Goal: Task Accomplishment & Management: Manage account settings

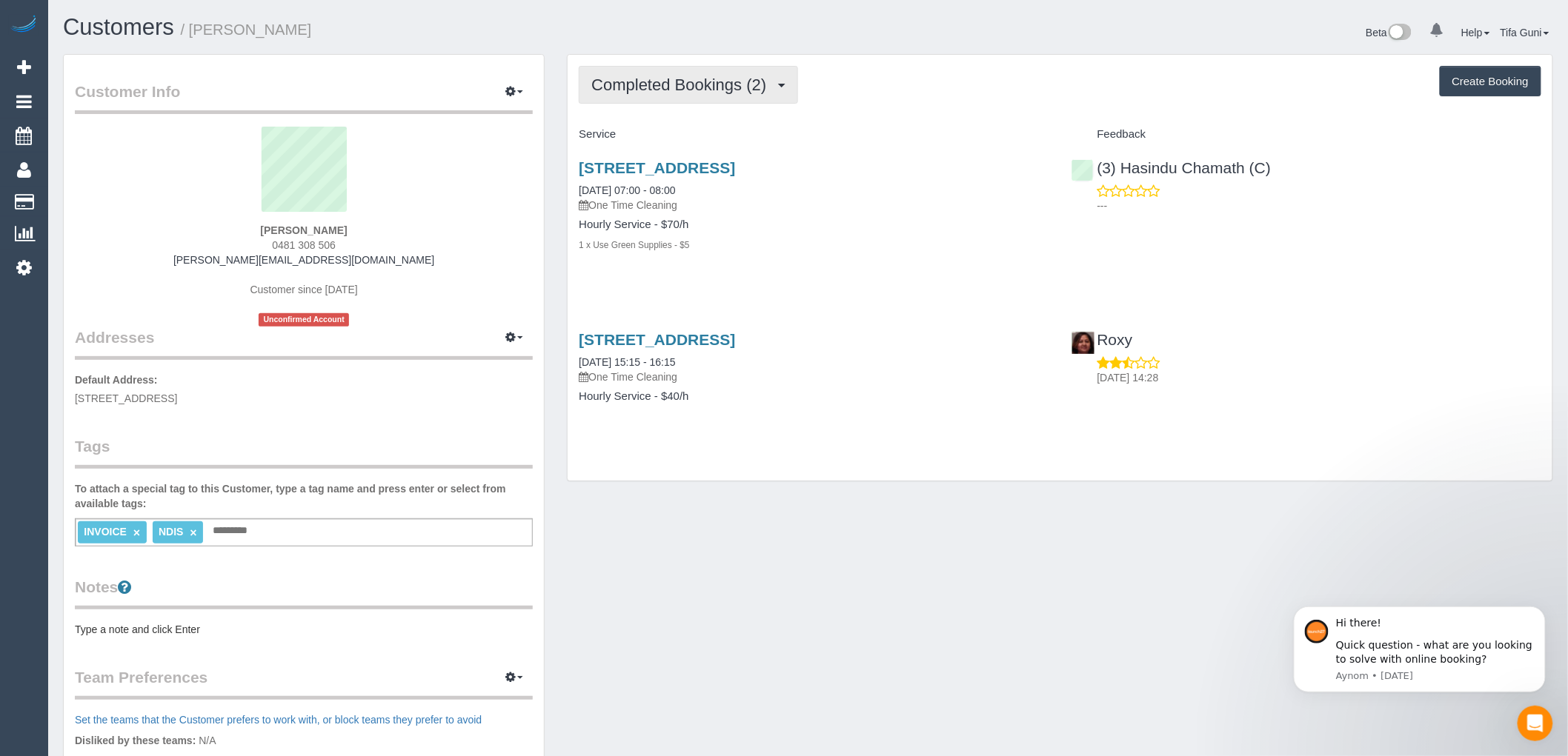
click at [787, 88] on button "Completed Bookings (2)" at bounding box center [689, 84] width 220 height 38
click at [1009, 88] on div "Completed Bookings (2) Completed Bookings (2) Upcoming Bookings (0) Cancelled B…" at bounding box center [1060, 84] width 963 height 38
click at [774, 82] on span "Completed Bookings (2)" at bounding box center [681, 85] width 182 height 18
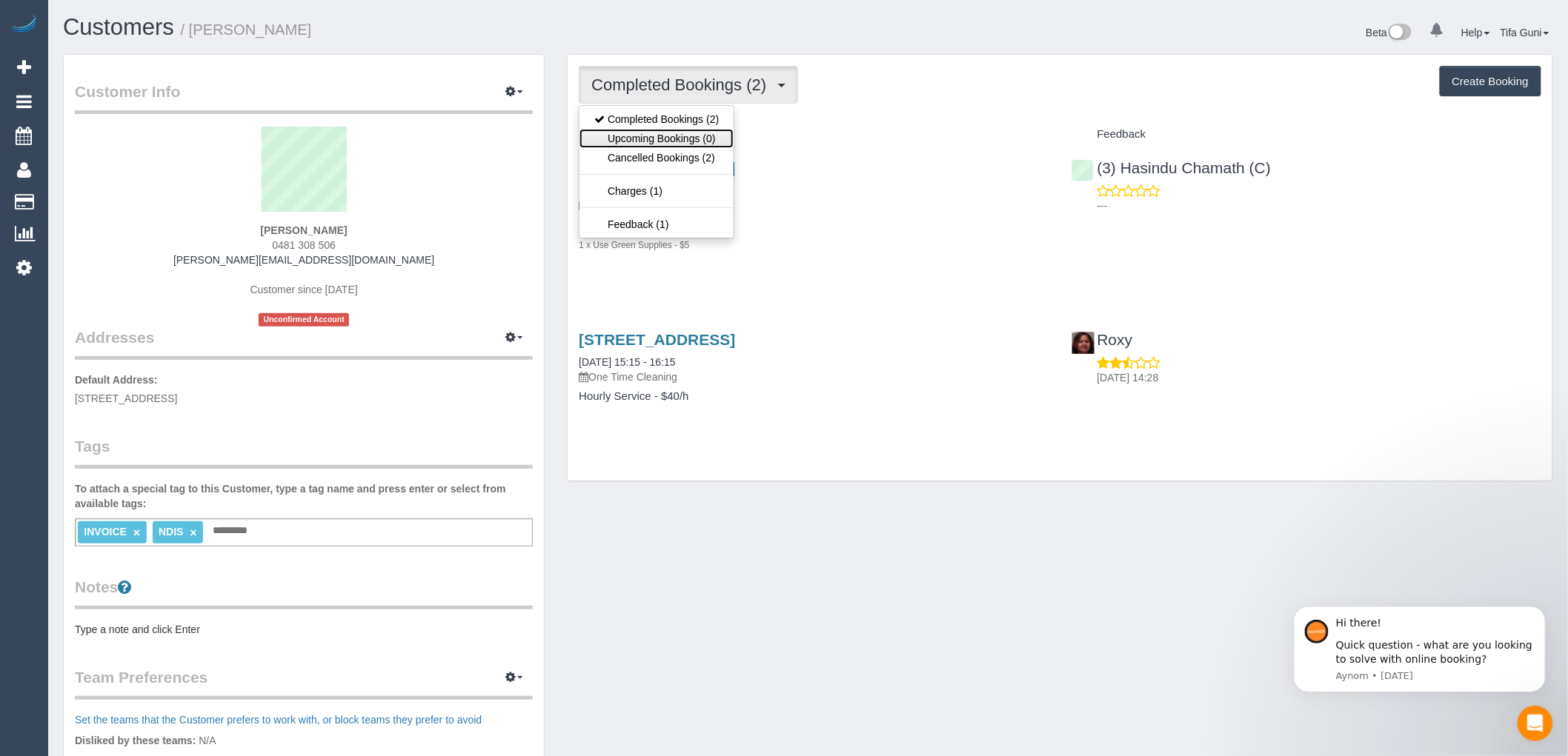
click at [627, 145] on link "Upcoming Bookings (0)" at bounding box center [657, 138] width 154 height 19
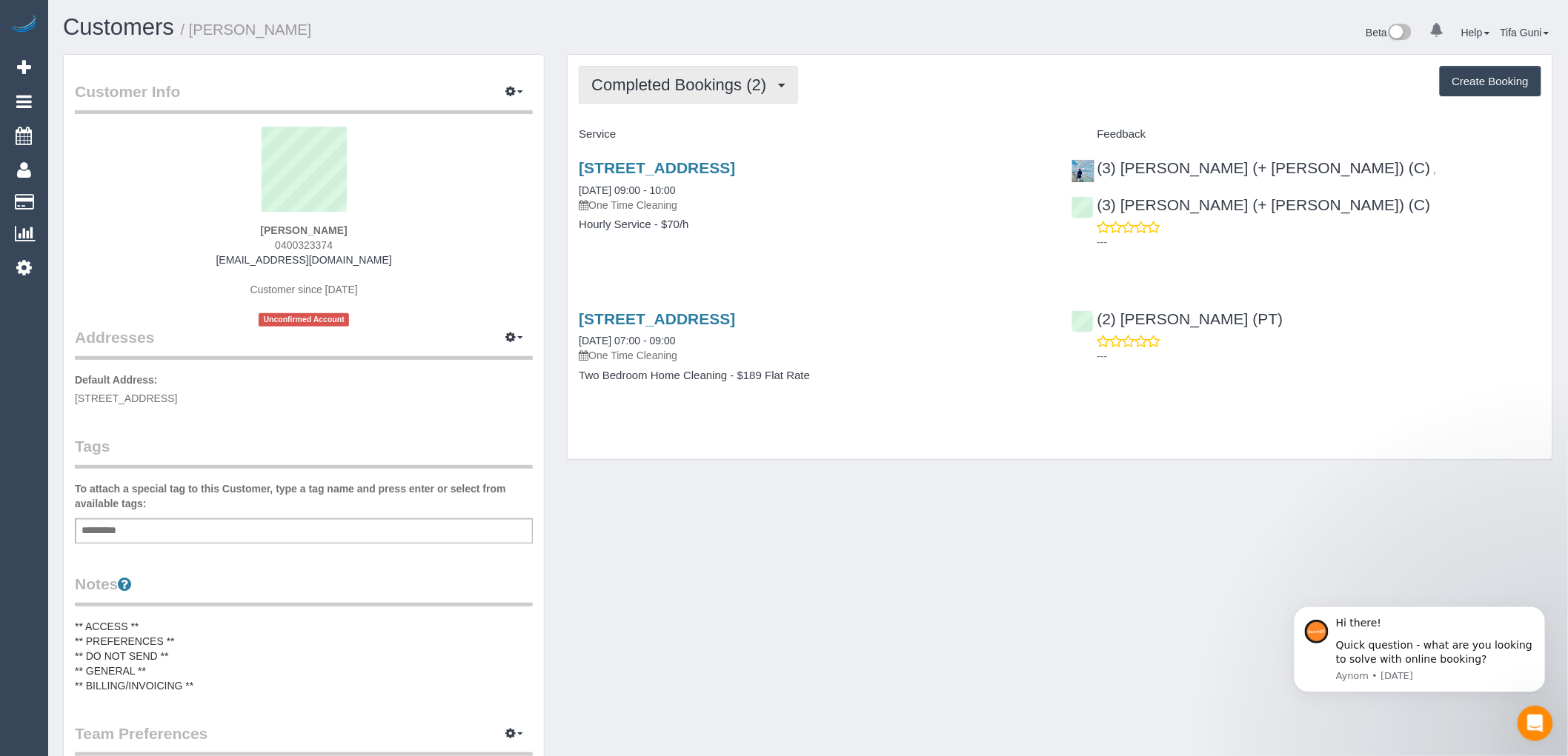
click at [772, 84] on span "Completed Bookings (2)" at bounding box center [681, 85] width 182 height 18
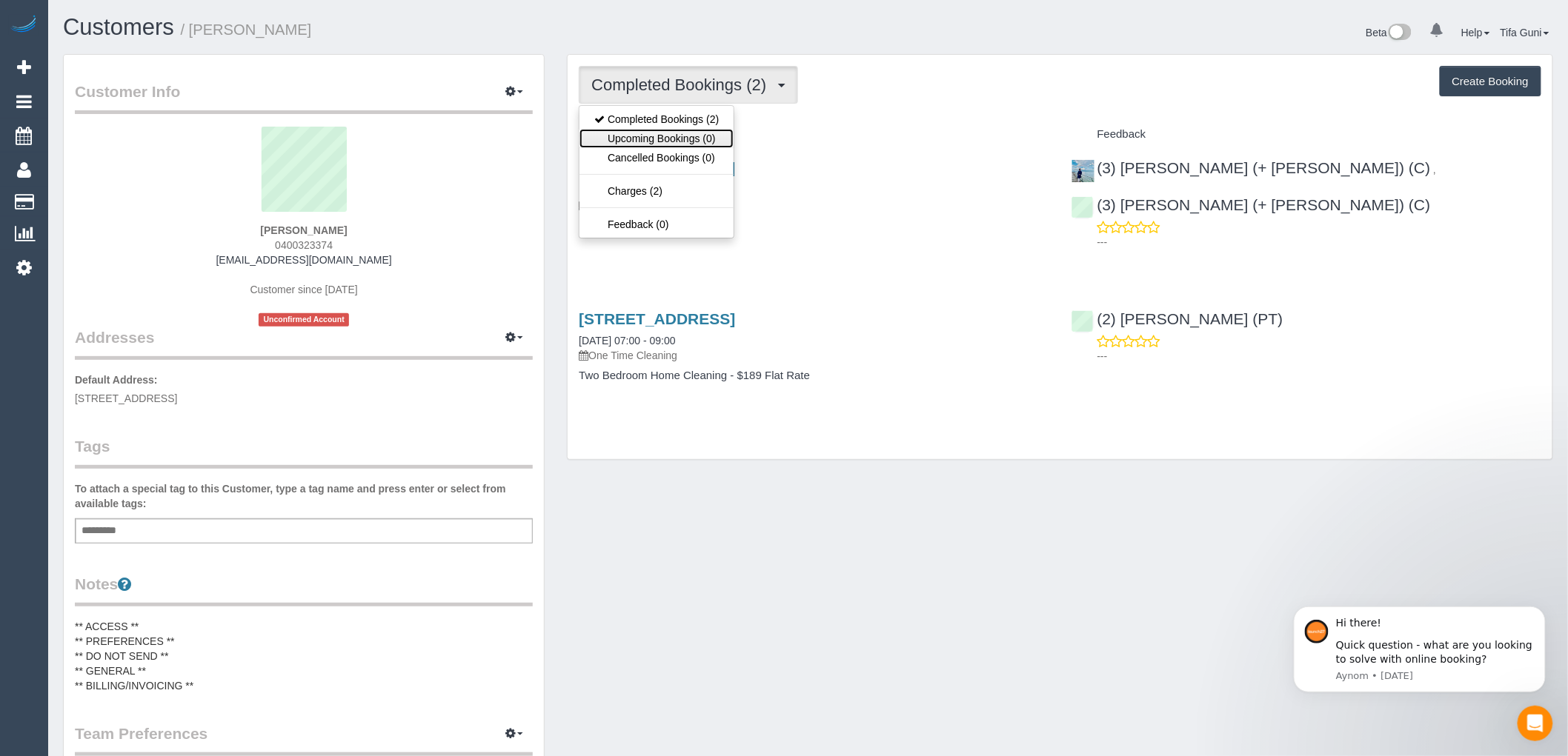
click at [671, 138] on link "Upcoming Bookings (0)" at bounding box center [657, 138] width 154 height 19
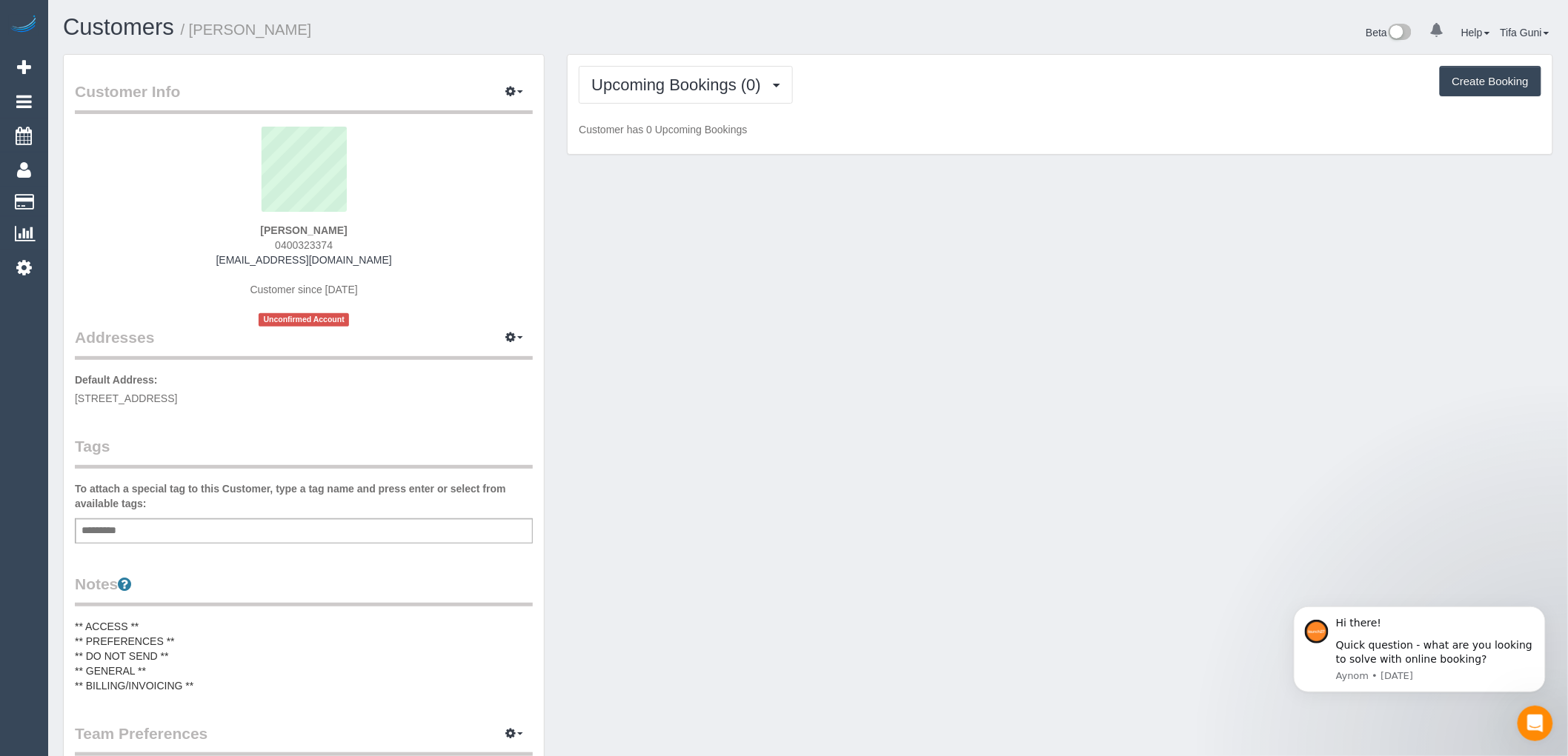
click at [1465, 82] on button "Create Booking" at bounding box center [1490, 81] width 102 height 31
select select "VIC"
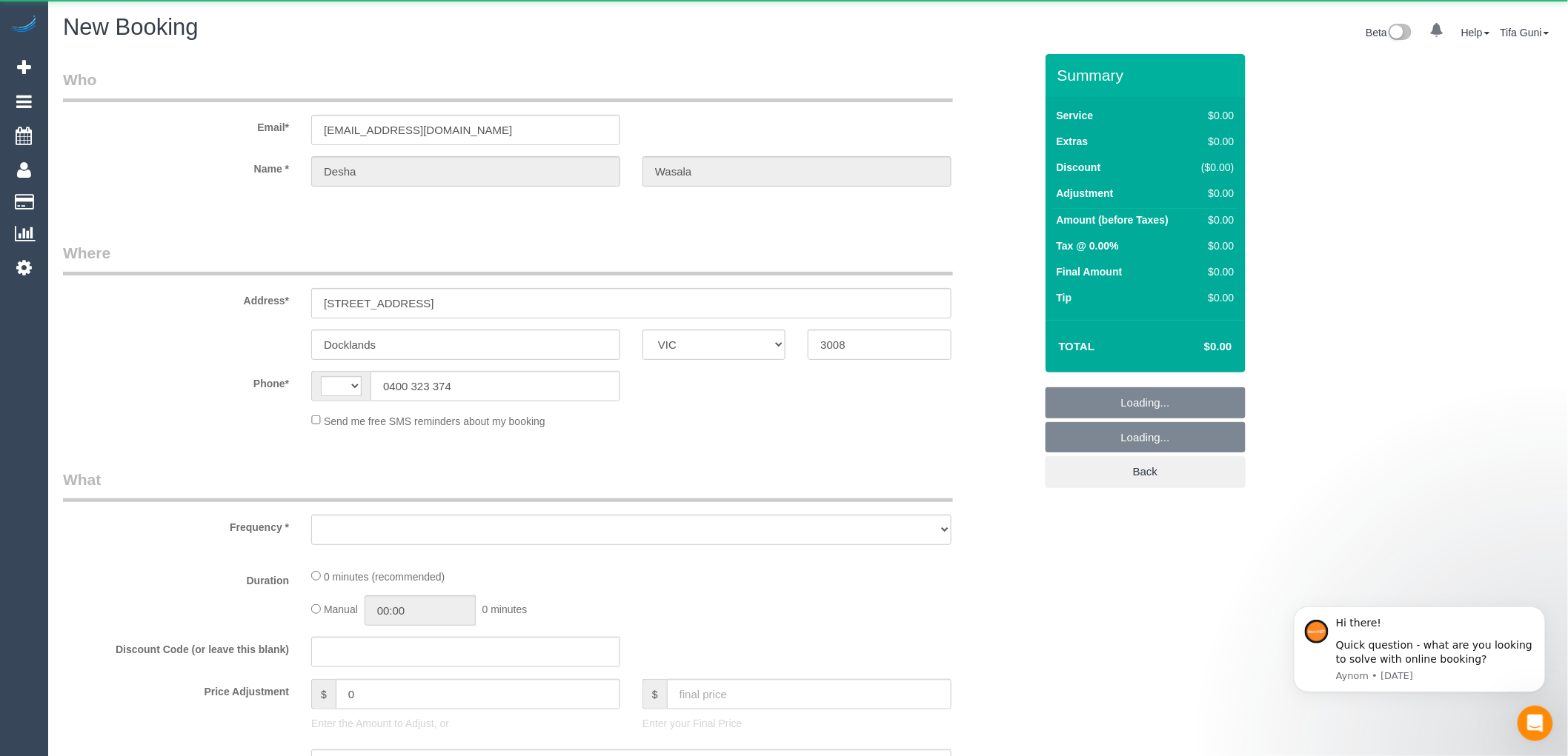
select select "string:AU"
select select "object:878"
select select "string:stripe-pm_1RO7Pl2GScqysDRVRwCxOTVB"
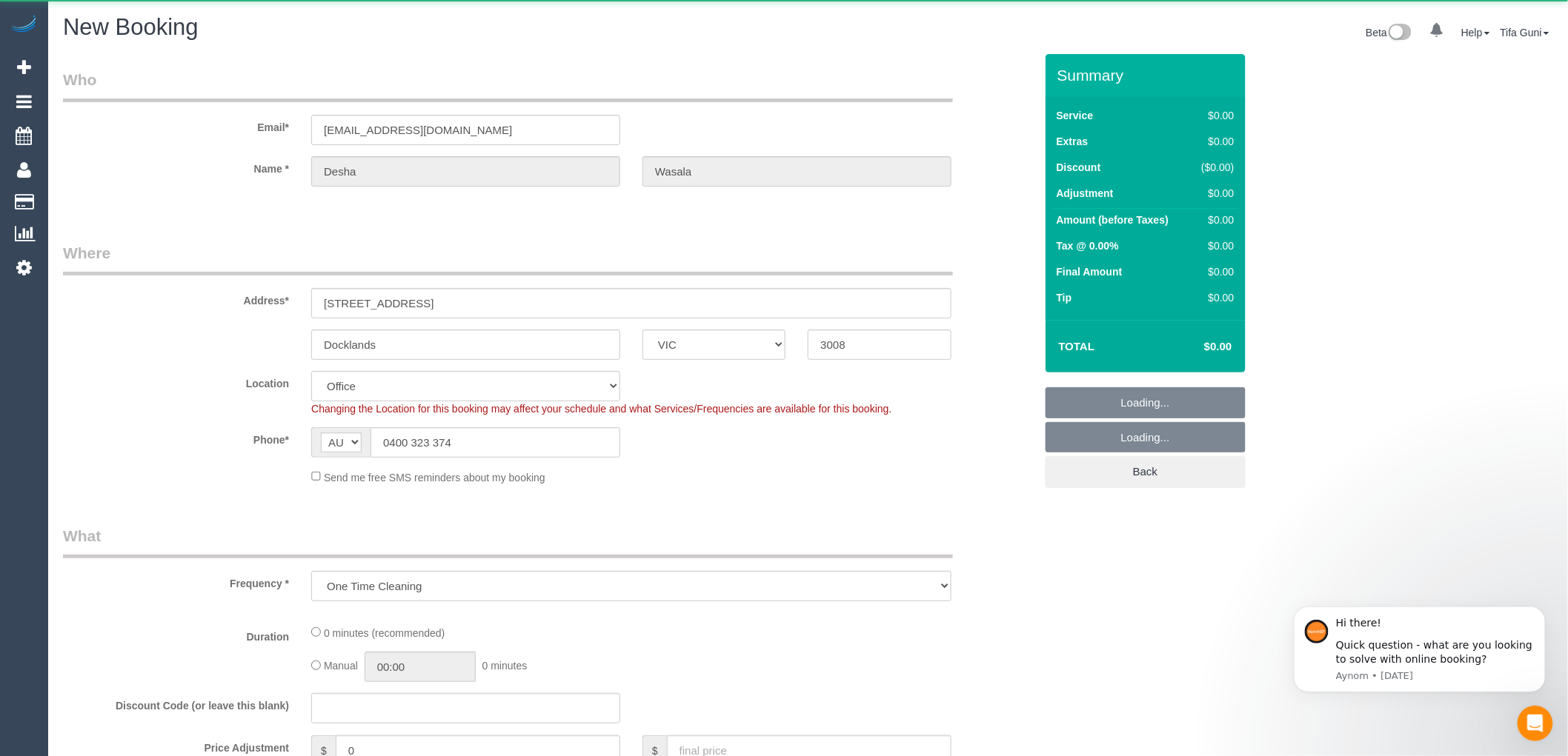
select select "object:1049"
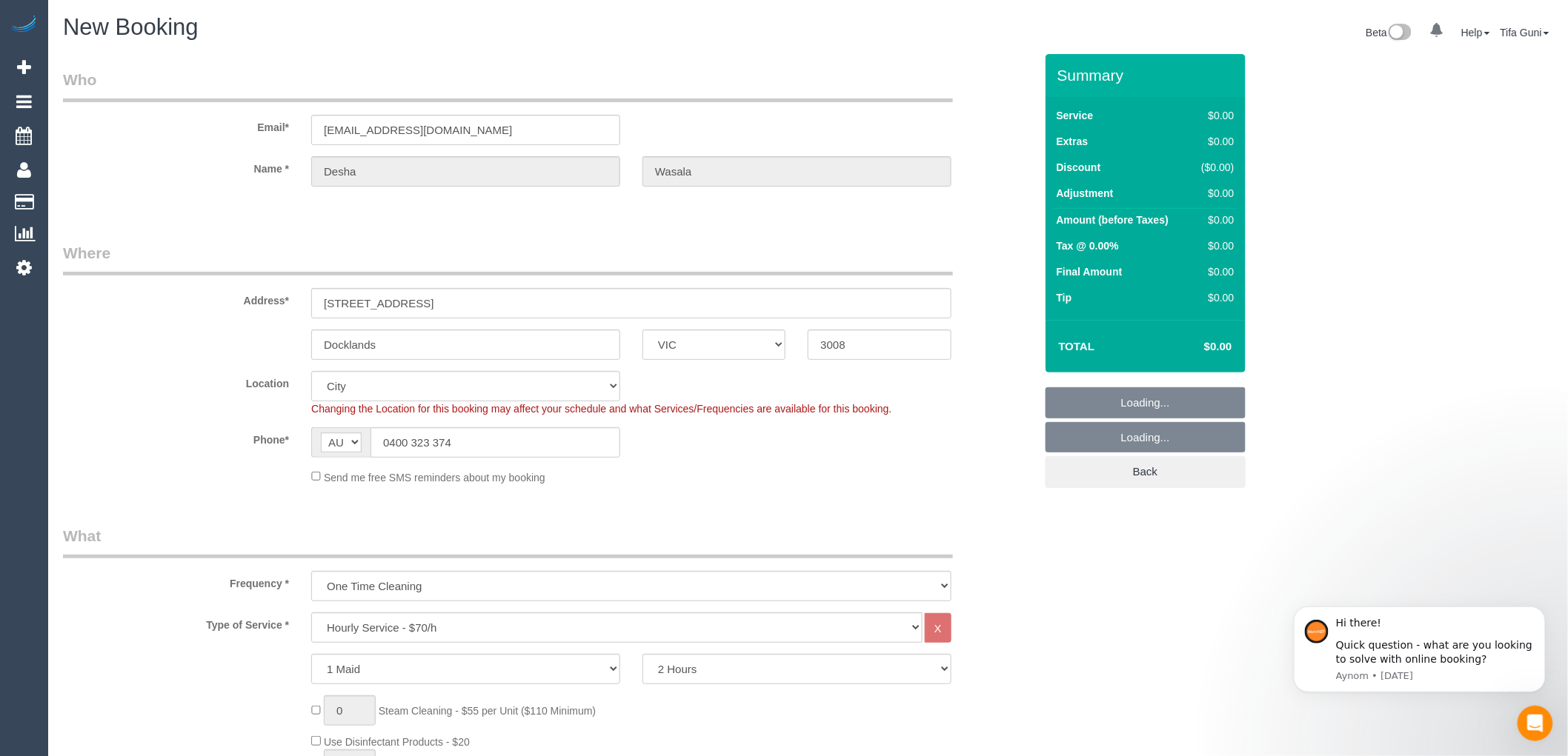
select select "54"
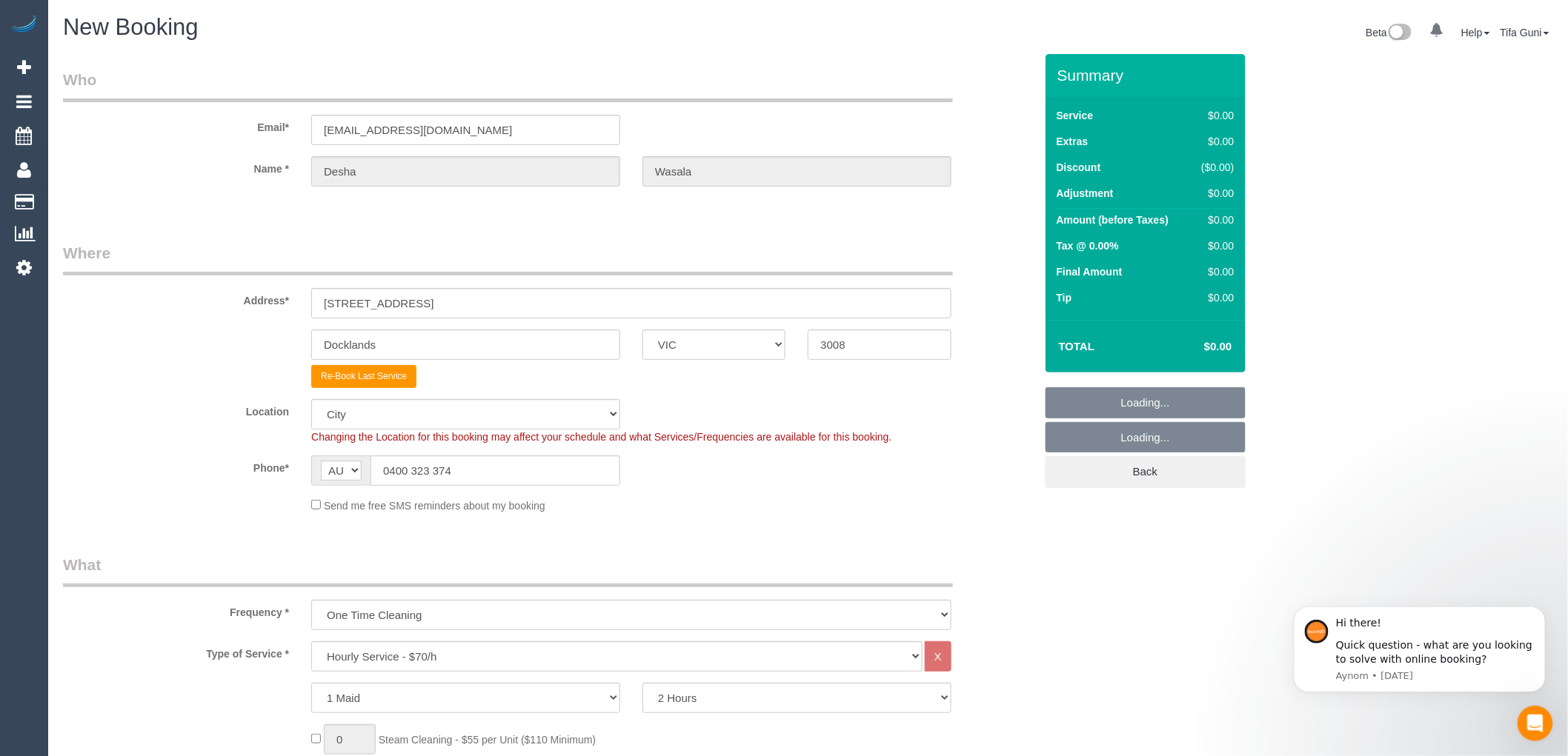
select select "object:2290"
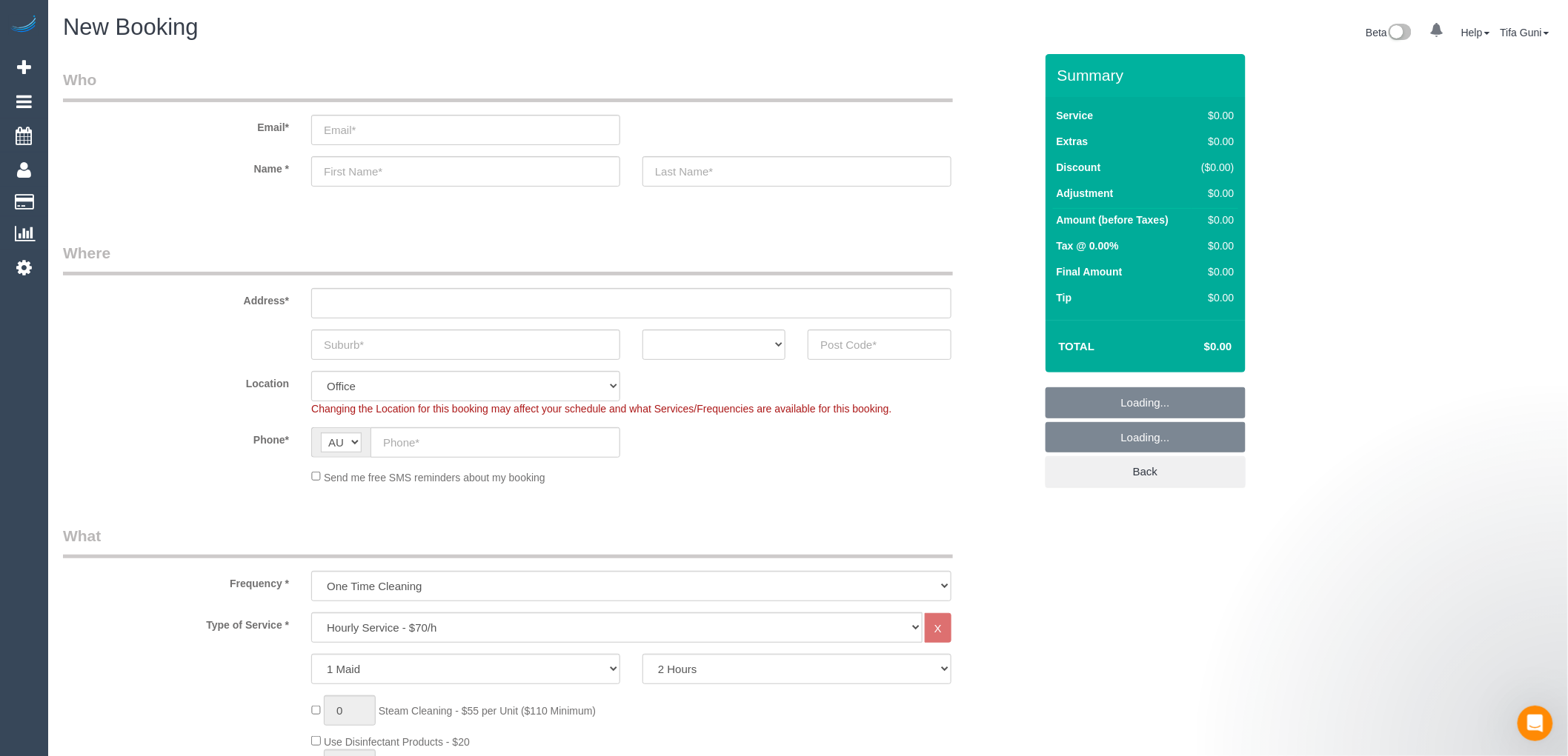
select select "object:2044"
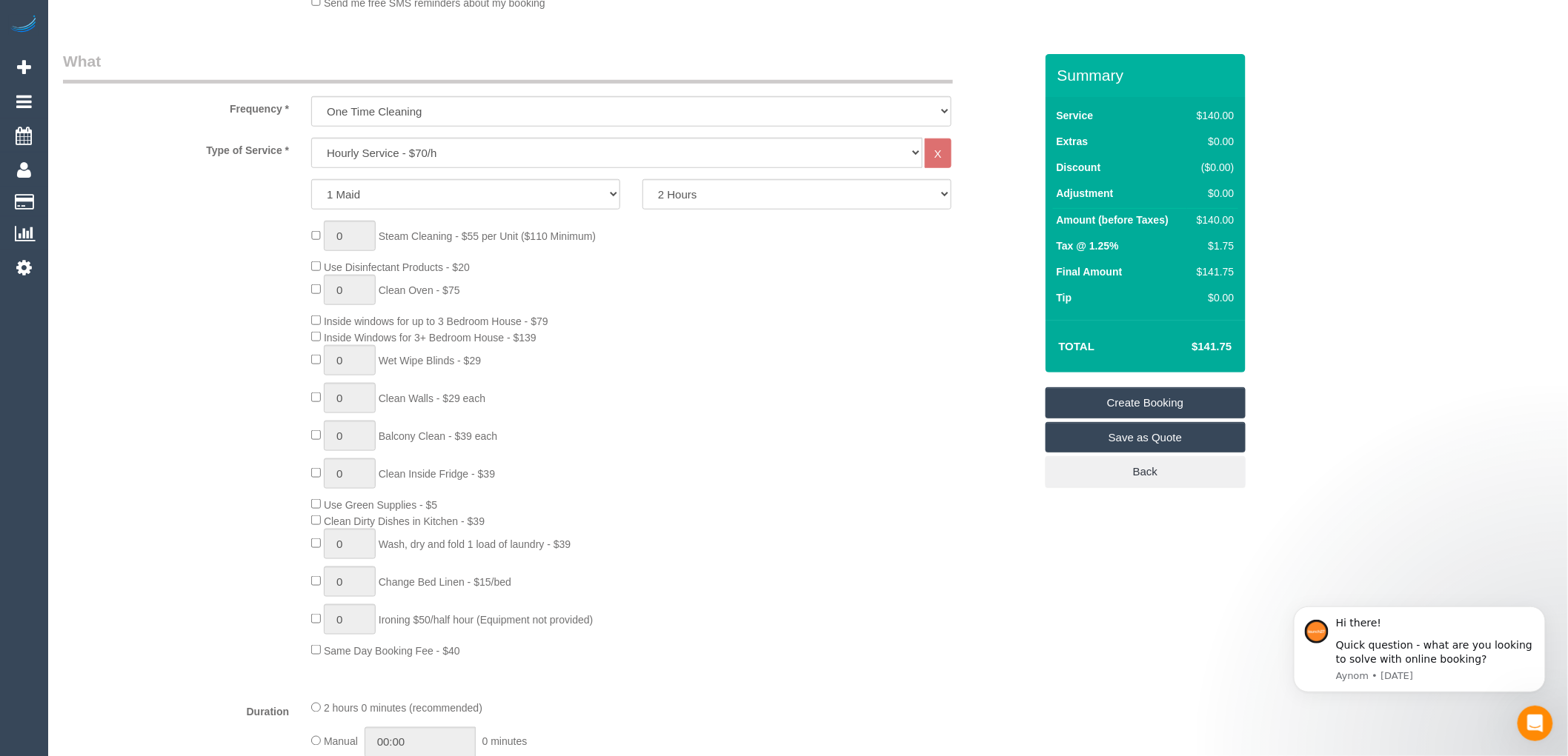
scroll to position [494, 0]
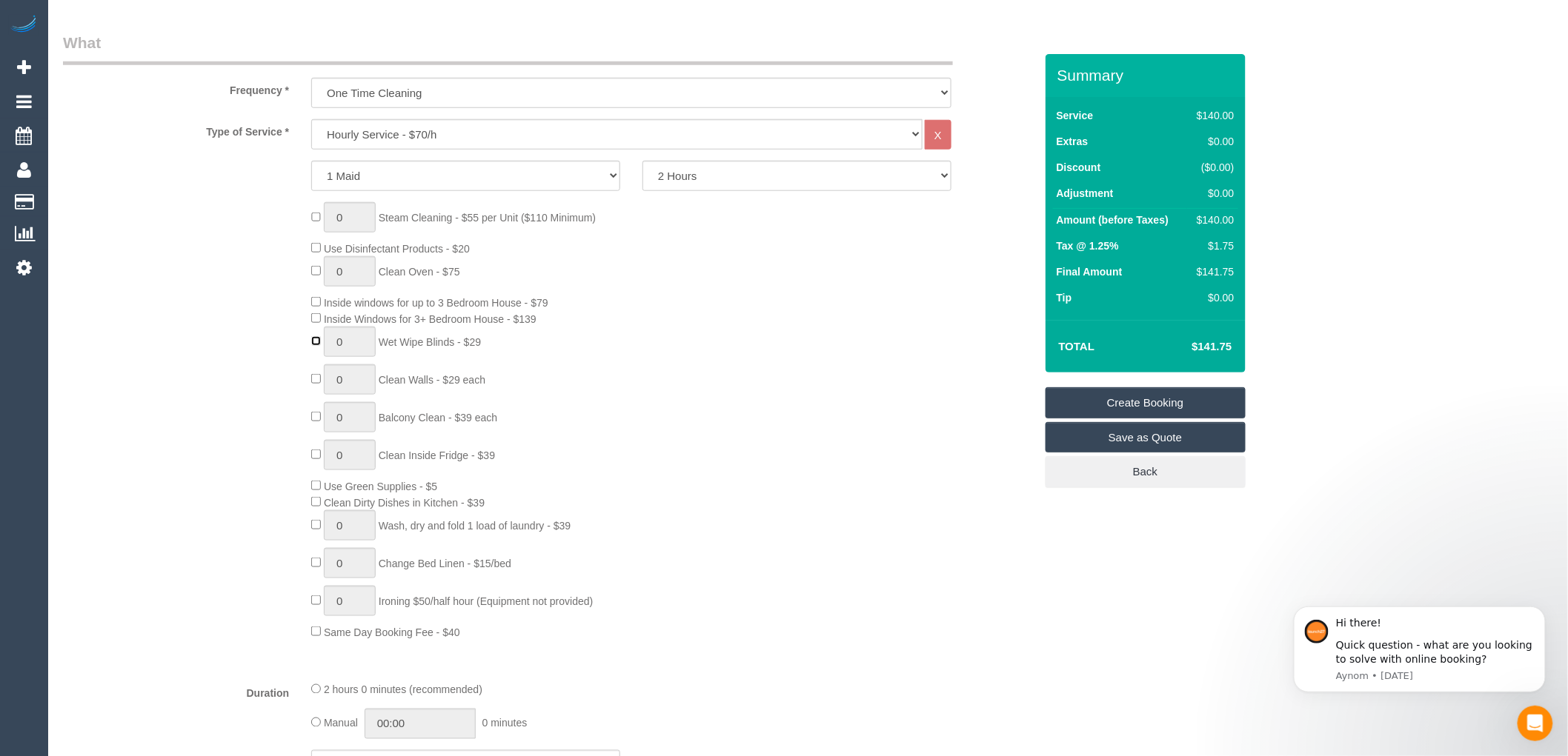
type input "1"
click at [341, 342] on input "1" at bounding box center [350, 342] width 52 height 30
type input "3"
click at [720, 381] on div "0 Steam Cleaning - $55 per Unit ($110 Minimum) Use Disinfectant Products - $20 …" at bounding box center [672, 421] width 745 height 438
click at [345, 350] on input "3" at bounding box center [350, 342] width 52 height 30
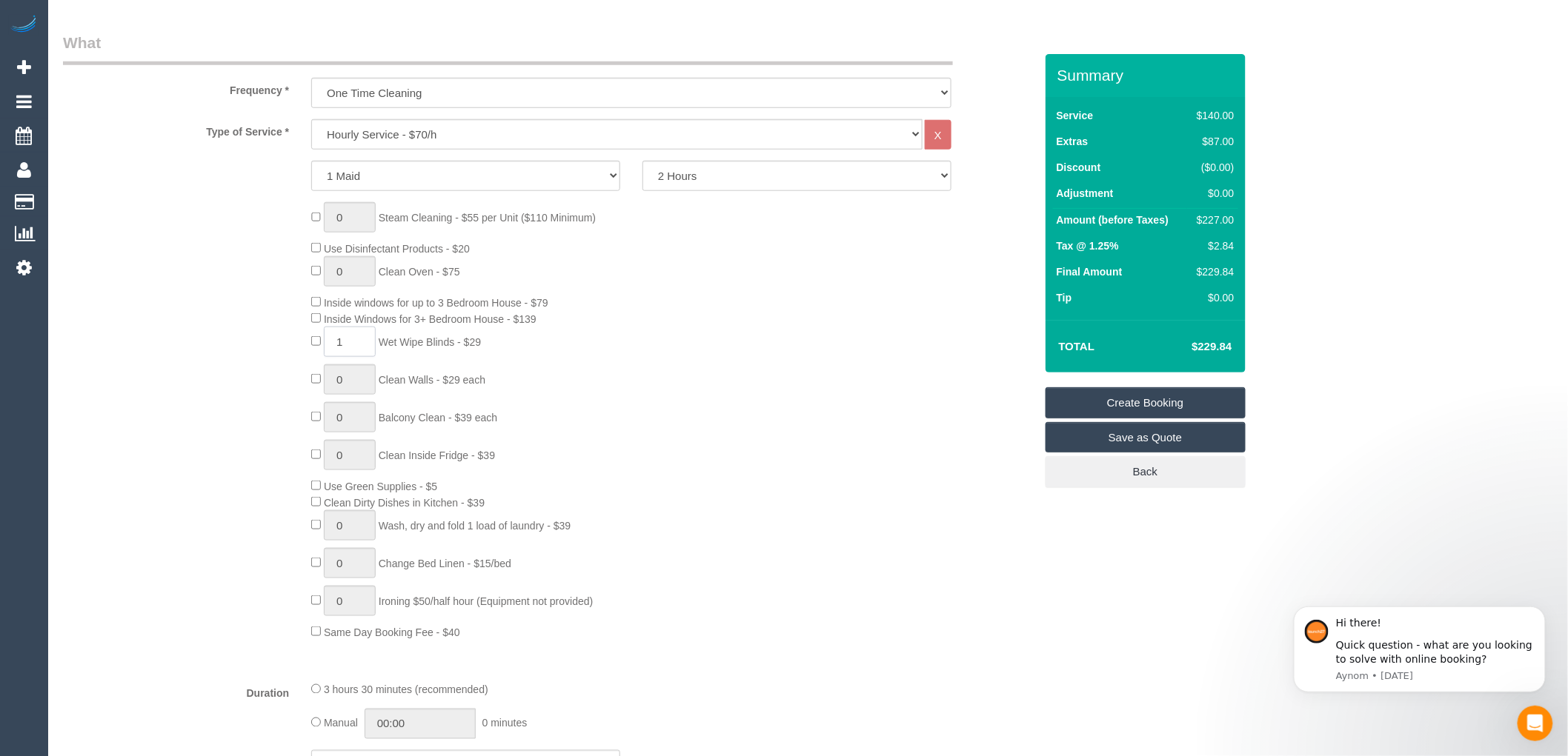
type input "1"
click at [767, 364] on div "0 Steam Cleaning - $55 per Unit ($110 Minimum) Use Disinfectant Products - $20 …" at bounding box center [672, 421] width 745 height 438
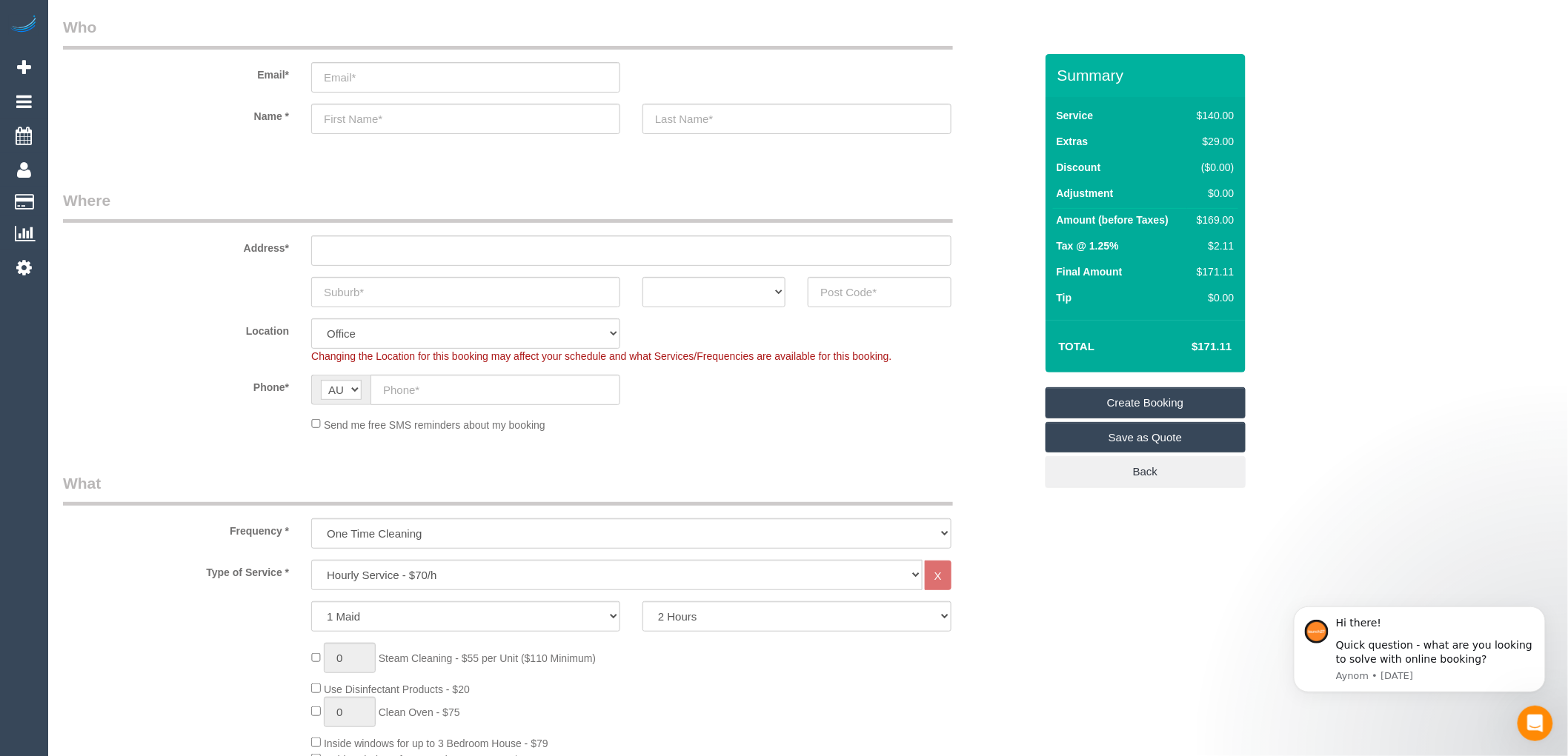
scroll to position [0, 0]
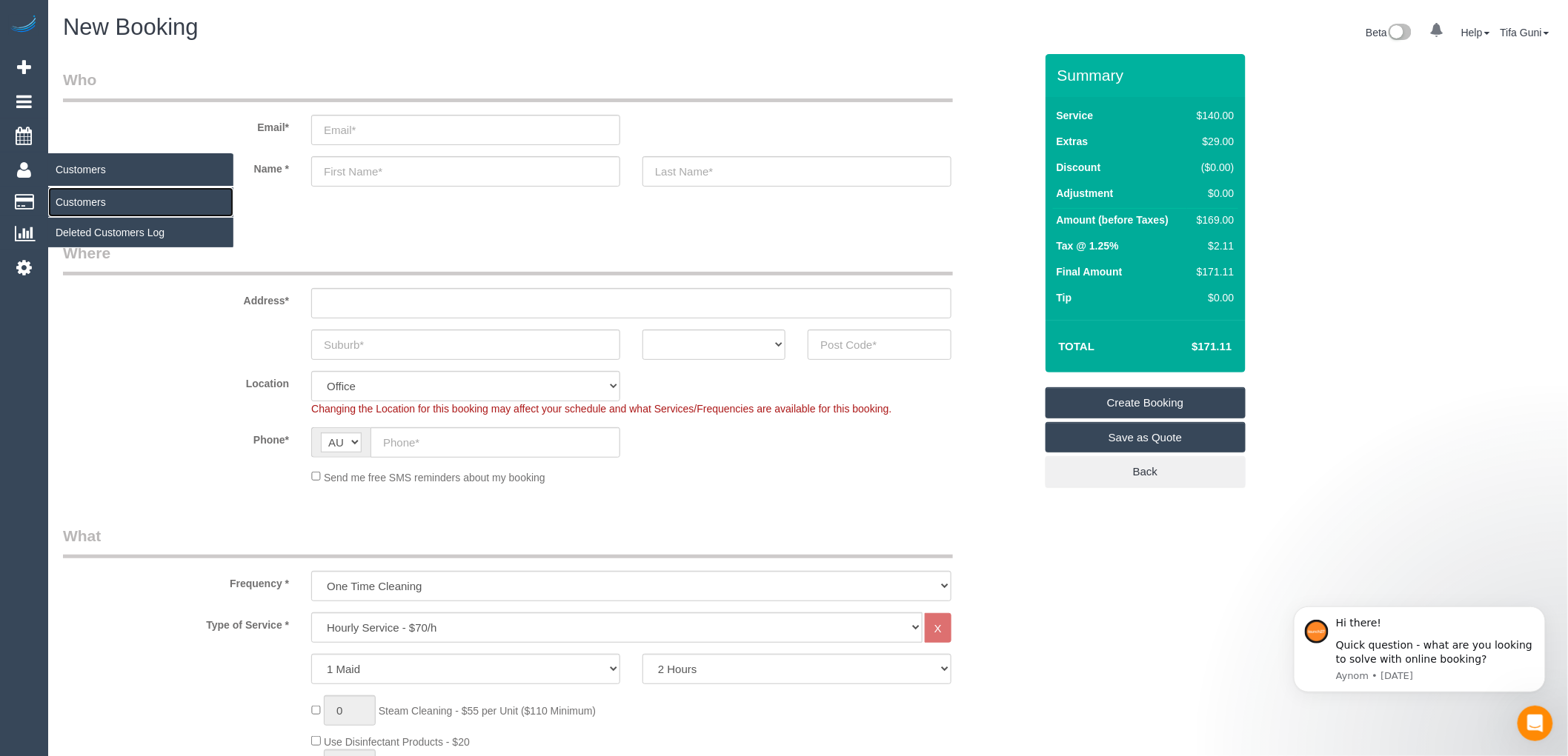
click at [76, 201] on link "Customers" at bounding box center [140, 202] width 186 height 30
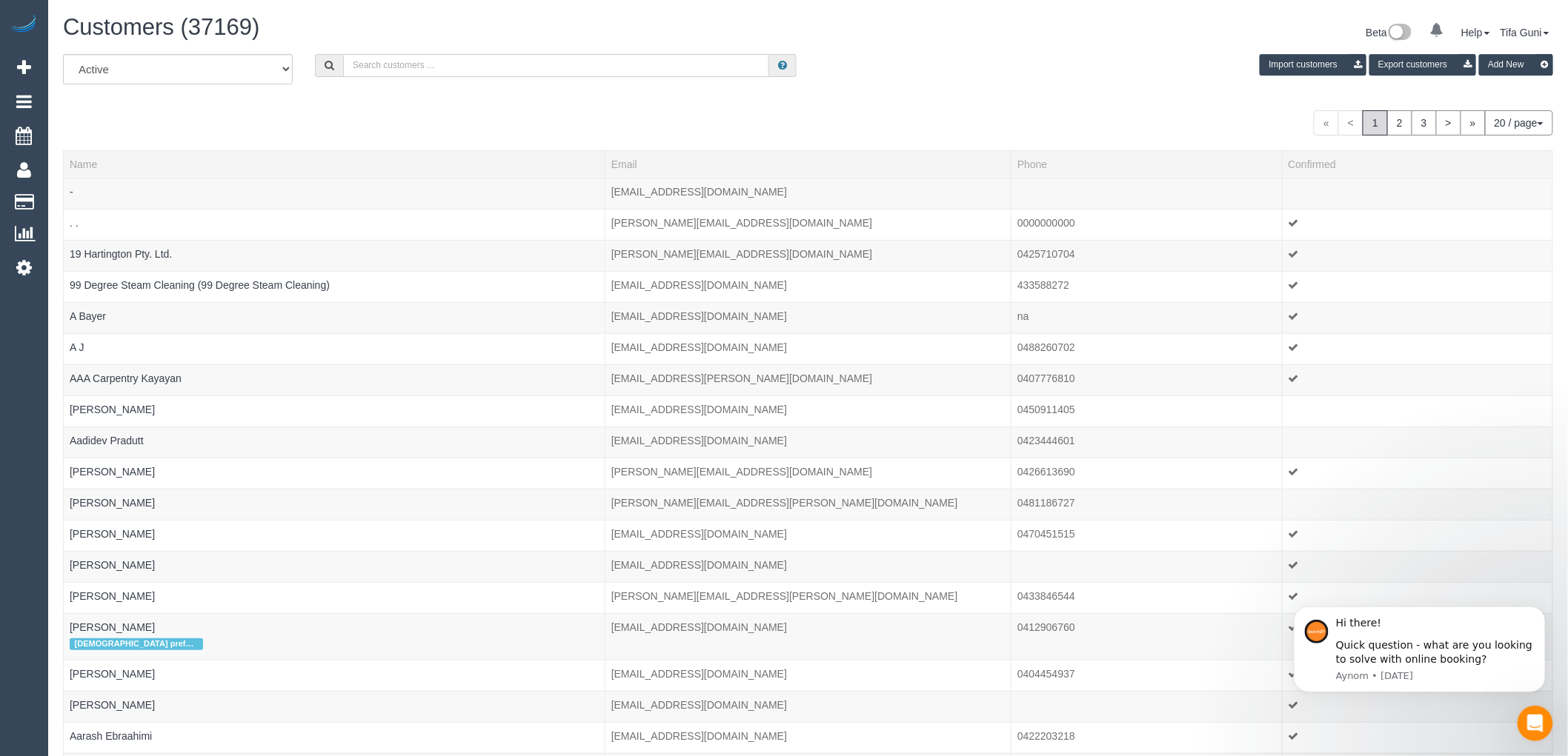
click at [457, 65] on input "text" at bounding box center [556, 66] width 426 height 23
paste input "428 581 027"
click at [353, 60] on input "428 581 027" at bounding box center [556, 66] width 426 height 23
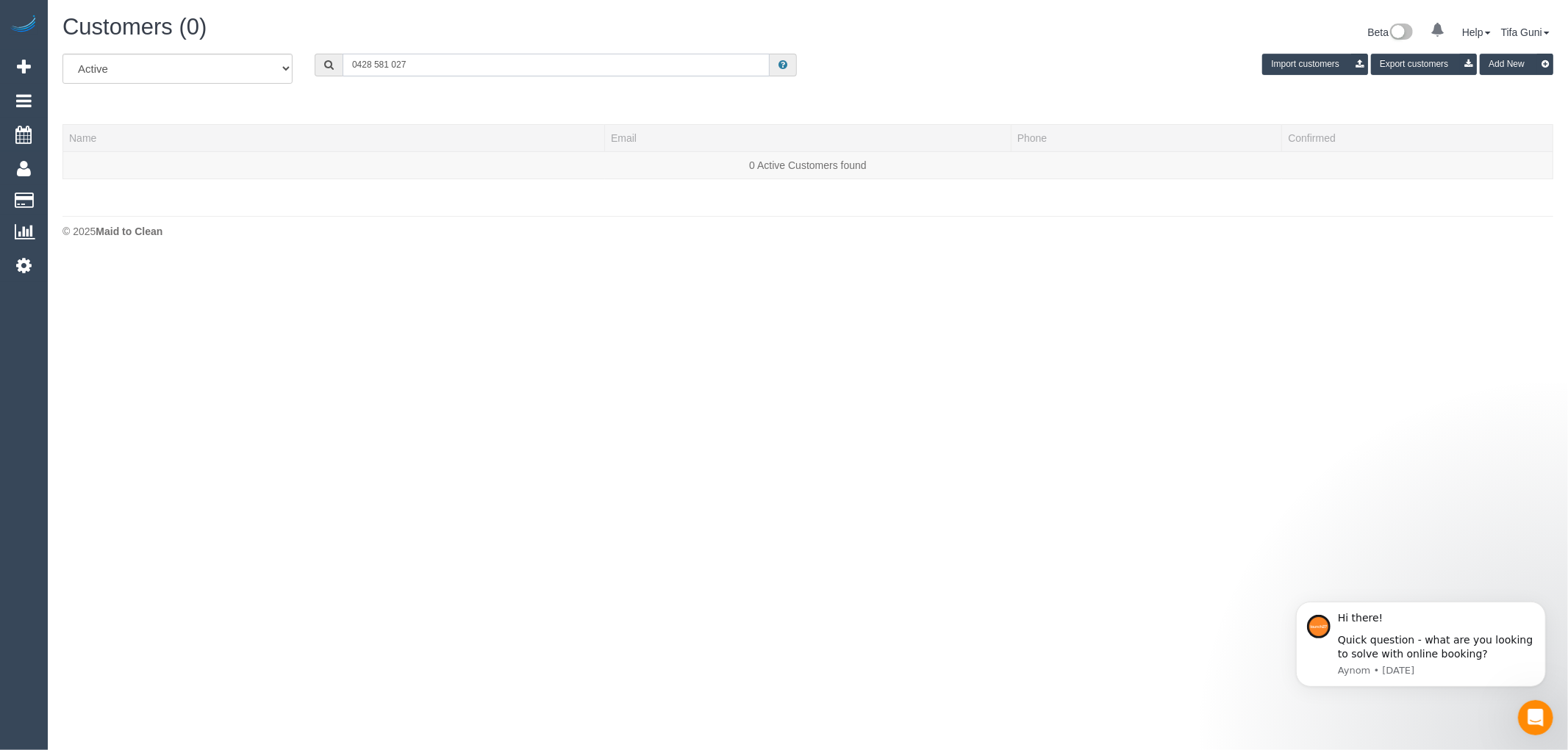
click at [374, 66] on input "0428 581 027" at bounding box center [556, 65] width 427 height 23
click at [389, 64] on input "0428581 027" at bounding box center [556, 65] width 427 height 23
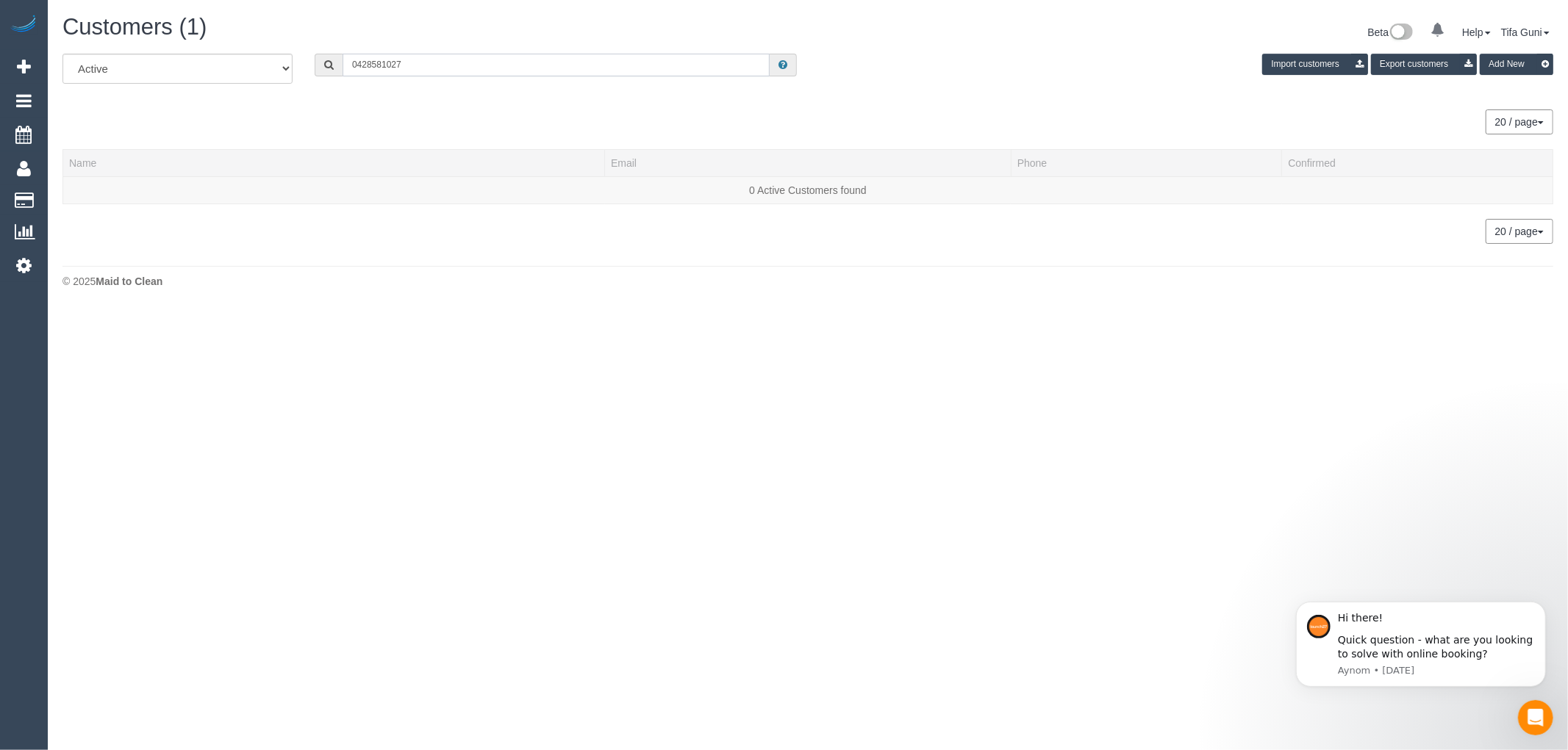
click at [427, 67] on input "0428581027" at bounding box center [556, 65] width 427 height 23
type input "0428581027"
click at [115, 188] on link "Marianne Oates" at bounding box center [111, 190] width 84 height 12
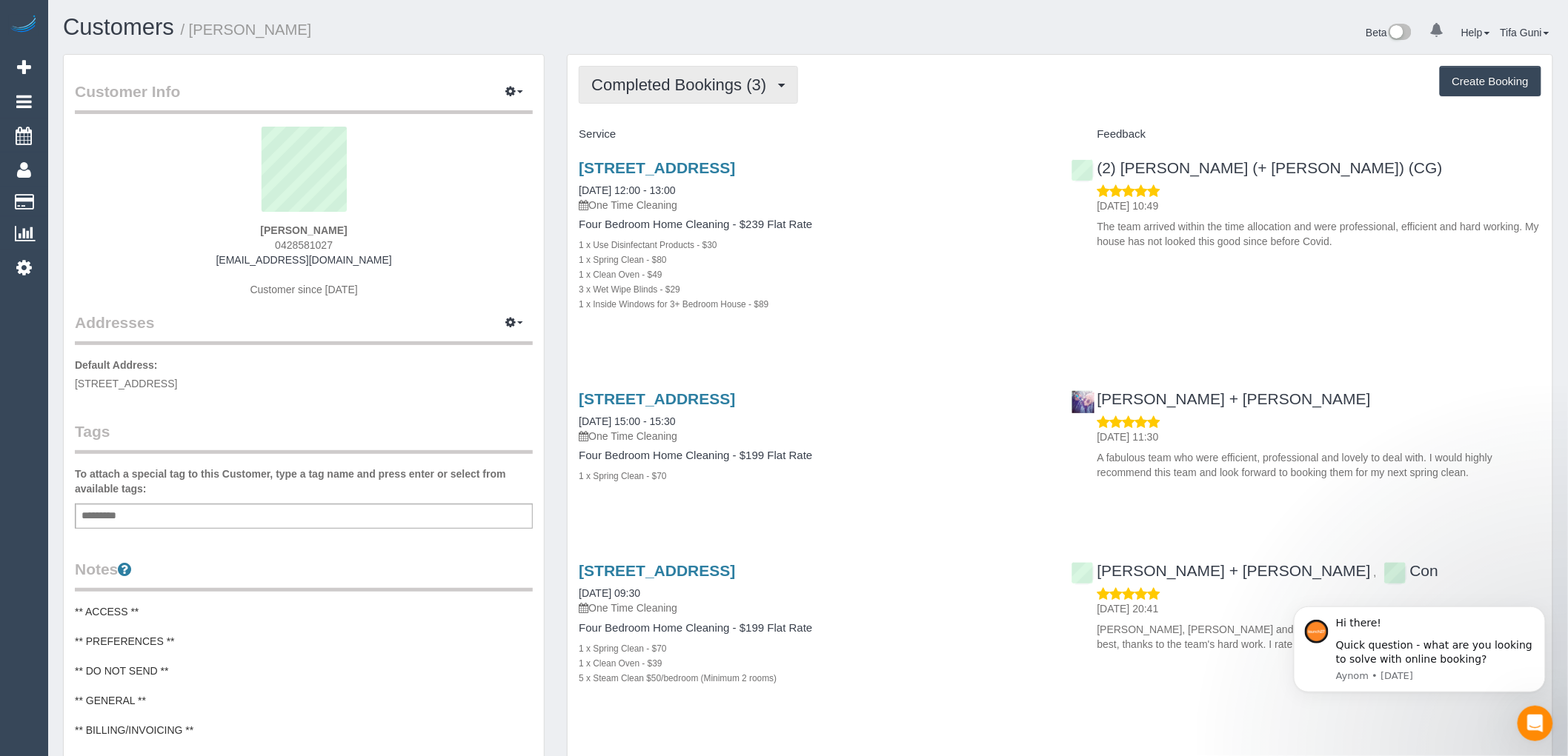
click at [762, 86] on span "Completed Bookings (3)" at bounding box center [681, 85] width 182 height 18
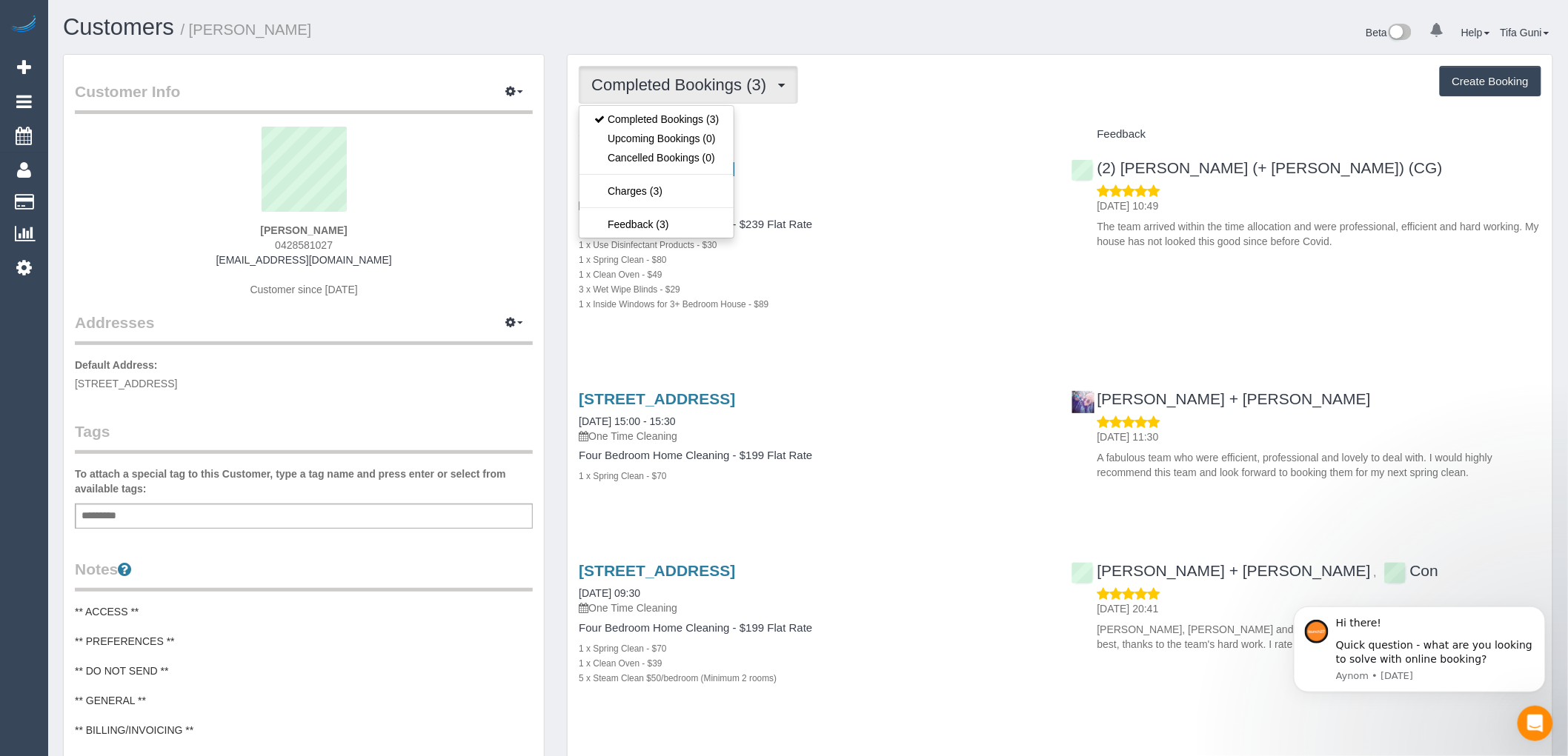
click at [905, 80] on div "Completed Bookings (3) Completed Bookings (3) Upcoming Bookings (0) Cancelled B…" at bounding box center [1060, 84] width 963 height 38
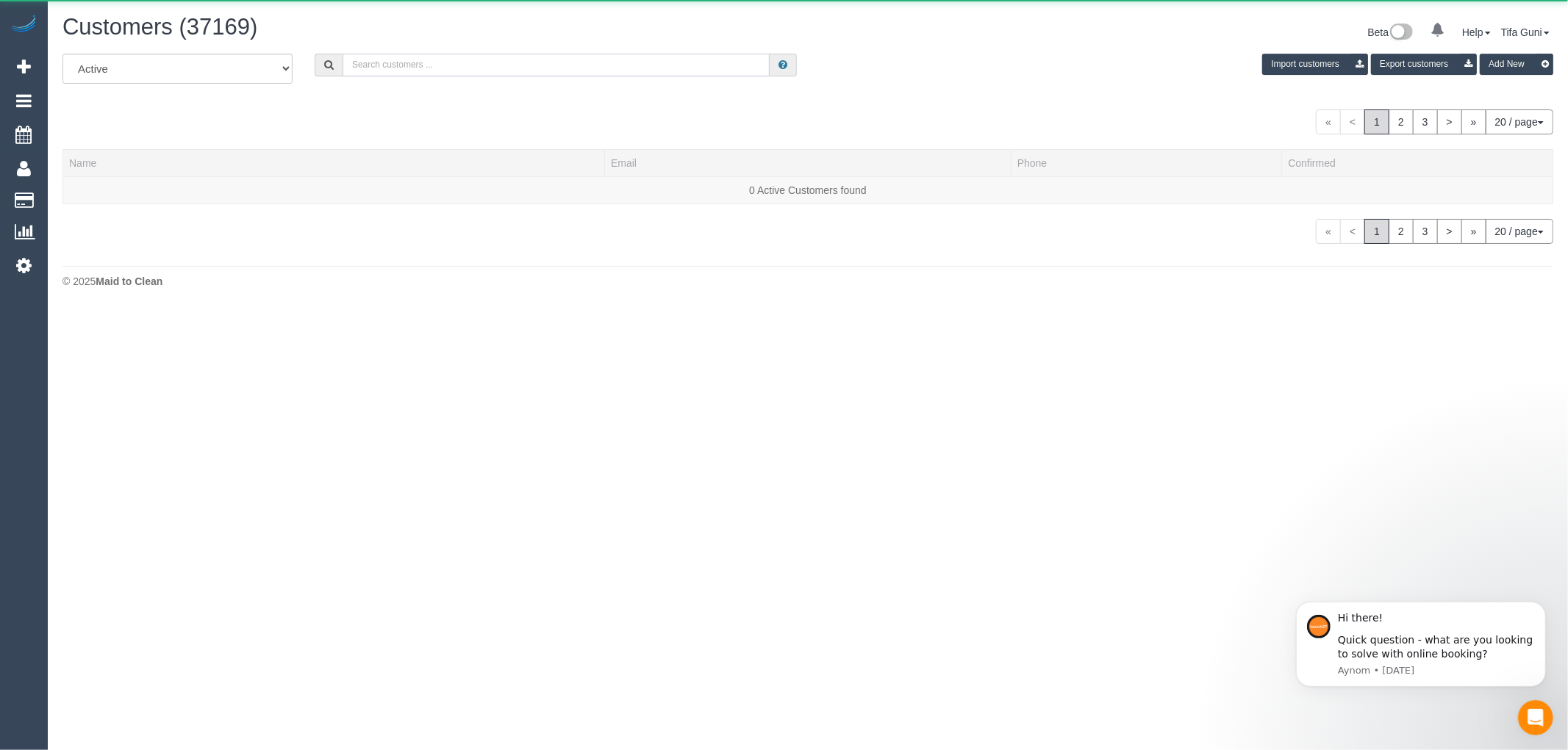
click at [478, 64] on input "text" at bounding box center [556, 65] width 427 height 23
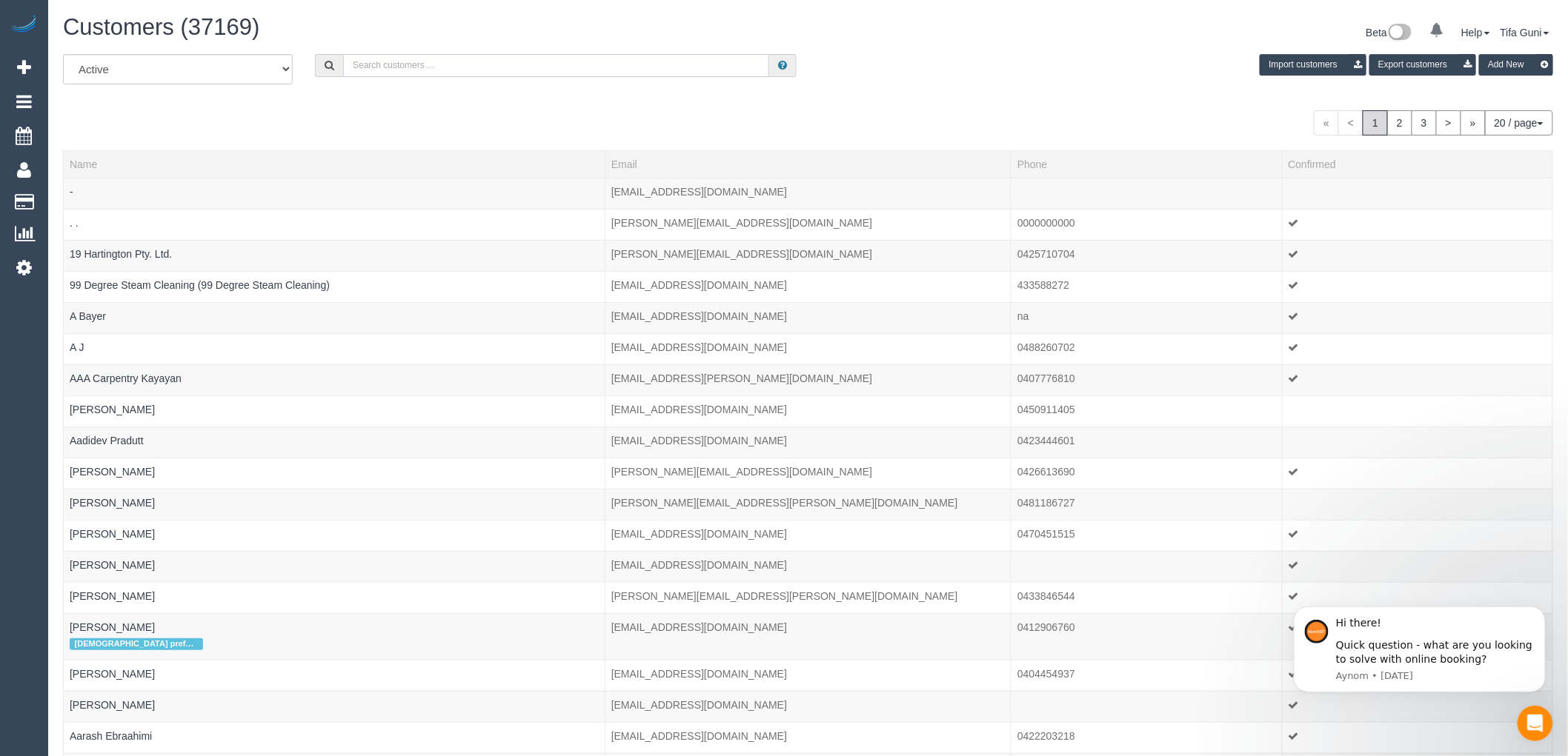
paste input "jessica.deveny@ikon.edu.au"
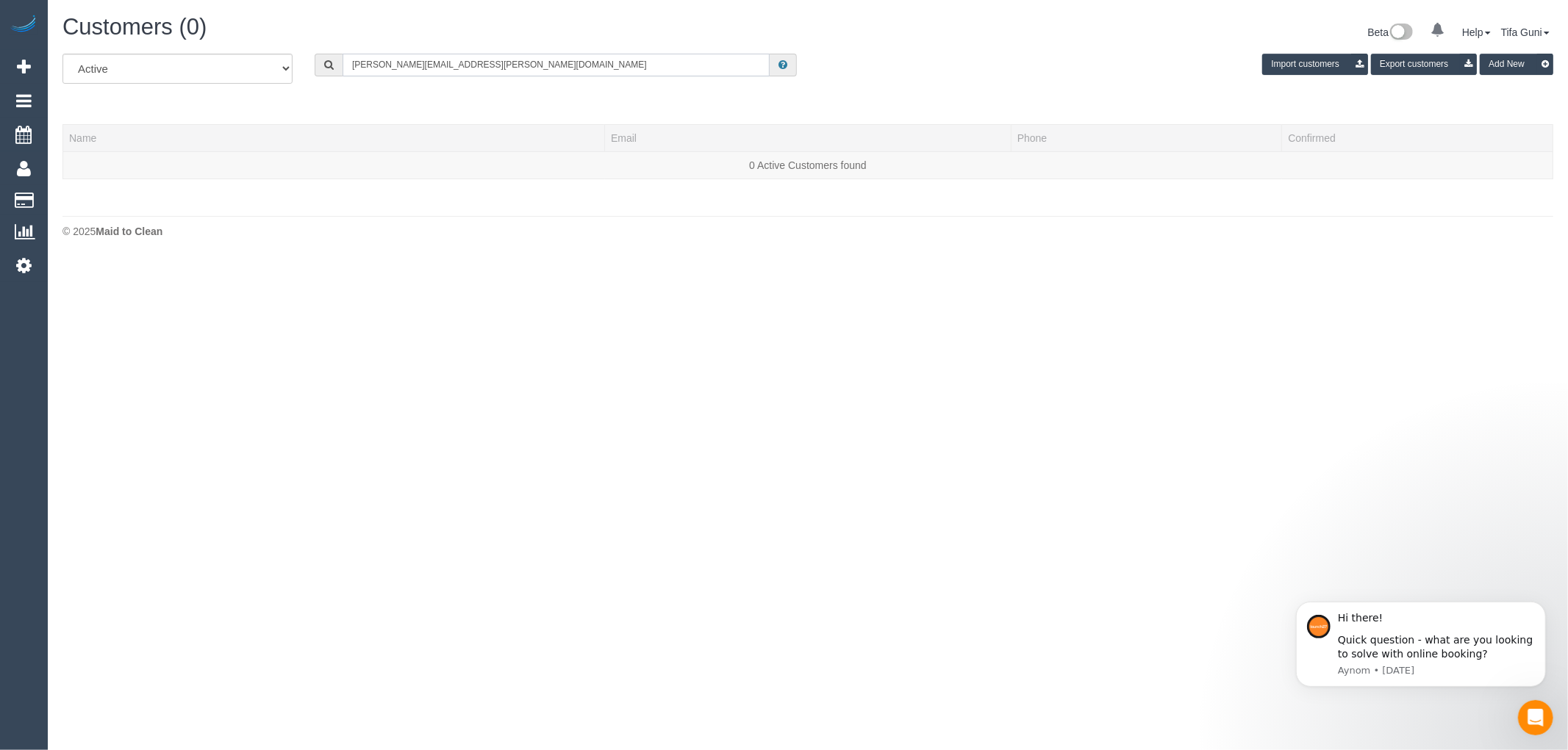
drag, startPoint x: 494, startPoint y: 66, endPoint x: 303, endPoint y: 74, distance: 191.2
click at [303, 74] on div "jessica.deveny@ikon.edu.au" at bounding box center [555, 65] width 505 height 23
type input "christycw"
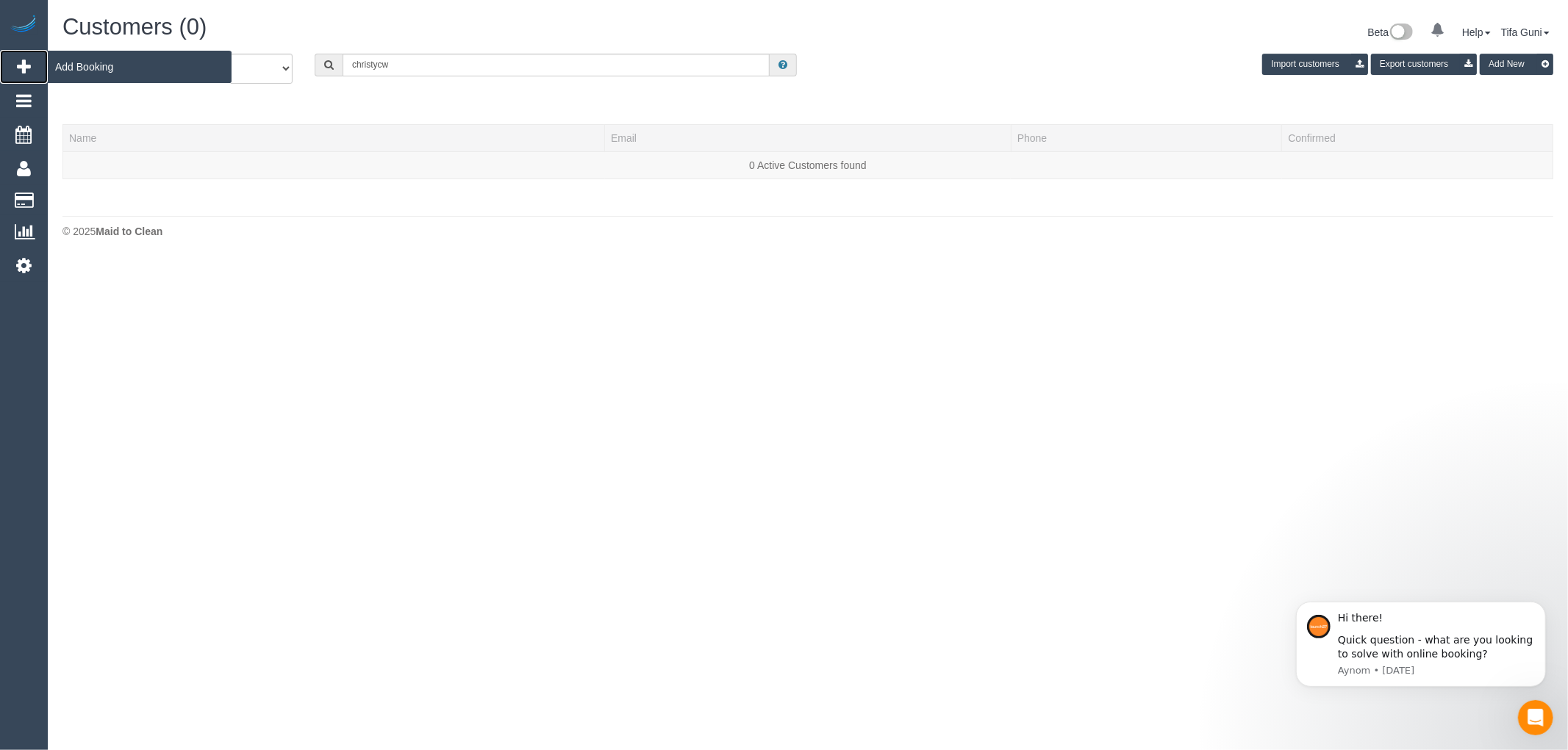
click at [24, 69] on icon at bounding box center [23, 66] width 14 height 17
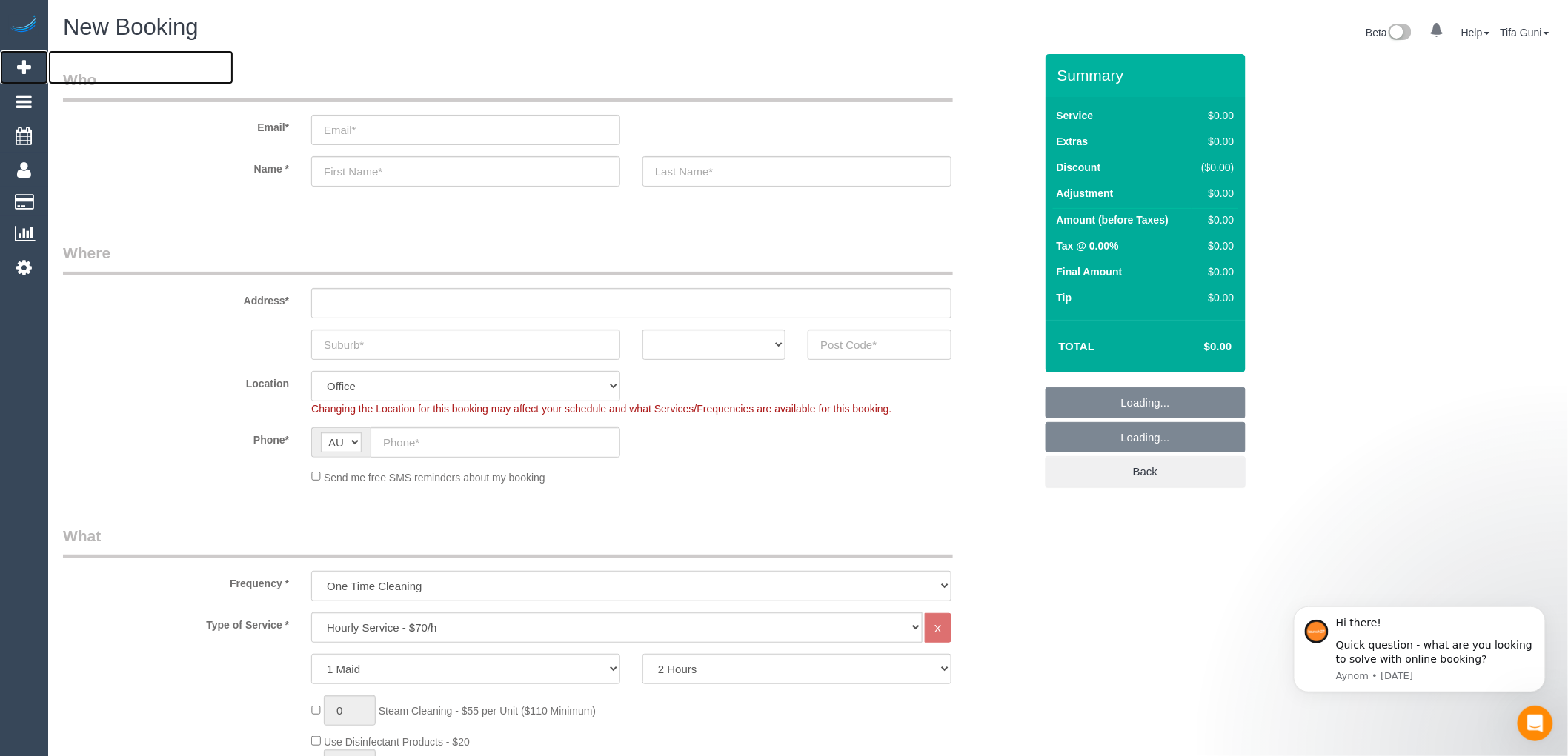
select select "object:4480"
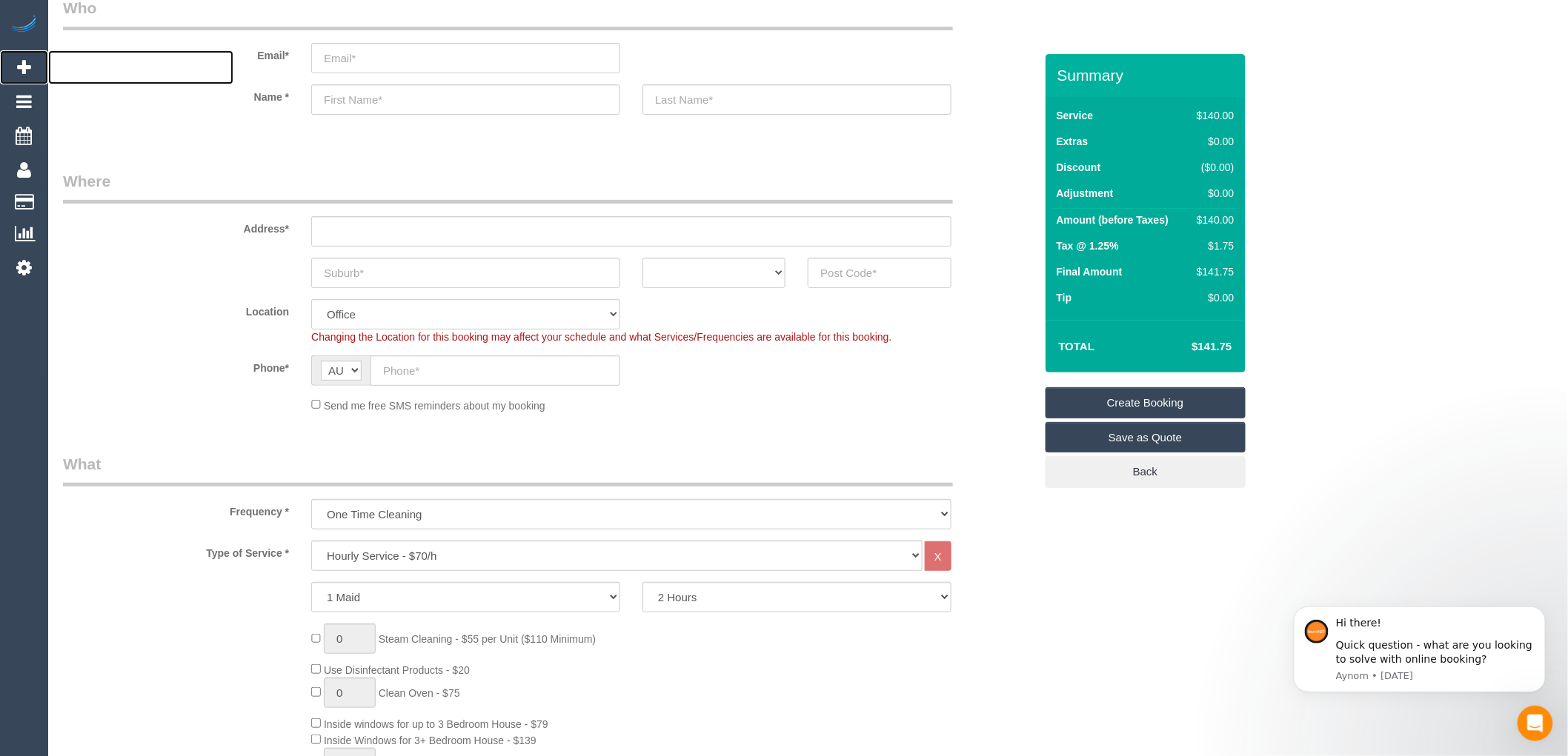
scroll to position [164, 0]
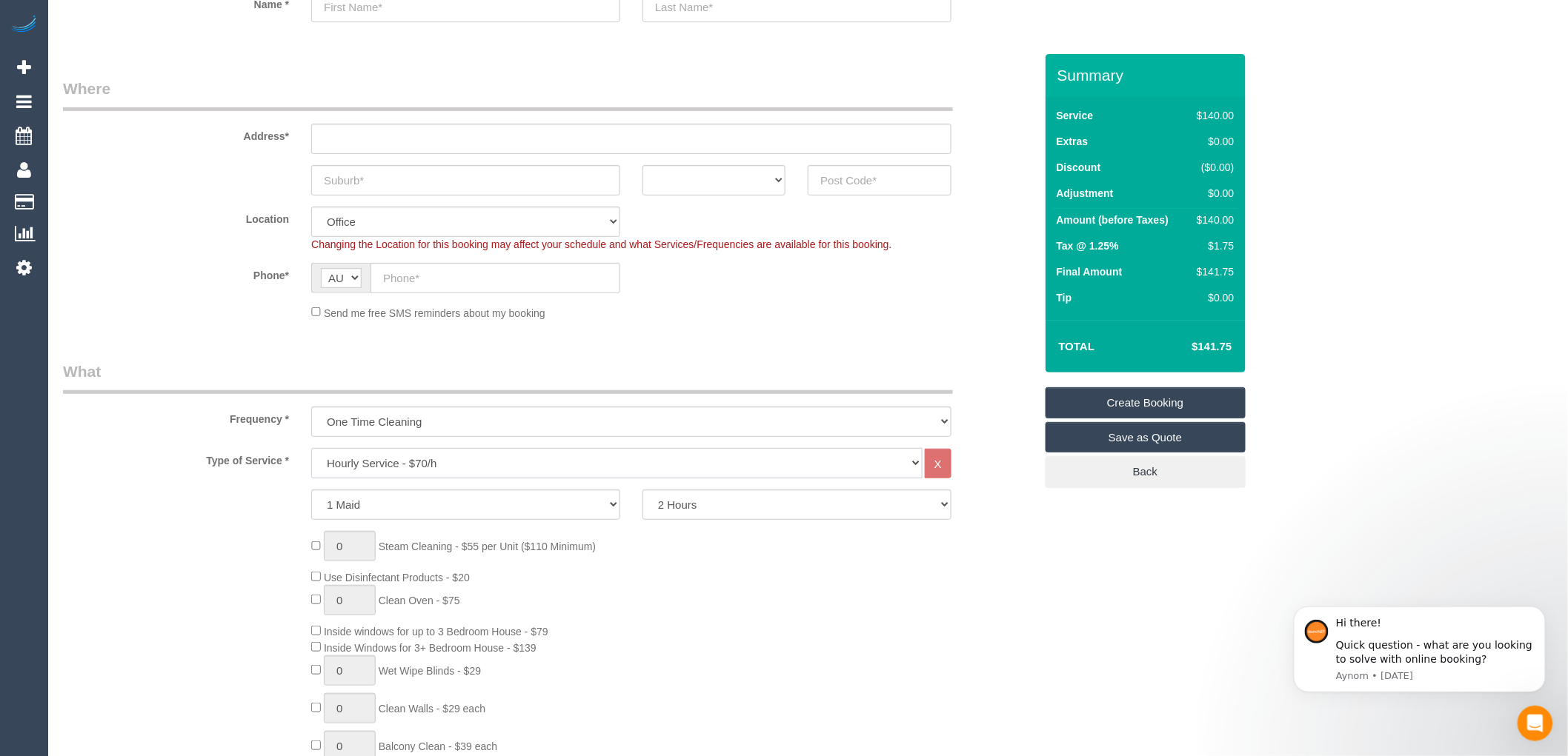
click at [380, 458] on select "Hourly Service - $70/h Hourly Service - $65/h Hourly Service - $60/h Hourly Ser…" at bounding box center [617, 463] width 611 height 30
select select "211"
click at [311, 449] on select "Hourly Service - $70/h Hourly Service - $65/h Hourly Service - $60/h Hourly Ser…" at bounding box center [617, 463] width 611 height 30
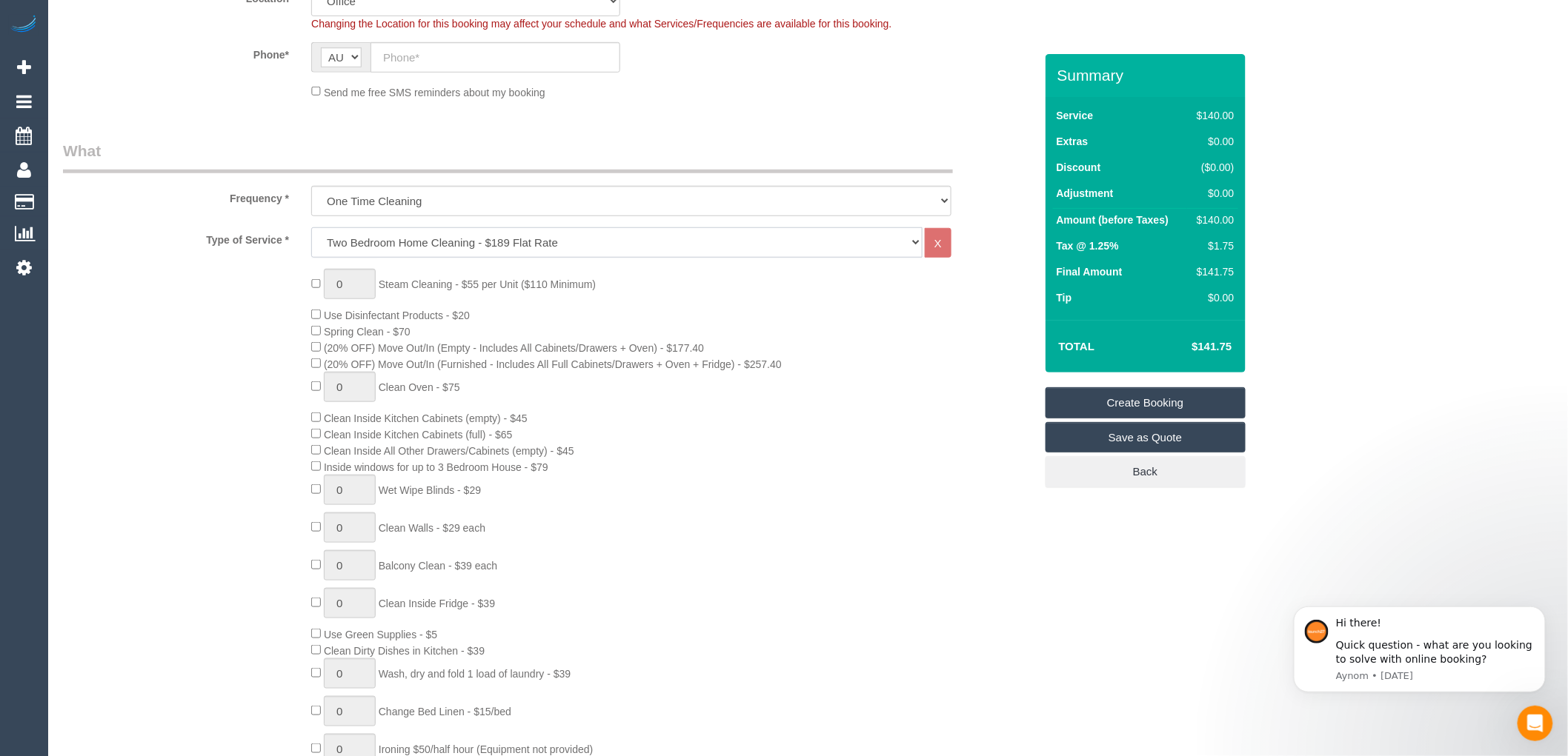
scroll to position [411, 0]
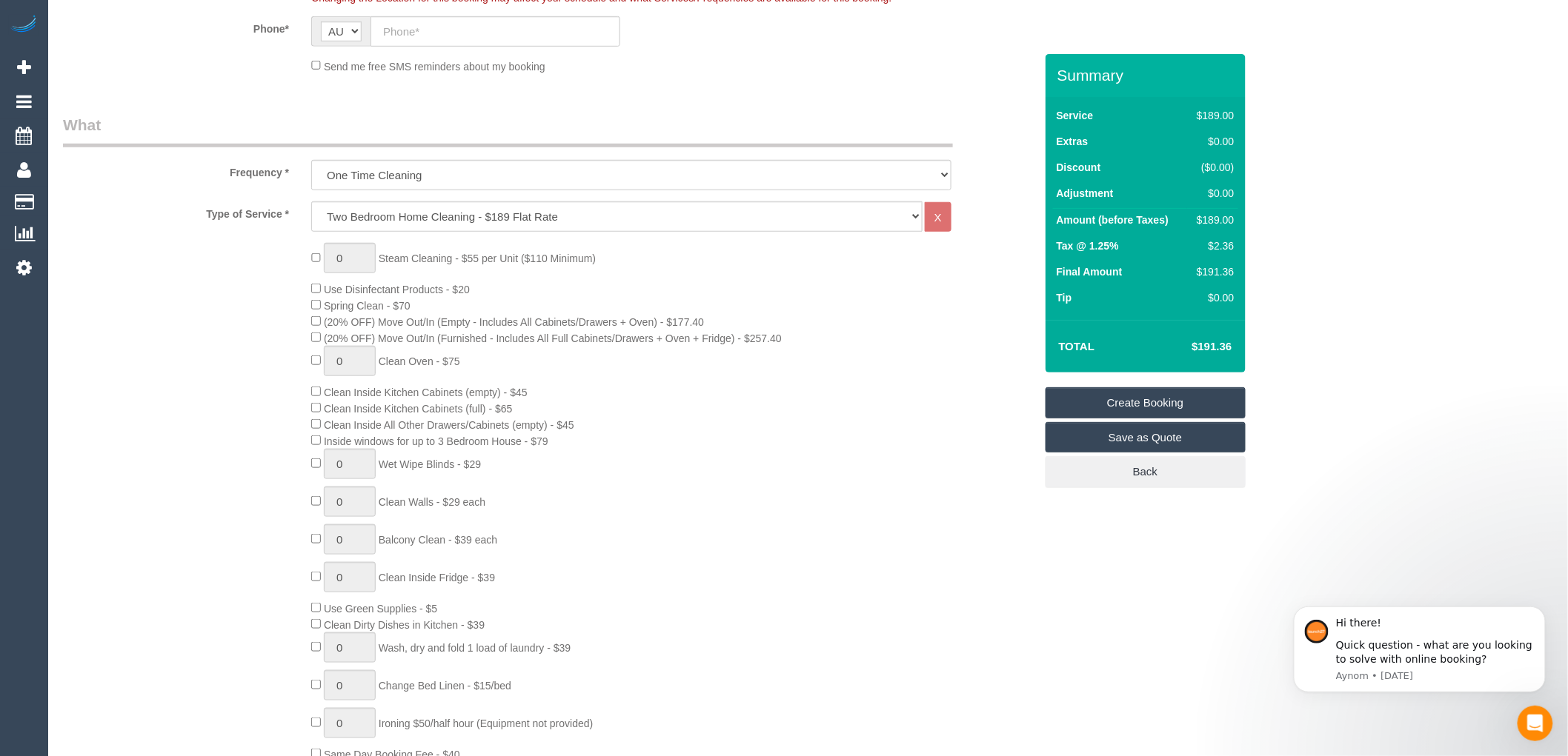
click at [826, 406] on div "0 Steam Cleaning - $55 per Unit ($110 Minimum) Use Disinfectant Products - $20 …" at bounding box center [672, 502] width 745 height 520
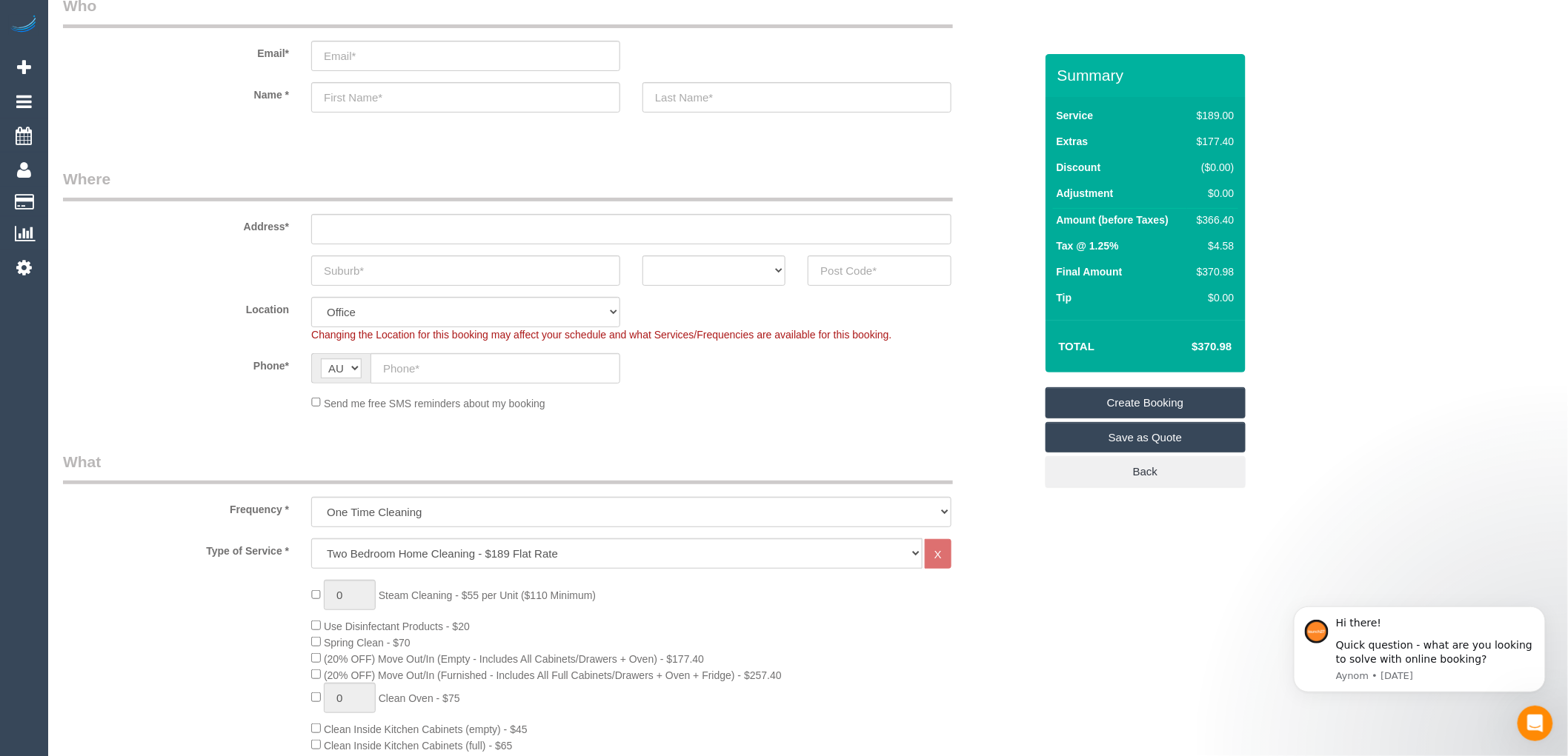
scroll to position [0, 0]
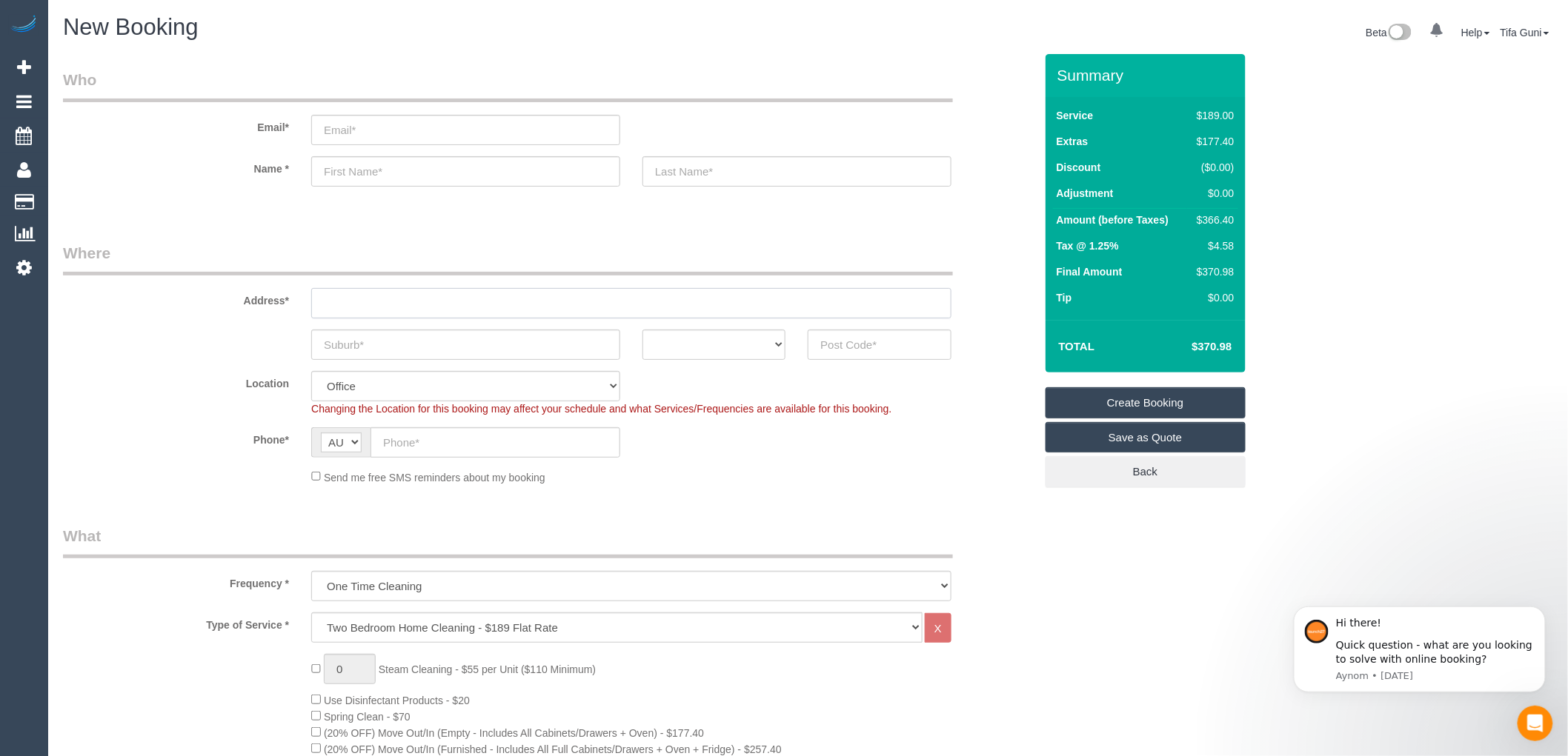
click at [337, 309] on input "text" at bounding box center [631, 303] width 640 height 30
click at [783, 337] on select "ACT NSW NT QLD SA TAS VIC WA" at bounding box center [714, 344] width 143 height 30
select select "VIC"
click at [643, 330] on select "ACT NSW NT QLD SA TAS VIC WA" at bounding box center [714, 344] width 143 height 30
click at [850, 329] on sui-booking-address "Address* ACT NSW NT QLD SA TAS VIC WA" at bounding box center [549, 301] width 971 height 118
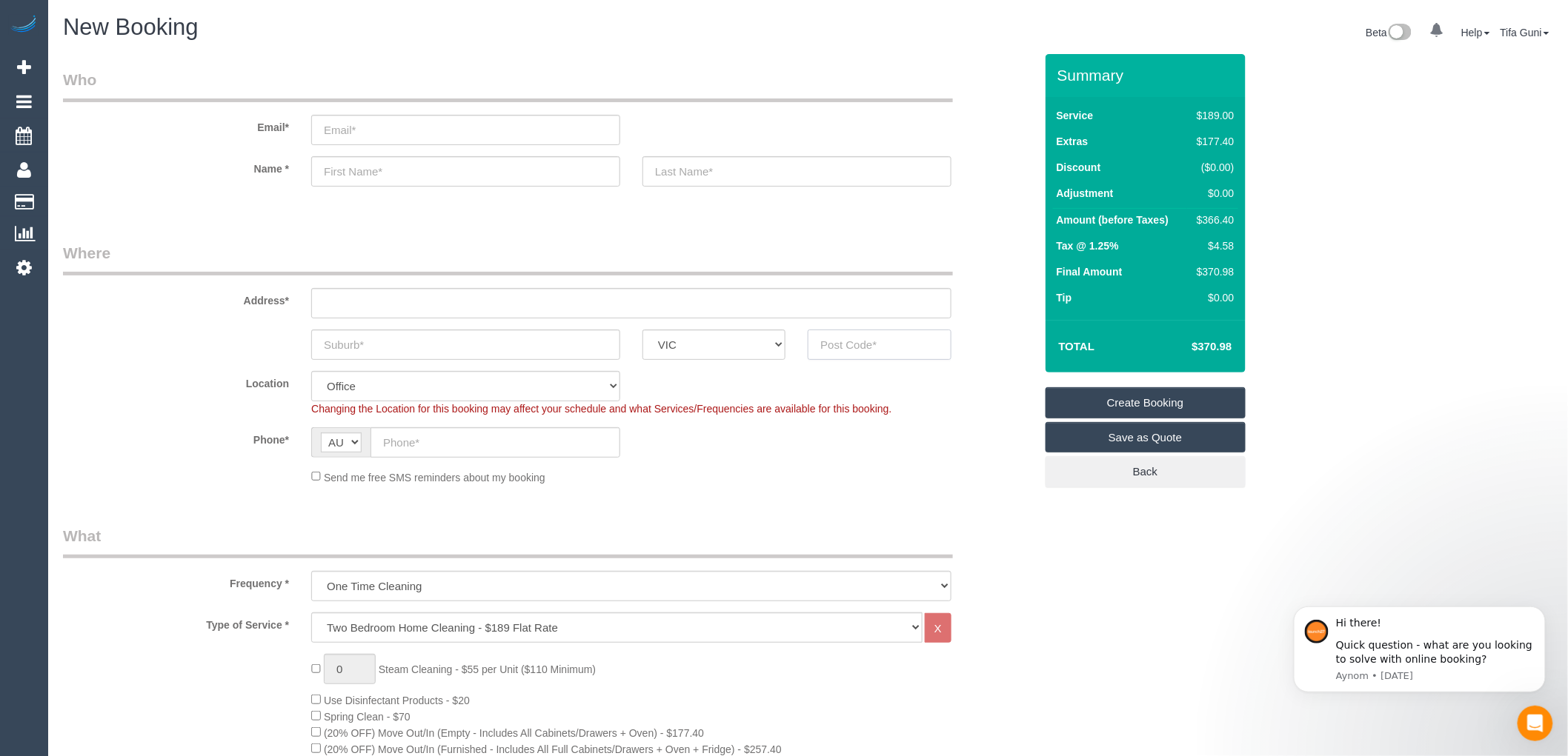
click at [850, 341] on input "text" at bounding box center [879, 344] width 143 height 30
drag, startPoint x: 858, startPoint y: 343, endPoint x: 803, endPoint y: 340, distance: 55.1
click at [803, 340] on div "3000" at bounding box center [879, 344] width 165 height 30
type input "3000"
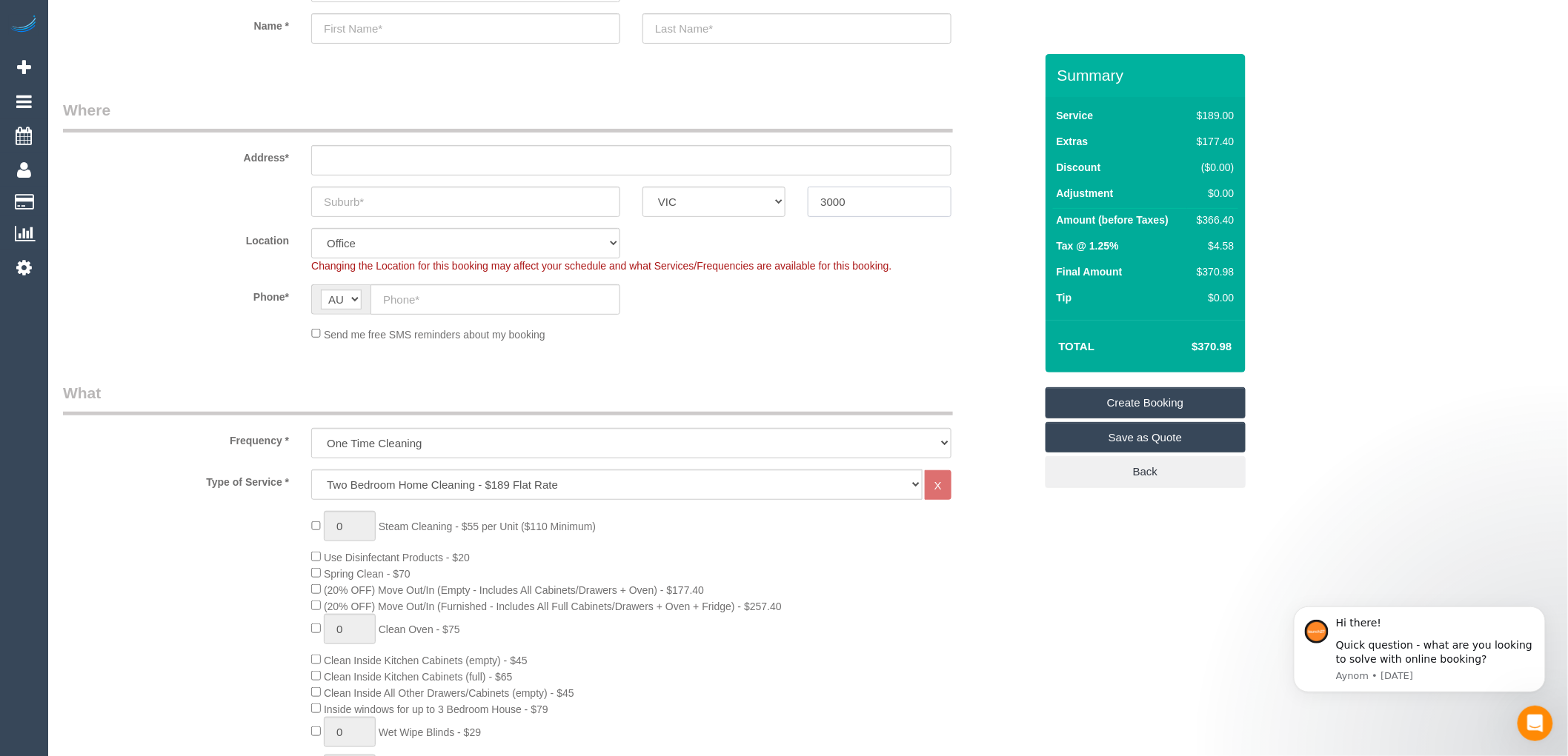
scroll to position [82, 0]
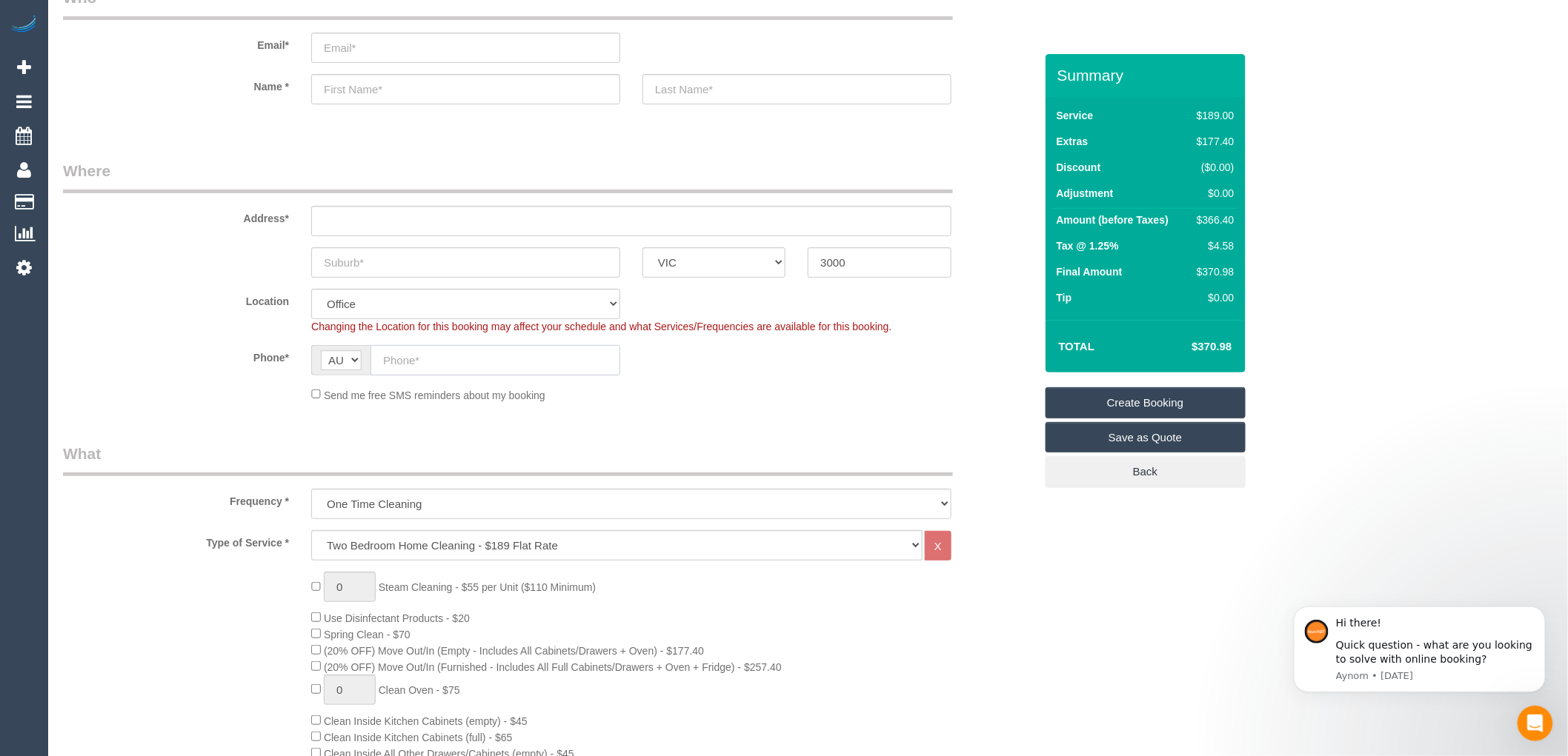
click at [422, 355] on input "text" at bounding box center [495, 360] width 249 height 30
click at [425, 363] on input "text" at bounding box center [495, 360] width 249 height 30
paste input "61 423 236 359"
drag, startPoint x: 396, startPoint y: 355, endPoint x: 366, endPoint y: 353, distance: 30.1
click at [366, 353] on div "AF AL DZ AD AO AI AQ AG AR AM AW AU AT AZ BS BH BD BB BY BE BZ BJ BM BT BO BA B…" at bounding box center [465, 360] width 309 height 30
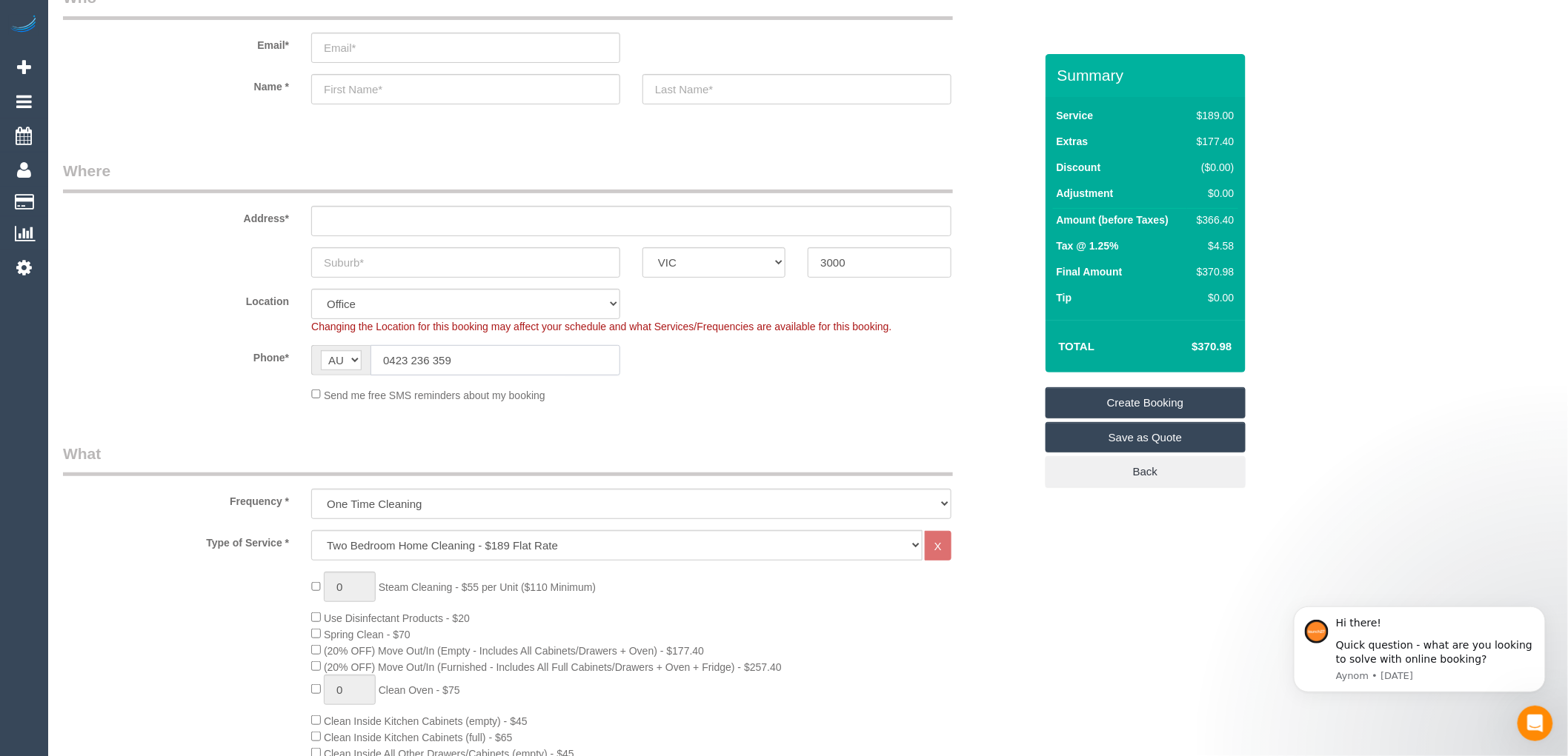
type input "0423 236 359"
click at [575, 406] on fieldset "Where Address* ACT NSW NT QLD SA TAS VIC WA 3000 Location Office City East (Nor…" at bounding box center [549, 286] width 971 height 254
click at [672, 387] on div "Send me free SMS reminders about my booking" at bounding box center [631, 395] width 662 height 17
click at [398, 257] on input "text" at bounding box center [465, 262] width 309 height 30
type input "CBD"
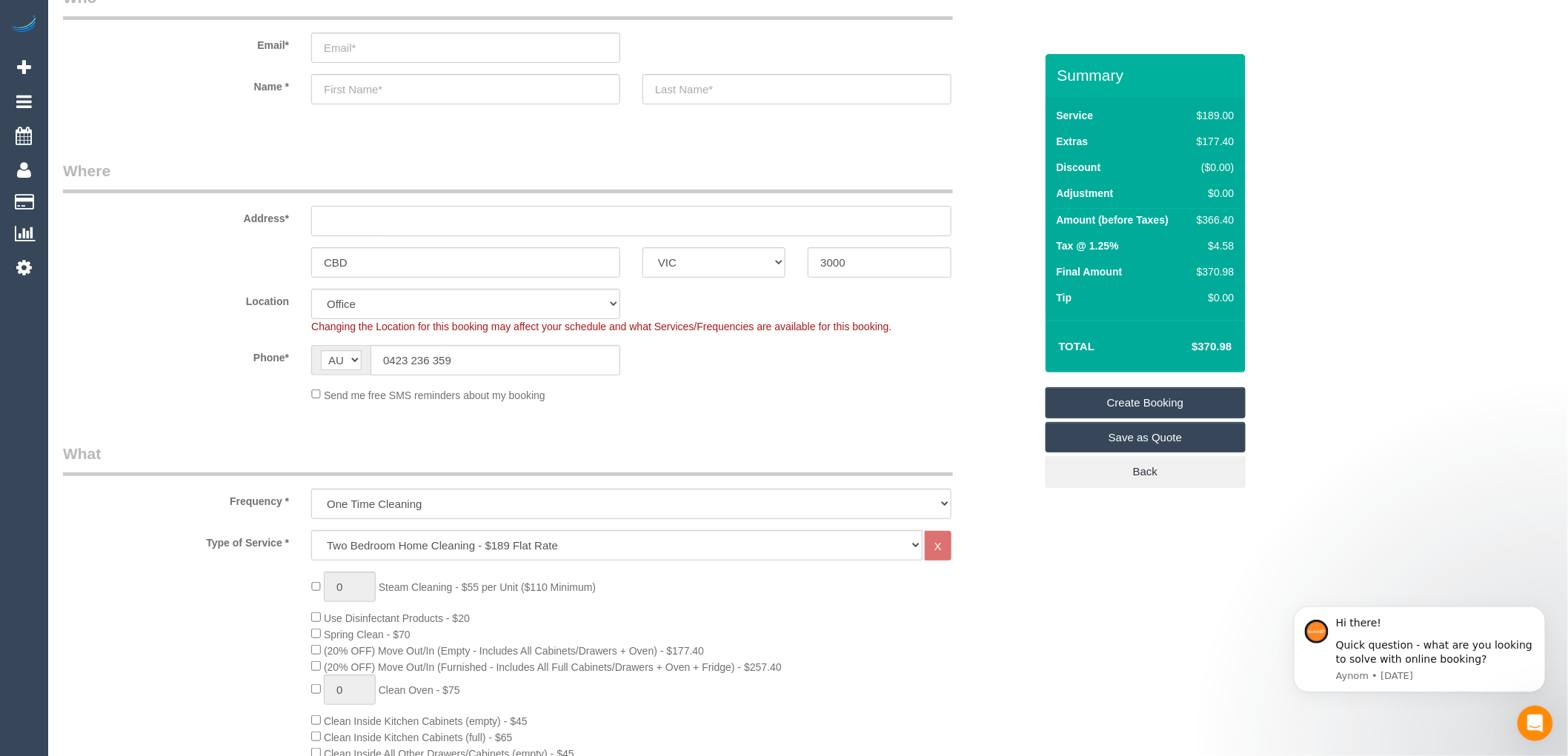
click at [440, 218] on input "text" at bounding box center [631, 221] width 640 height 30
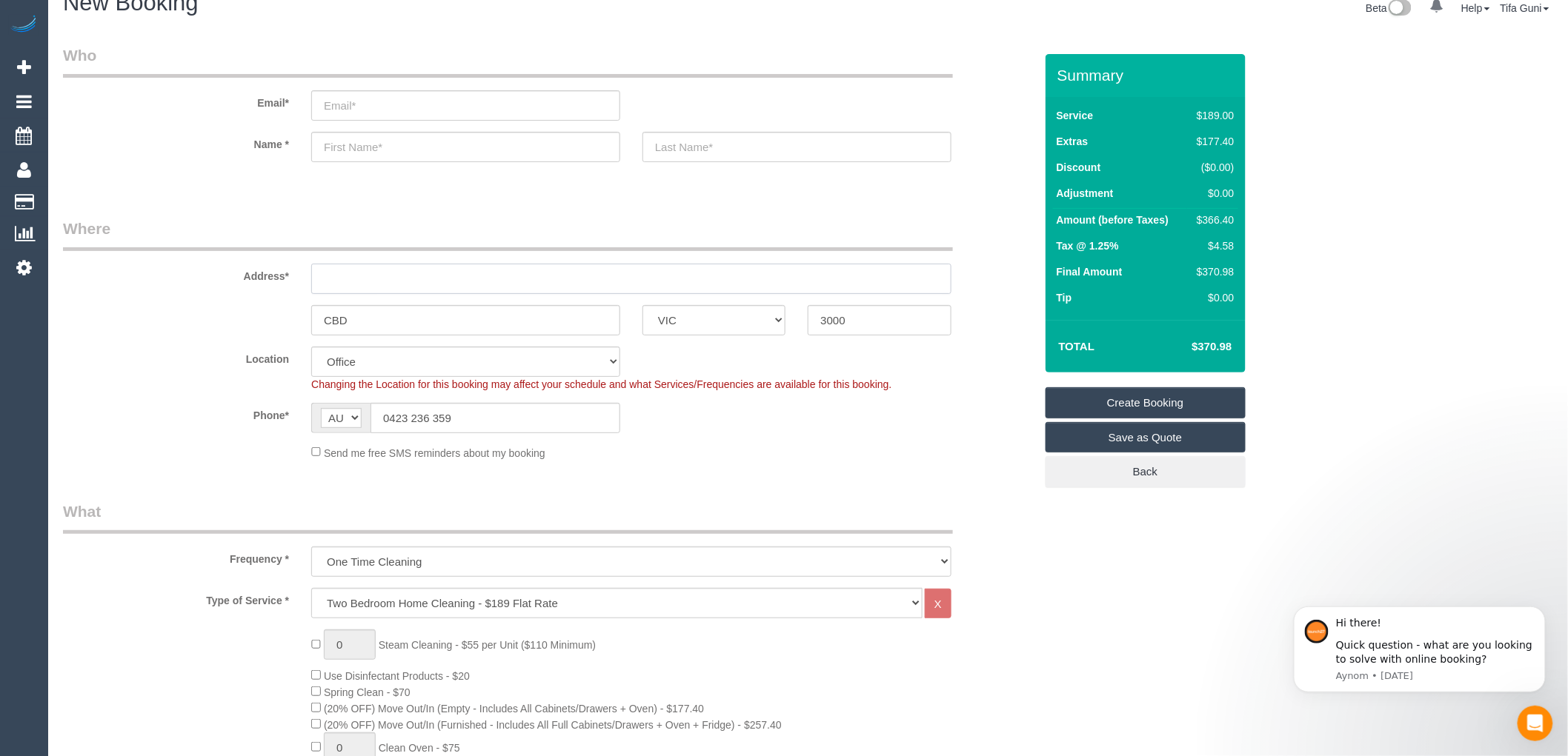
scroll to position [0, 0]
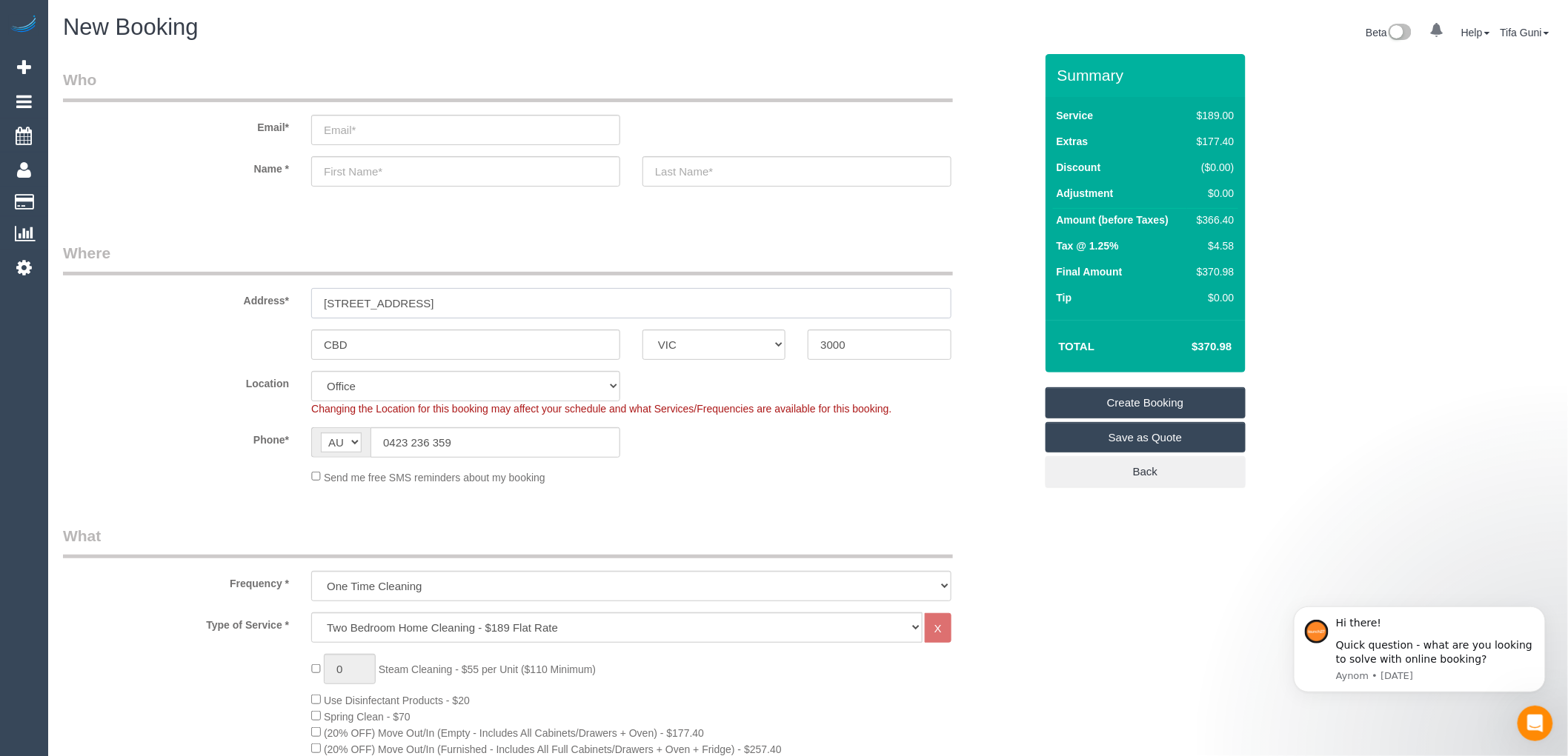
type input "228 ABEKA STREET"
click at [363, 126] on input "email" at bounding box center [465, 129] width 309 height 30
select select "54"
select select "object:4564"
type input "christybwu@gmail.com"
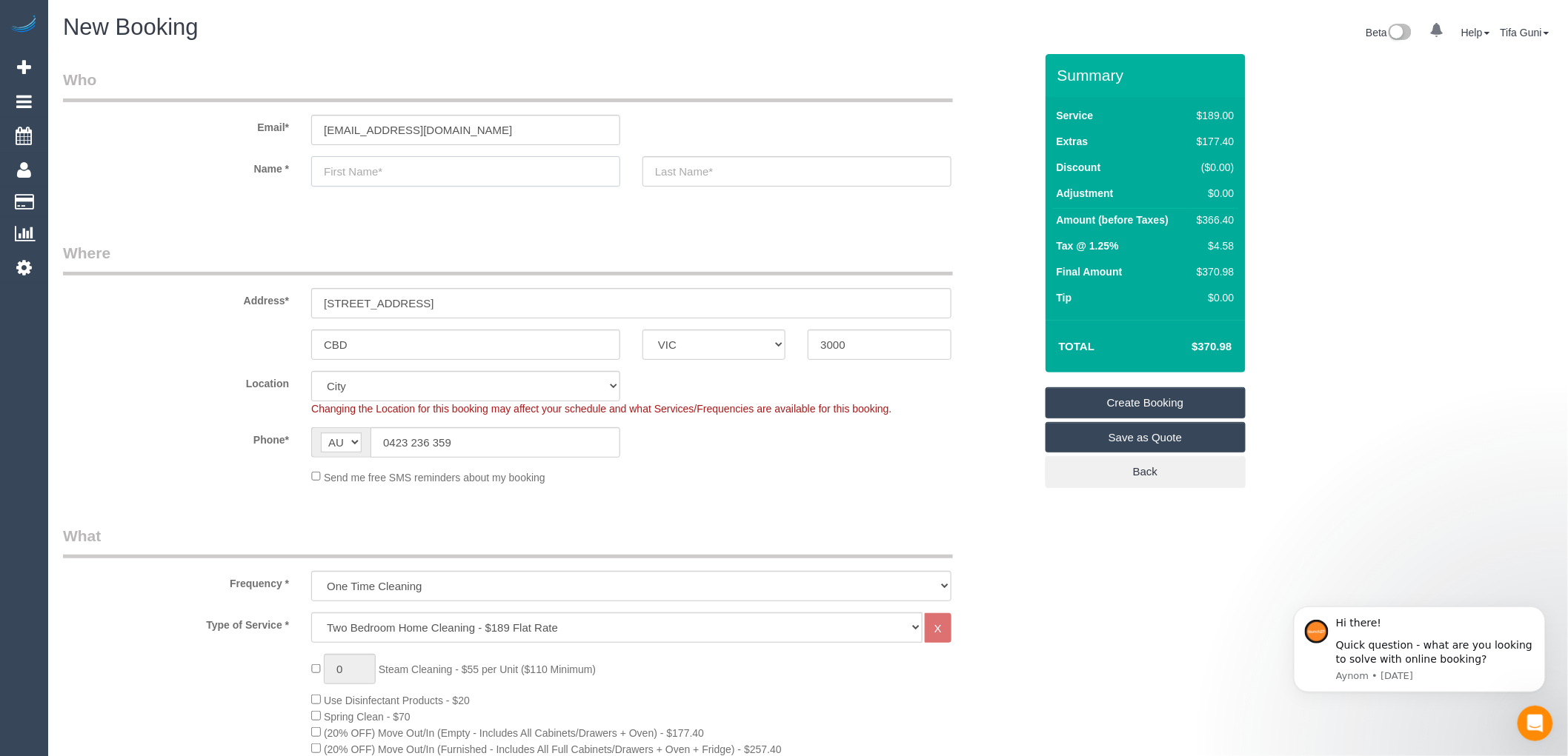
click at [385, 180] on input "text" at bounding box center [465, 171] width 309 height 30
type input "Christy"
click at [695, 174] on input "text" at bounding box center [797, 171] width 309 height 30
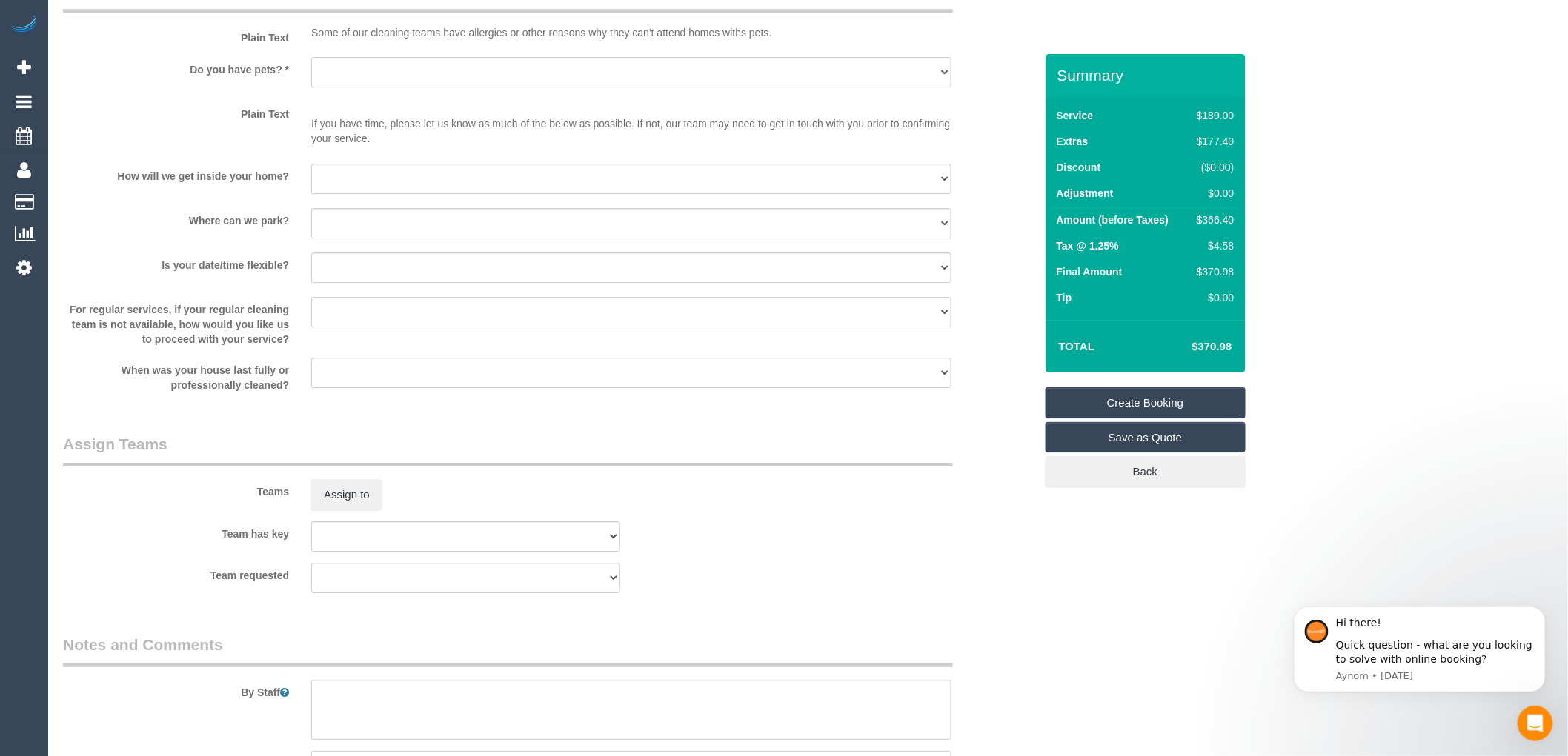
scroll to position [1893, 0]
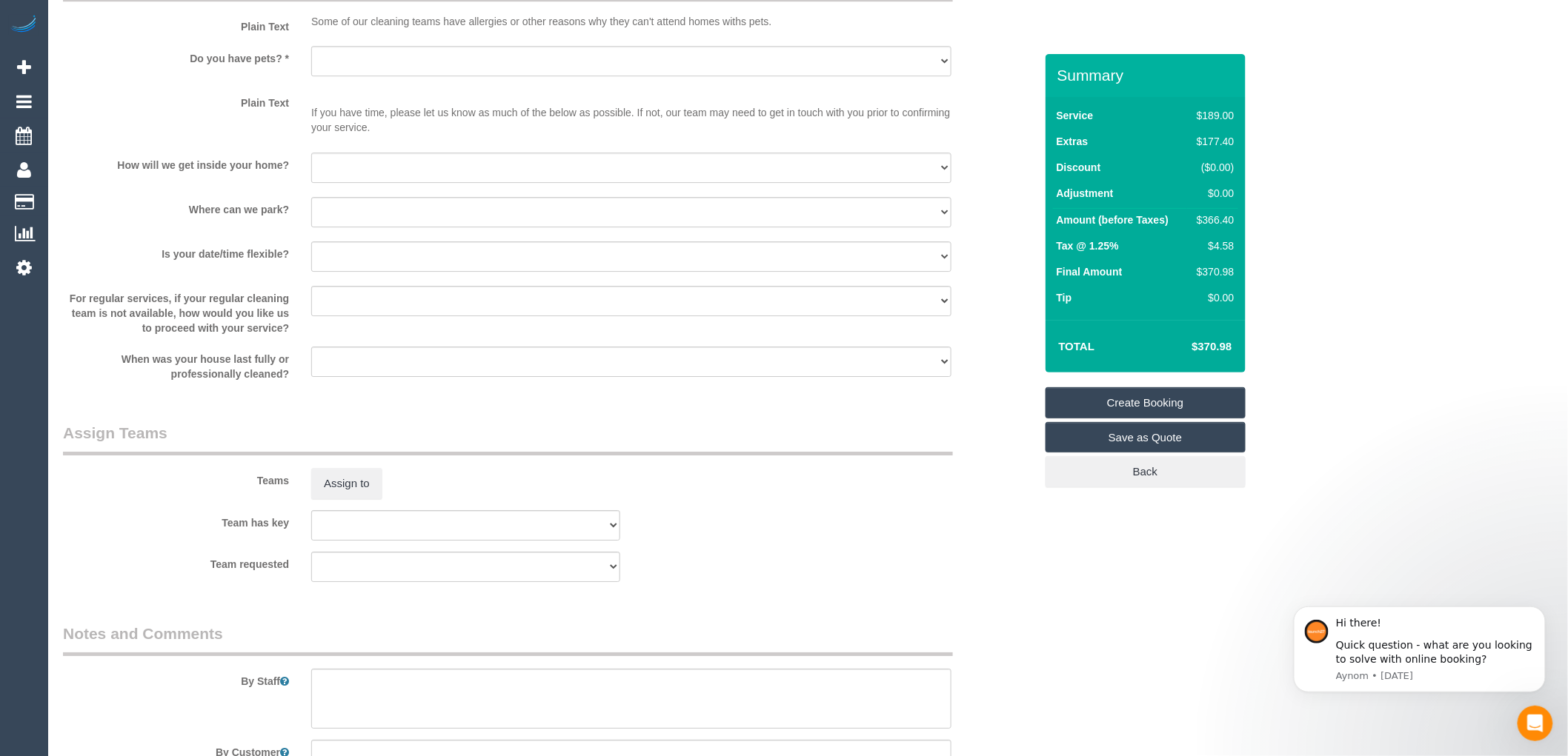
type input "wu"
click at [434, 73] on select "Yes - Cats Yes - Dogs No pets Yes - Dogs and Cats Yes - Other" at bounding box center [631, 61] width 640 height 30
select select "number:28"
click at [311, 62] on select "Yes - Cats Yes - Dogs No pets Yes - Dogs and Cats Yes - Other" at bounding box center [631, 61] width 640 height 30
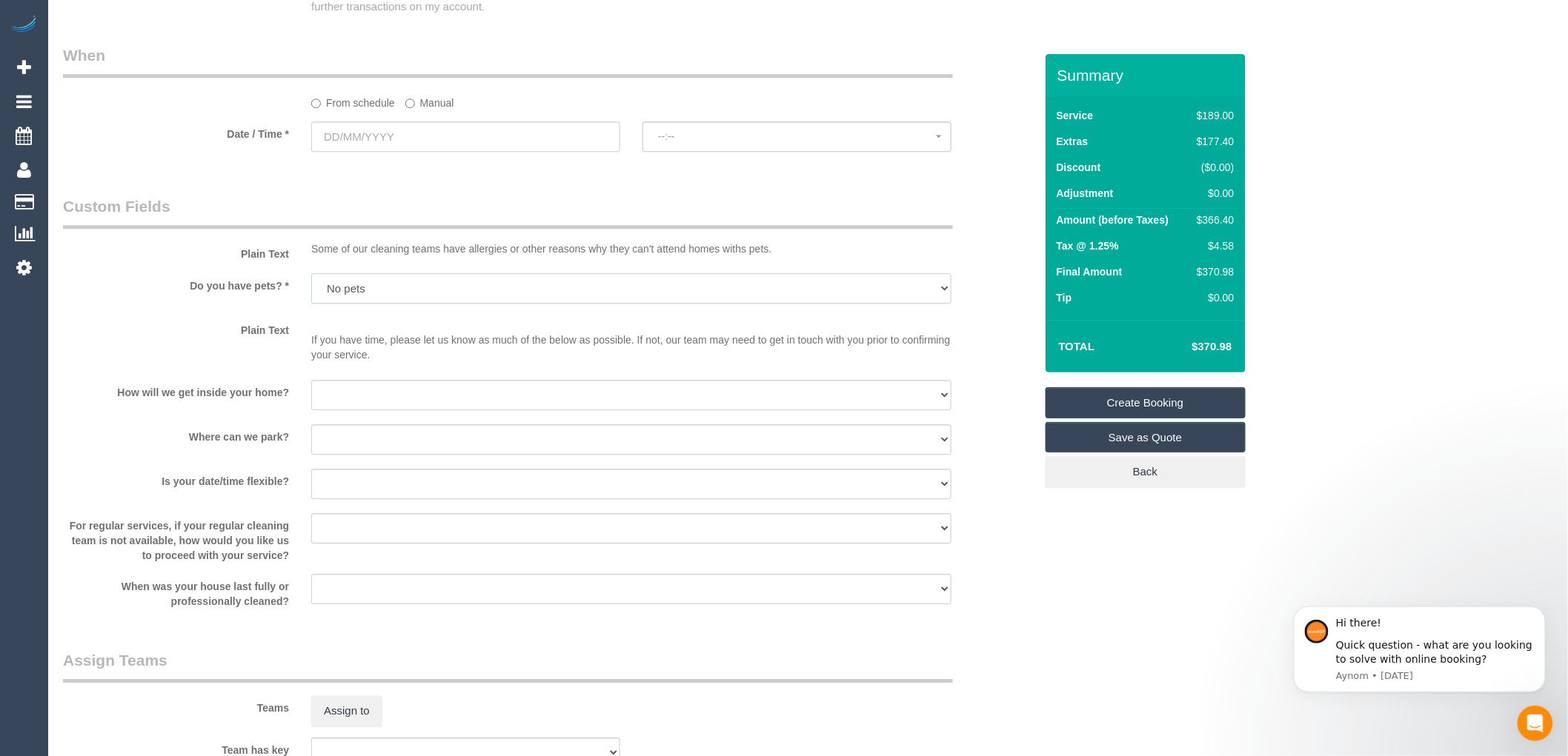
scroll to position [1564, 0]
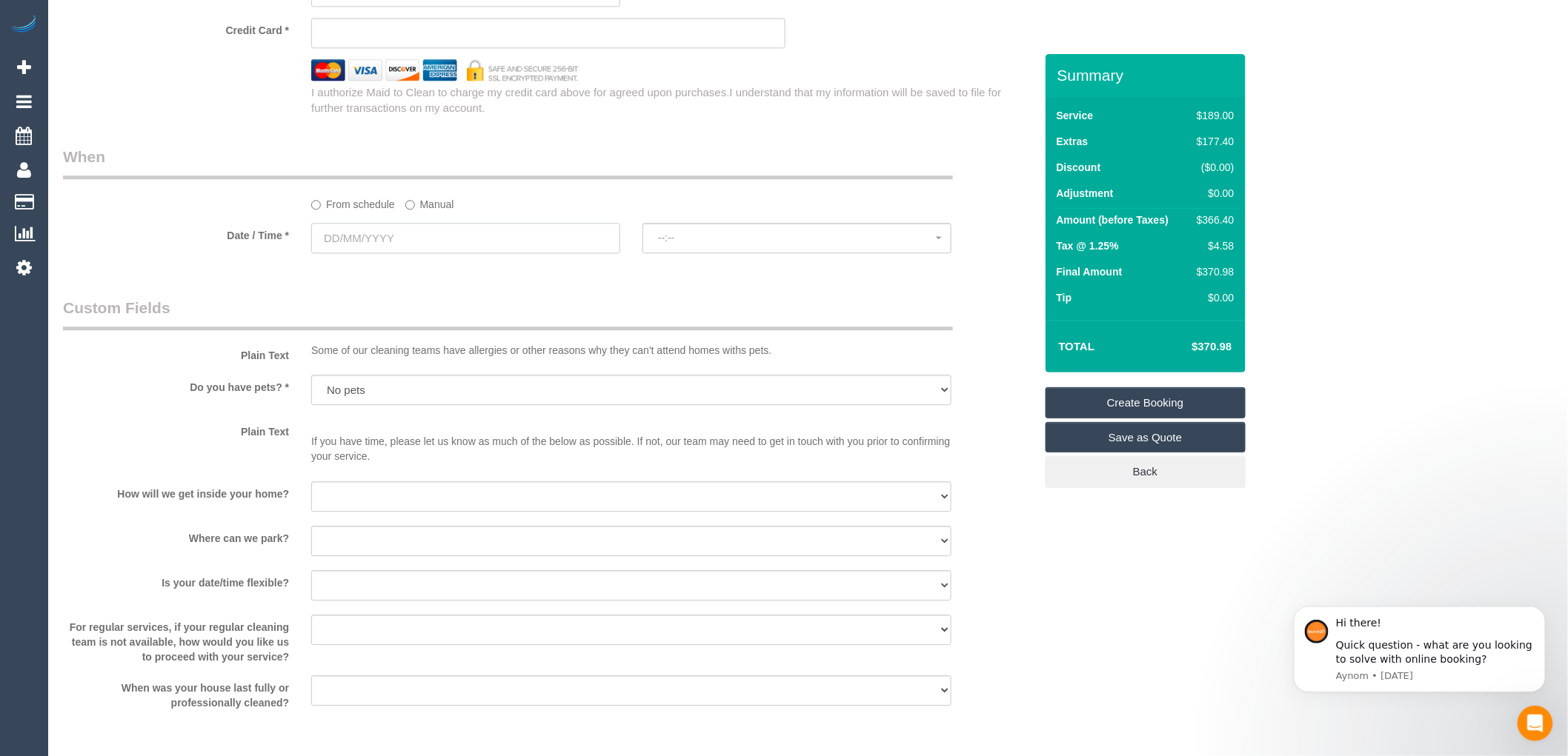
click at [452, 253] on input "text" at bounding box center [465, 238] width 309 height 30
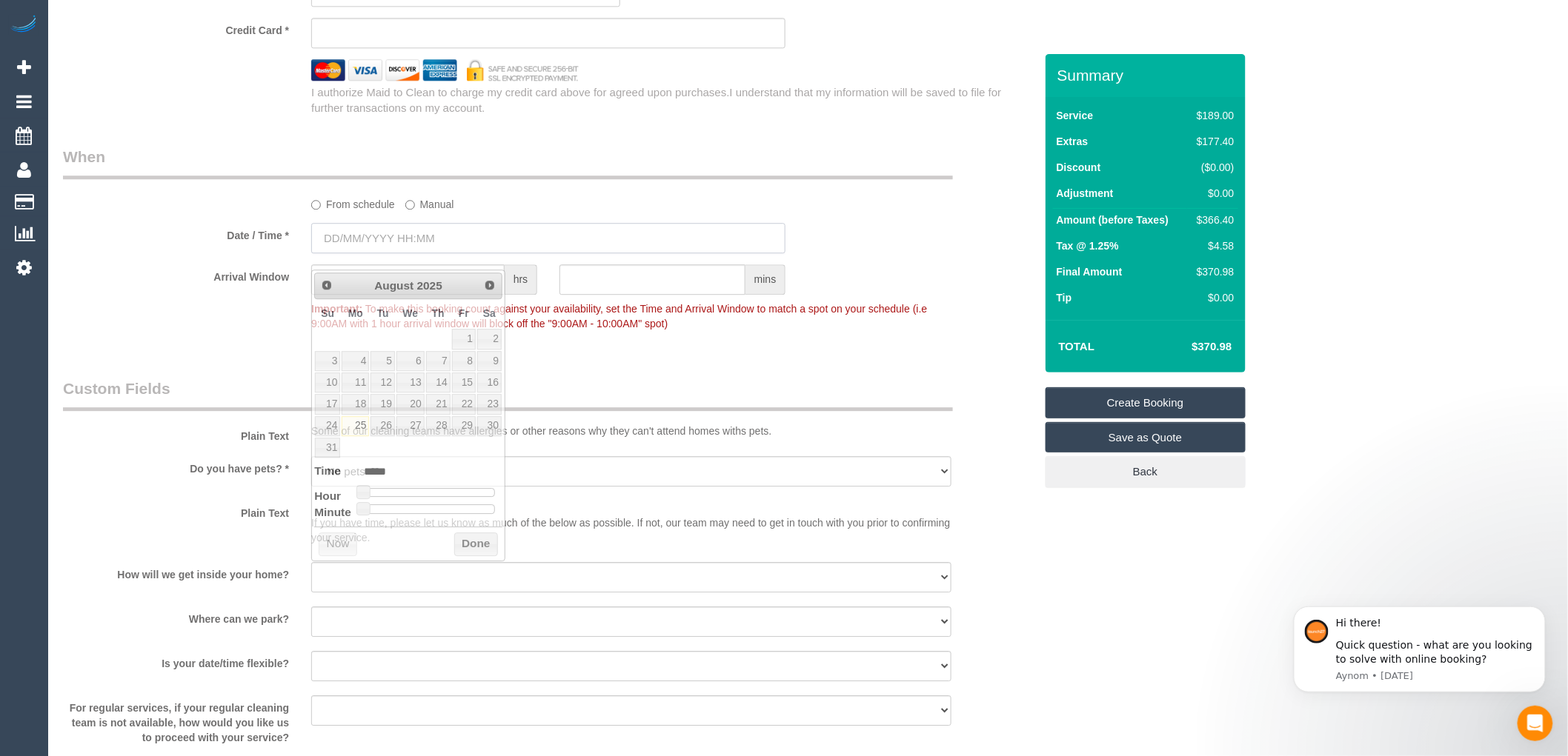
click at [400, 246] on input "text" at bounding box center [549, 238] width 475 height 30
click at [415, 424] on link "27" at bounding box center [410, 426] width 28 height 20
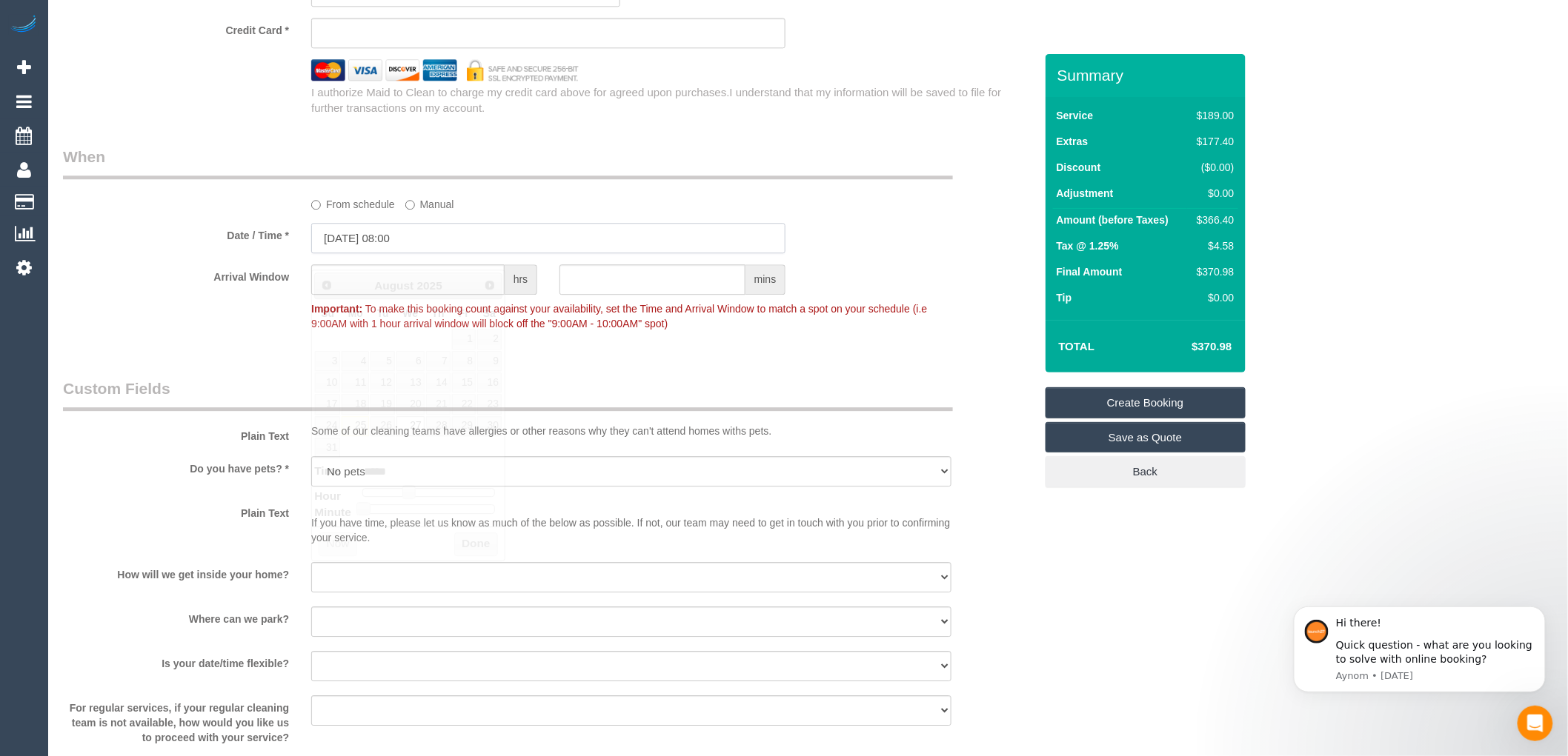
click at [416, 249] on input "27/08/2025 08:00" at bounding box center [549, 238] width 475 height 30
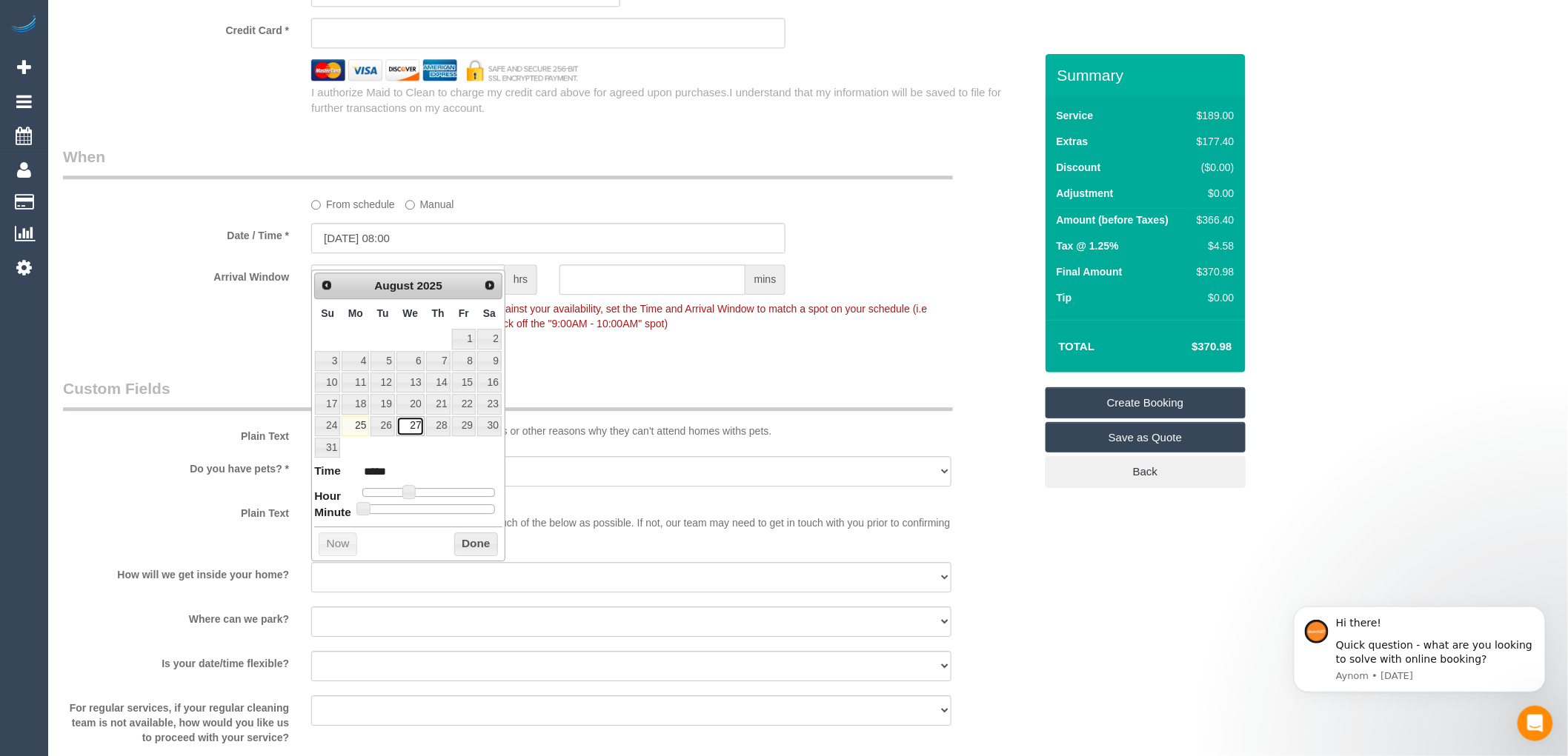
click at [416, 426] on link "27" at bounding box center [410, 426] width 28 height 20
type input "27/08/2025 07:00"
type input "*****"
type input "27/08/2025 06:00"
type input "*****"
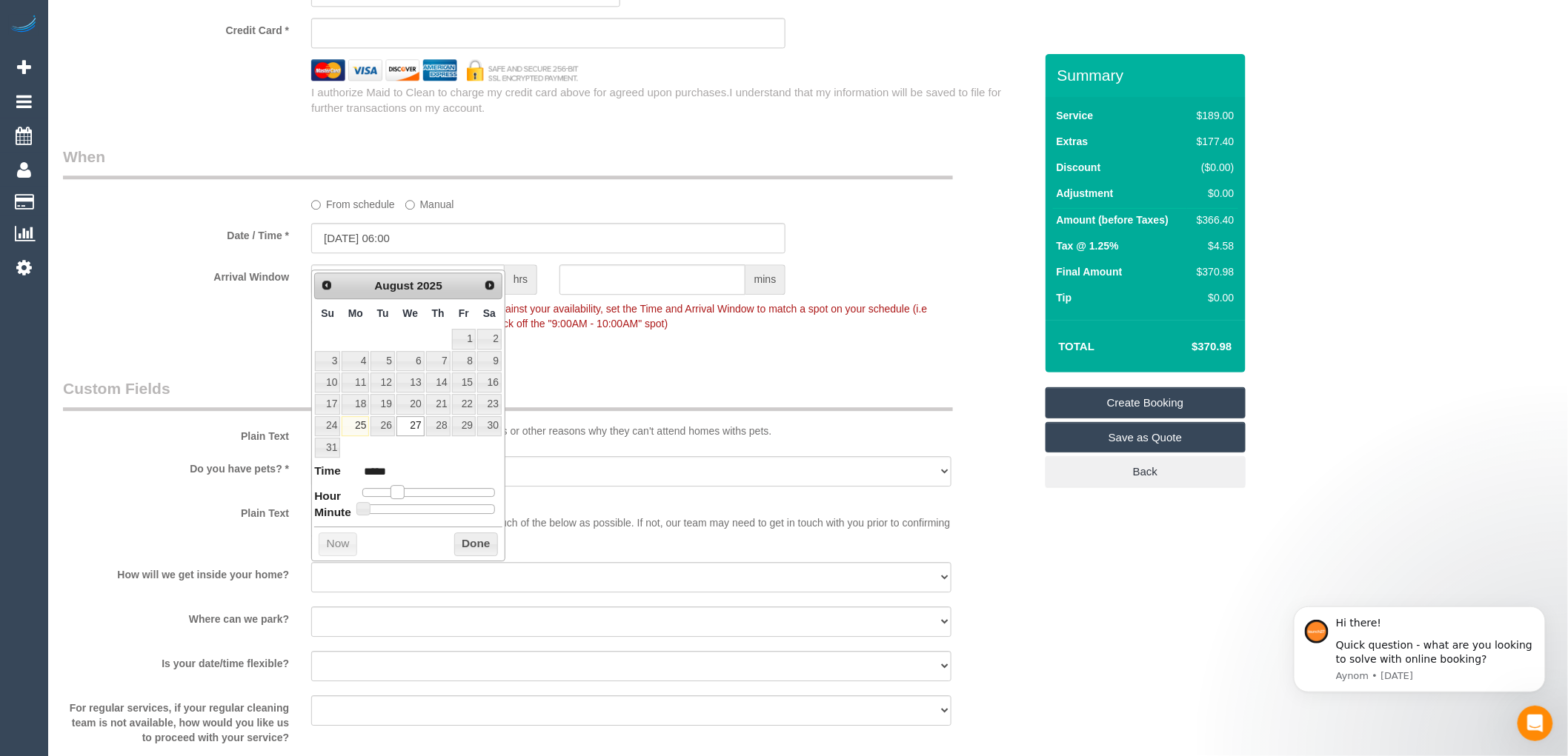
type input "27/08/2025 07:00"
type input "*****"
click at [404, 495] on span at bounding box center [403, 492] width 13 height 13
click at [487, 542] on button "Done" at bounding box center [476, 545] width 43 height 24
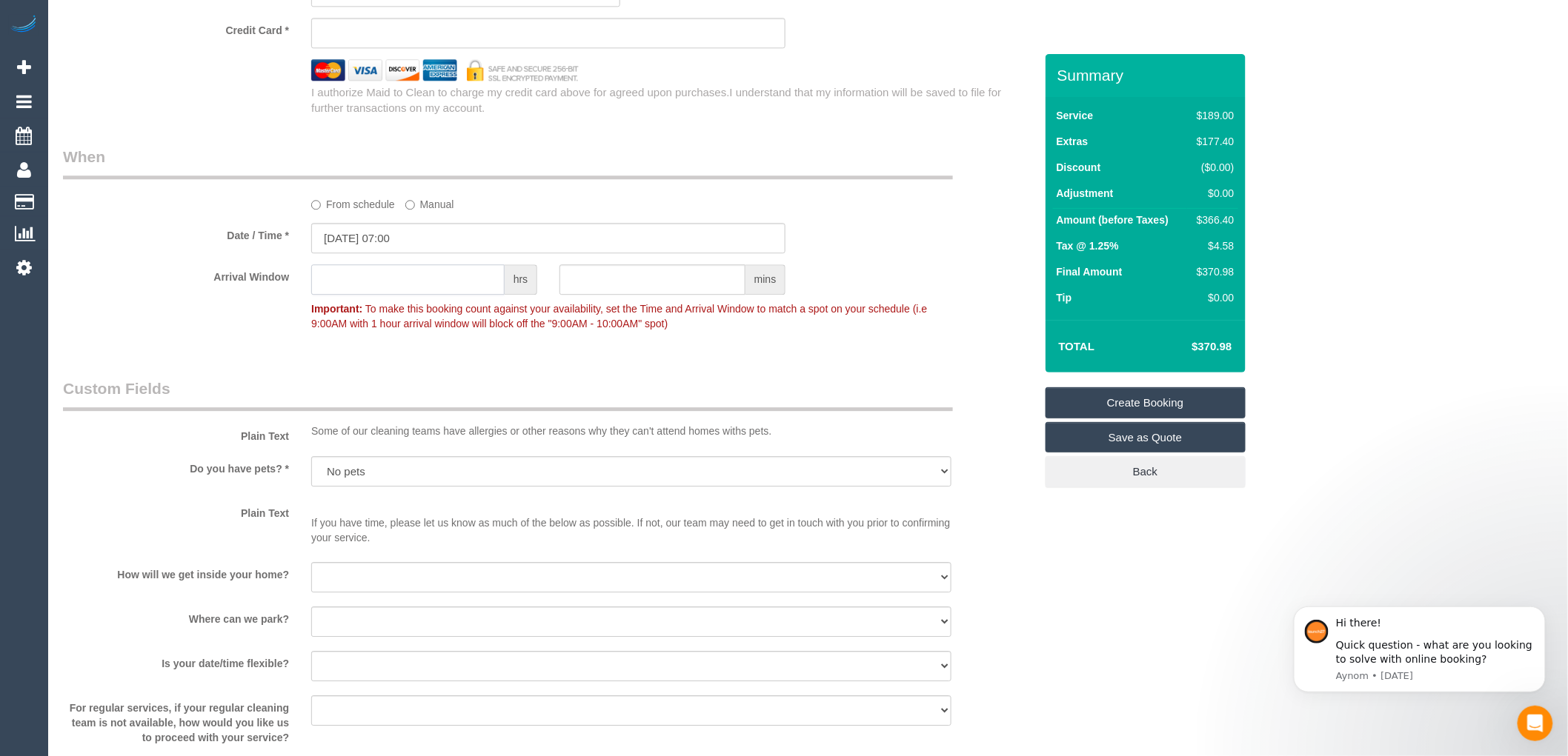
click at [457, 294] on input "text" at bounding box center [407, 280] width 193 height 30
type input "2"
click at [909, 287] on div "07:00 - 09:00" at bounding box center [921, 276] width 248 height 22
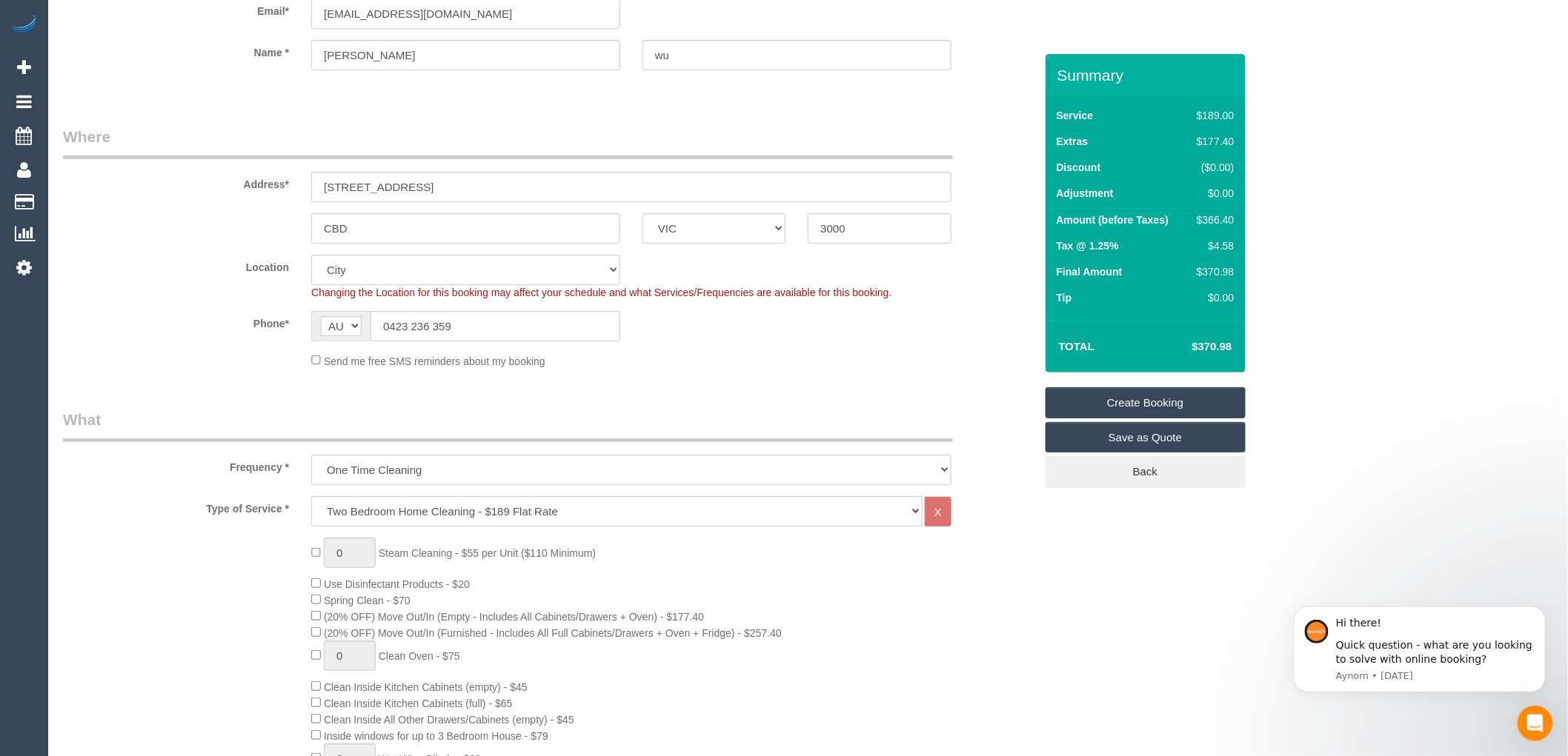
scroll to position [0, 0]
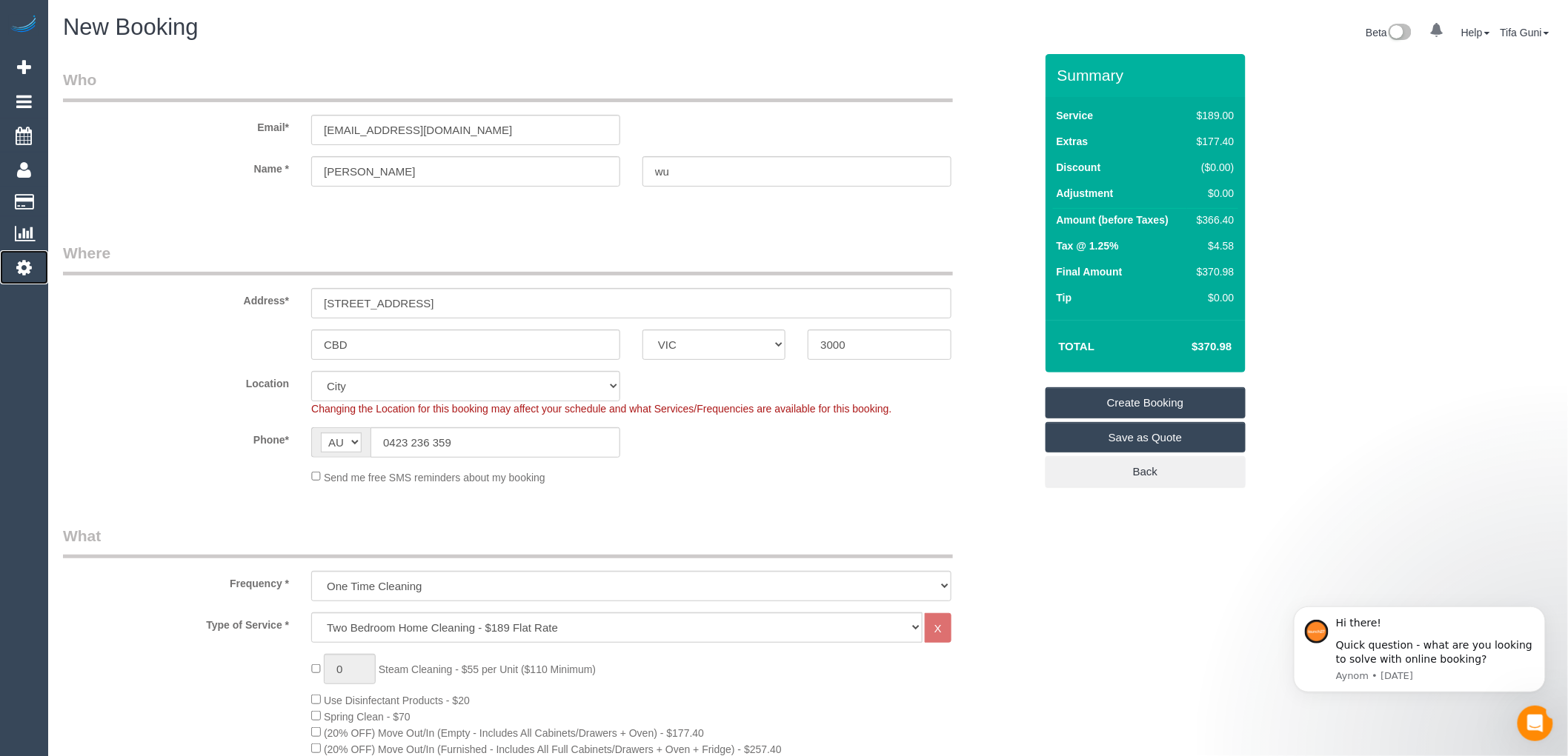
drag, startPoint x: 16, startPoint y: 634, endPoint x: 33, endPoint y: 638, distance: 17.5
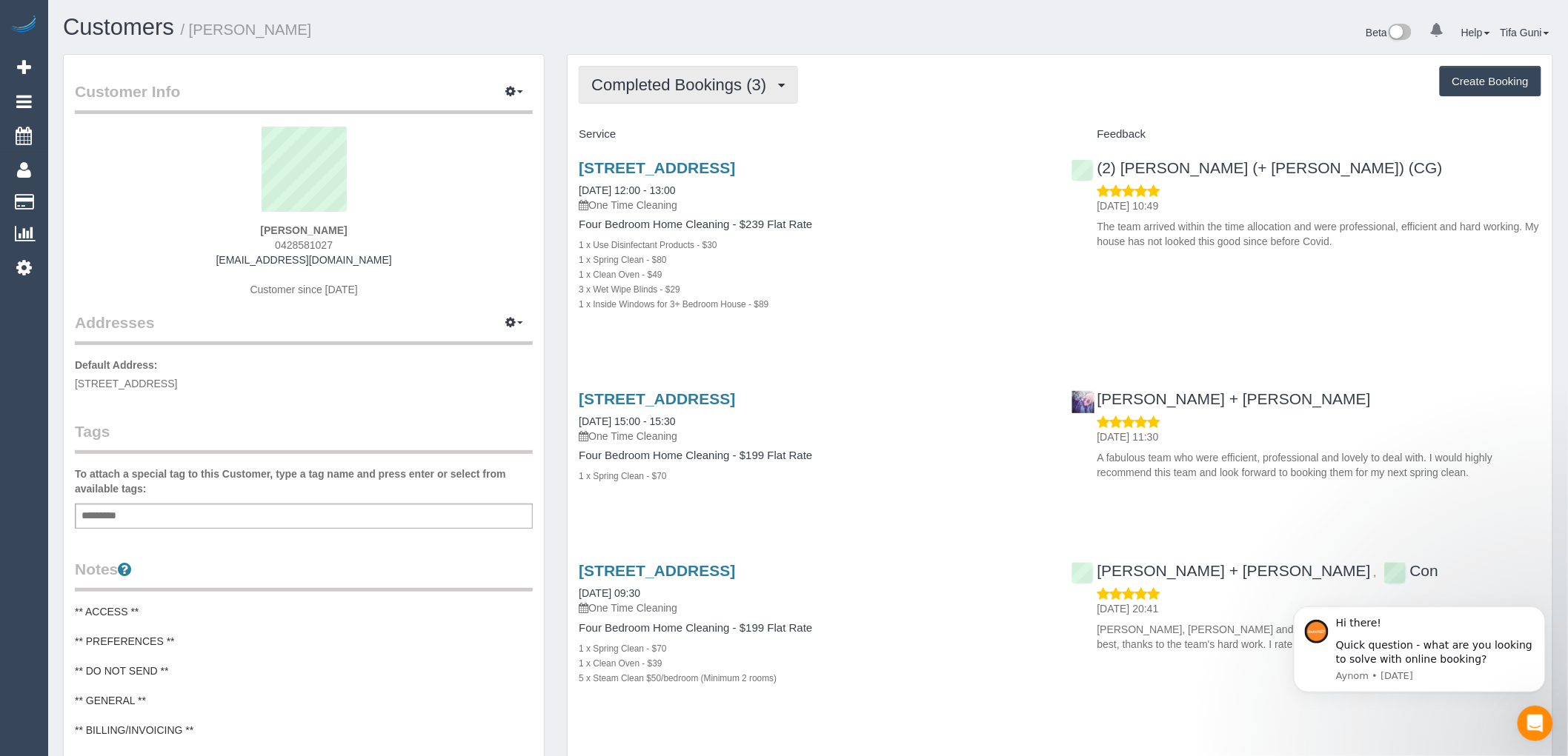
click at [751, 87] on span "Completed Bookings (3)" at bounding box center [681, 85] width 182 height 18
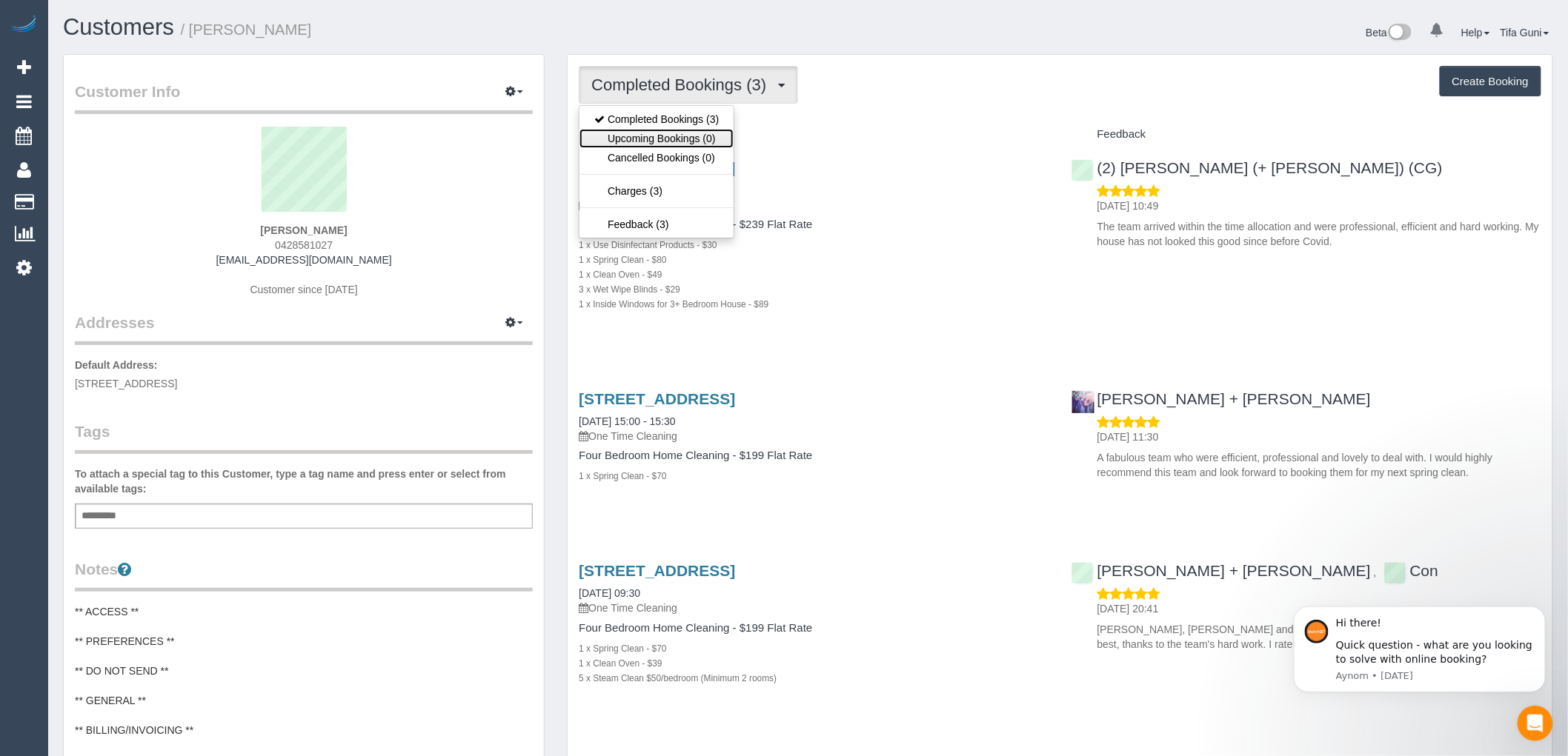
click at [694, 135] on link "Upcoming Bookings (0)" at bounding box center [657, 138] width 154 height 19
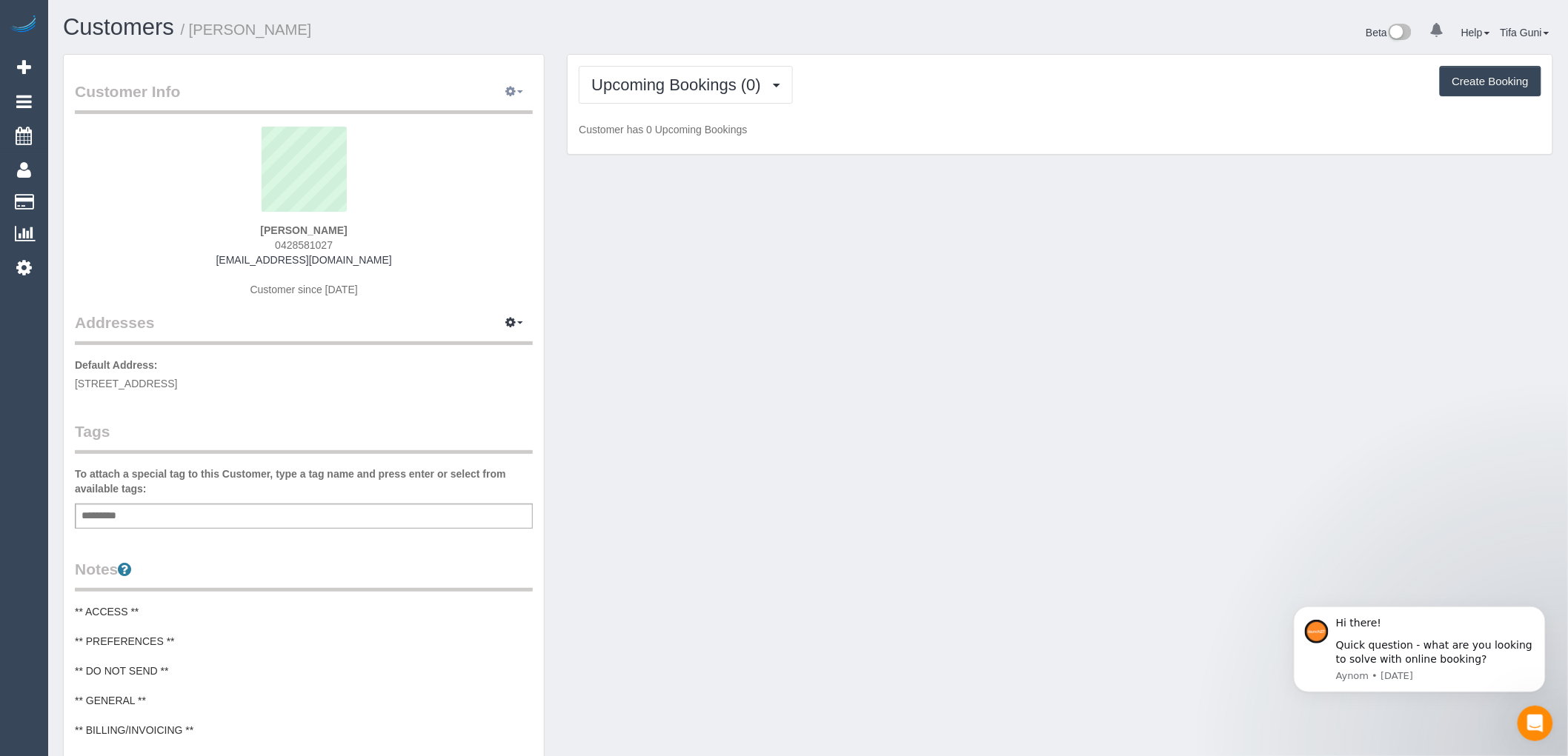
click at [516, 92] on button "button" at bounding box center [514, 91] width 37 height 23
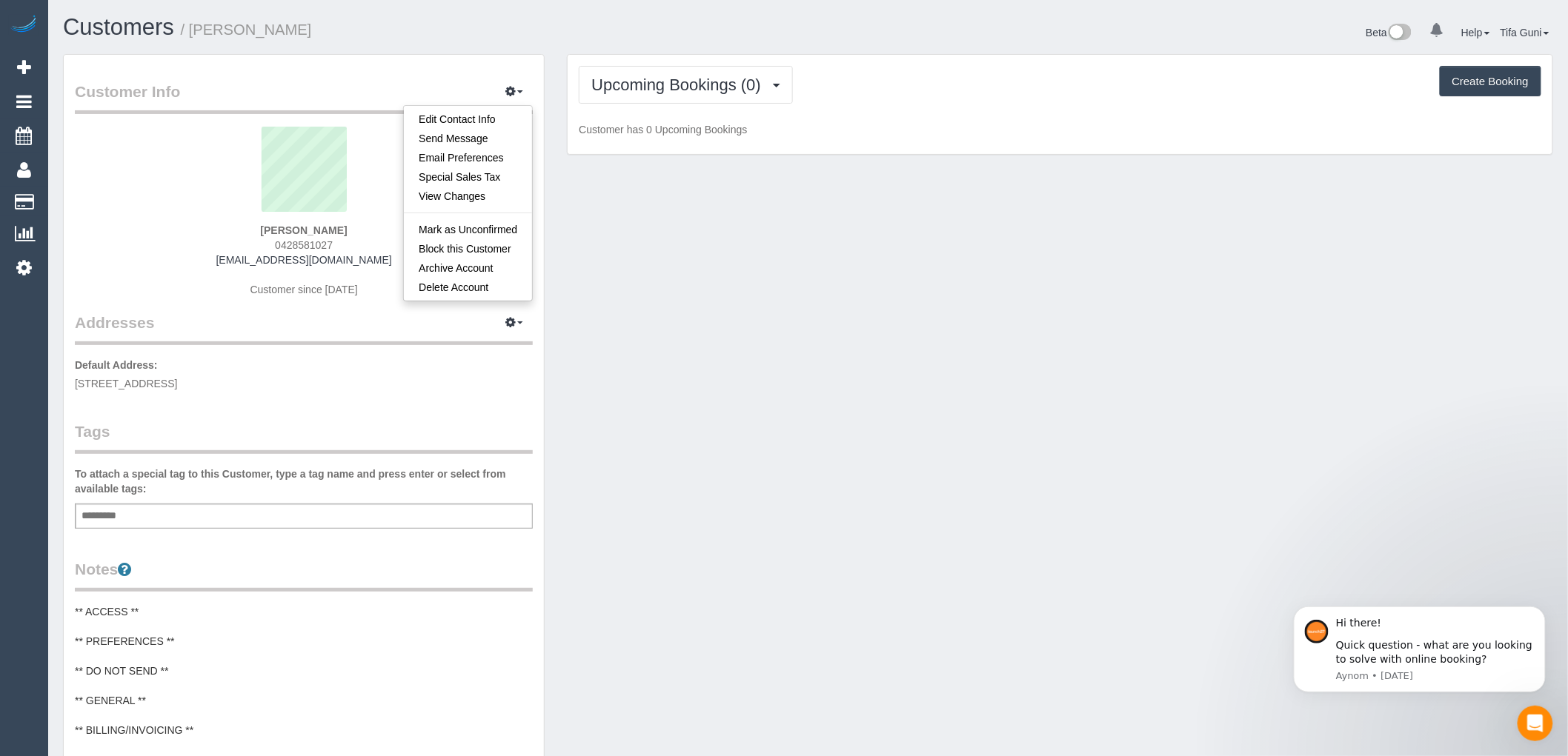
click at [1108, 222] on div "Customer Info Edit Contact Info Send Message Email Preferences Special Sales Ta…" at bounding box center [808, 603] width 1513 height 1097
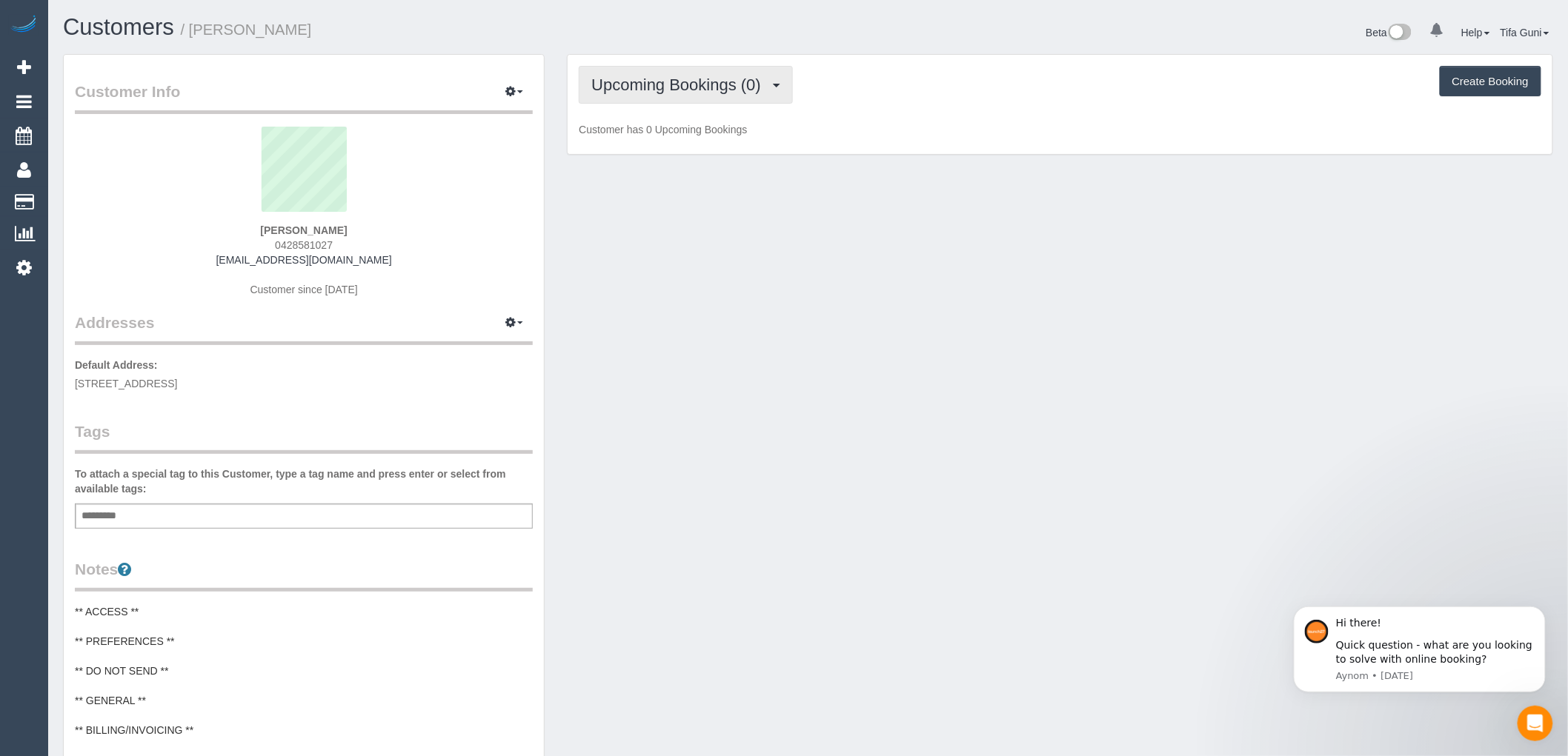
click at [777, 89] on button "Upcoming Bookings (0)" at bounding box center [686, 84] width 214 height 38
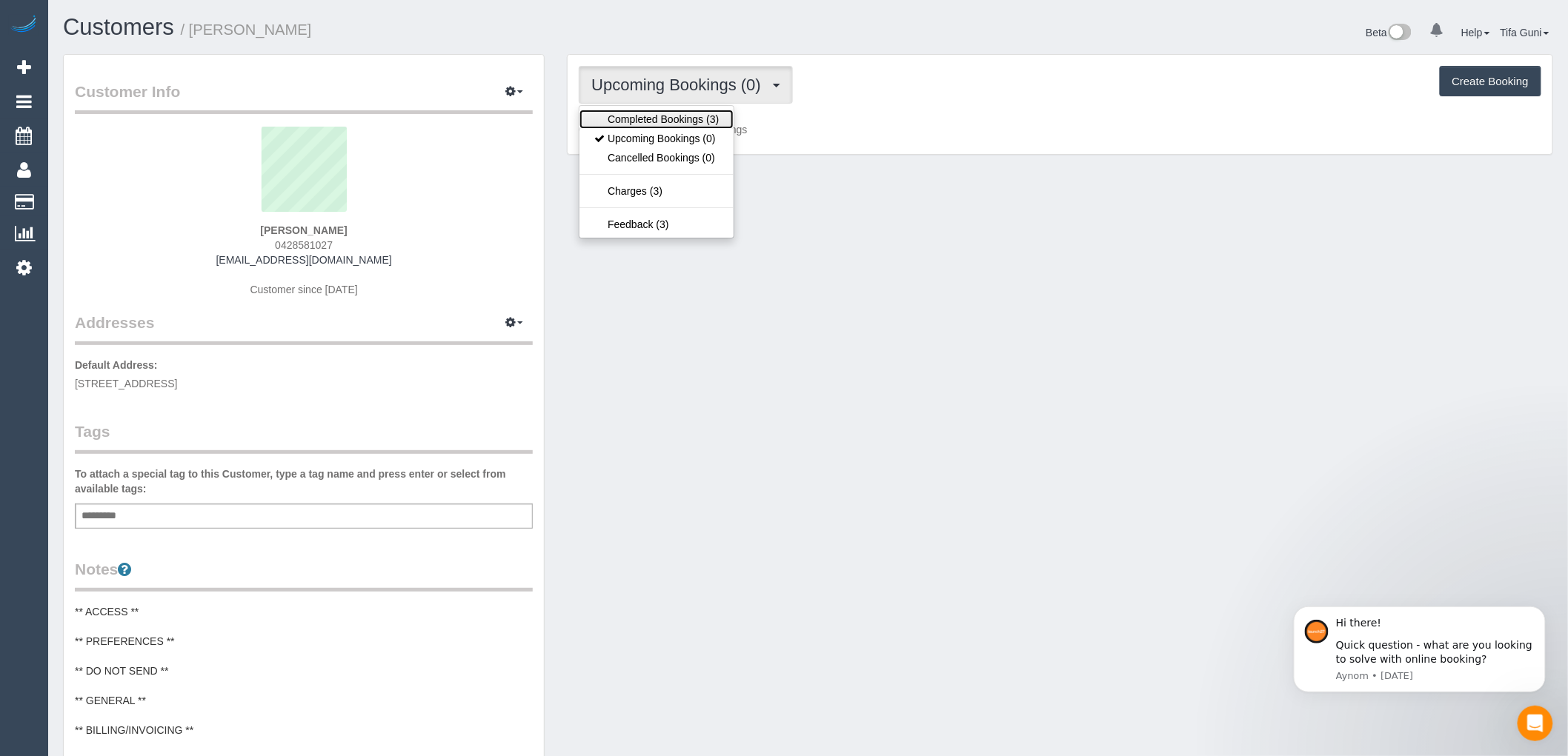
click at [685, 116] on link "Completed Bookings (3)" at bounding box center [657, 119] width 154 height 19
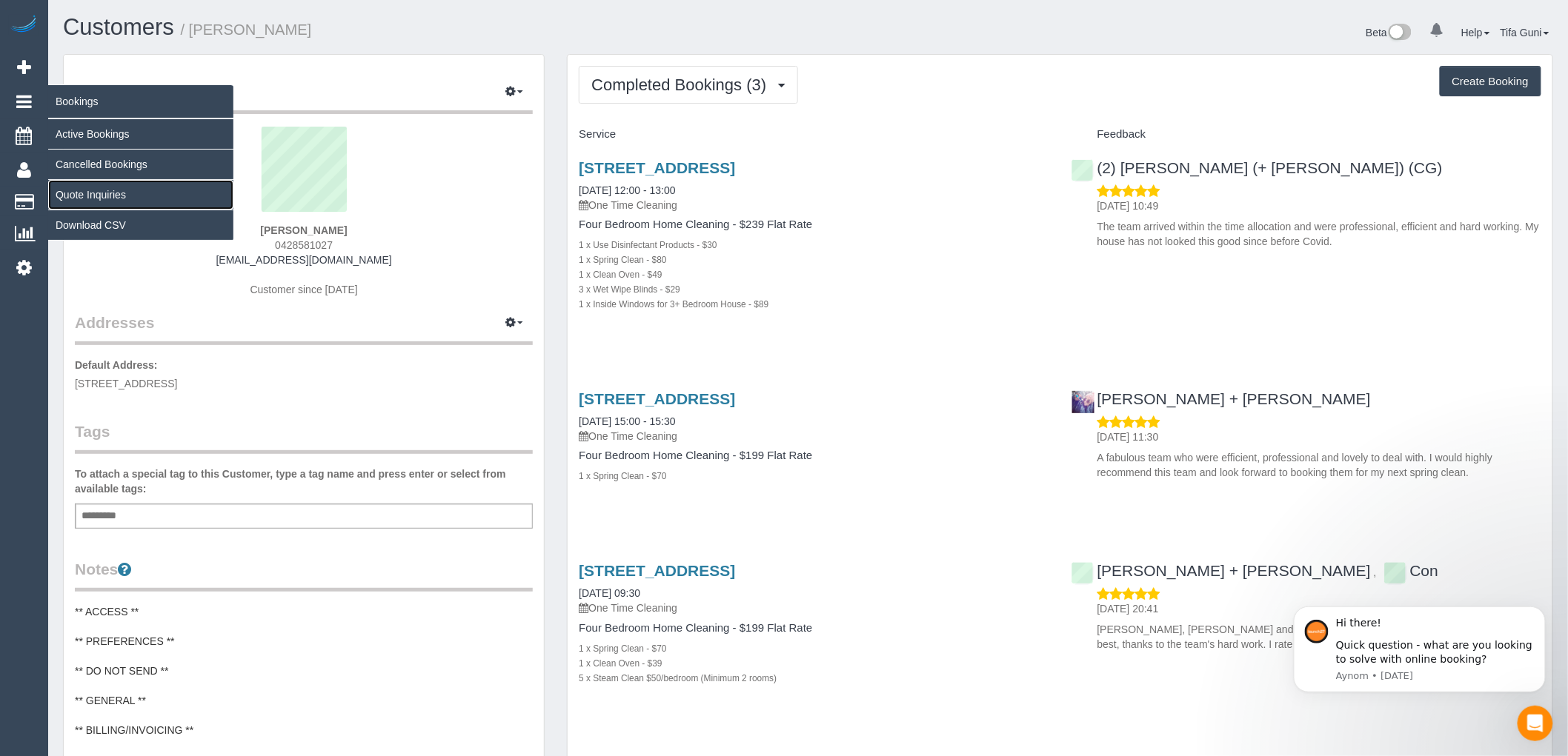
click at [102, 197] on link "Quote Inquiries" at bounding box center [140, 195] width 186 height 30
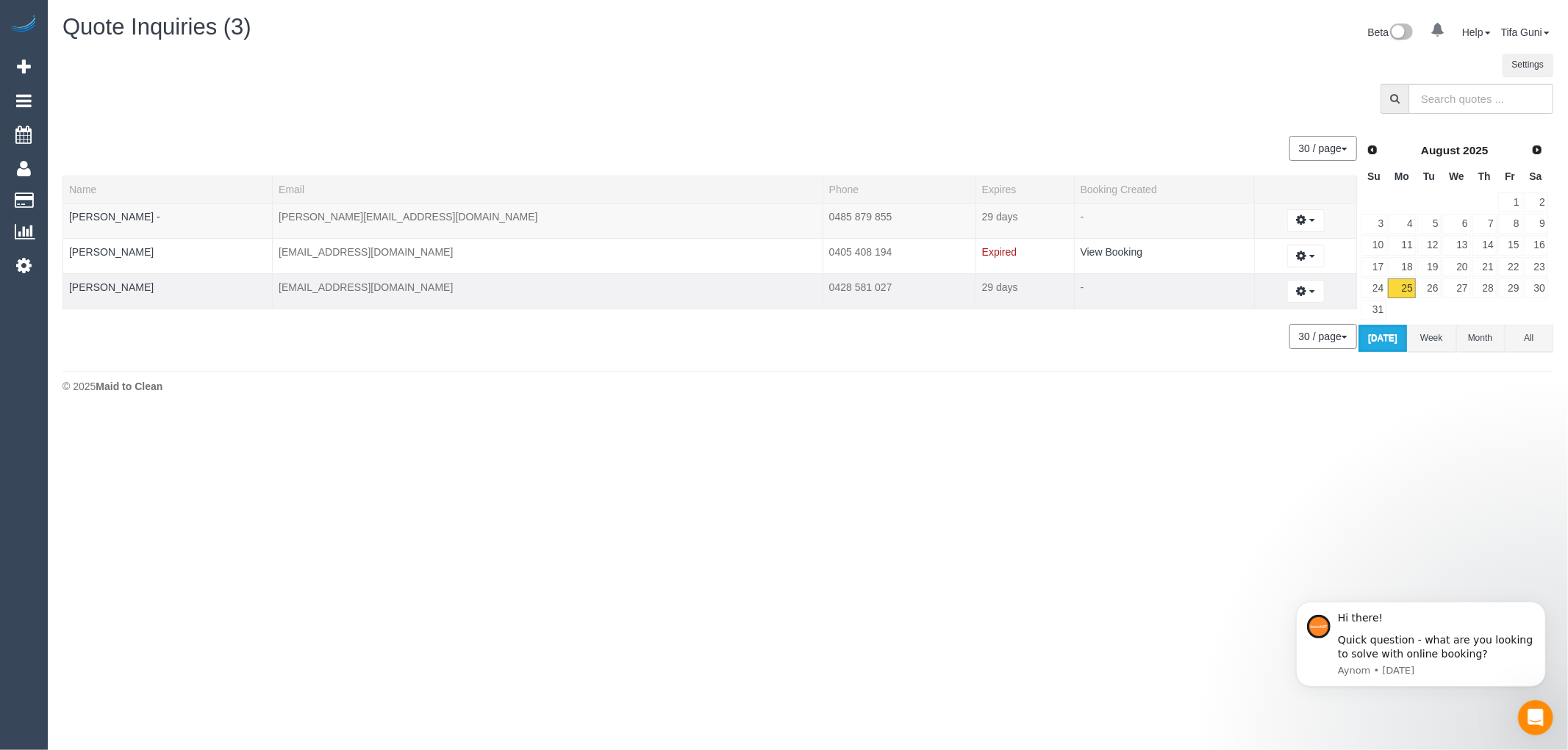
click at [326, 288] on td "moat2477@bigpond.net.au" at bounding box center [548, 291] width 550 height 36
click at [117, 289] on link "Marianne Oates" at bounding box center [111, 287] width 84 height 12
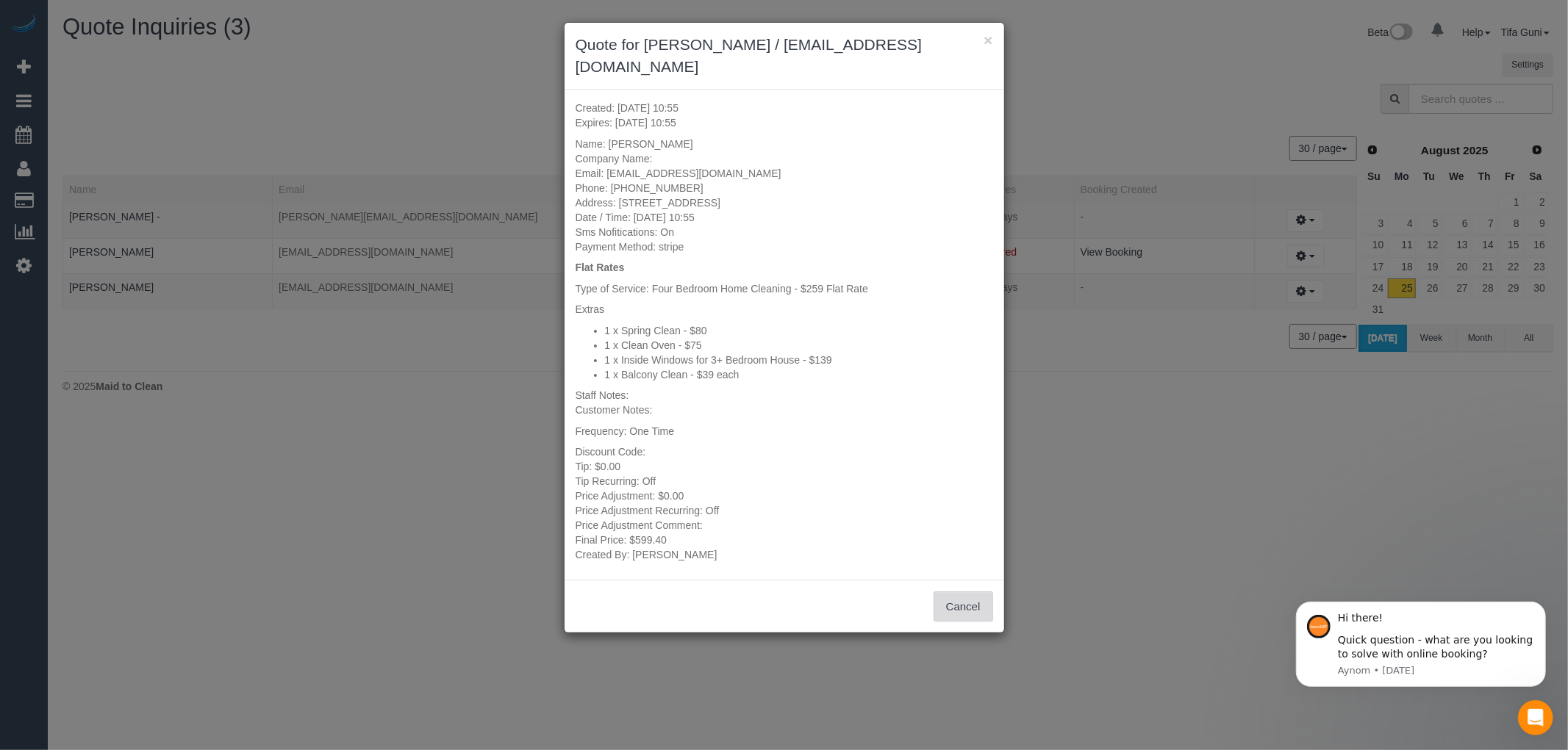
click at [974, 592] on button "Cancel" at bounding box center [963, 607] width 60 height 31
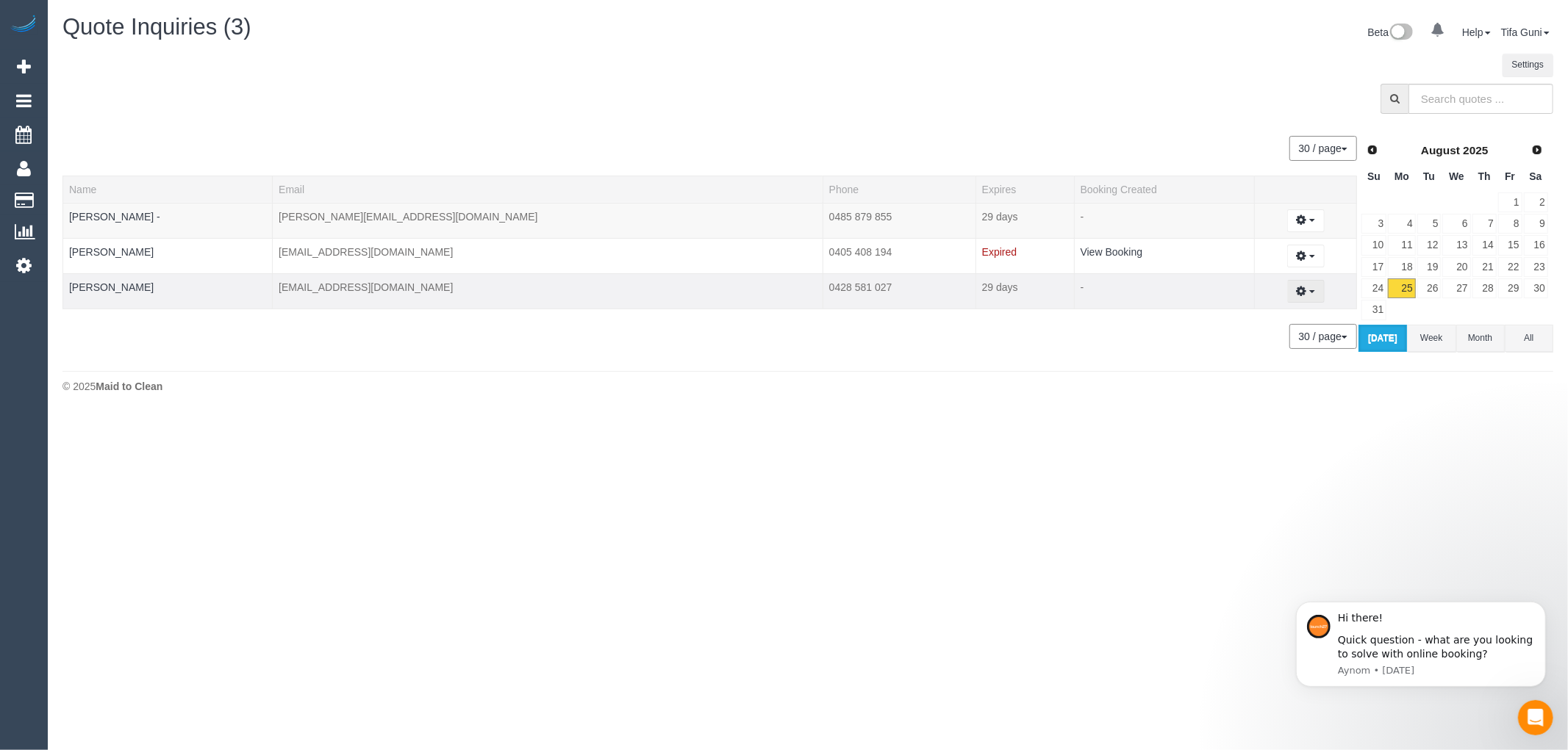
click at [1309, 293] on span "button" at bounding box center [1312, 291] width 5 height 3
click at [1232, 390] on link "View History..." at bounding box center [1255, 395] width 139 height 19
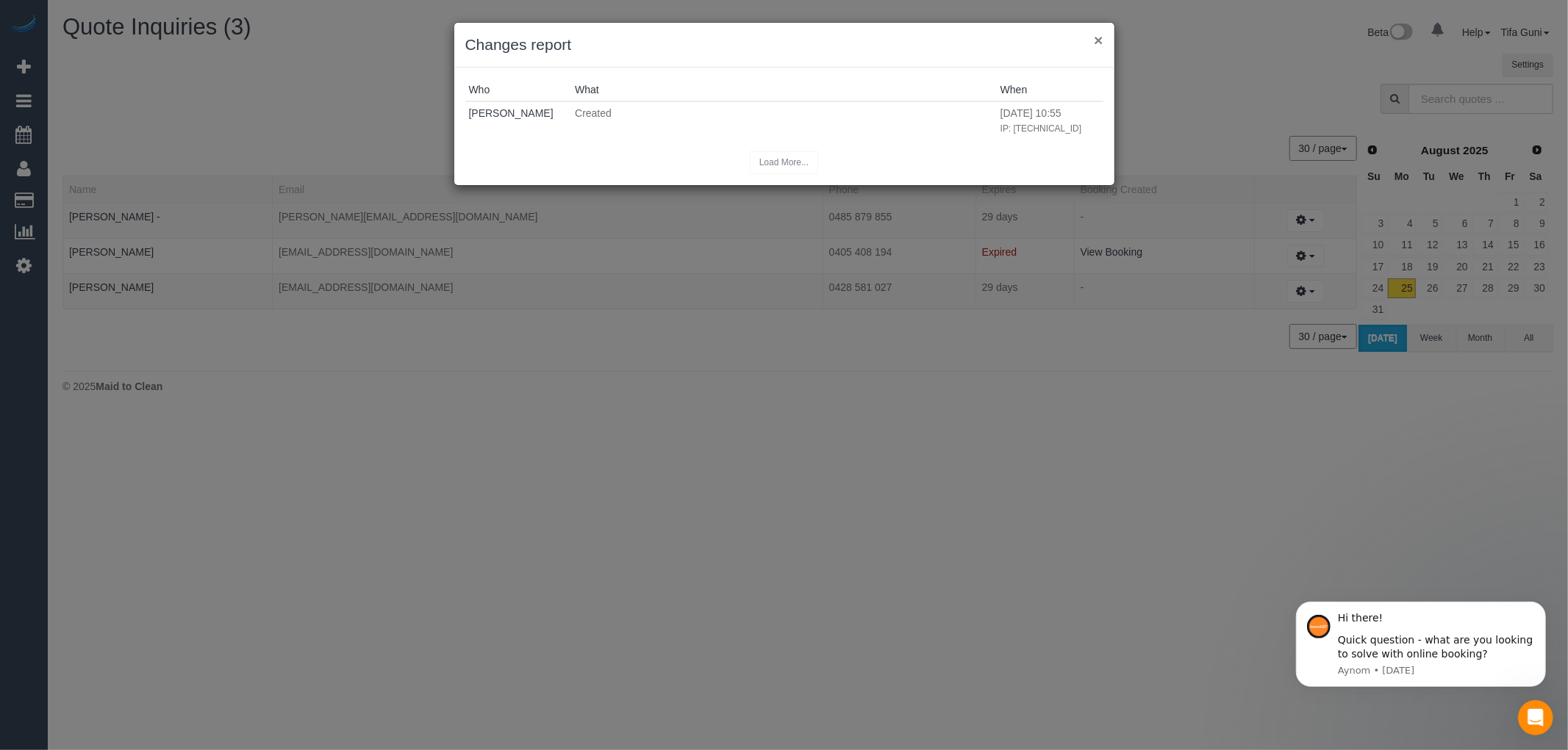
click at [1098, 36] on button "×" at bounding box center [1098, 39] width 9 height 16
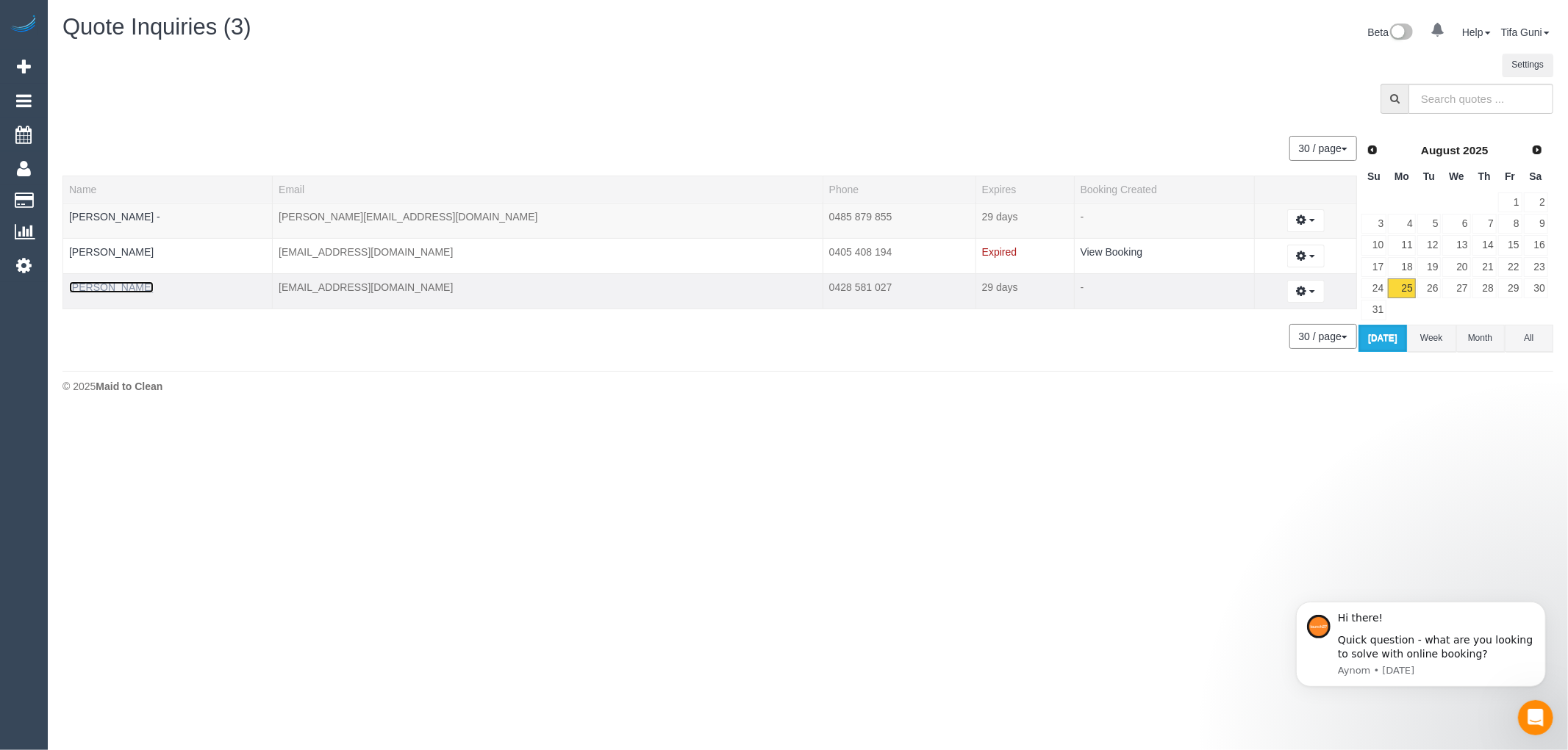
click at [93, 288] on link "Marianne Oates" at bounding box center [111, 287] width 84 height 12
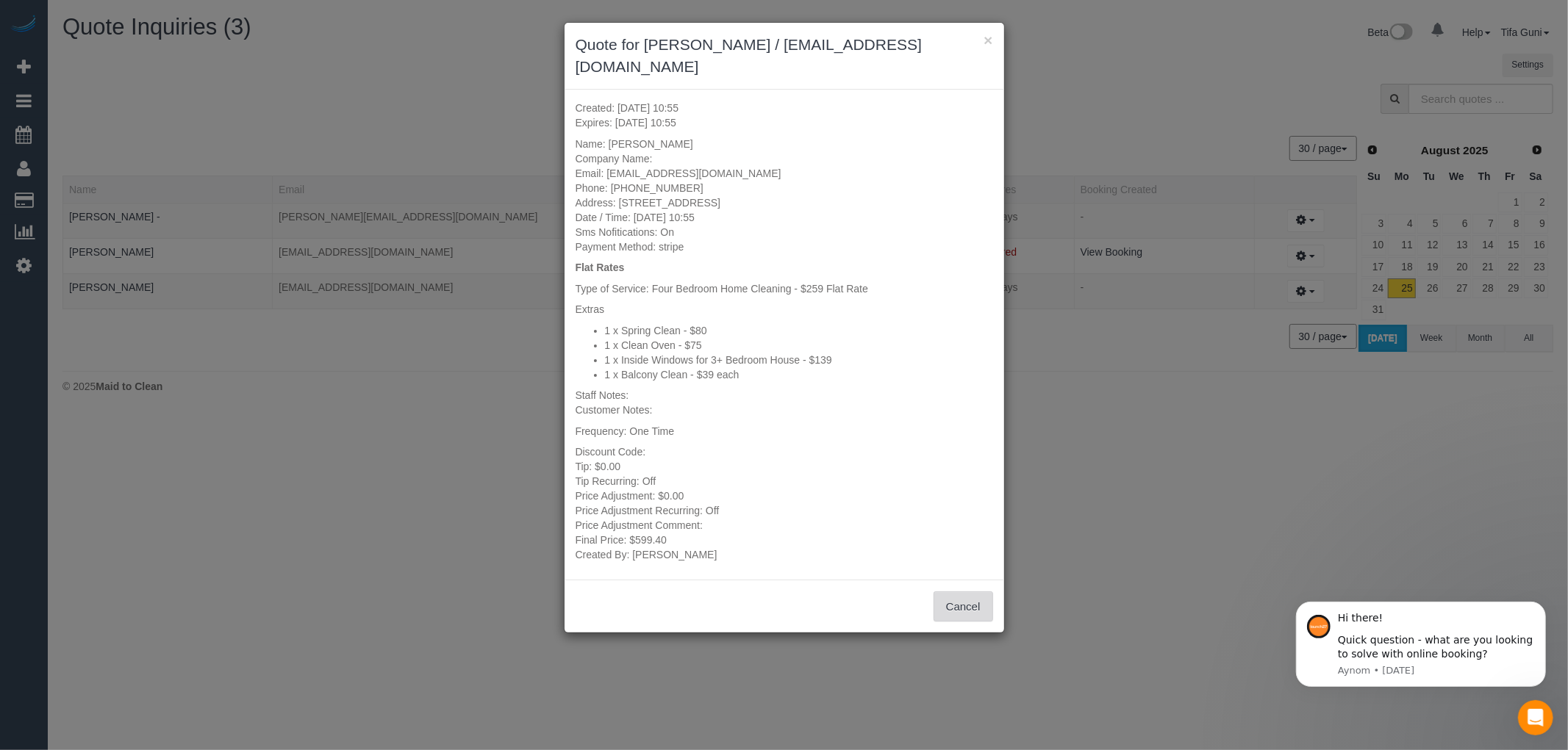
click at [959, 592] on button "Cancel" at bounding box center [963, 607] width 60 height 31
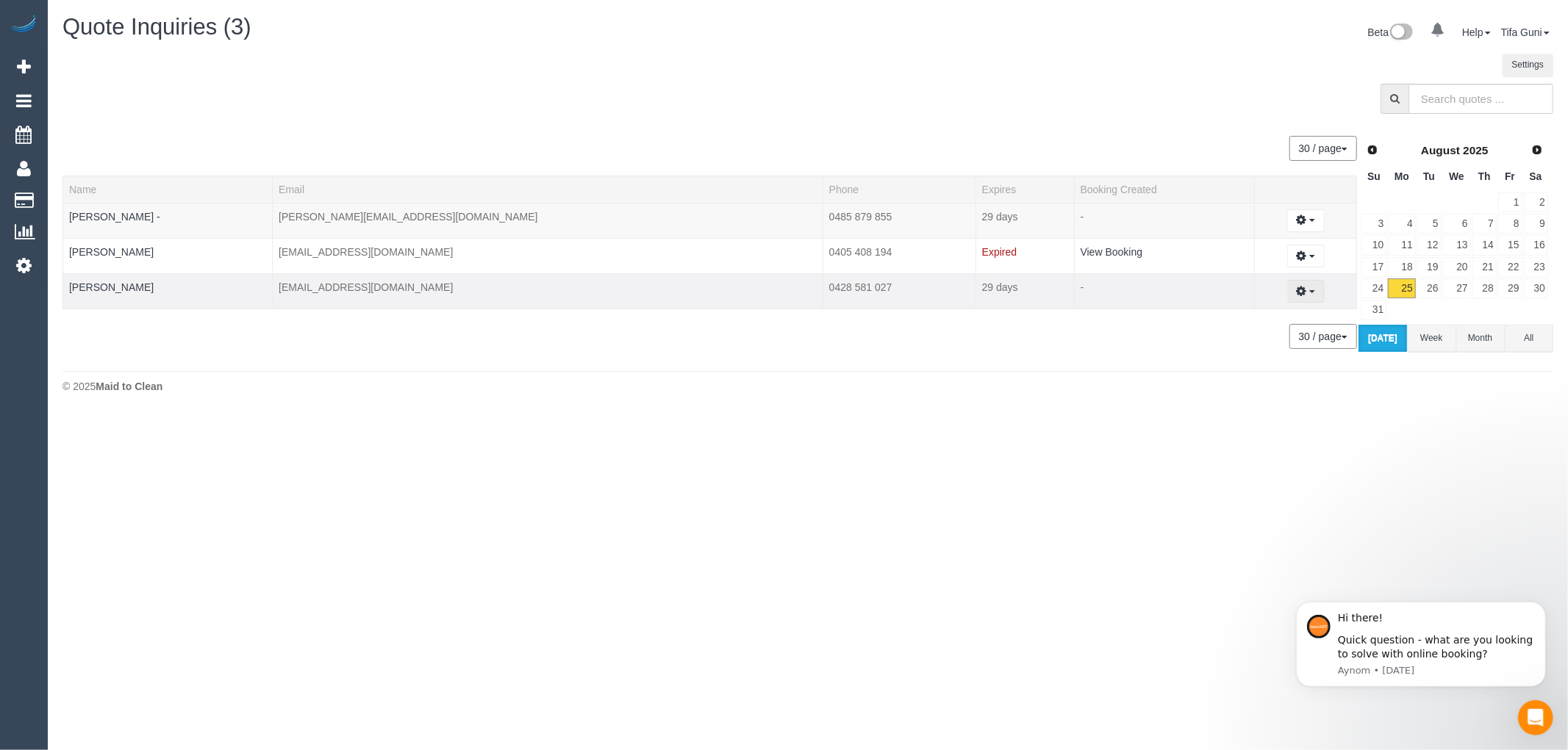
click at [1309, 292] on span "button" at bounding box center [1312, 291] width 5 height 3
click at [1297, 289] on icon "button" at bounding box center [1301, 291] width 10 height 9
click at [481, 332] on div "30 / page 10 / page 20 / page 30 / page 40 / page 50 / page 100 / page" at bounding box center [709, 336] width 1294 height 25
click at [466, 294] on td "moat2477@bigpond.net.au" at bounding box center [548, 291] width 550 height 36
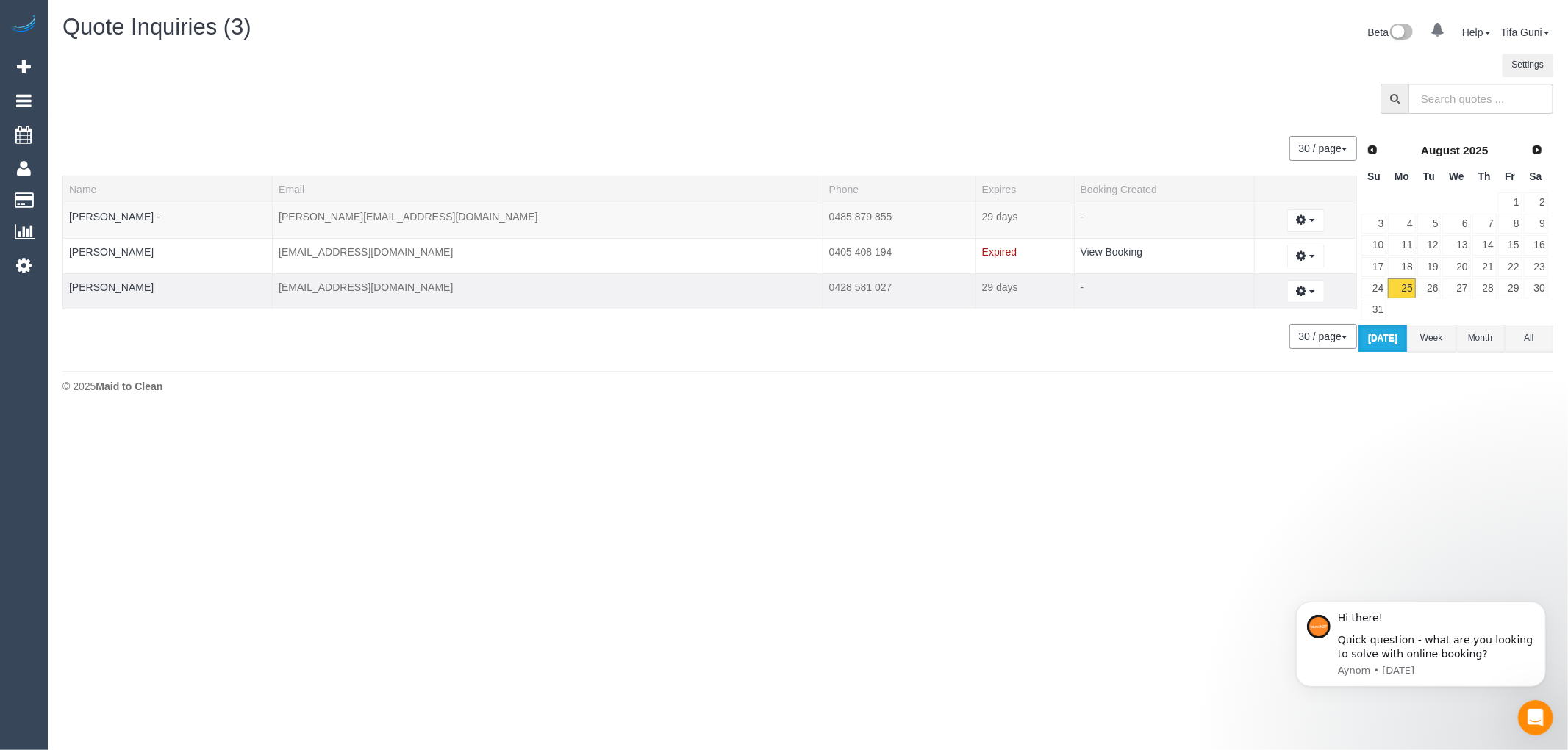
click at [466, 294] on td "moat2477@bigpond.net.au" at bounding box center [548, 291] width 550 height 36
click at [84, 287] on link "Marianne Oates" at bounding box center [111, 287] width 84 height 12
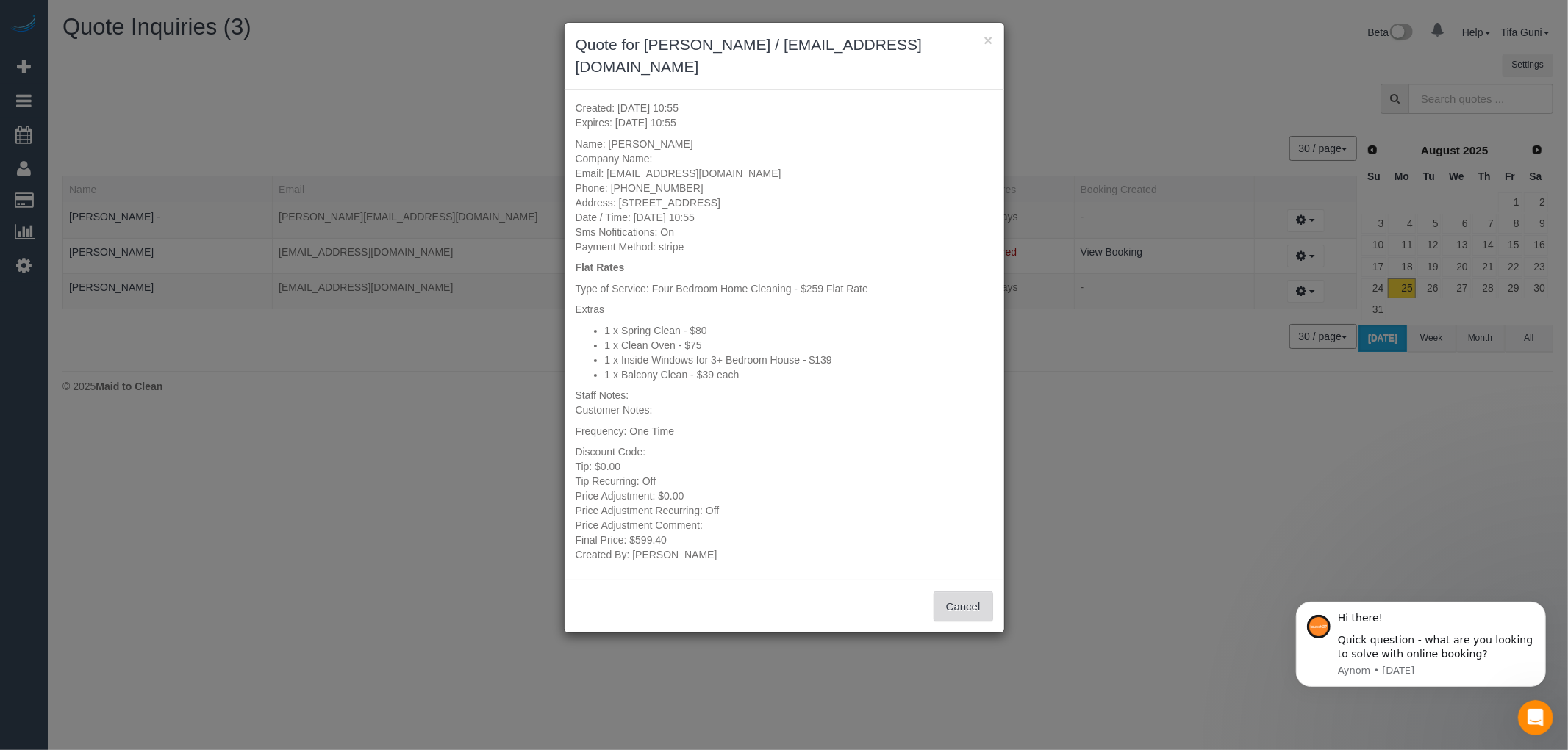
click at [954, 592] on button "Cancel" at bounding box center [963, 607] width 60 height 31
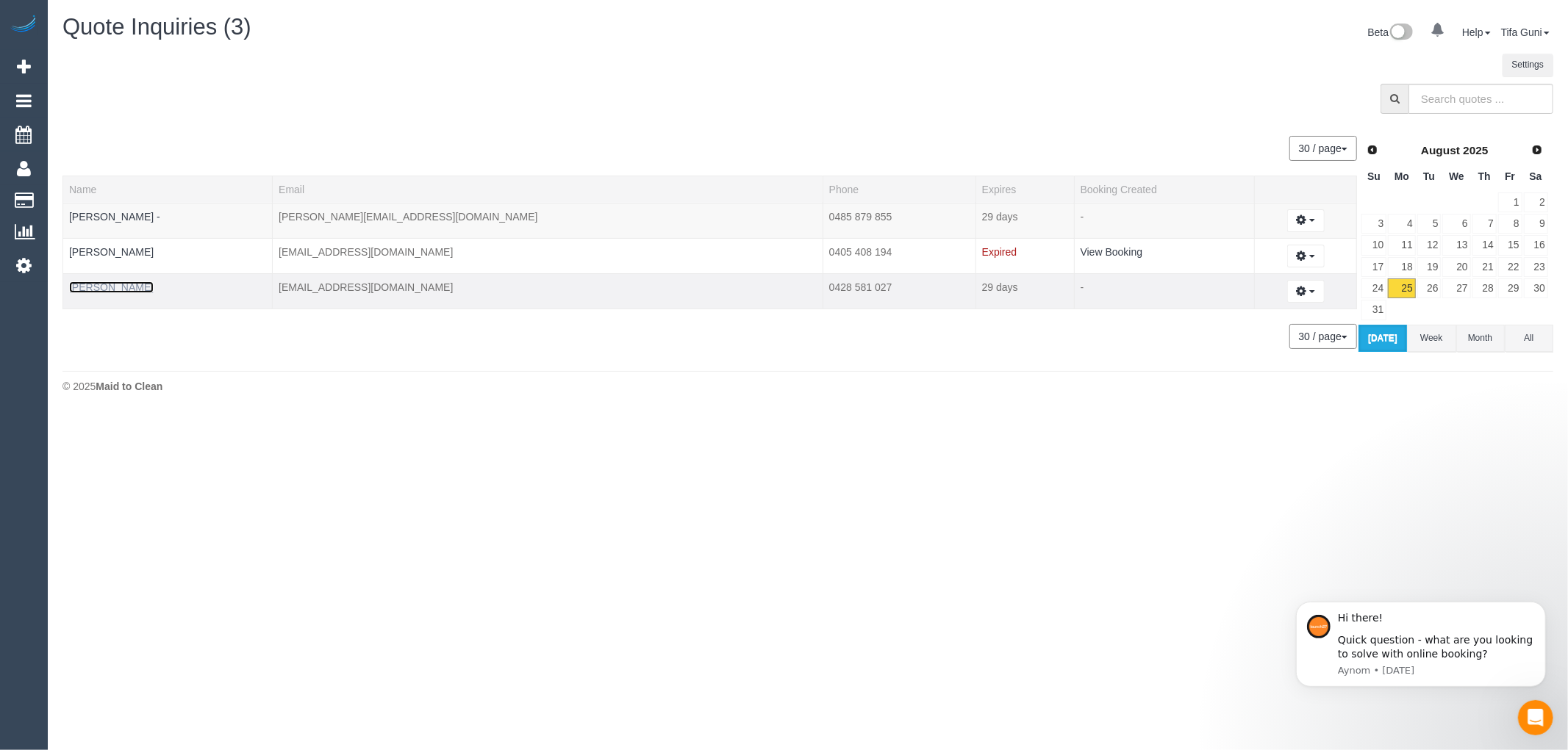
click at [96, 287] on link "Marianne Oates" at bounding box center [111, 287] width 84 height 12
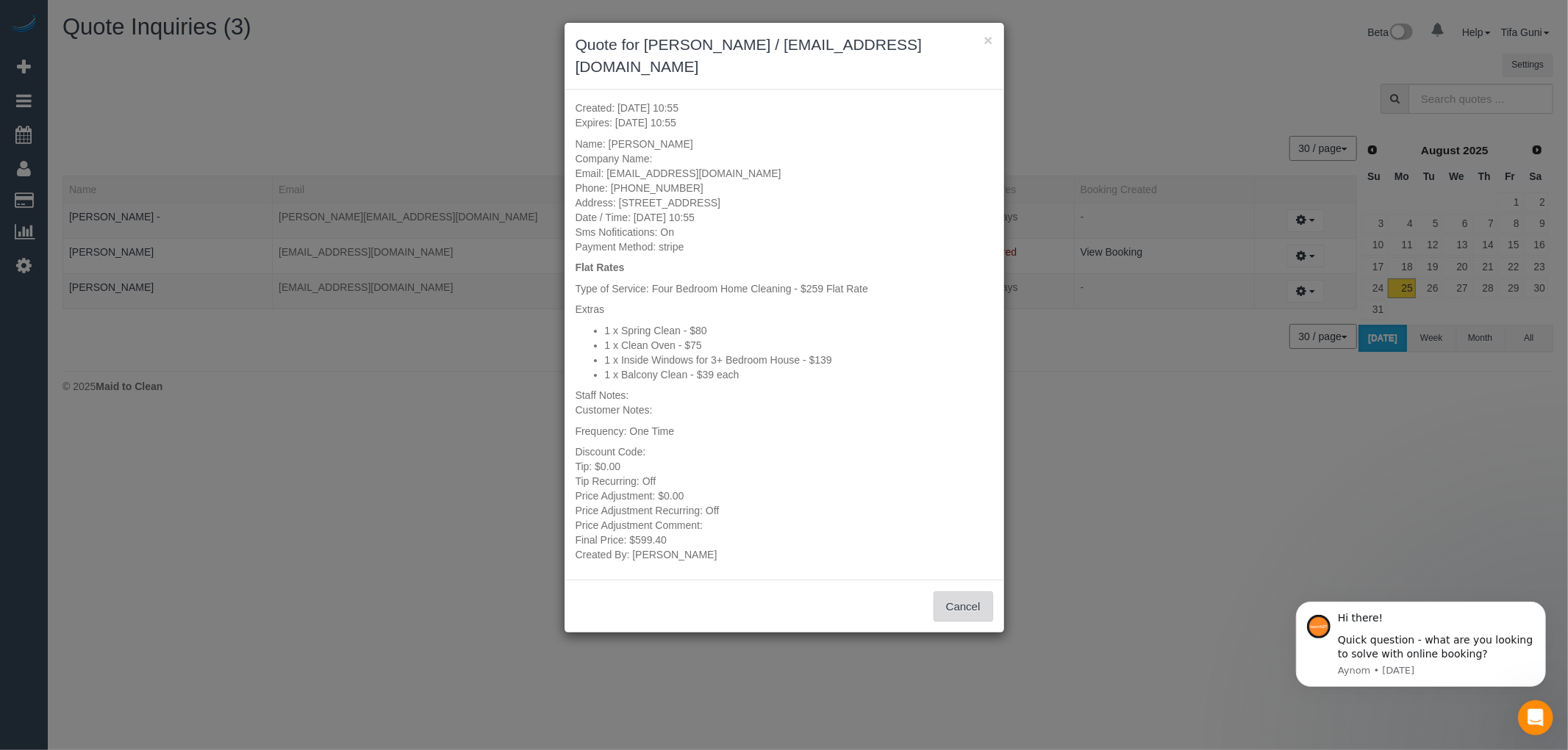
click at [959, 592] on button "Cancel" at bounding box center [963, 607] width 60 height 31
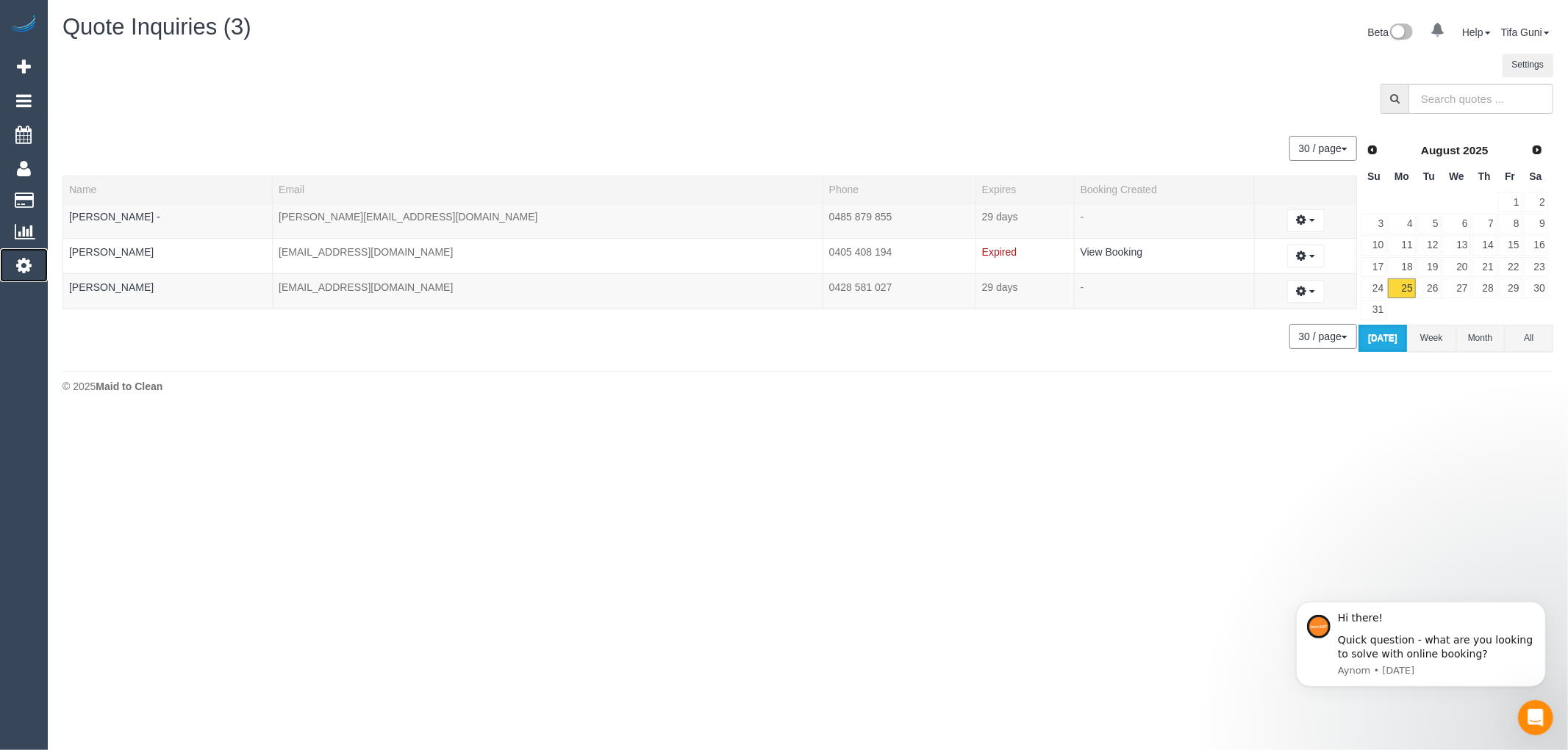
click at [27, 267] on icon at bounding box center [24, 265] width 16 height 17
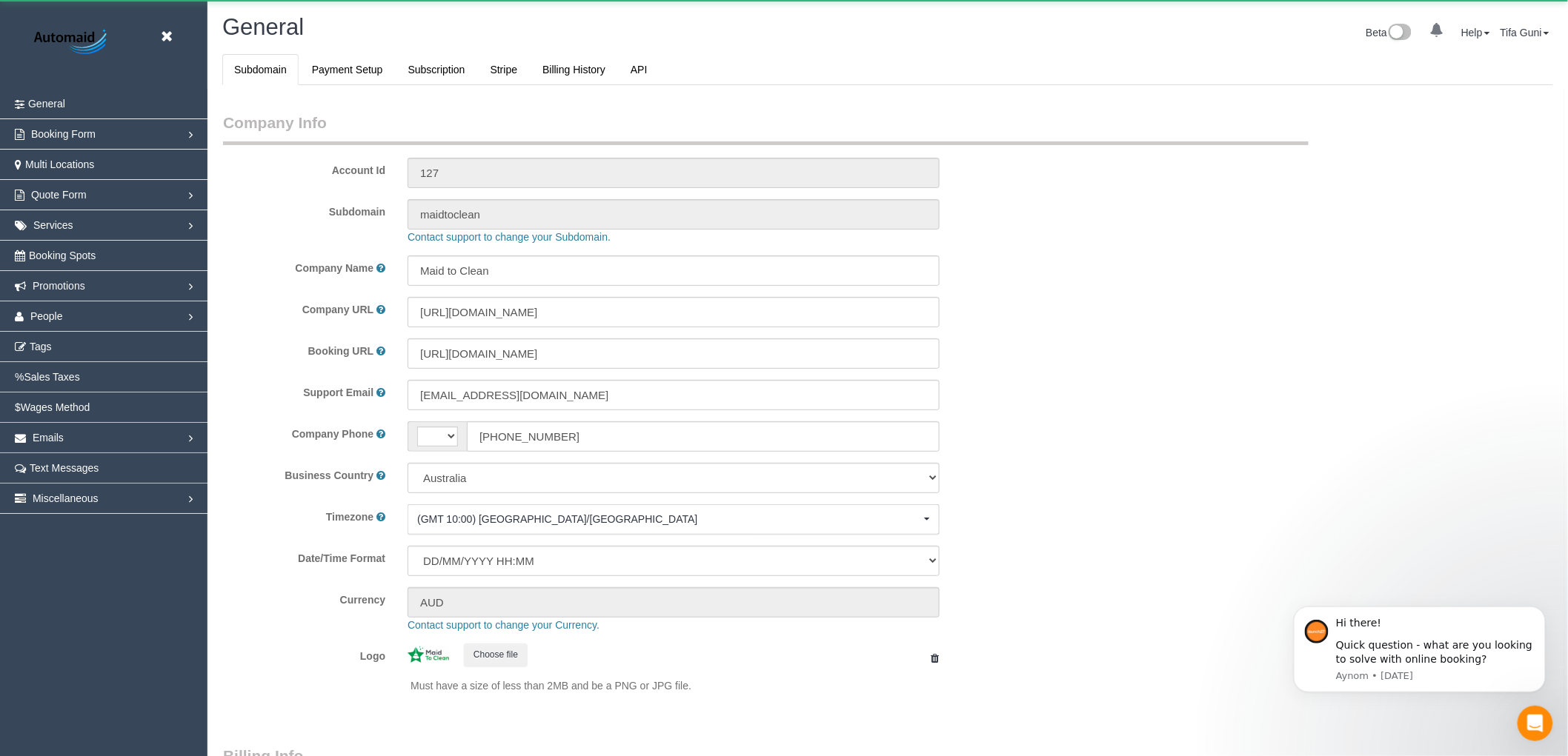
select select "string:AU"
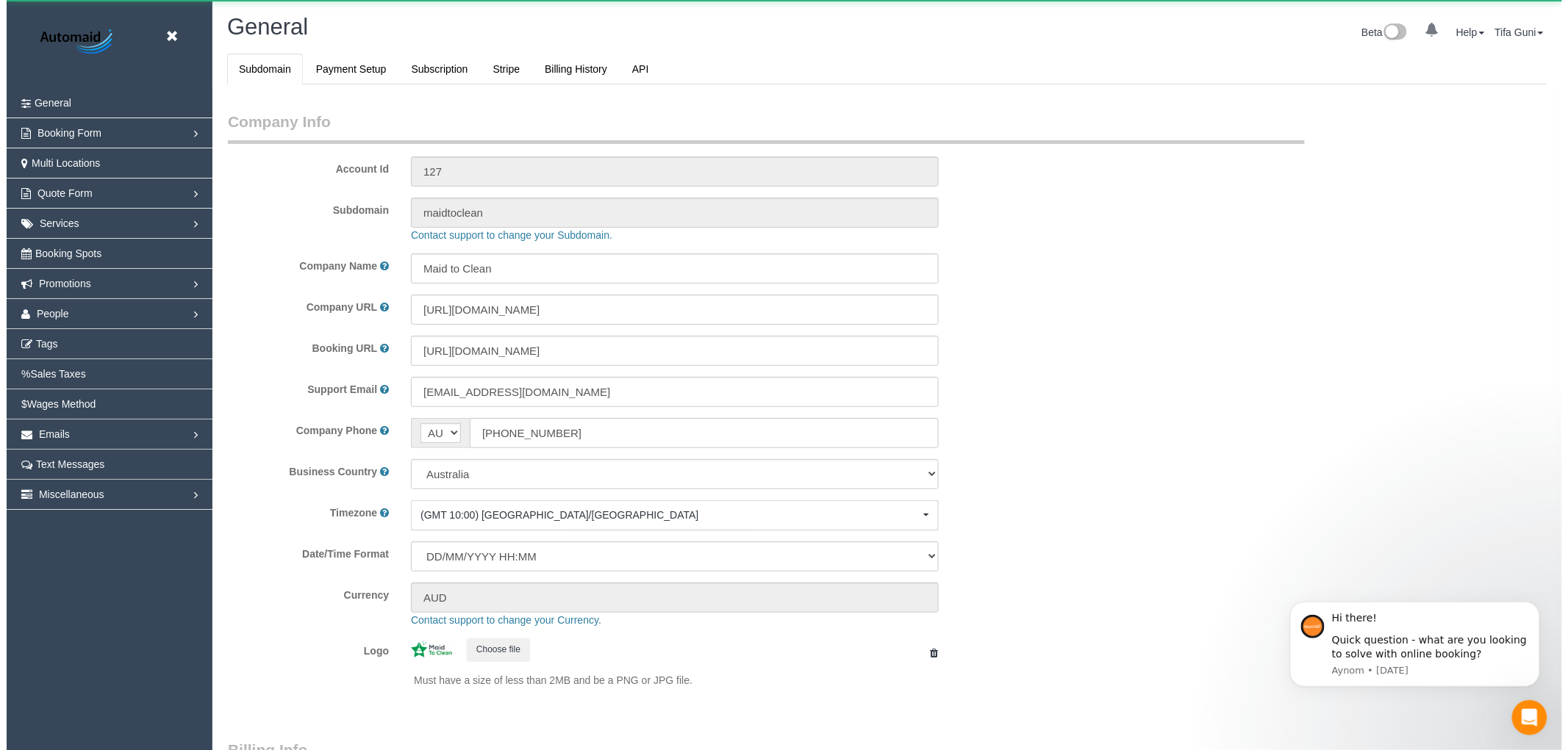
scroll to position [3310, 1555]
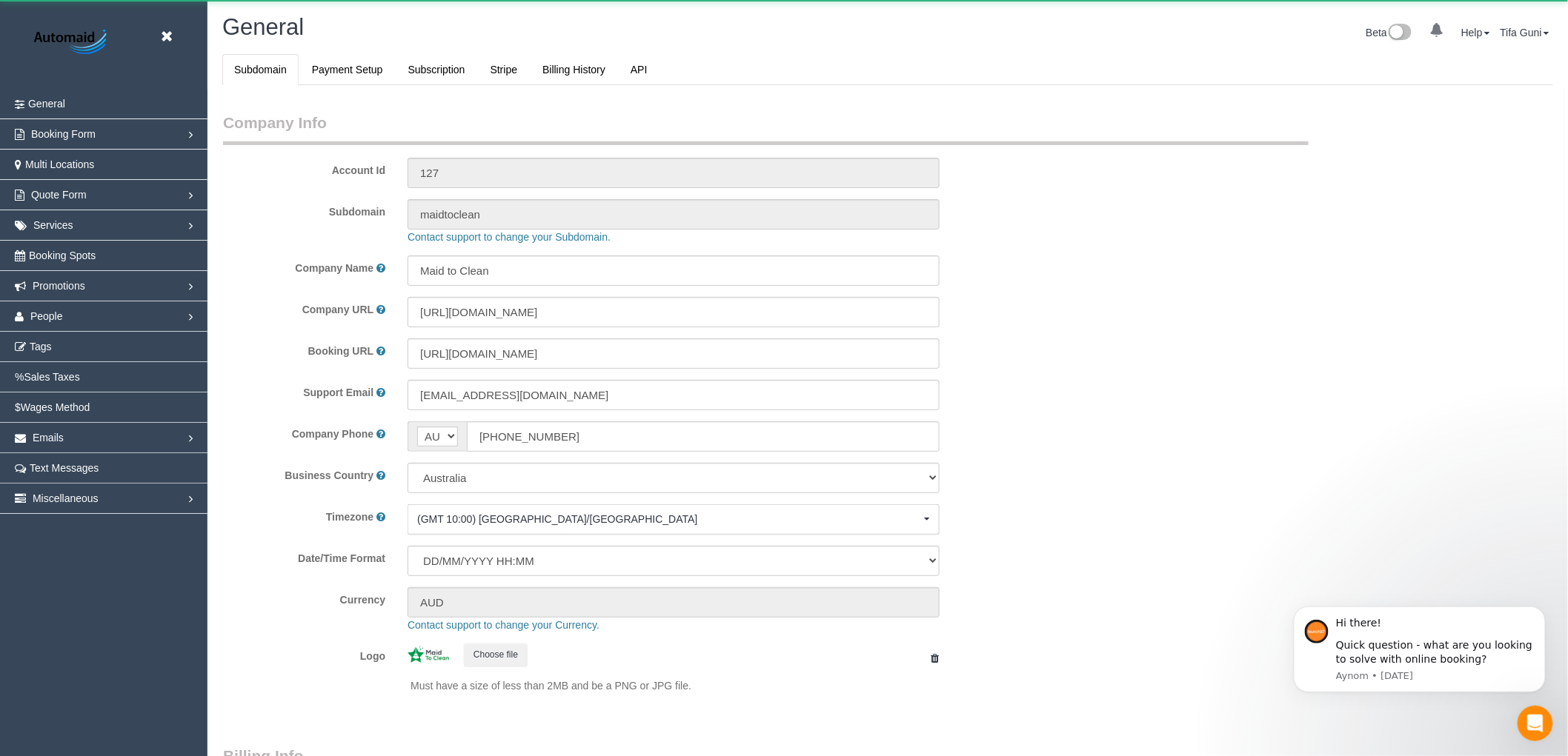
select select "1"
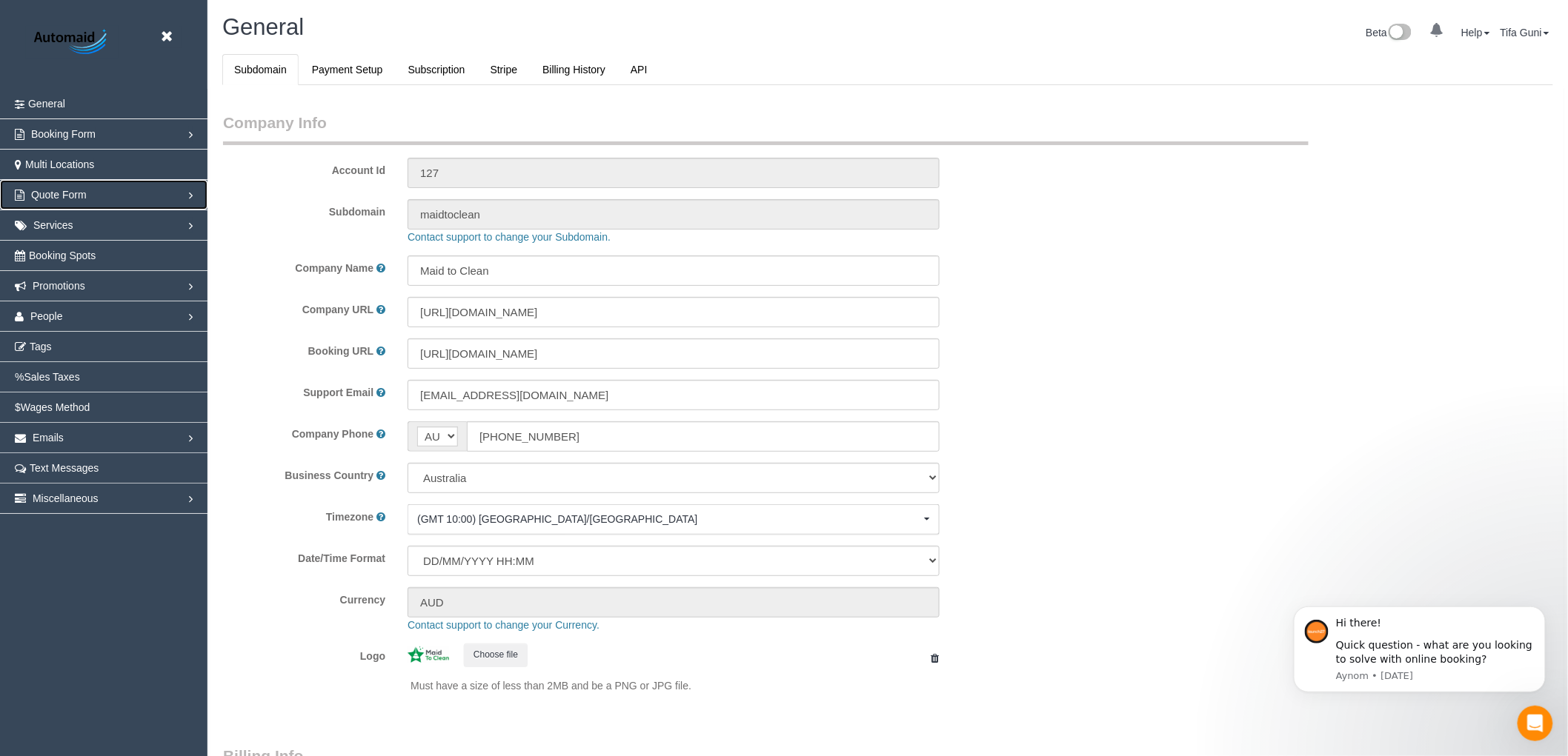
click at [71, 195] on span "Quote Form" at bounding box center [59, 195] width 55 height 12
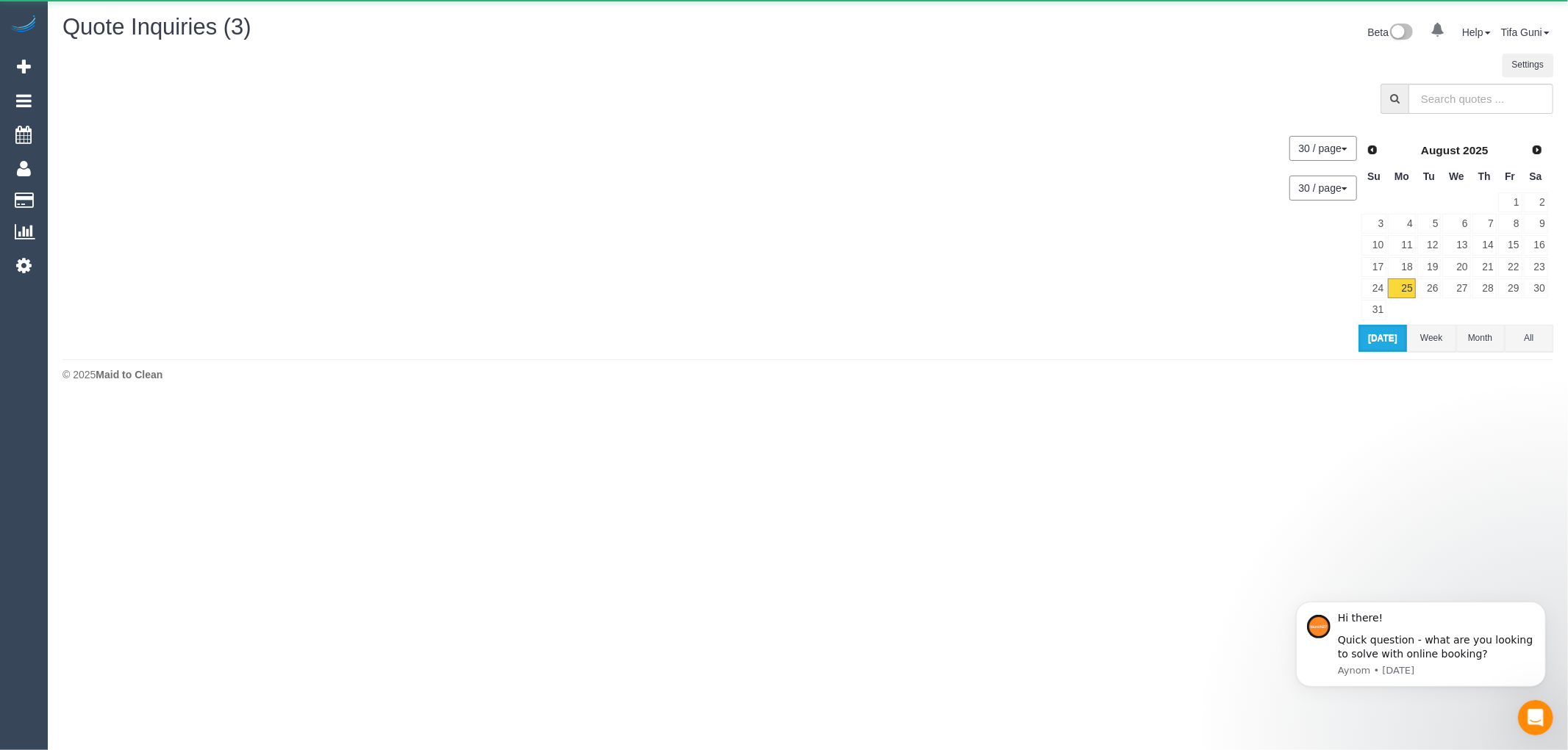
scroll to position [417, 1568]
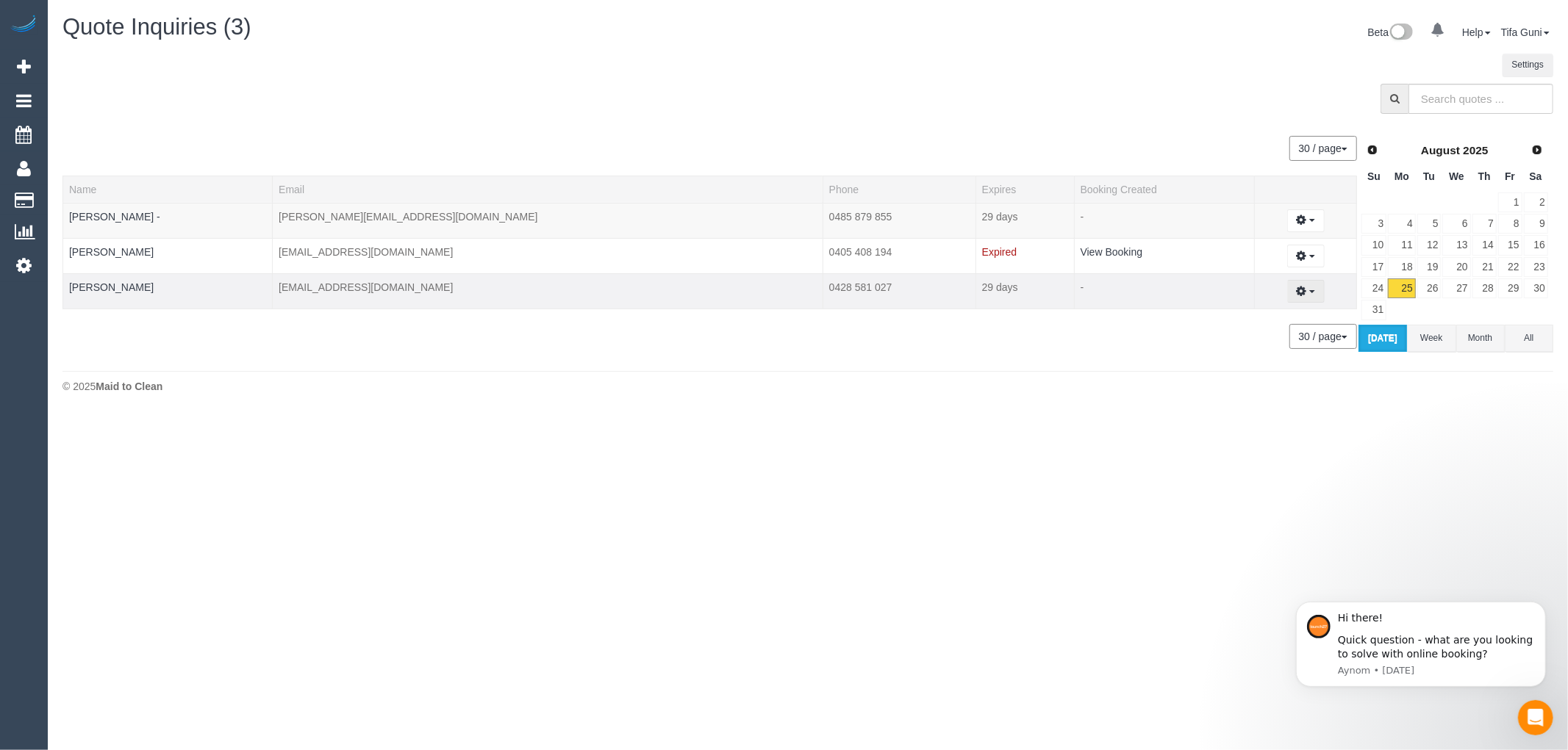
click at [1294, 299] on button "button" at bounding box center [1305, 291] width 38 height 23
click at [1247, 376] on link "Email Quote" at bounding box center [1255, 375] width 139 height 19
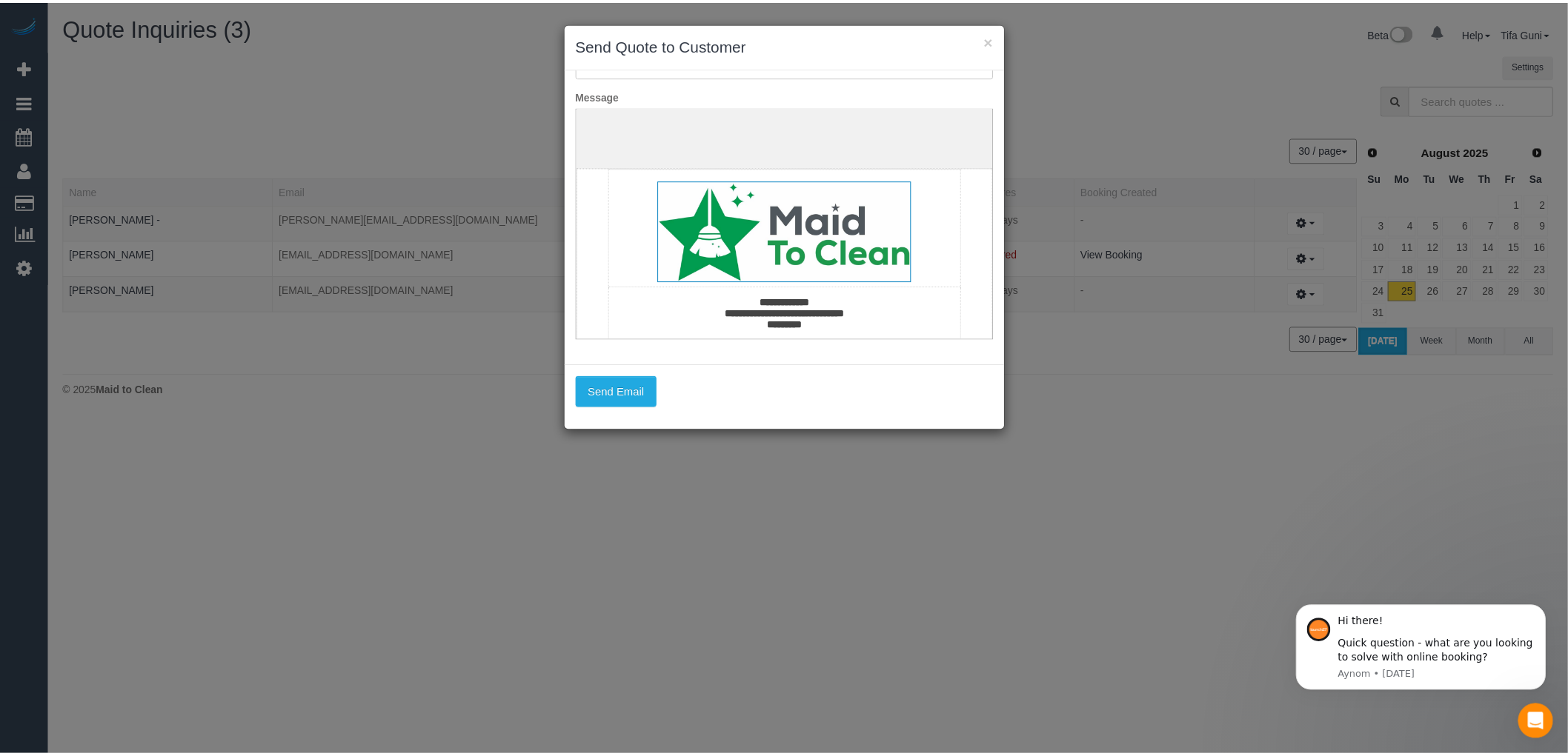
scroll to position [0, 0]
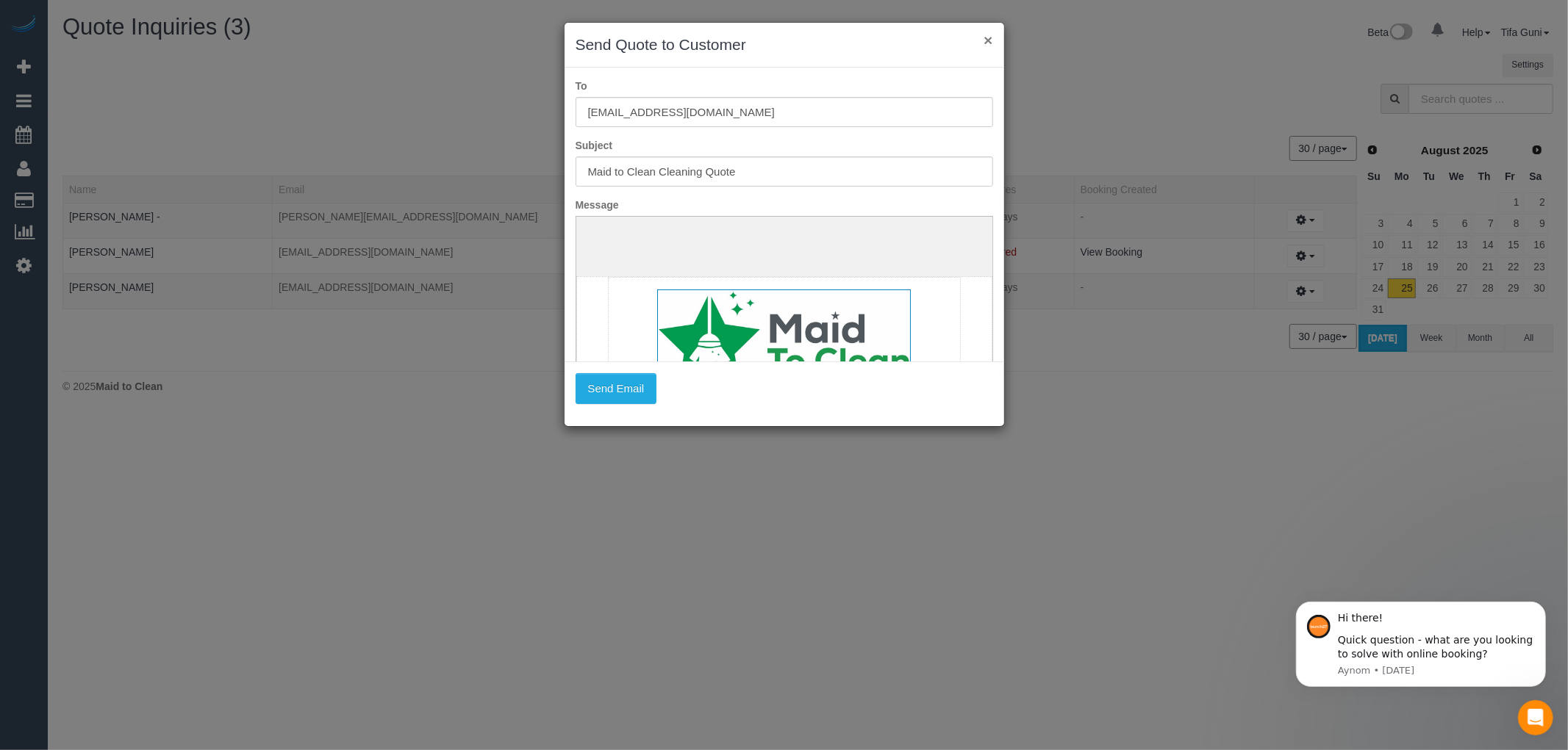
click at [991, 39] on button "×" at bounding box center [988, 39] width 9 height 16
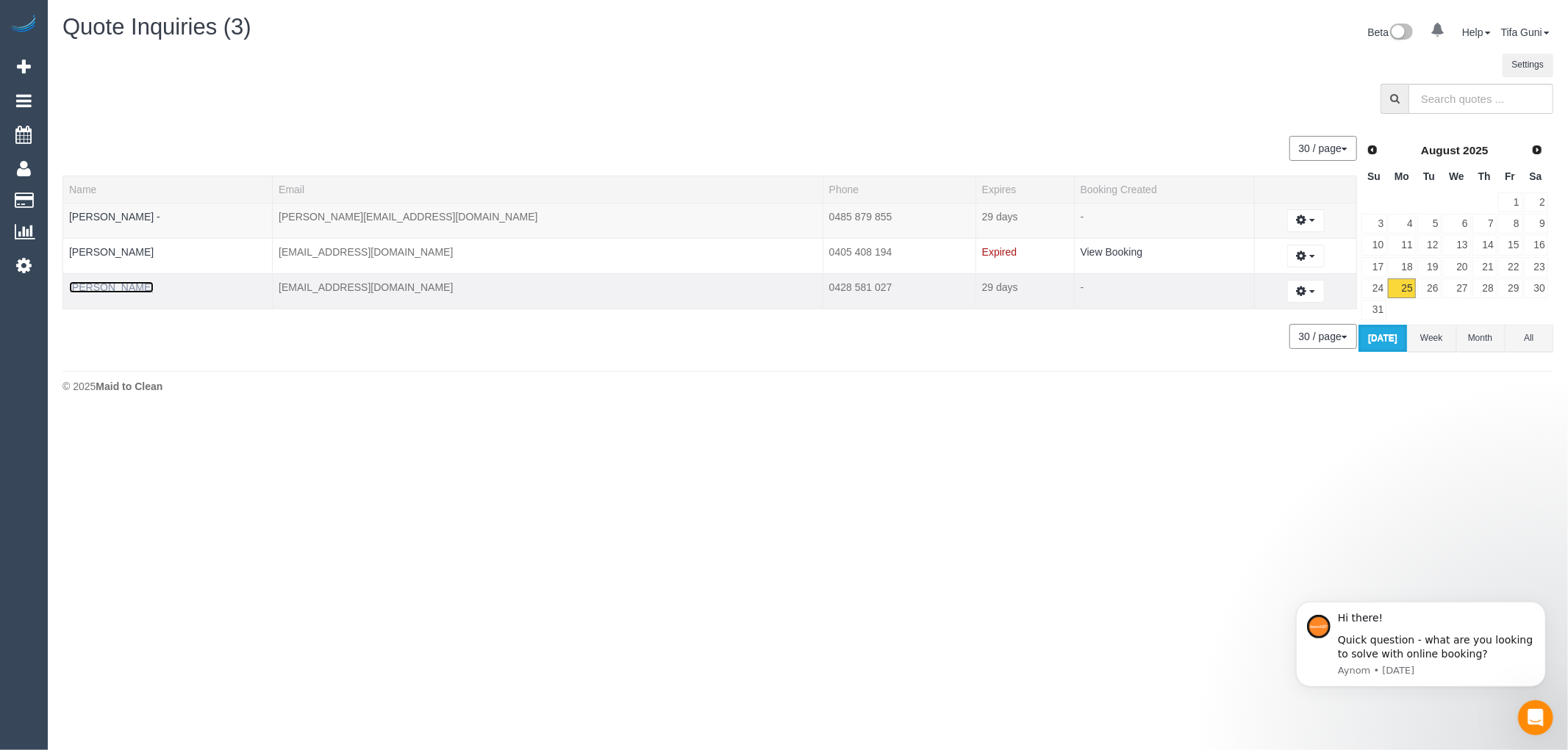
click at [120, 293] on link "Marianne Oates" at bounding box center [111, 287] width 84 height 12
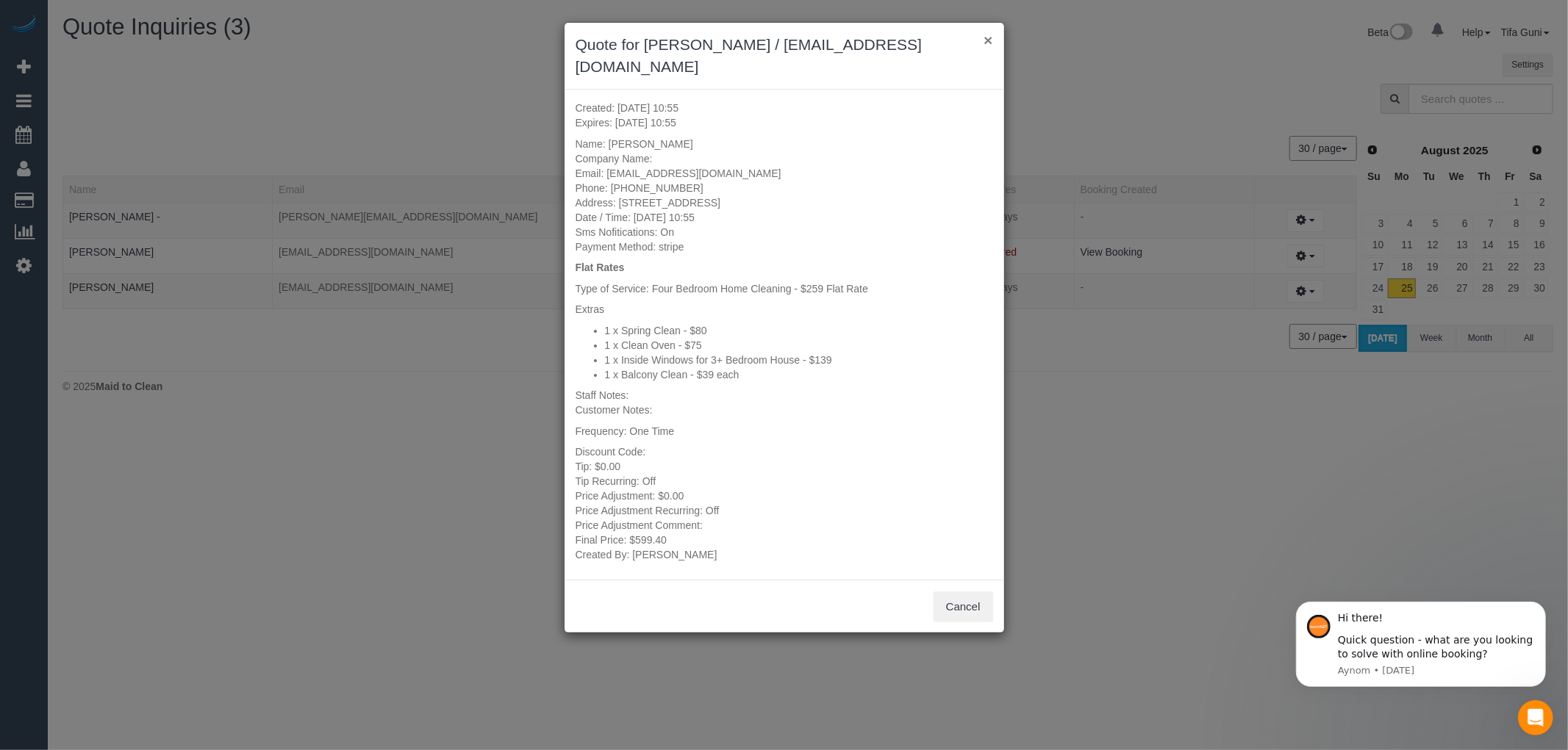
click at [986, 40] on button "×" at bounding box center [988, 39] width 9 height 16
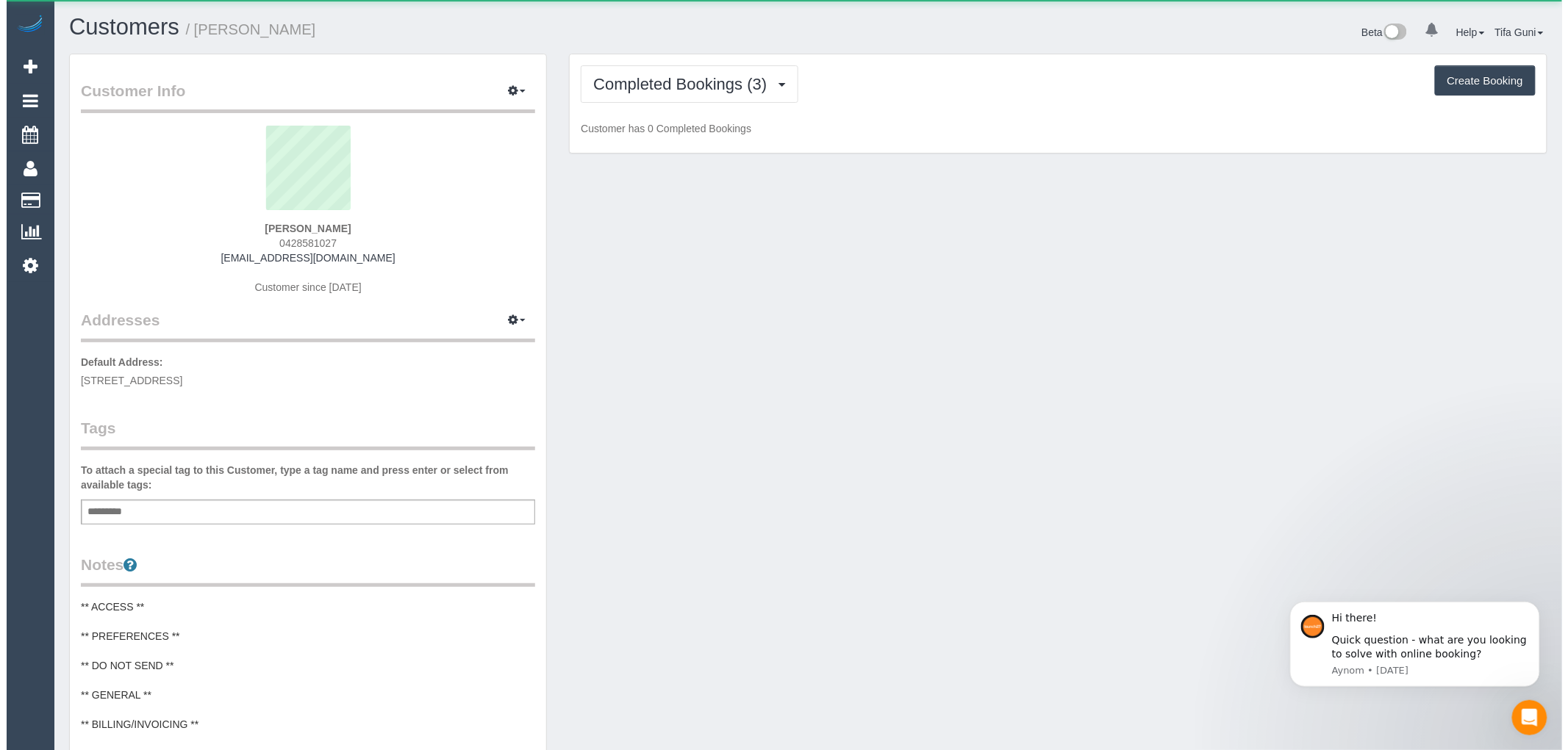
scroll to position [1191, 1555]
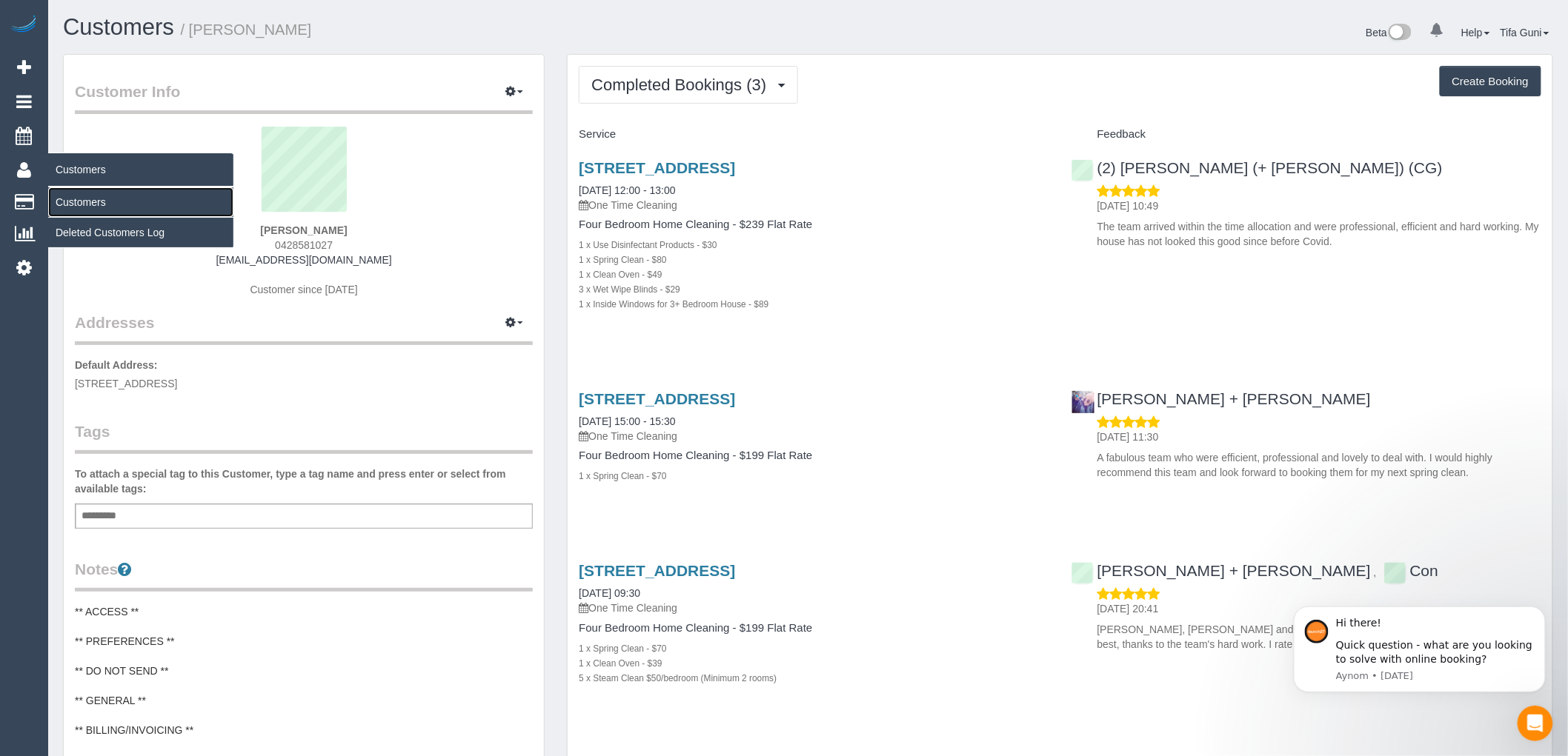
click at [78, 203] on link "Customers" at bounding box center [140, 202] width 186 height 30
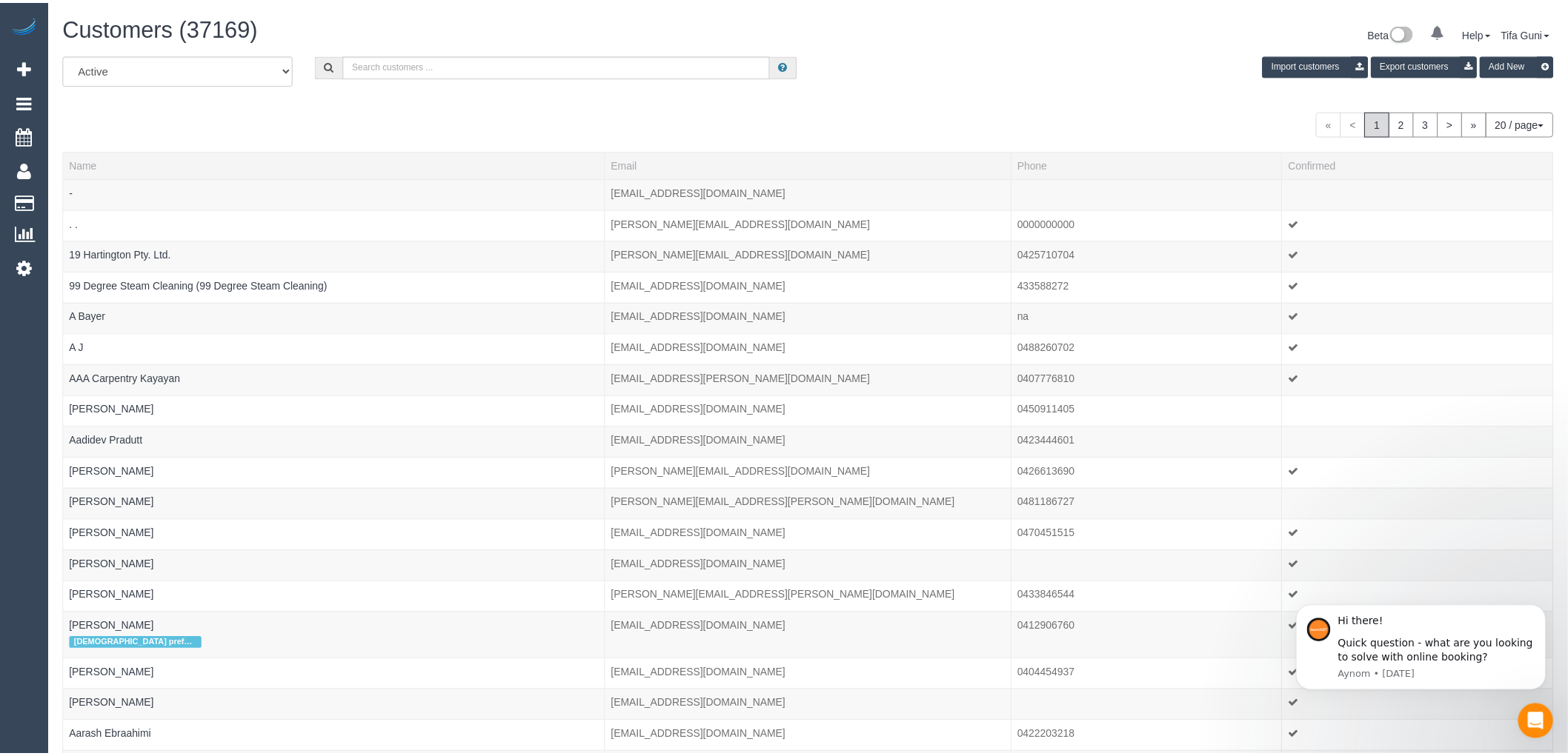
scroll to position [927, 1568]
click at [404, 65] on input "text" at bounding box center [556, 66] width 426 height 23
paste input "dantedavidsondaniele@gmail.com"
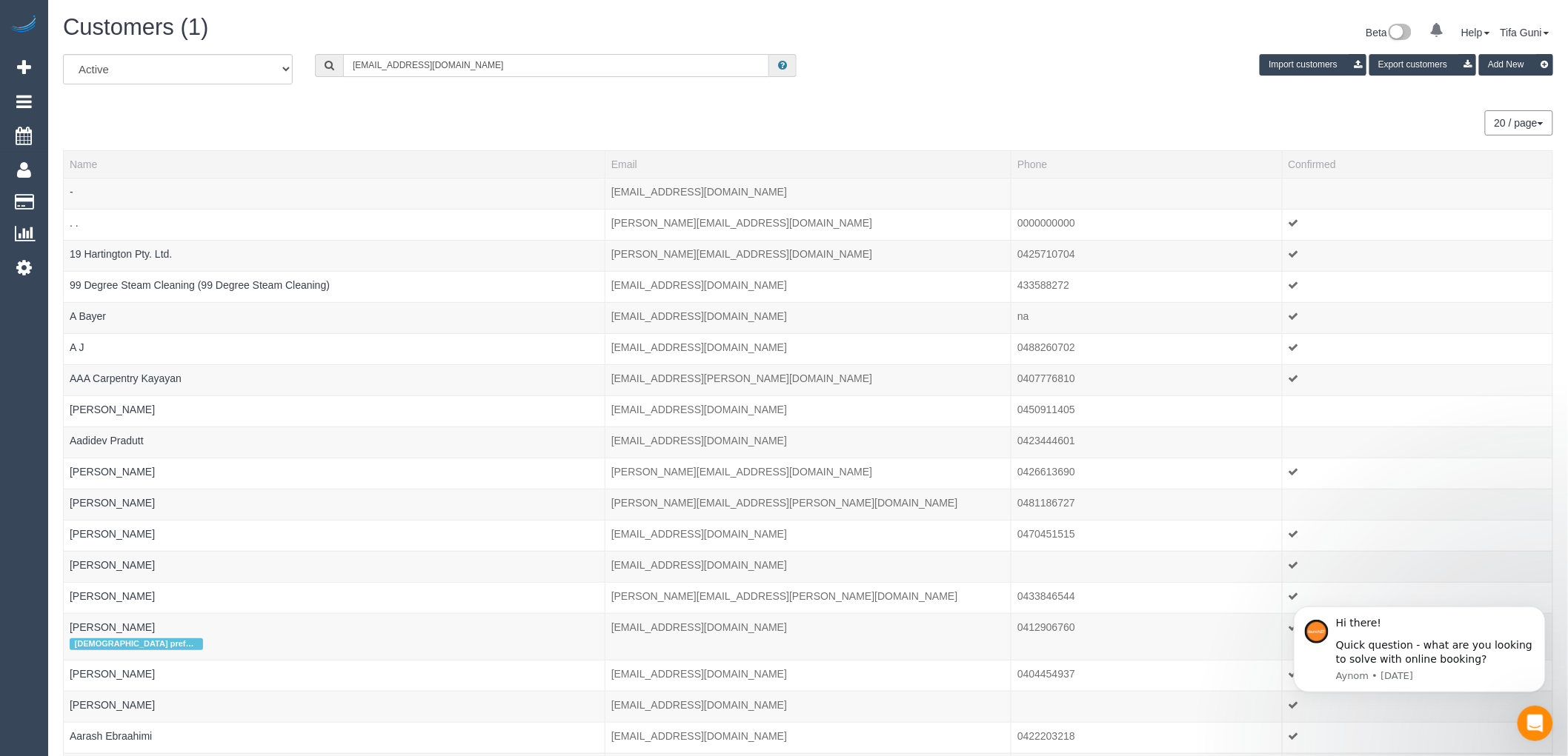
scroll to position [73745, 72531]
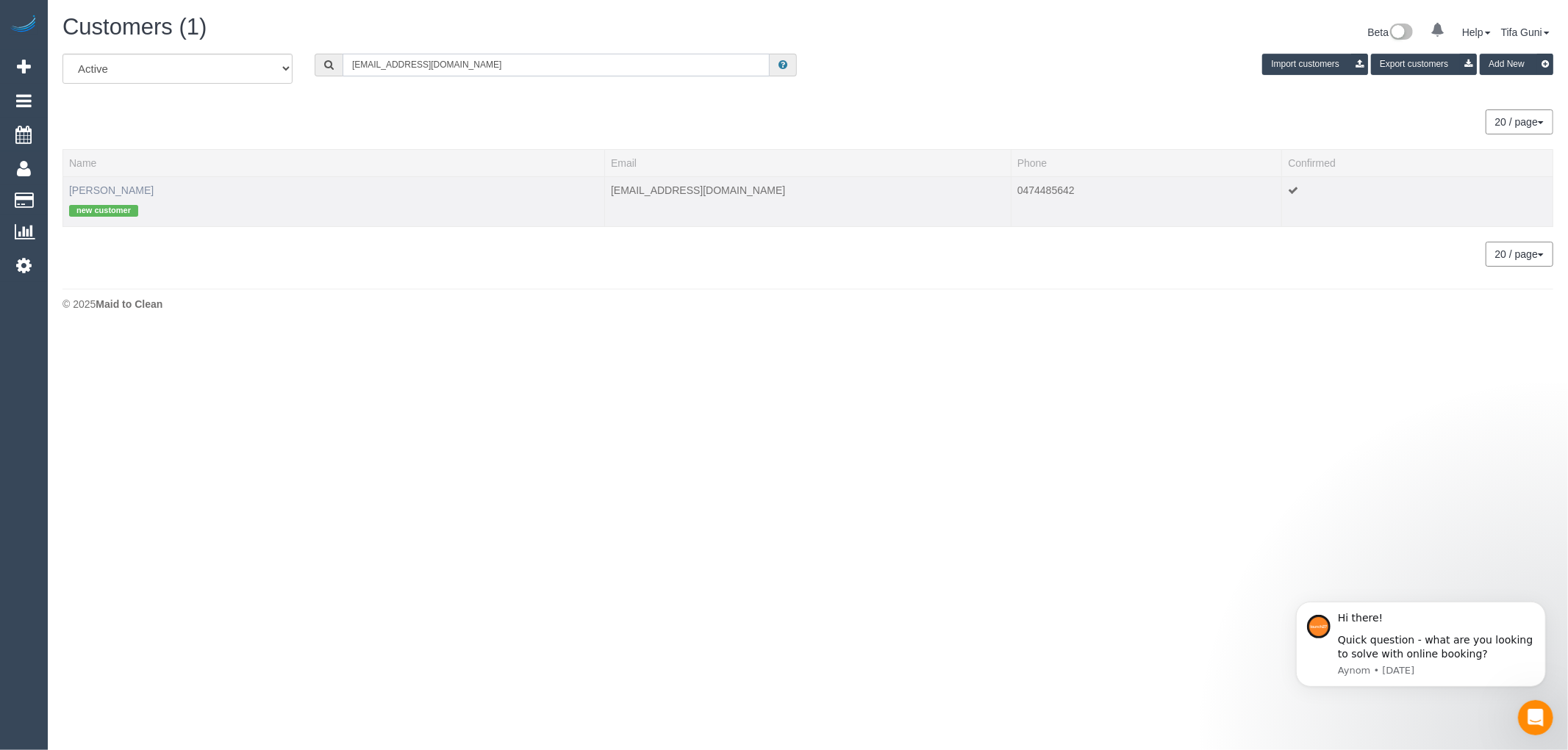
type input "dantedavidsondaniele@gmail.com"
click at [140, 189] on link "Dante Davidson Daniele" at bounding box center [111, 190] width 84 height 12
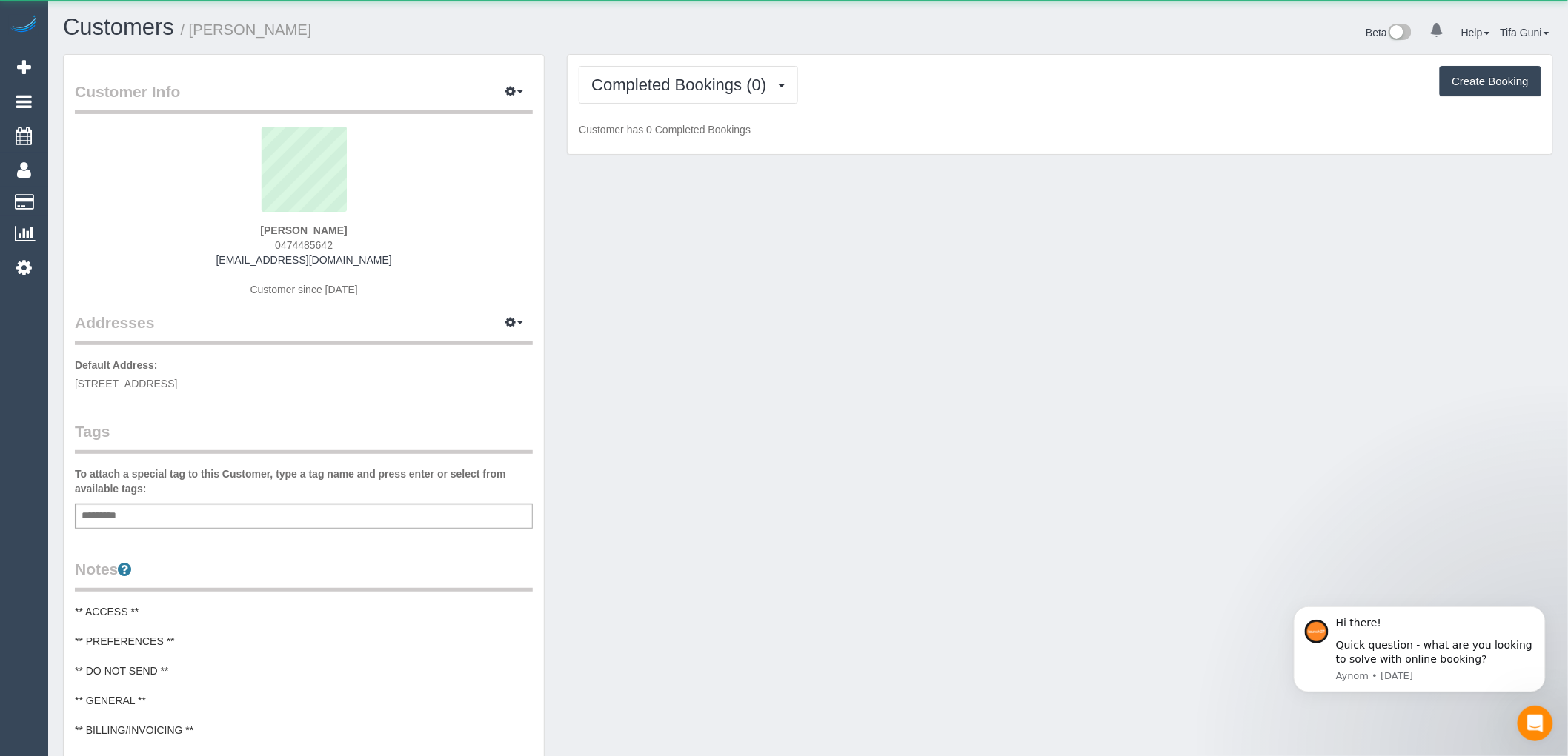
scroll to position [1186, 1568]
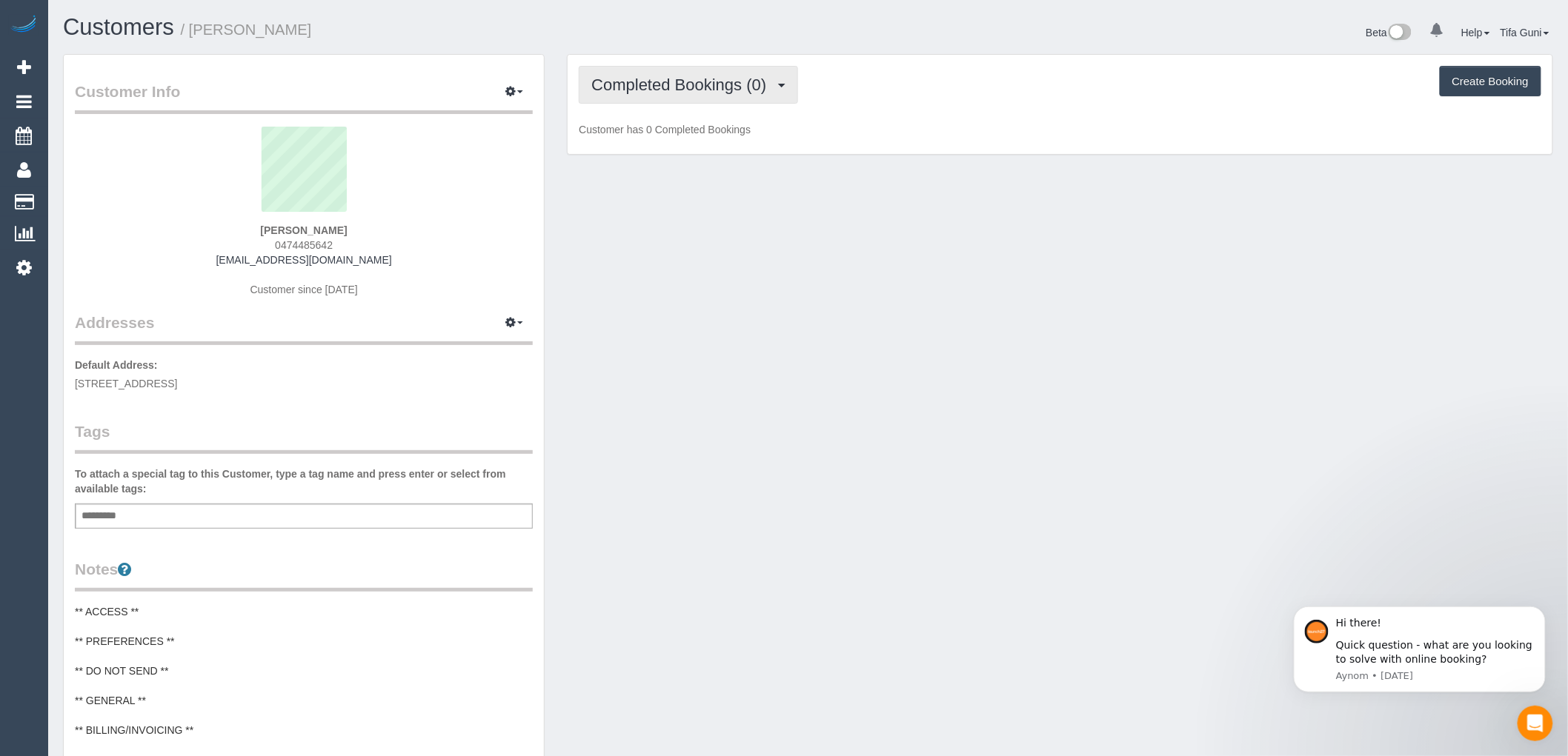
click at [774, 92] on span "Completed Bookings (0)" at bounding box center [681, 85] width 182 height 18
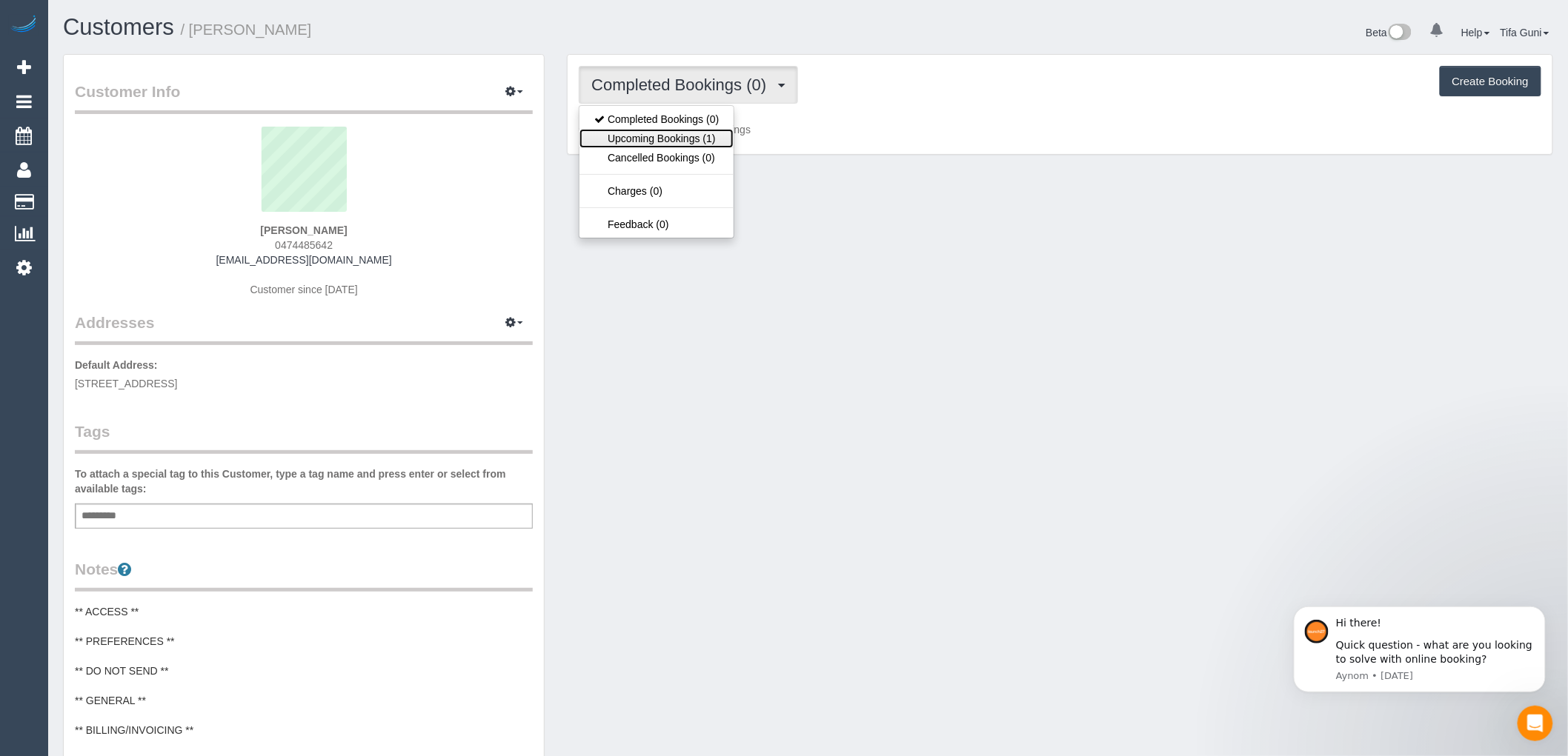
click at [676, 137] on link "Upcoming Bookings (1)" at bounding box center [657, 138] width 154 height 19
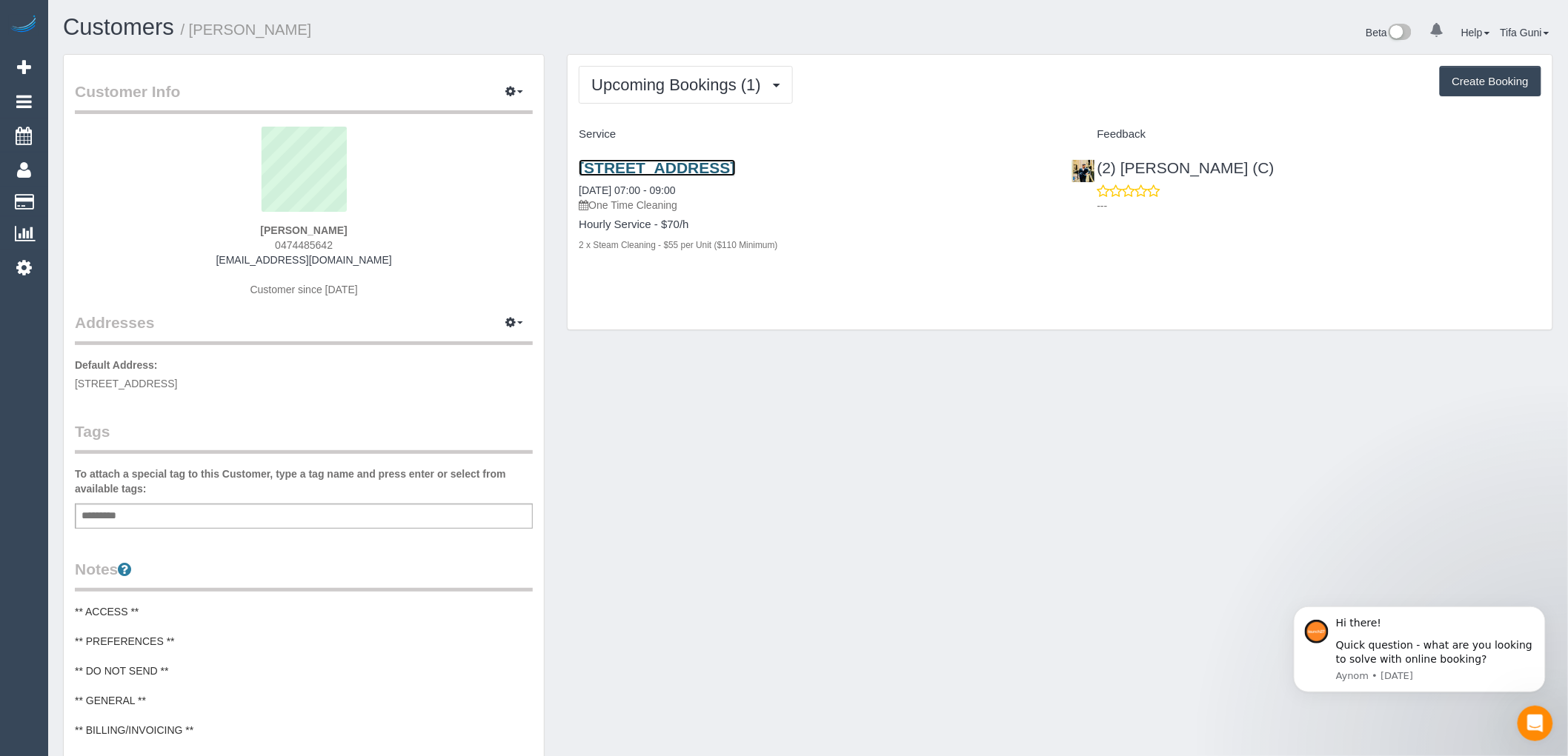
click at [709, 171] on link "37 Flemington St, 5, Travancore, VIC 3032" at bounding box center [657, 168] width 156 height 17
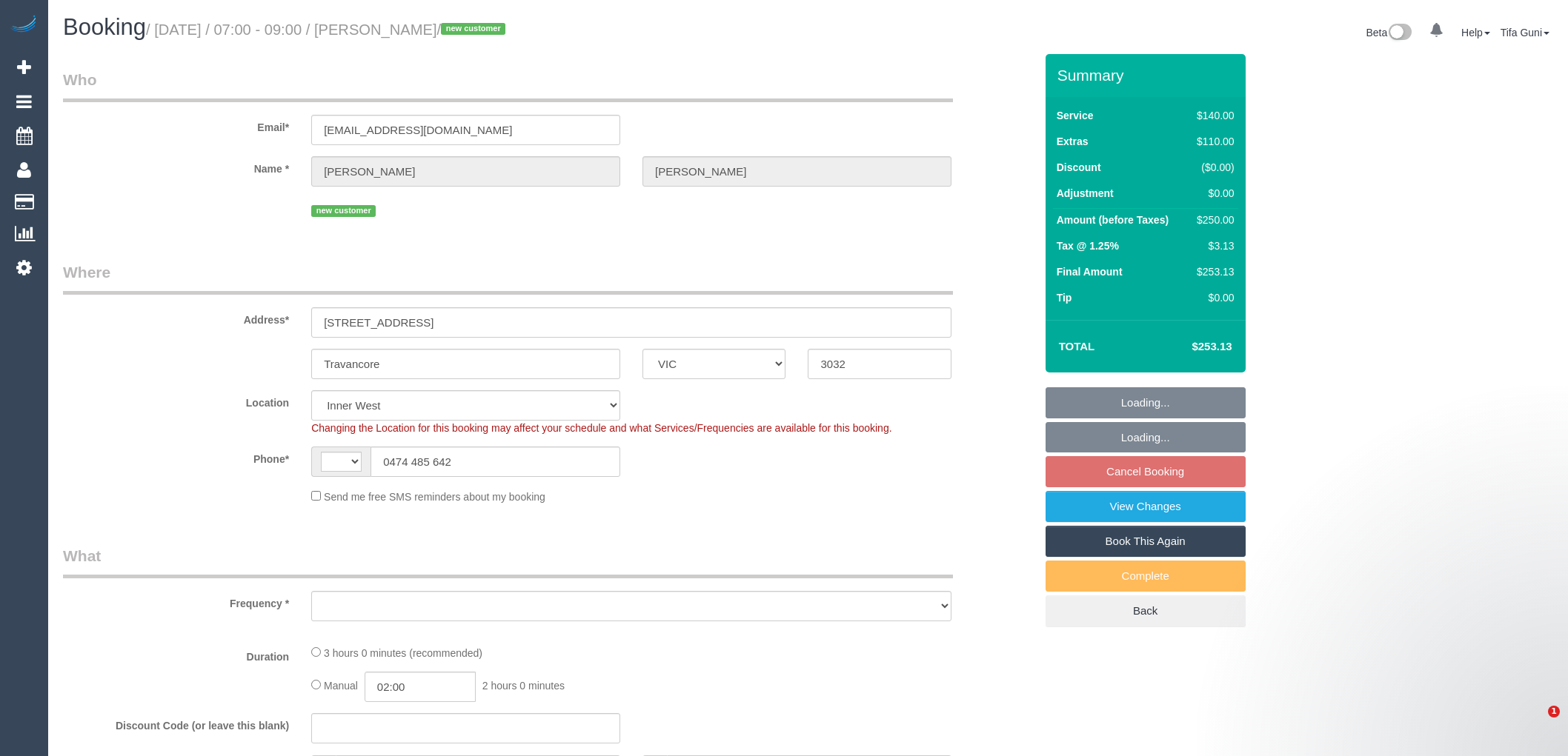
select select "VIC"
select select "string:AU"
select select "string:stripe-pm_1RvZxJ2GScqysDRVyhf2gAaC"
select select "number:29"
select select "number:14"
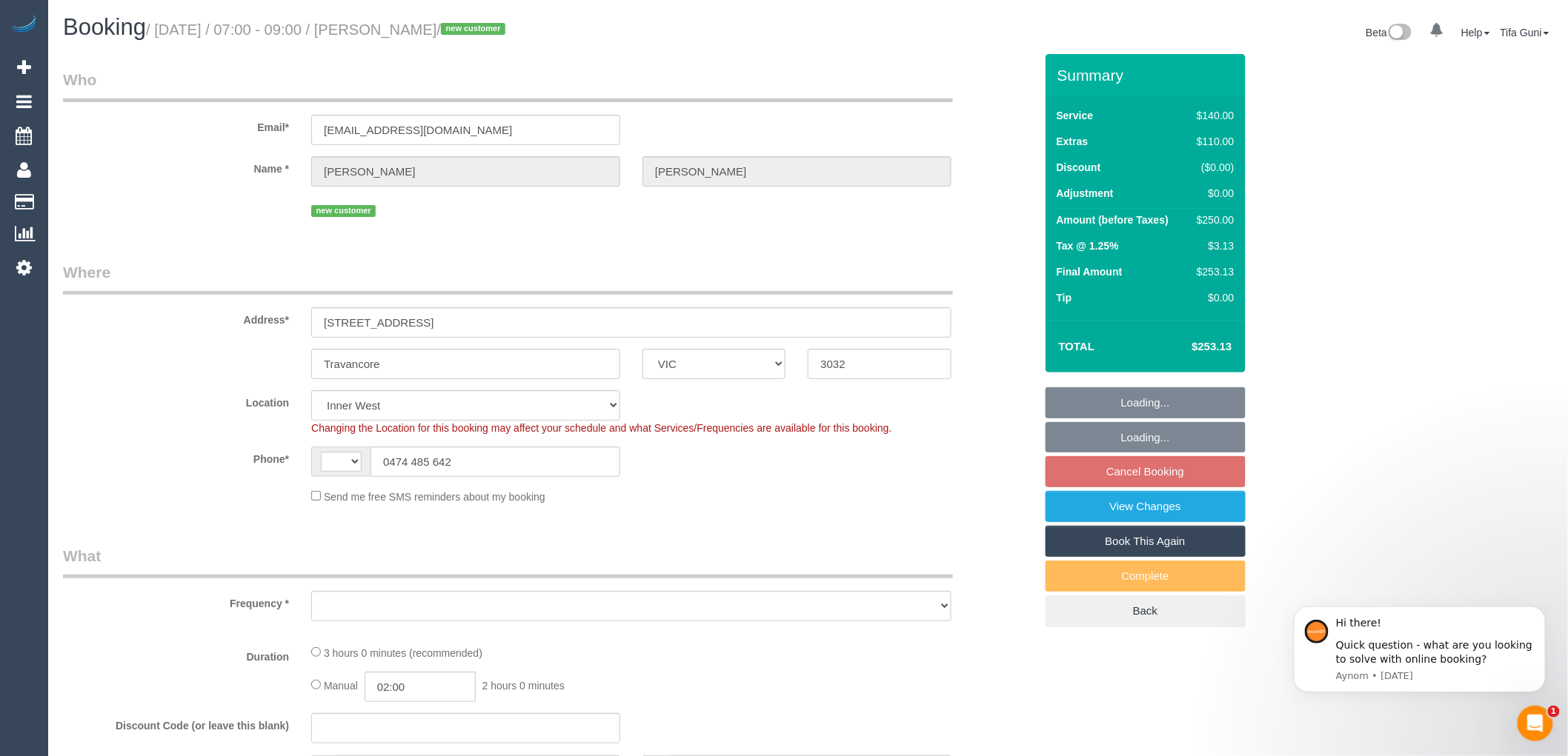
select select "number:18"
select select "number:25"
select select "number:26"
select select "object:1552"
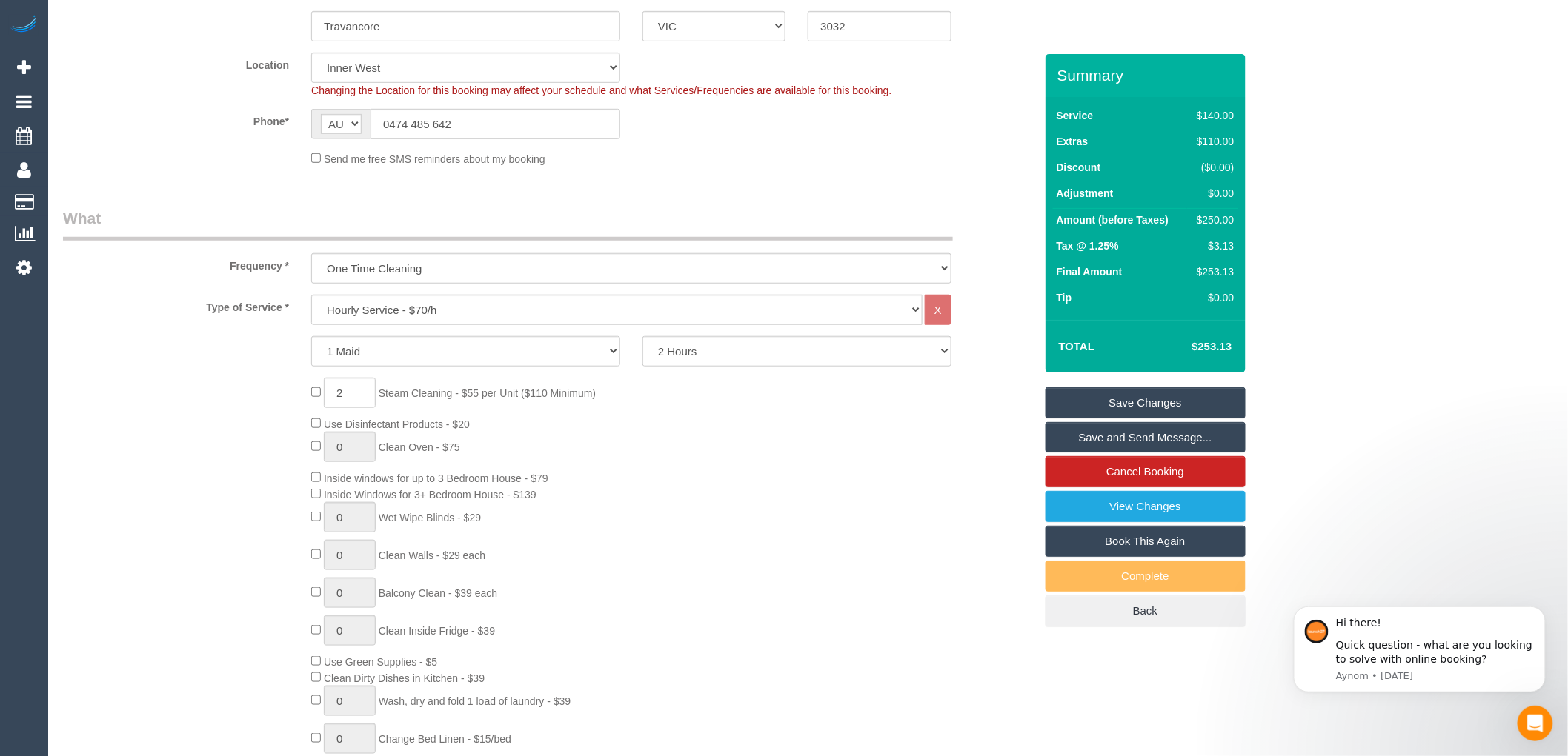
scroll to position [246, 0]
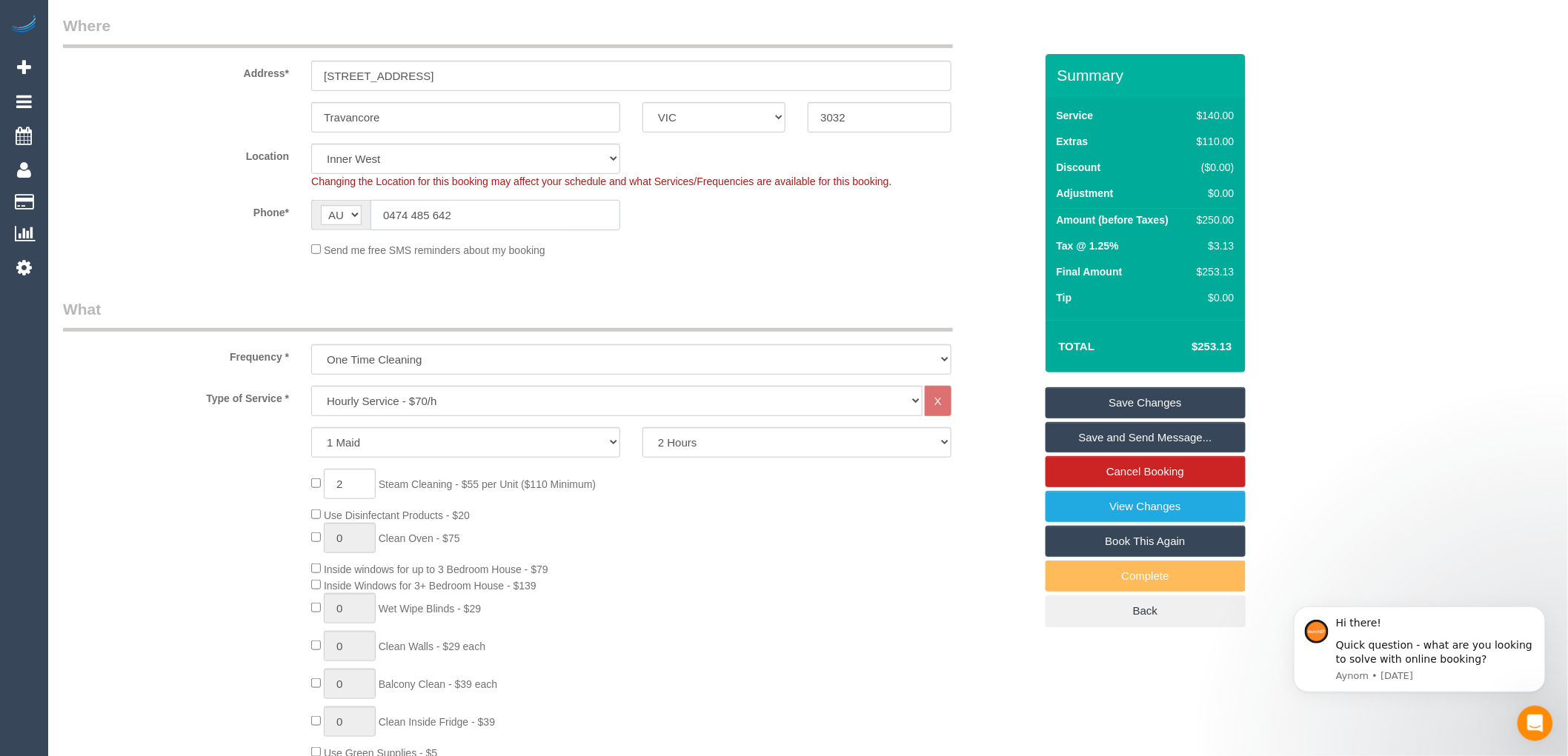
drag, startPoint x: 482, startPoint y: 216, endPoint x: 366, endPoint y: 223, distance: 116.2
click at [366, 223] on div "AF AL DZ AD AO AI AQ AG AR AM AW AU AT AZ BS BH BD BB BY BE BZ BJ BM BT BO BA B…" at bounding box center [465, 215] width 309 height 30
click at [721, 560] on div "2 Steam Cleaning - $55 per Unit ($110 Minimum) Use Disinfectant Products - $20 …" at bounding box center [672, 688] width 745 height 438
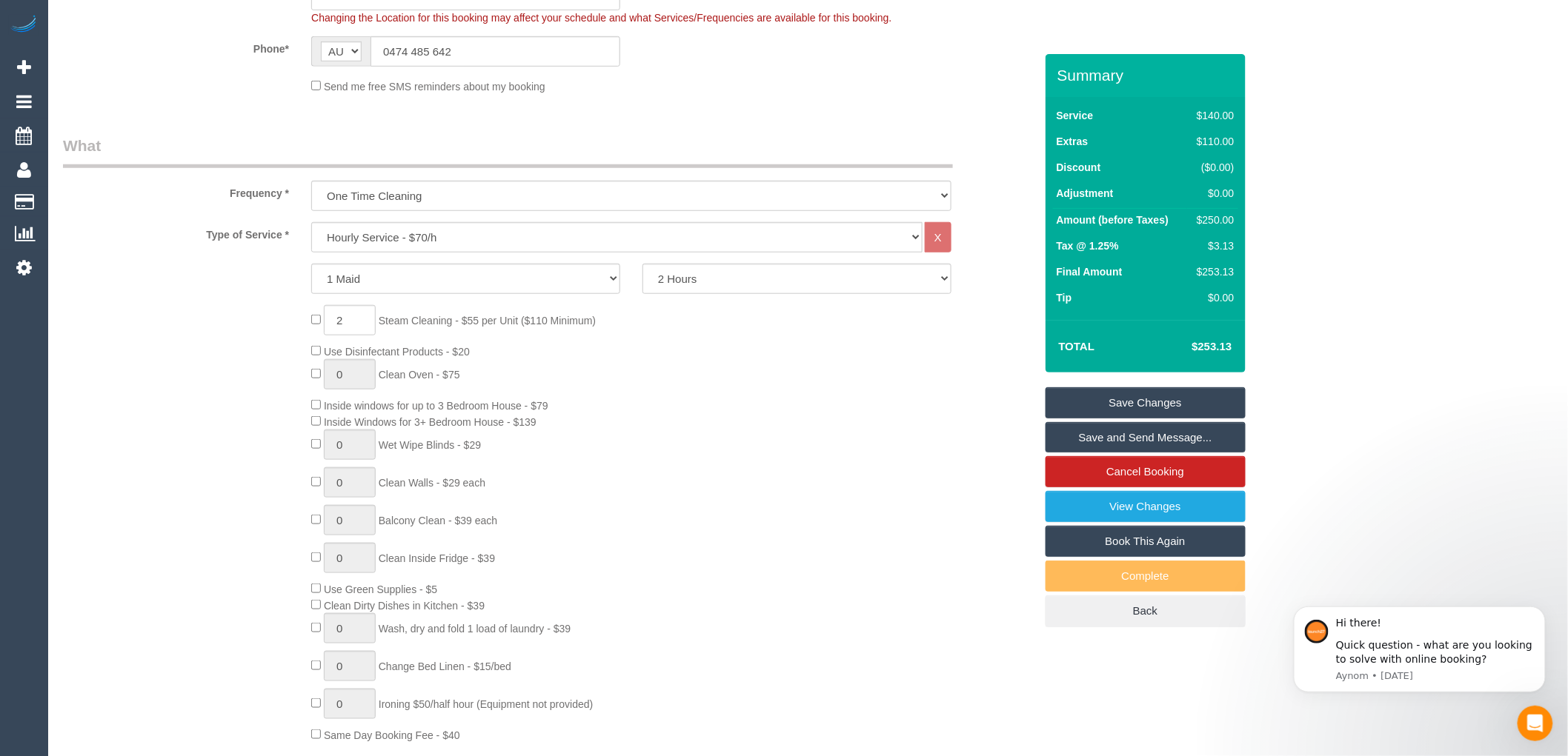
scroll to position [411, 0]
click at [359, 321] on input "2" at bounding box center [350, 319] width 52 height 30
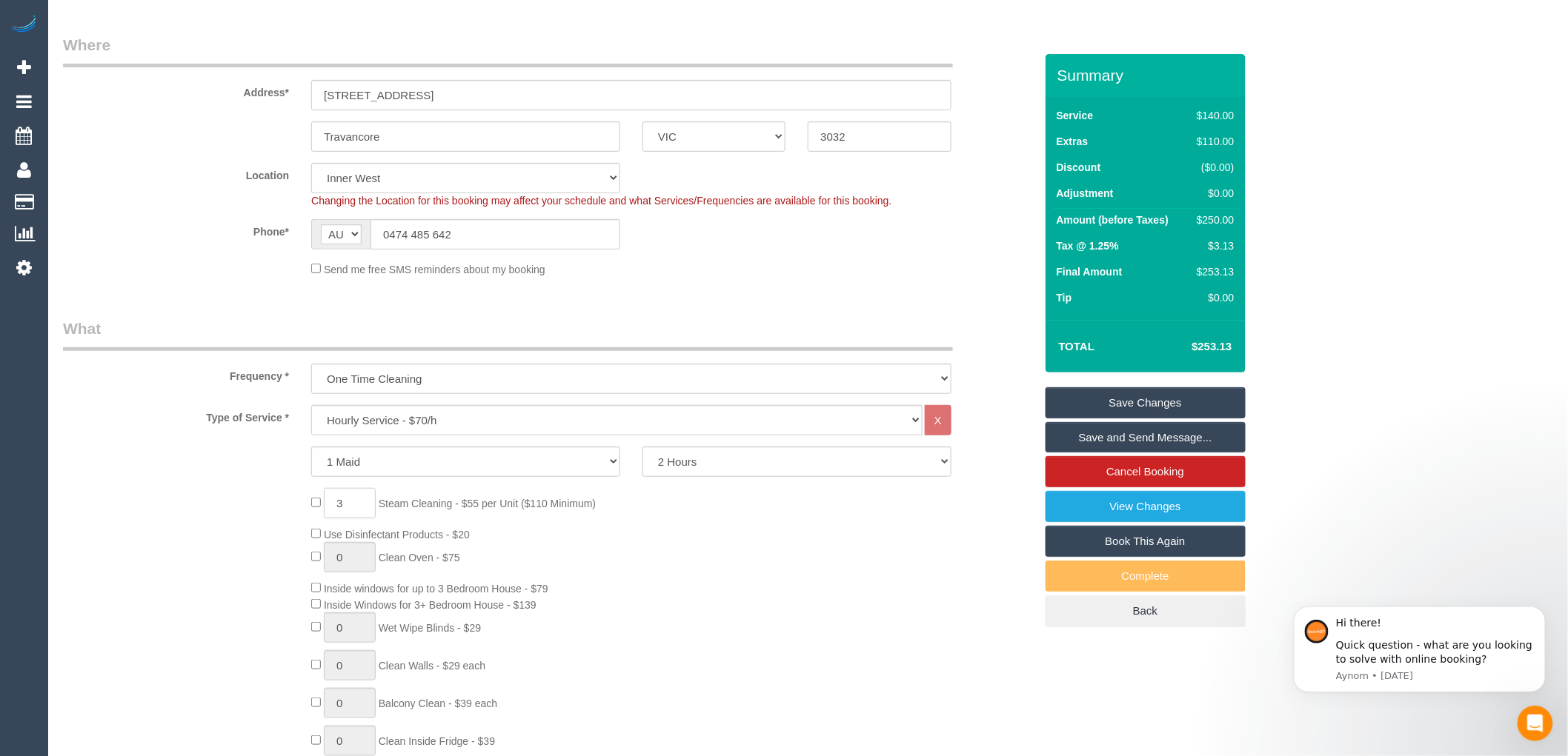
scroll to position [0, 0]
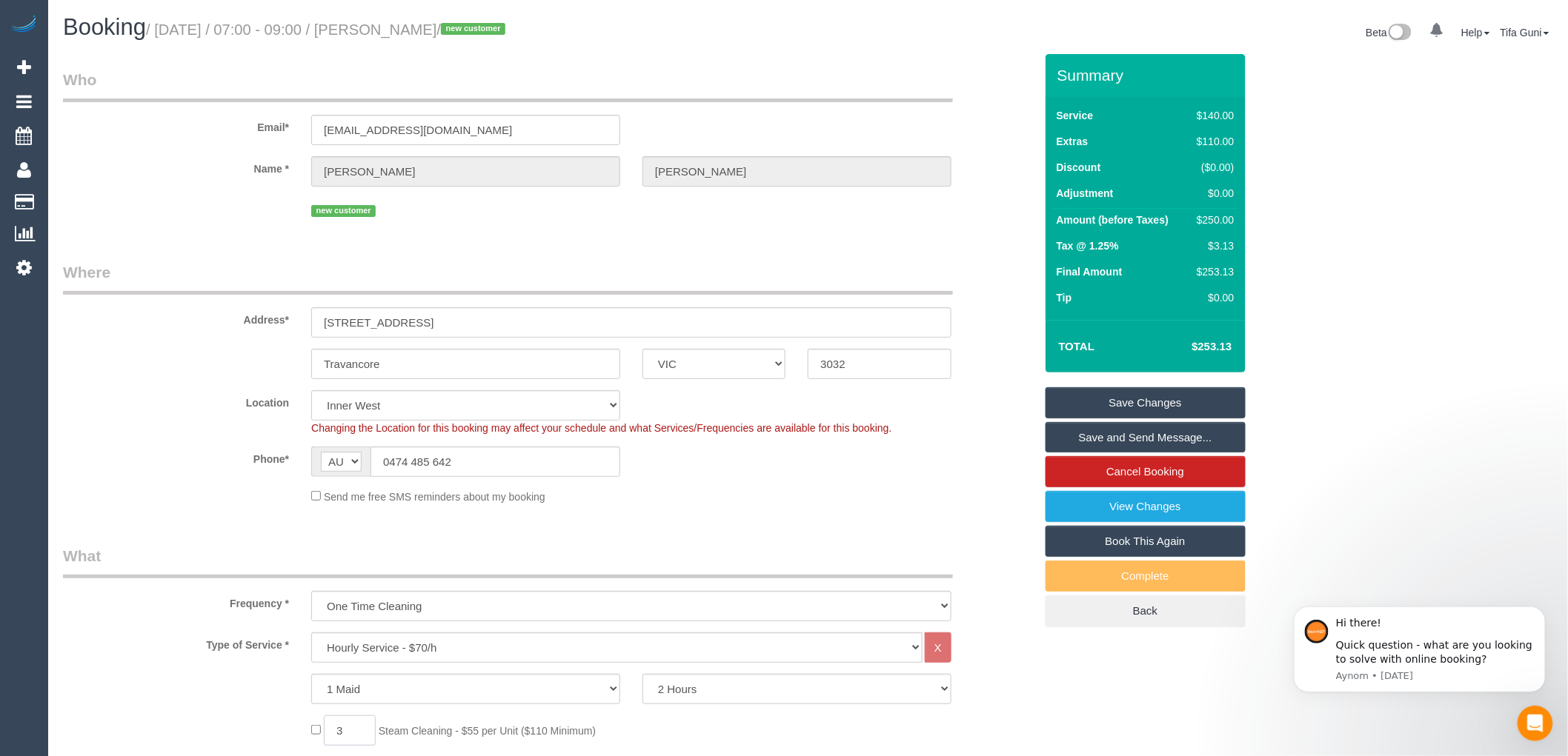
type input "3"
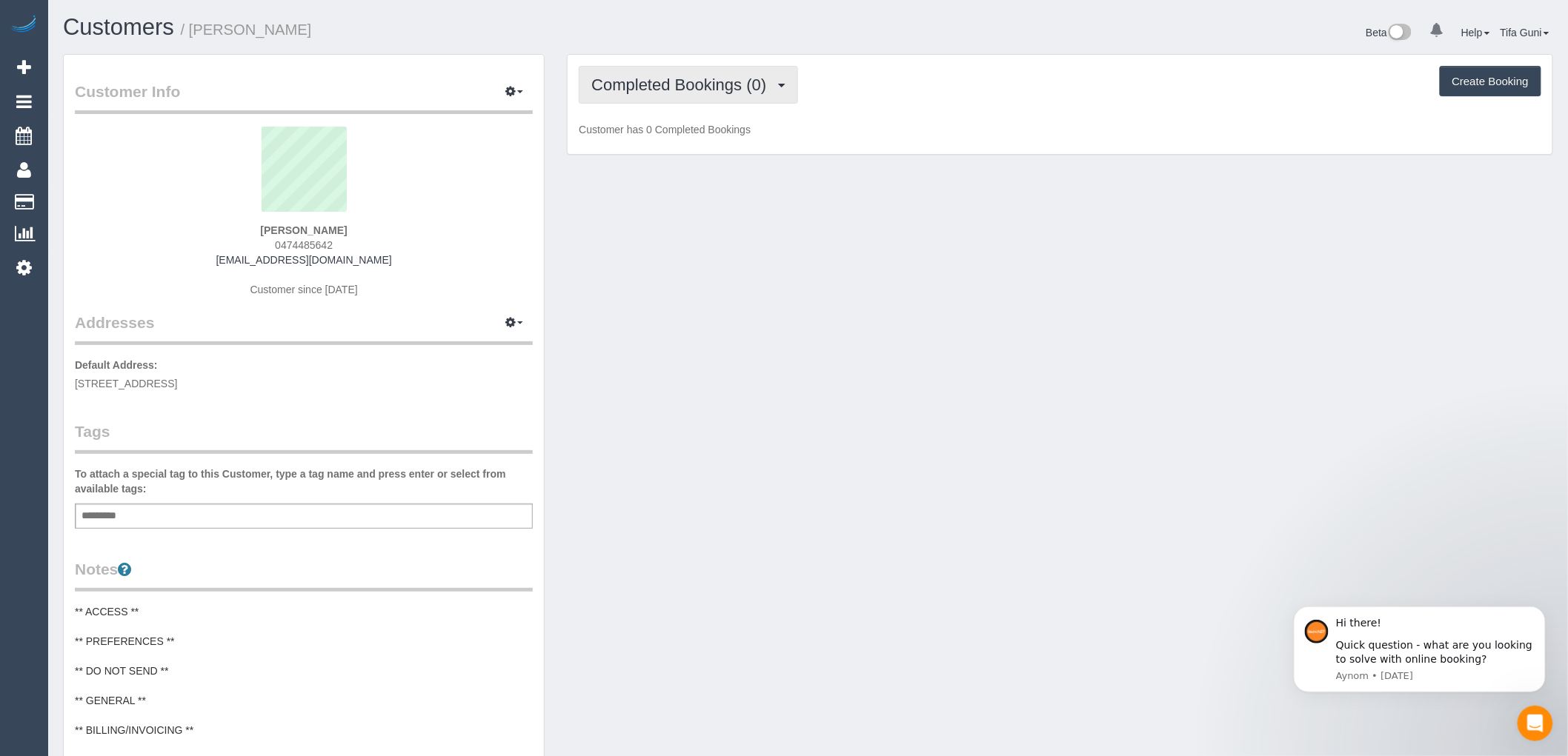
click at [774, 89] on span "Completed Bookings (0)" at bounding box center [681, 85] width 182 height 18
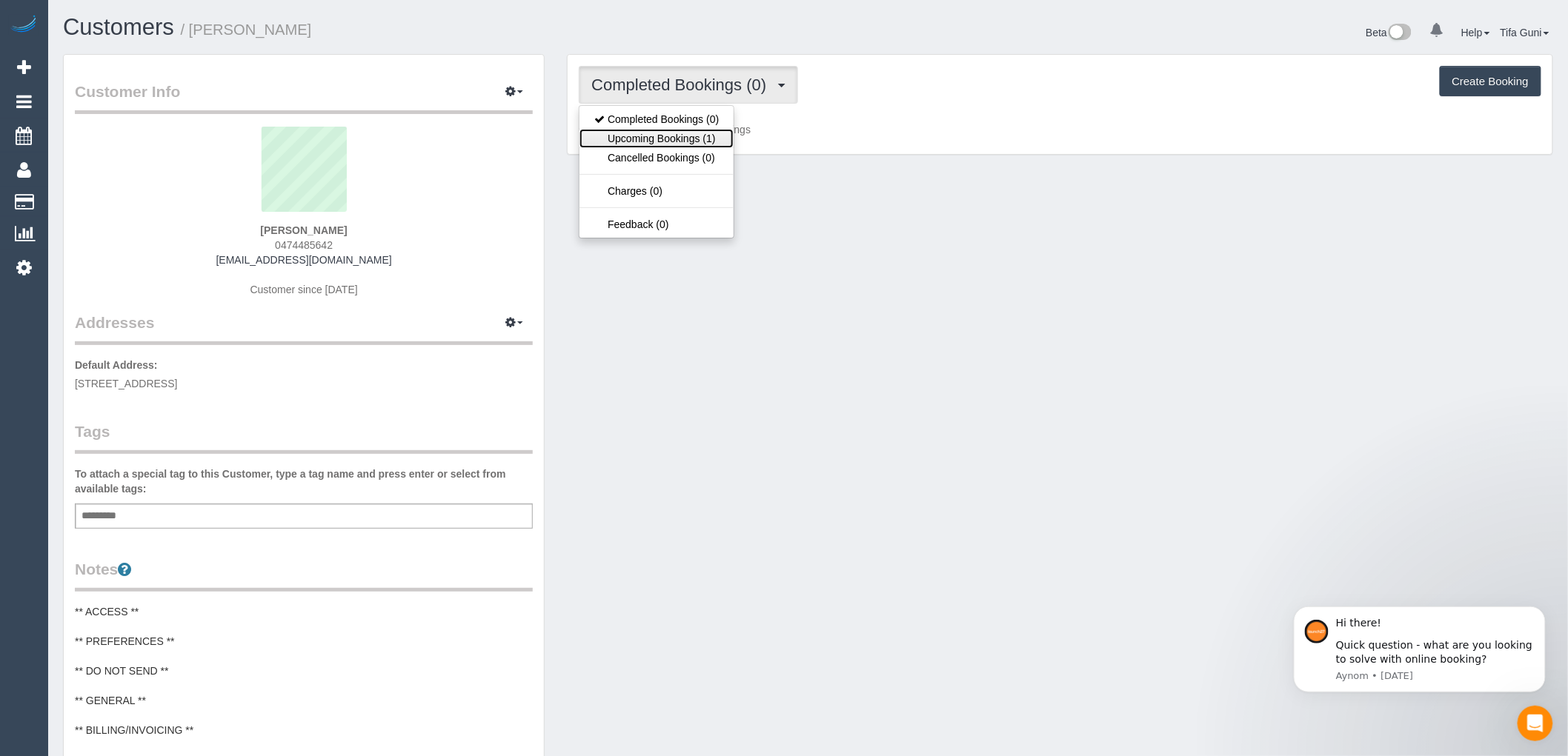
click at [692, 138] on link "Upcoming Bookings (1)" at bounding box center [657, 138] width 154 height 19
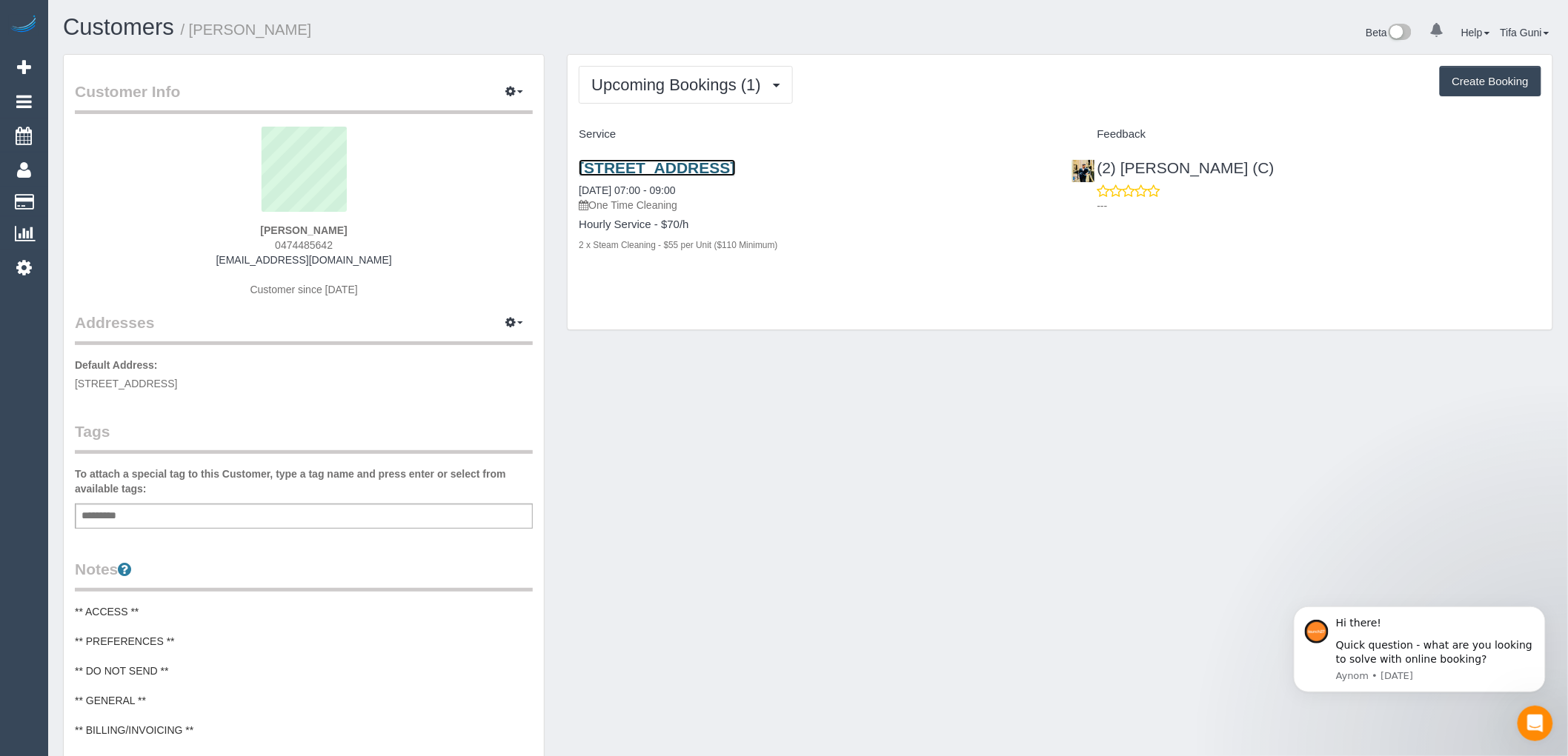
click at [698, 164] on link "[STREET_ADDRESS]" at bounding box center [657, 168] width 156 height 17
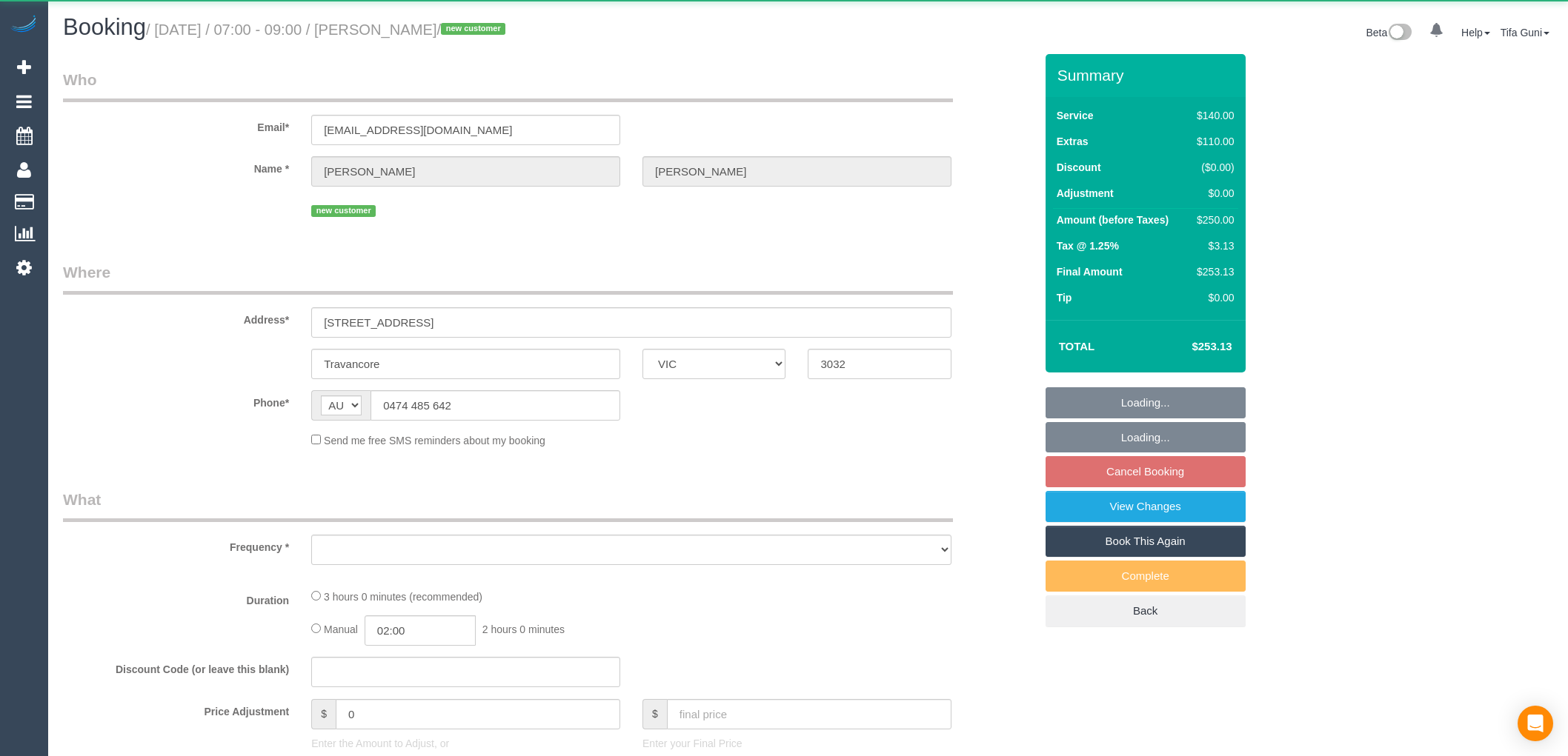
select select "VIC"
select select "object:558"
select select "string:stripe-pm_1RvZxJ2GScqysDRVyhf2gAaC"
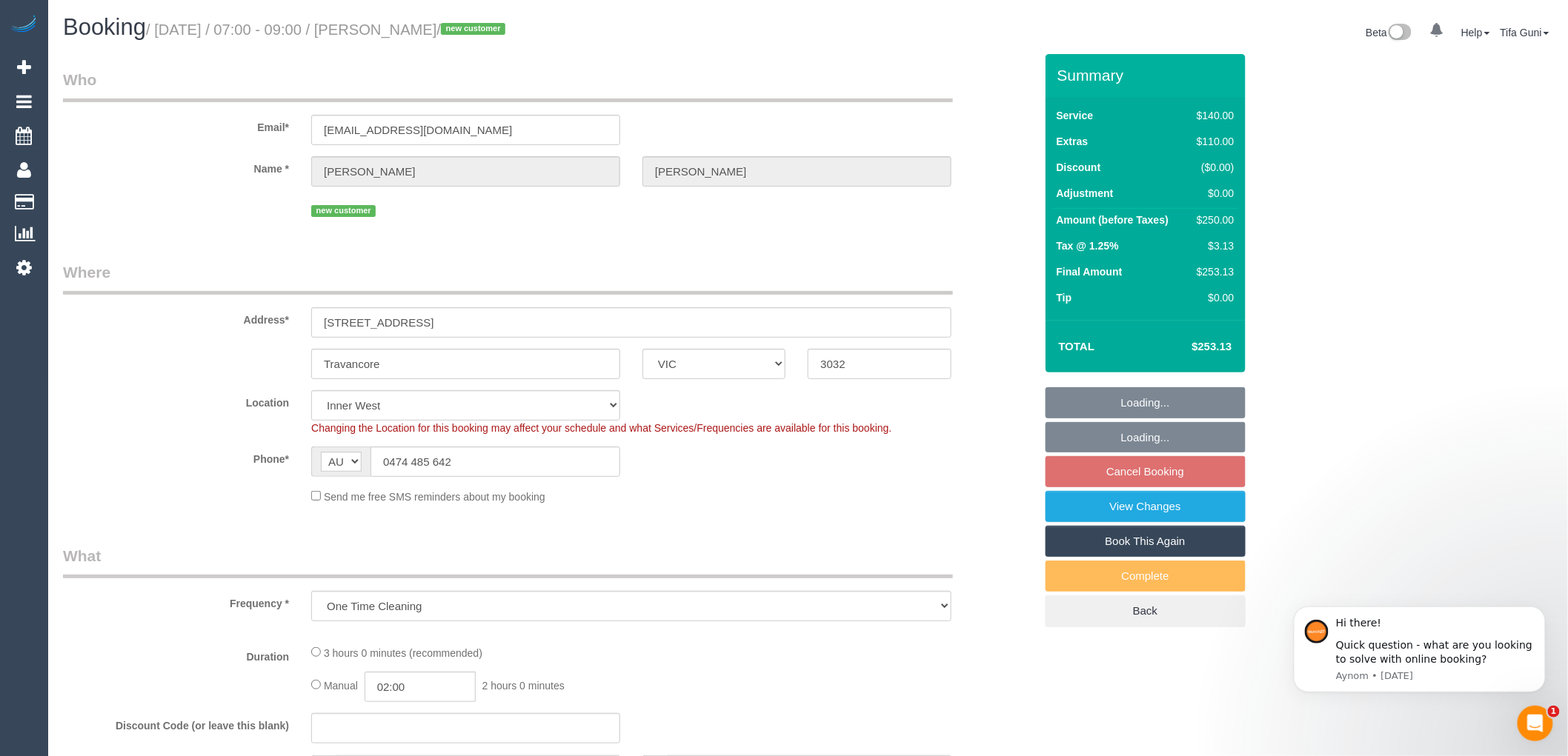
select select "number:29"
select select "number:14"
select select "number:18"
select select "number:25"
select select "number:26"
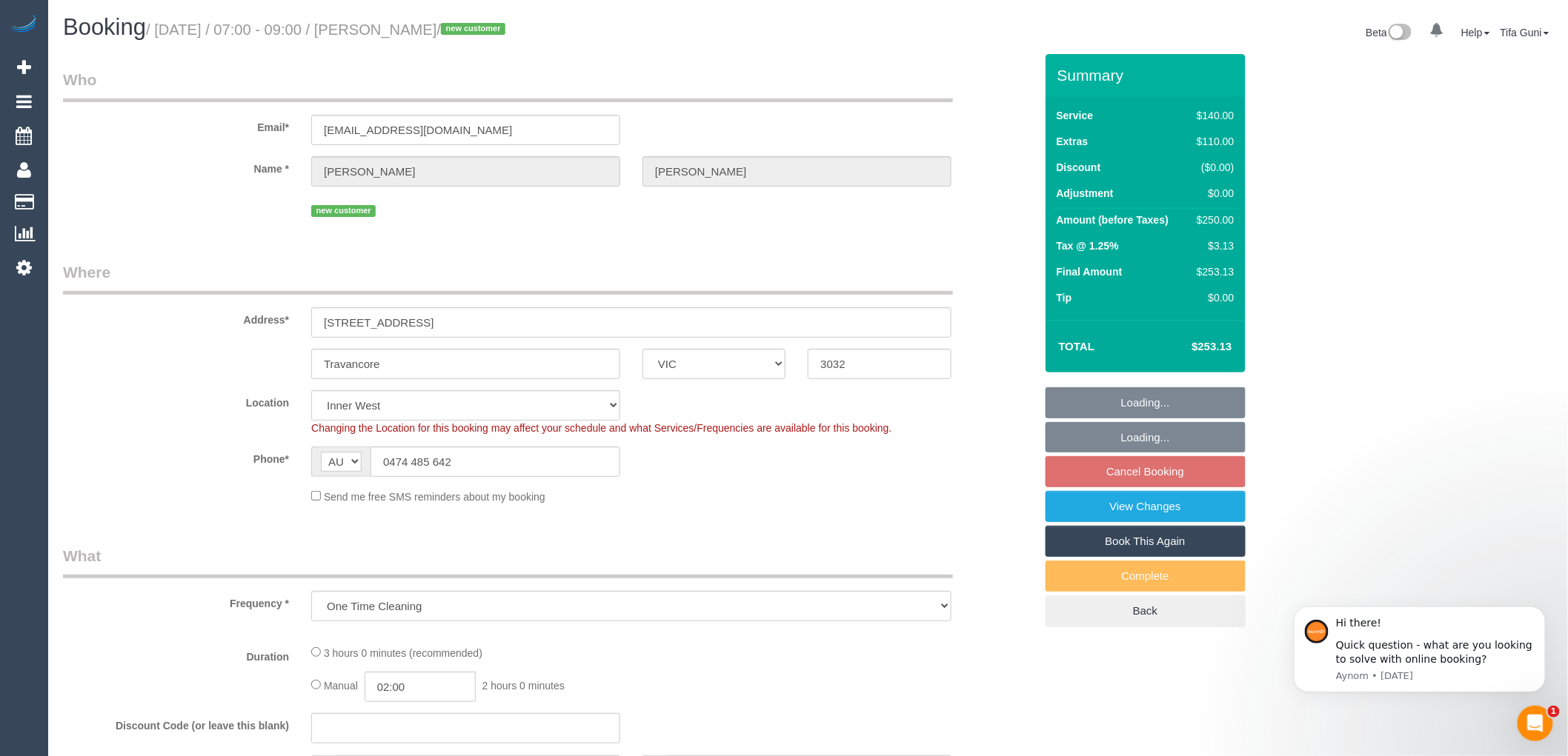
select select "object:1374"
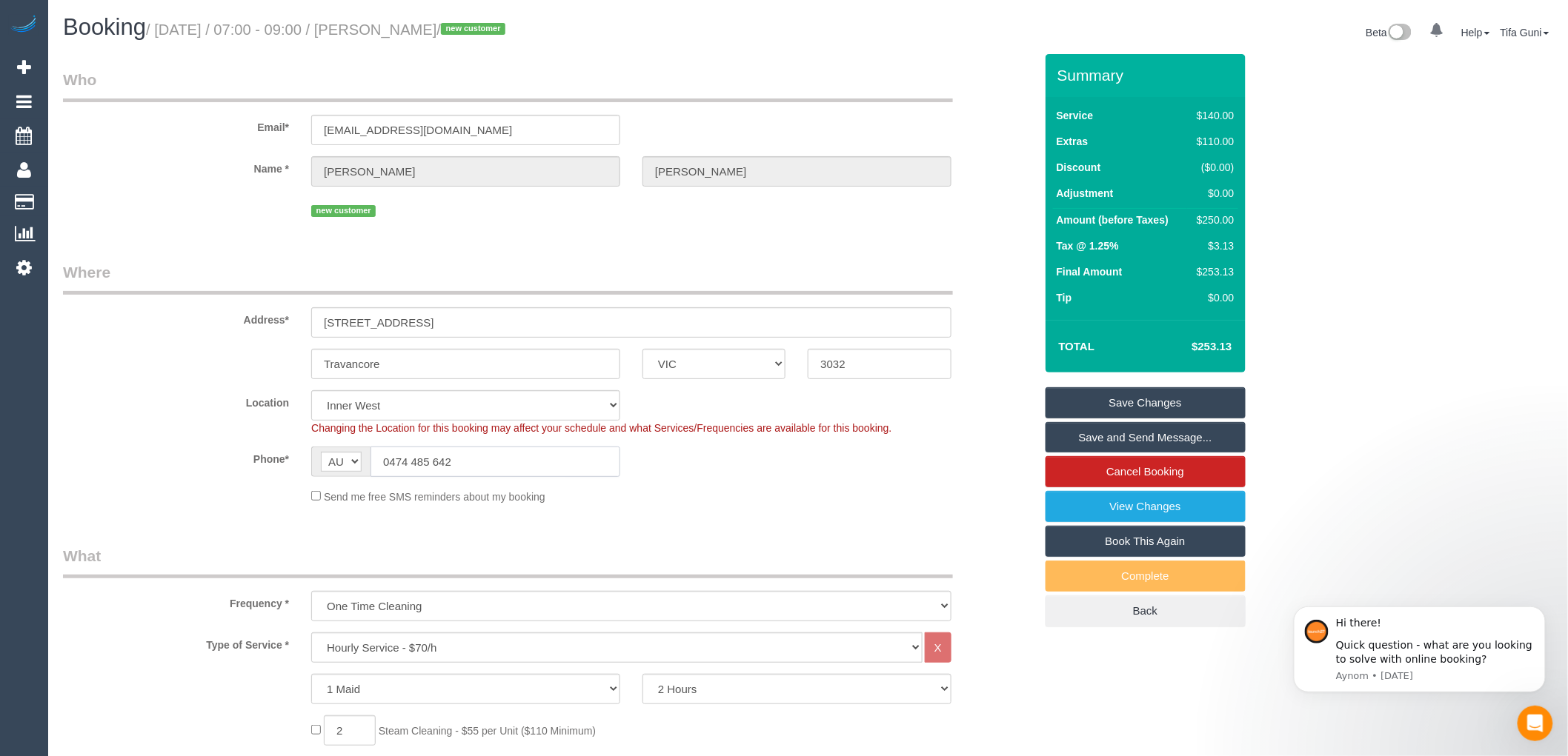
drag, startPoint x: 476, startPoint y: 468, endPoint x: 364, endPoint y: 463, distance: 112.1
click at [364, 463] on div "AF AL DZ AD AO AI AQ AG AR AM AW AU AT AZ BS BH BD BB BY BE BZ BJ BM BT BO BA B…" at bounding box center [465, 462] width 309 height 30
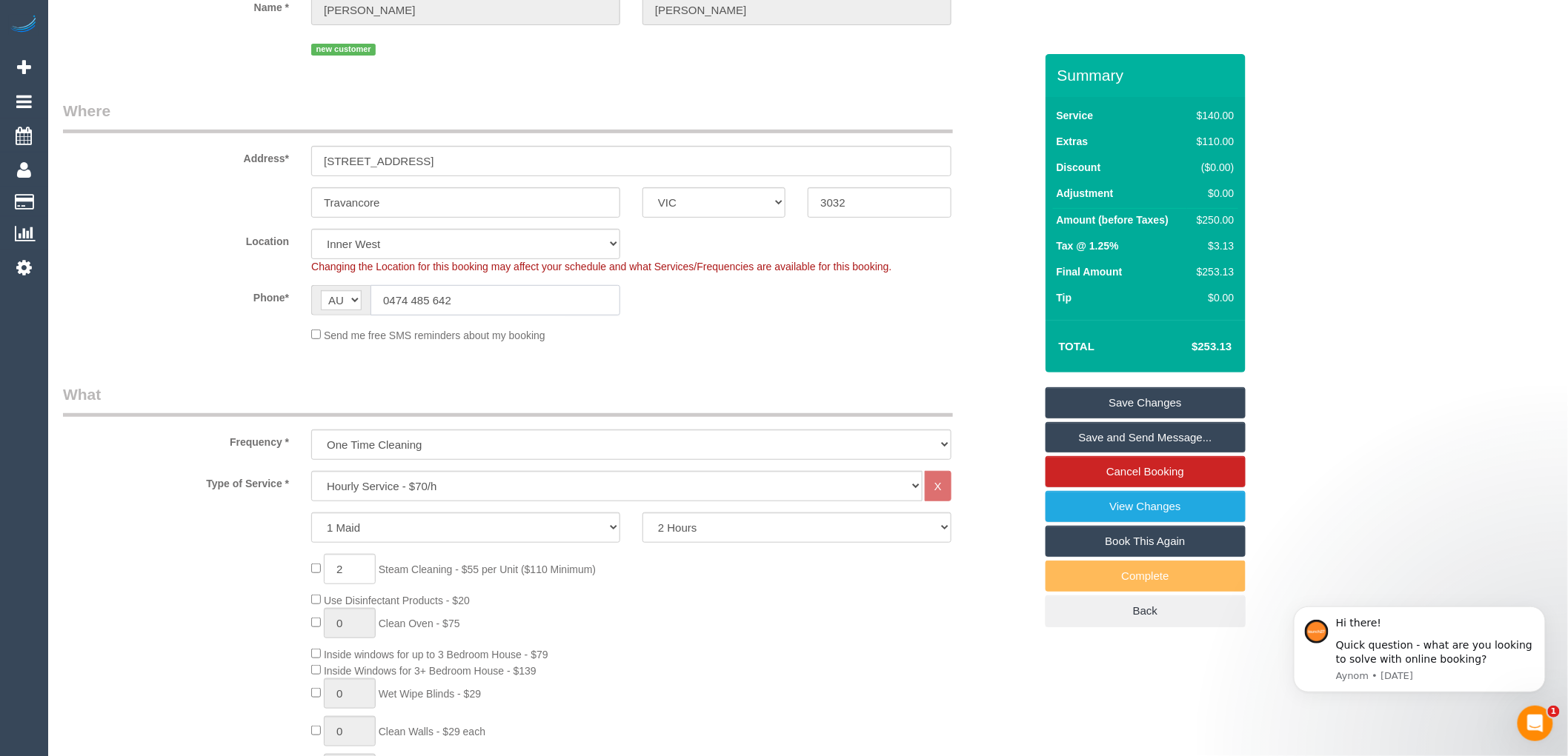
scroll to position [164, 0]
click at [826, 351] on fieldset "Where Address* 37 Flemington St, 5 Travancore ACT NSW NT QLD SA TAS VIC WA 3032…" at bounding box center [549, 223] width 971 height 254
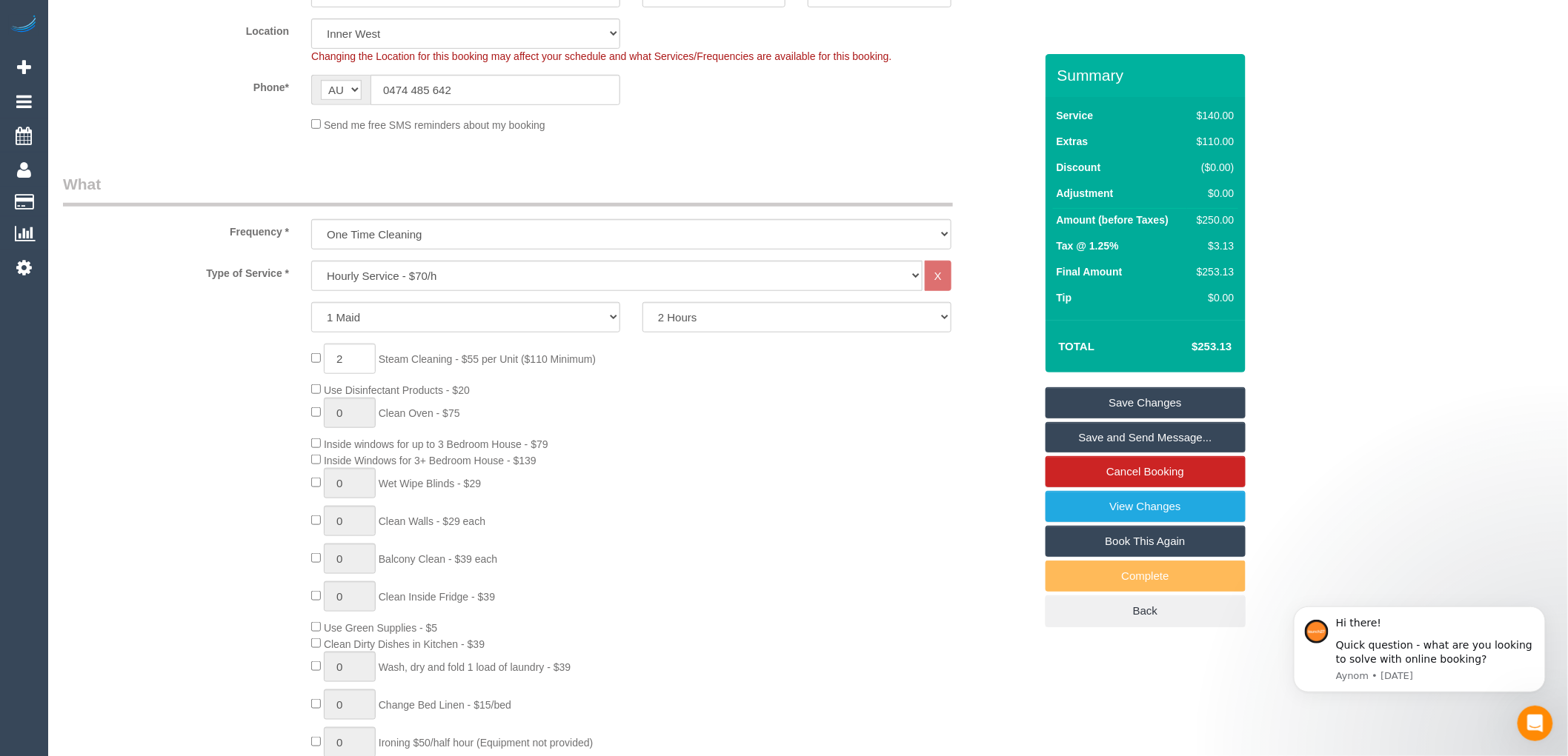
scroll to position [494, 0]
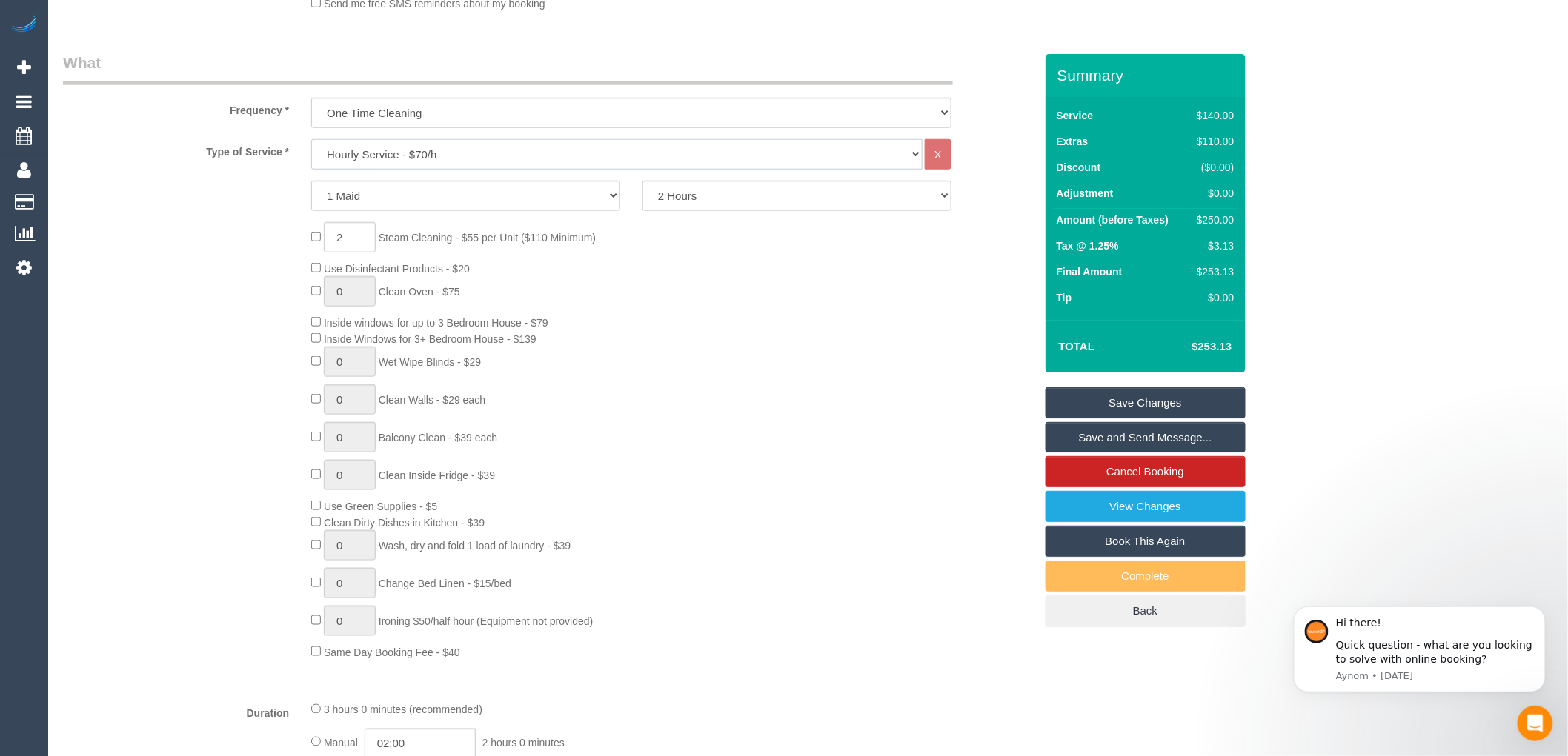
click at [358, 152] on select "Hourly Service - $70/h Hourly Service - $65/h Hourly Service - $60/h Hourly Ser…" at bounding box center [617, 154] width 611 height 30
select select "211"
click at [311, 140] on select "Hourly Service - $70/h Hourly Service - $65/h Hourly Service - $60/h Hourly Ser…" at bounding box center [617, 154] width 611 height 30
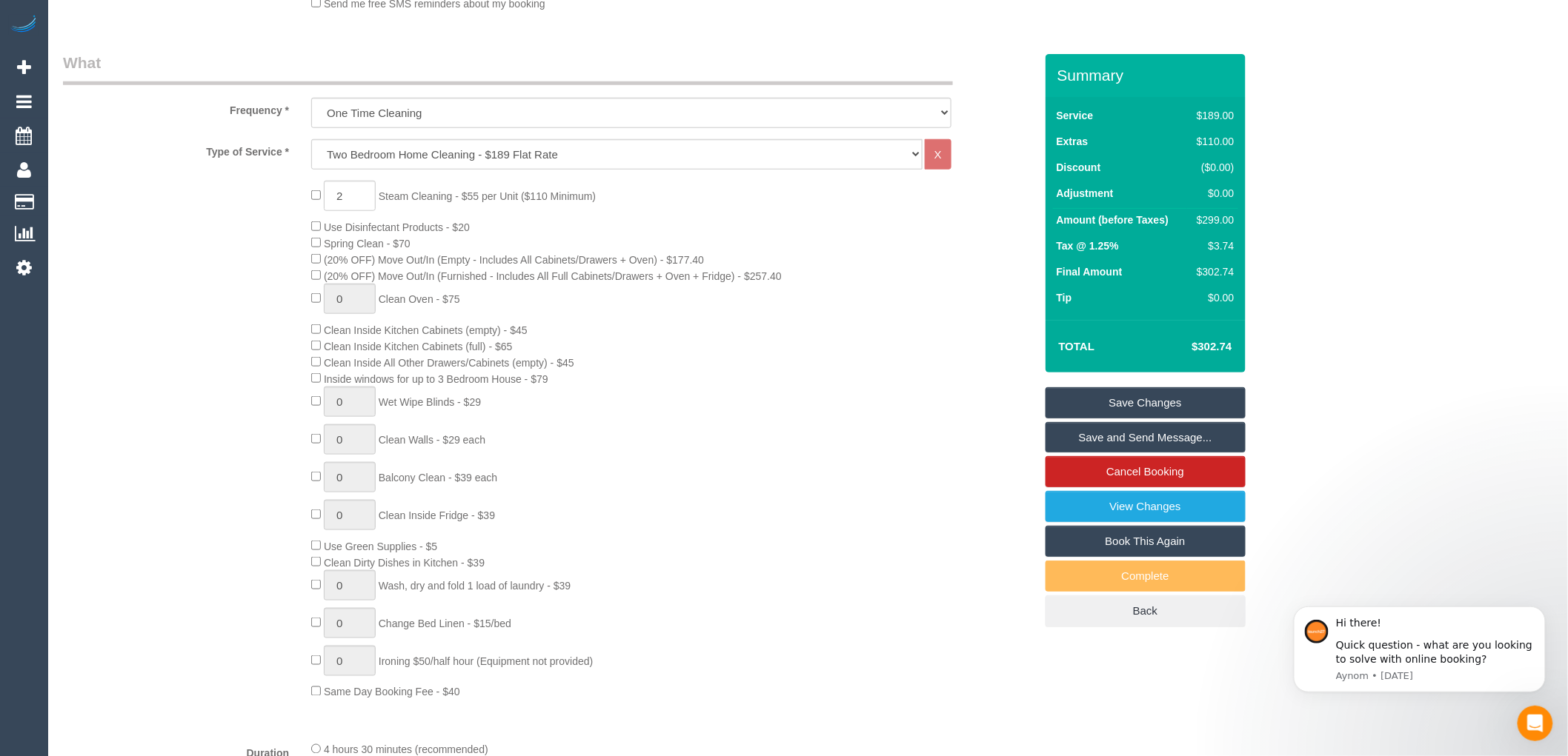
click at [718, 208] on div "2 Steam Cleaning - $55 per Unit ($110 Minimum) Use Disinfectant Products - $20 …" at bounding box center [672, 440] width 745 height 520
click at [838, 255] on div "2 Steam Cleaning - $55 per Unit ($110 Minimum) Use Disinfectant Products - $20 …" at bounding box center [672, 440] width 745 height 520
click at [358, 197] on input "2" at bounding box center [350, 196] width 52 height 30
click at [678, 227] on div "3 Steam Cleaning - $55 per Unit ($110 Minimum) Use Disinfectant Products - $20 …" at bounding box center [672, 440] width 745 height 520
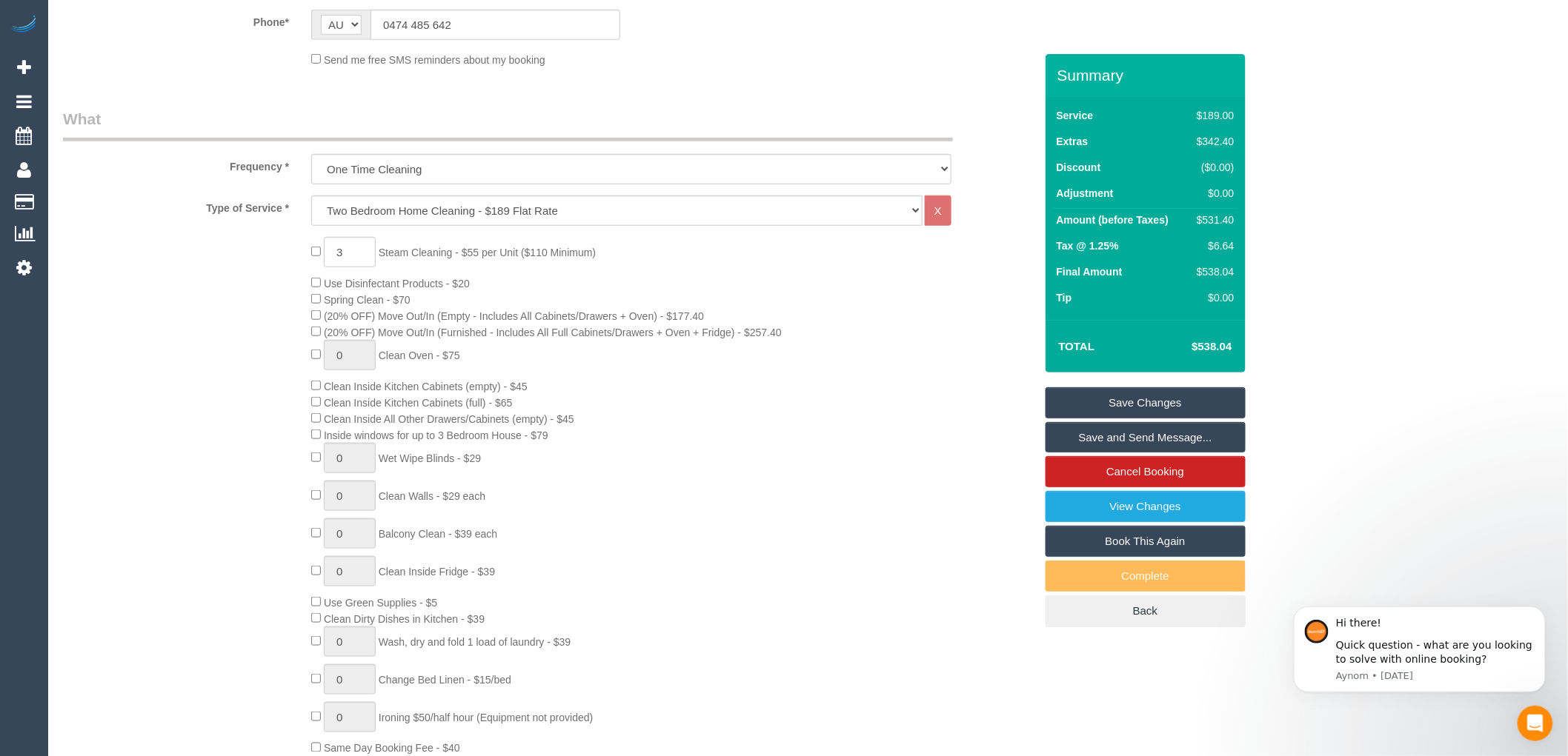
scroll to position [411, 0]
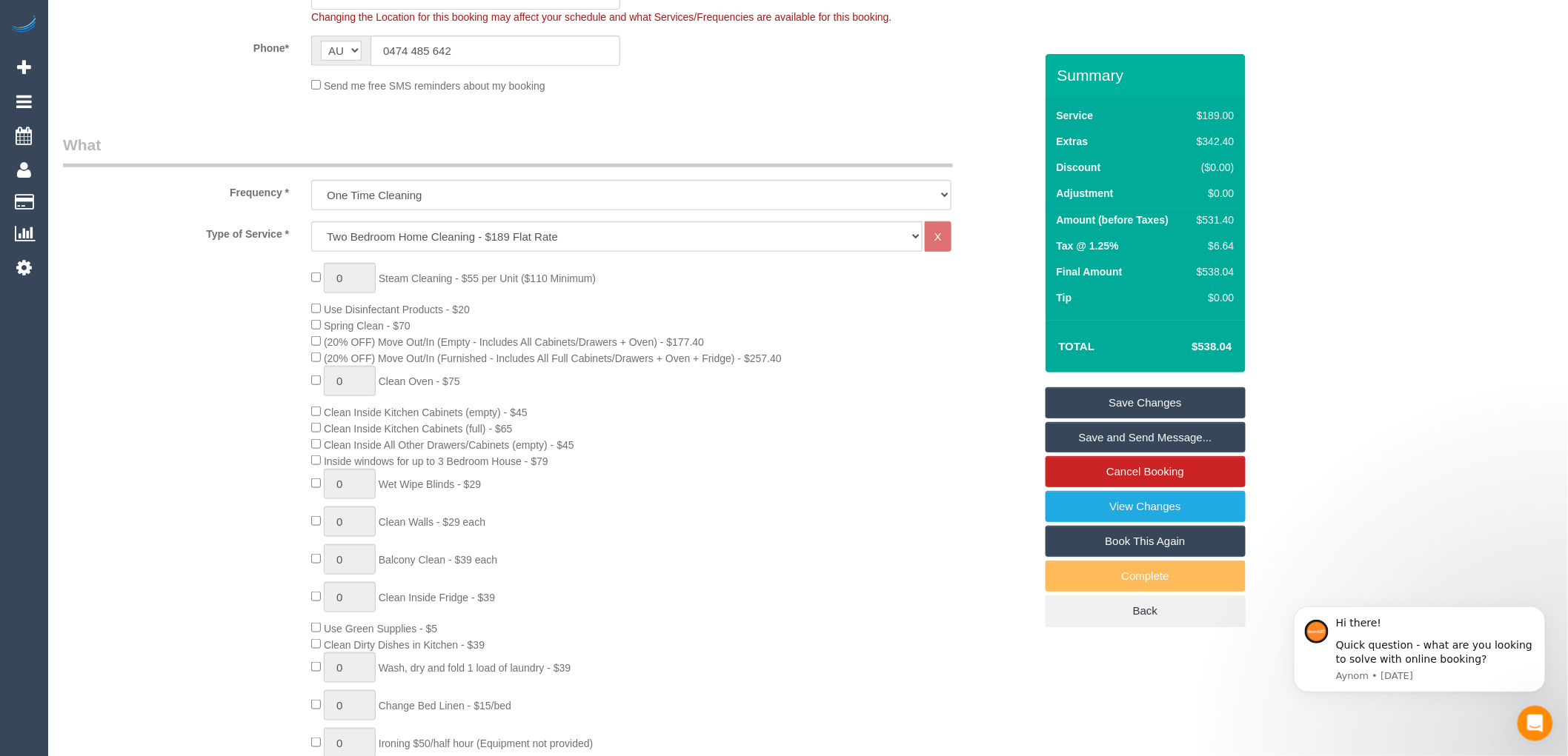
click at [717, 287] on div "0 Steam Cleaning - $55 per Unit ($110 Minimum) Use Disinfectant Products - $20 …" at bounding box center [672, 522] width 745 height 520
type input "1"
click at [354, 280] on input "1" at bounding box center [350, 278] width 52 height 30
type input "3"
click at [647, 298] on div "3 Steam Cleaning - $55 per Unit ($110 Minimum) Use Disinfectant Products - $20 …" at bounding box center [672, 522] width 745 height 520
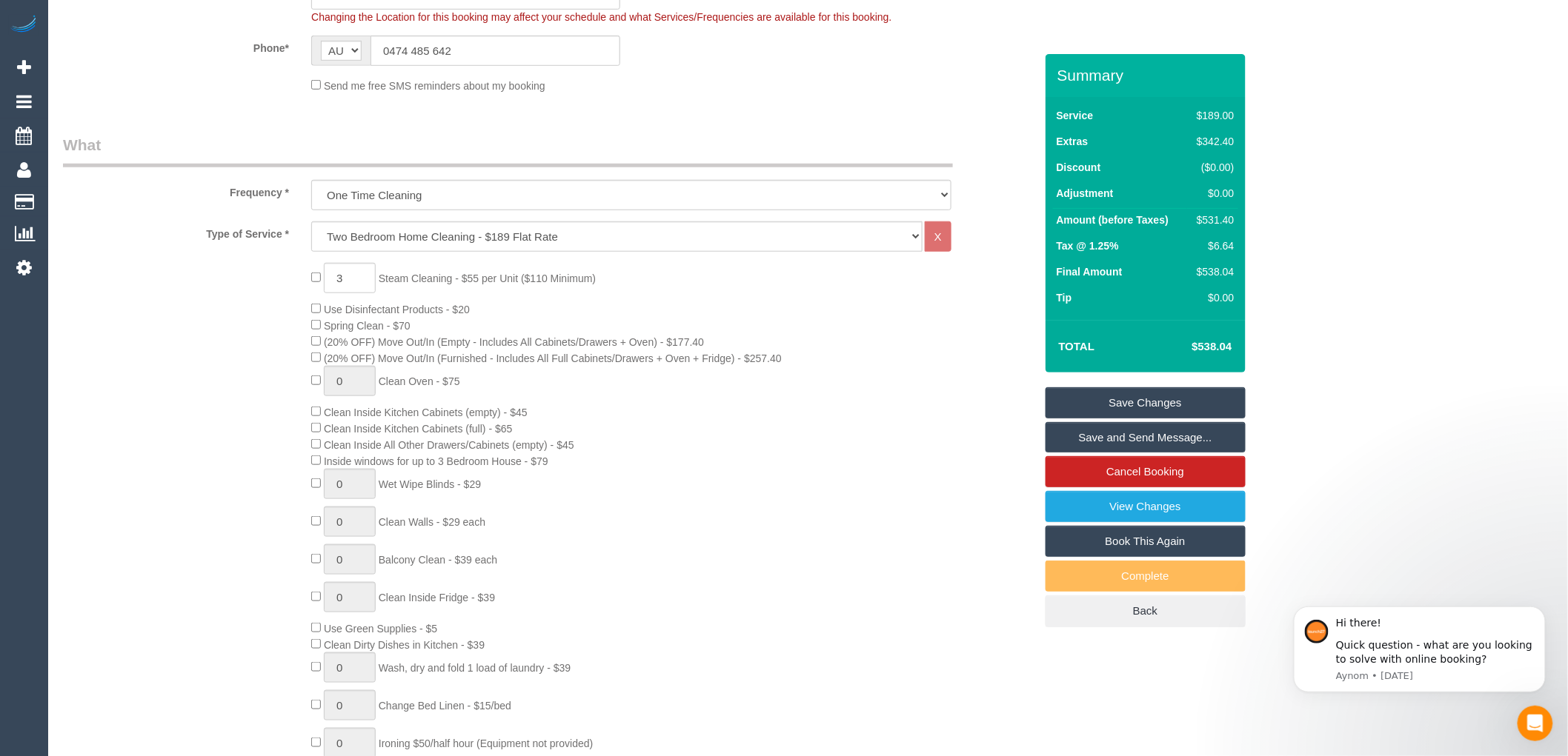
click at [790, 321] on div "3 Steam Cleaning - $55 per Unit ($110 Minimum) Use Disinfectant Products - $20 …" at bounding box center [672, 522] width 745 height 520
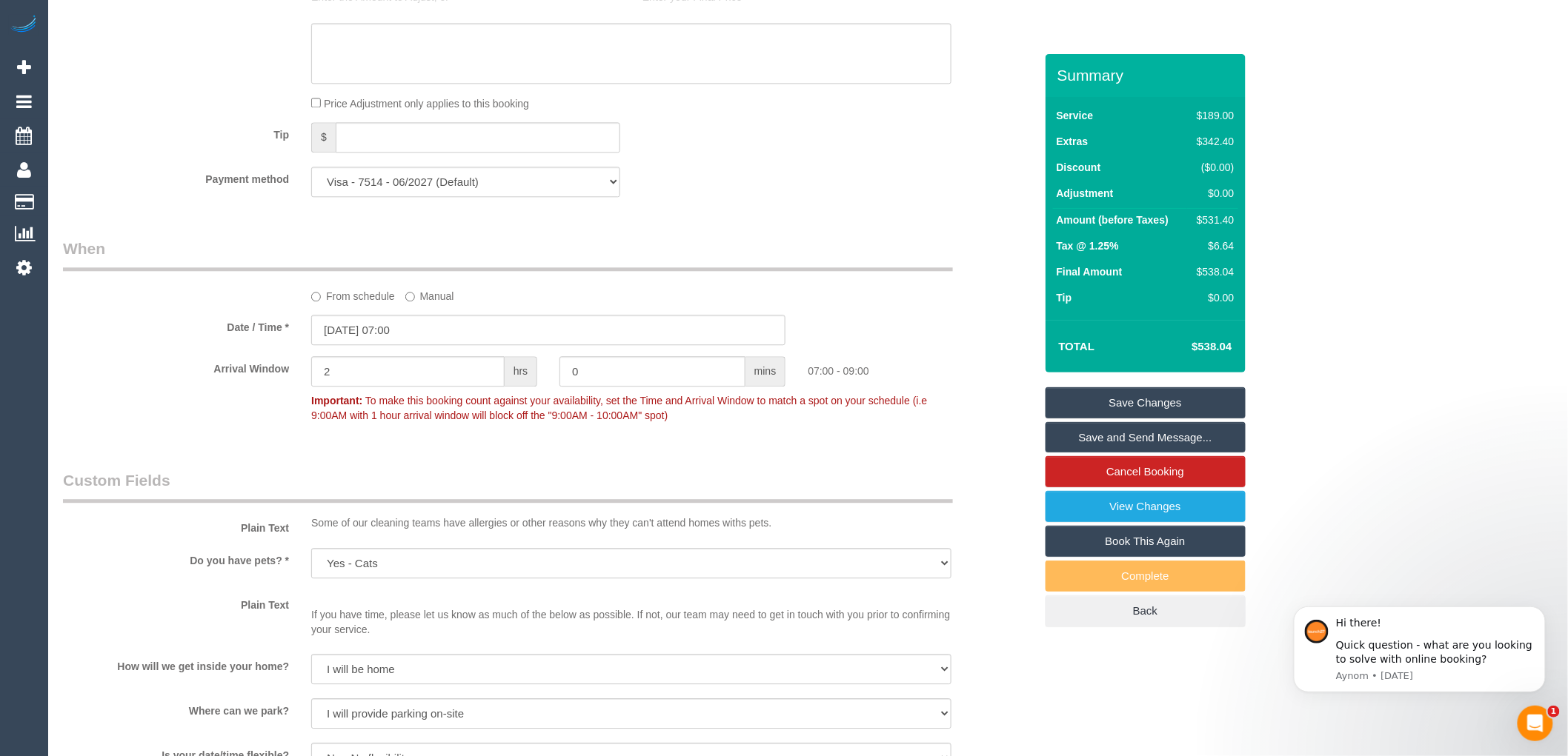
scroll to position [1398, 0]
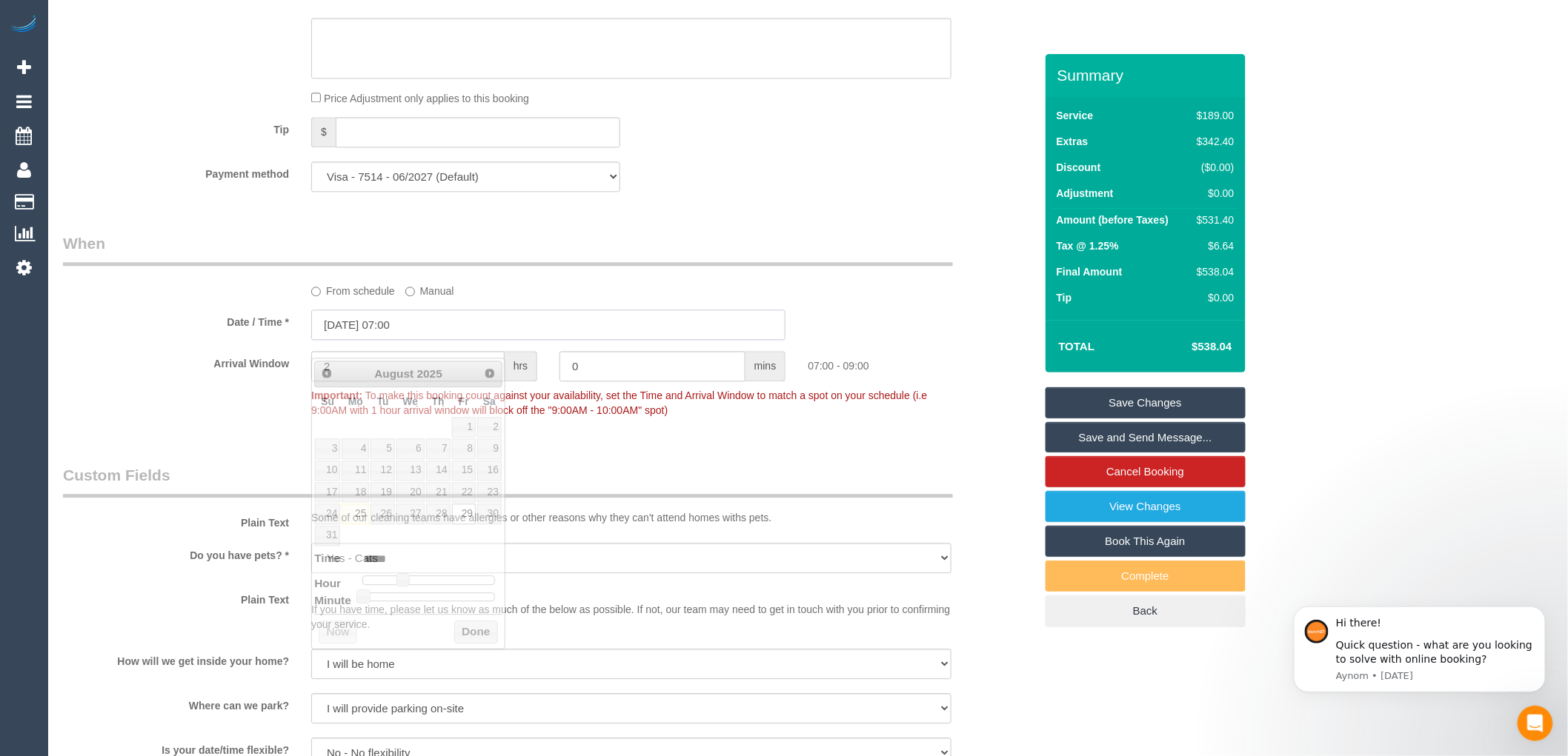
click at [445, 335] on input "29/08/2025 07:00" at bounding box center [549, 324] width 475 height 30
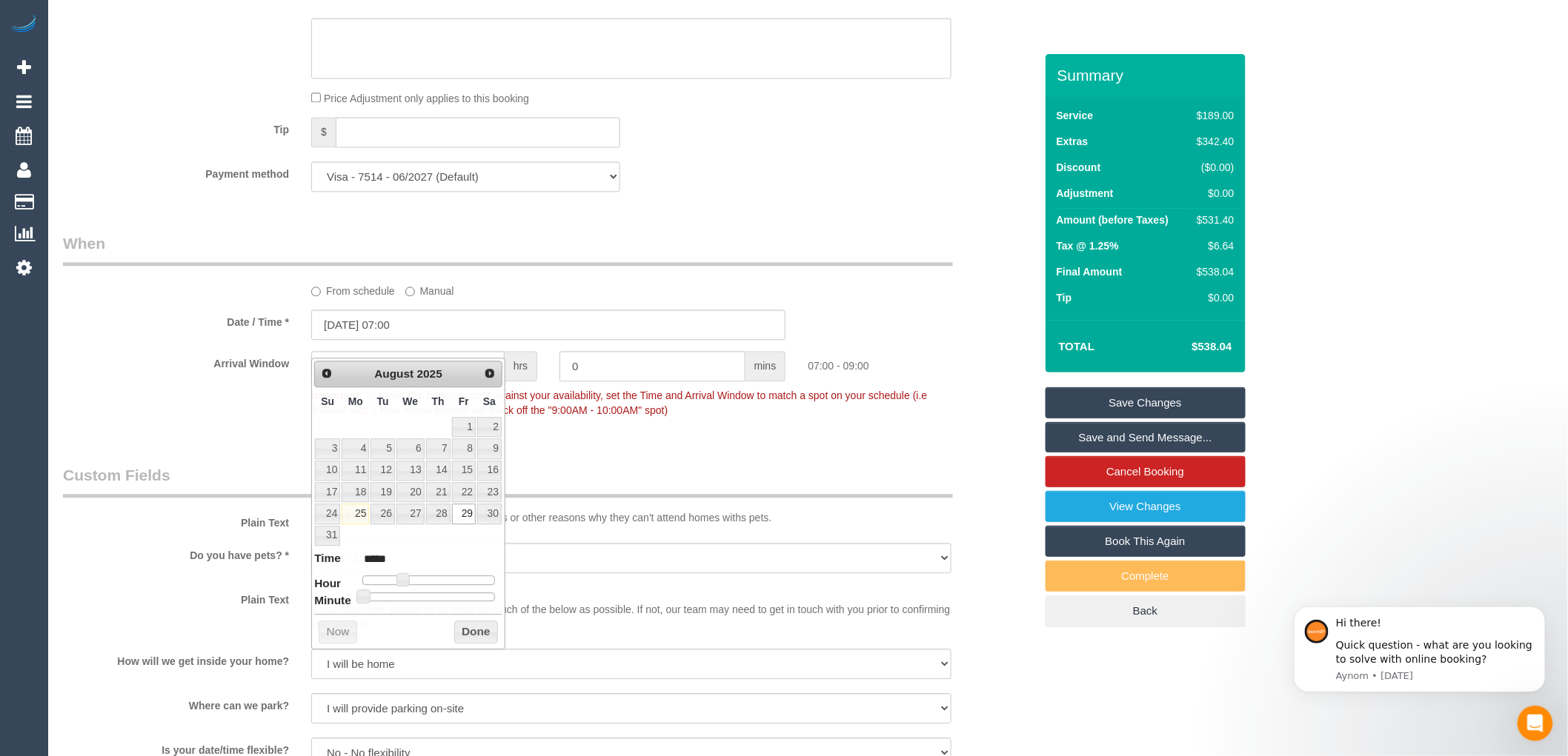
click at [709, 287] on div "From schedule Manual" at bounding box center [549, 265] width 994 height 66
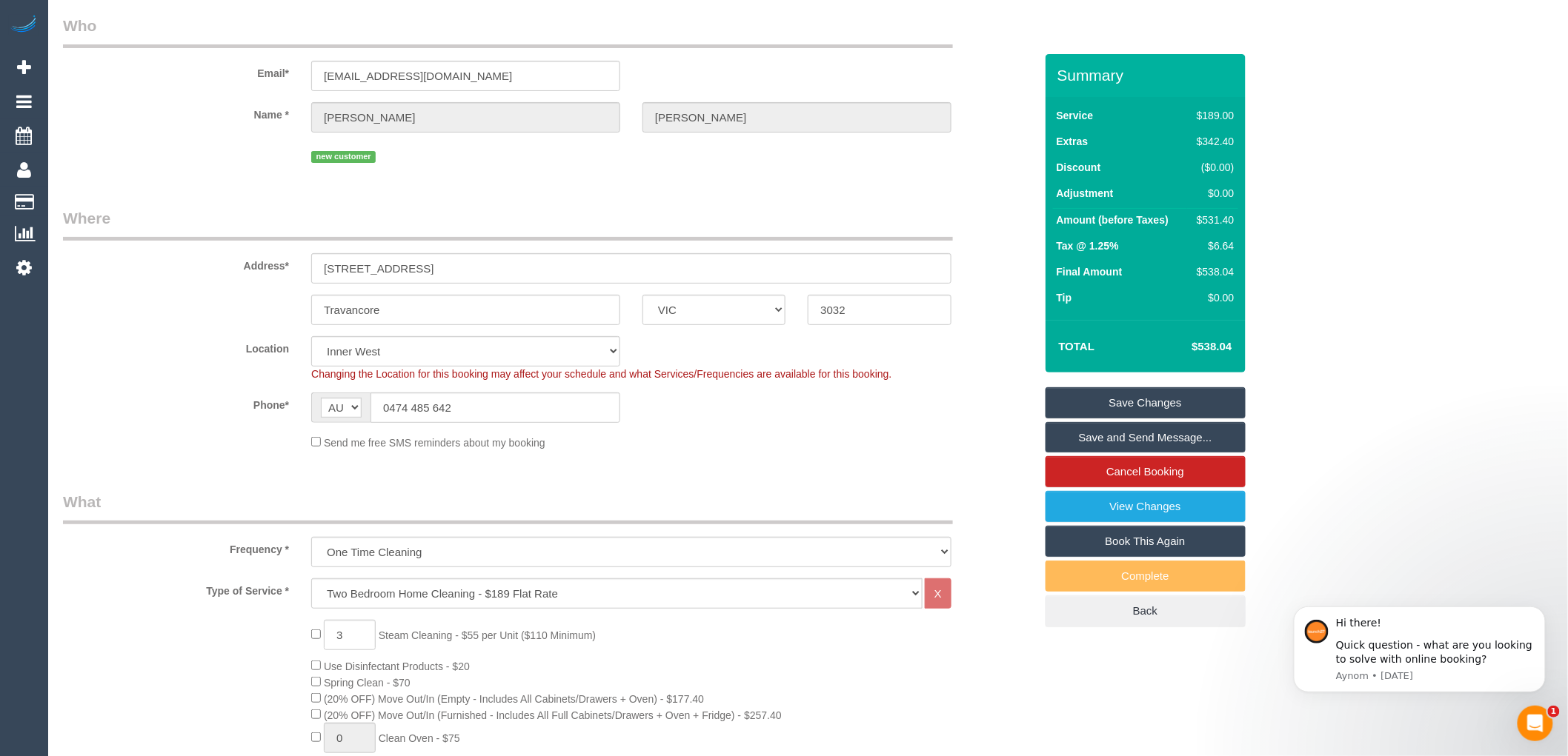
scroll to position [0, 0]
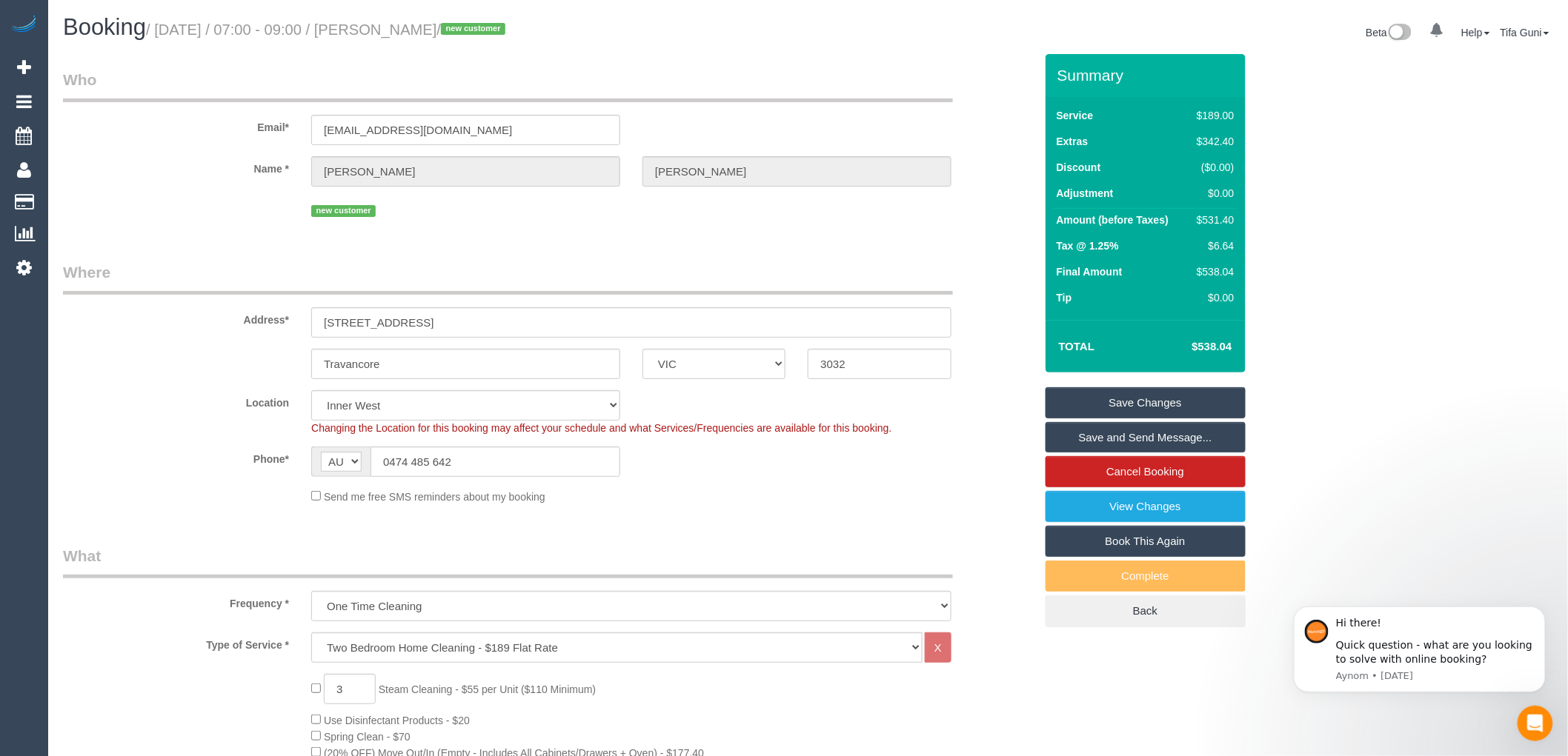
click at [486, 265] on legend "Where" at bounding box center [508, 278] width 890 height 33
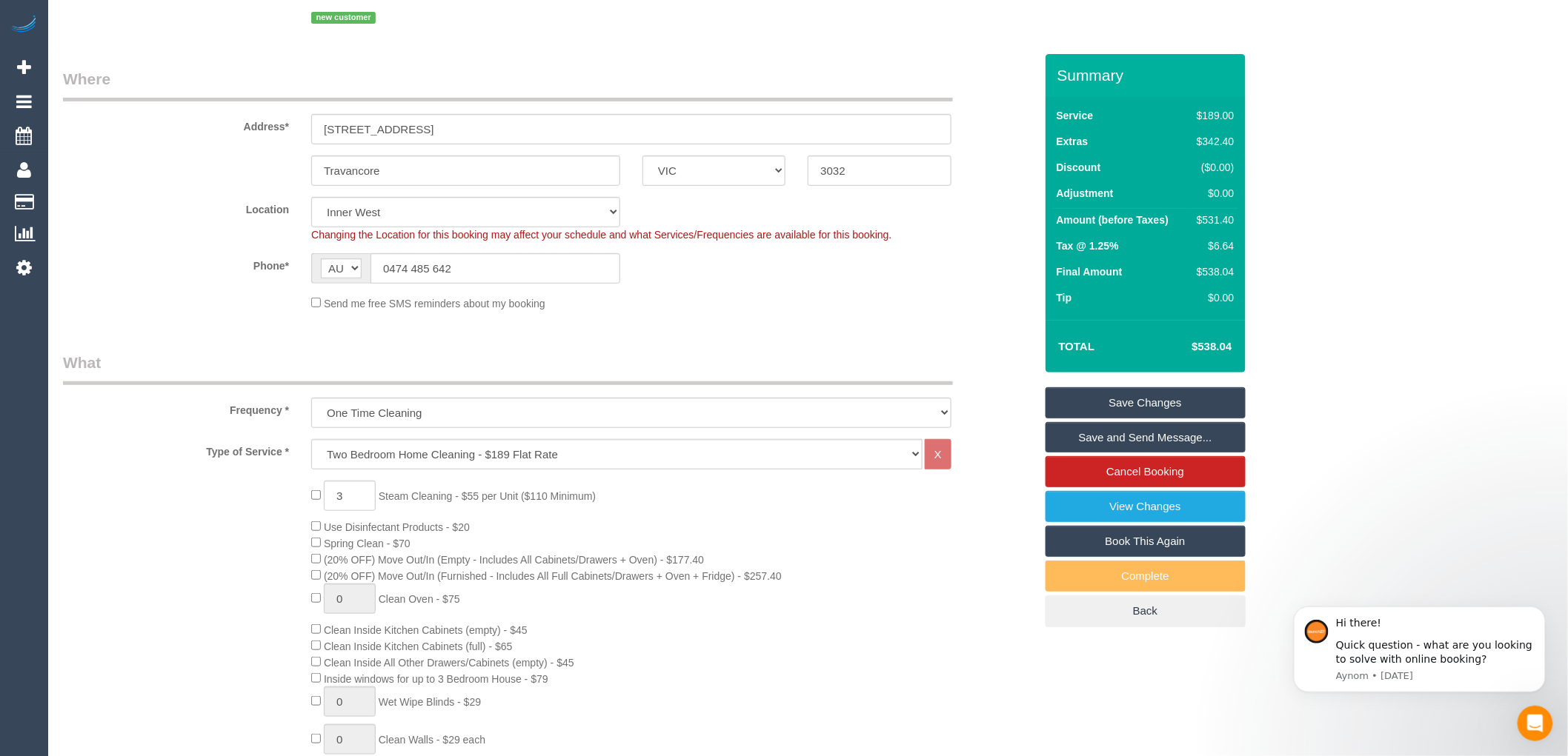
scroll to position [164, 0]
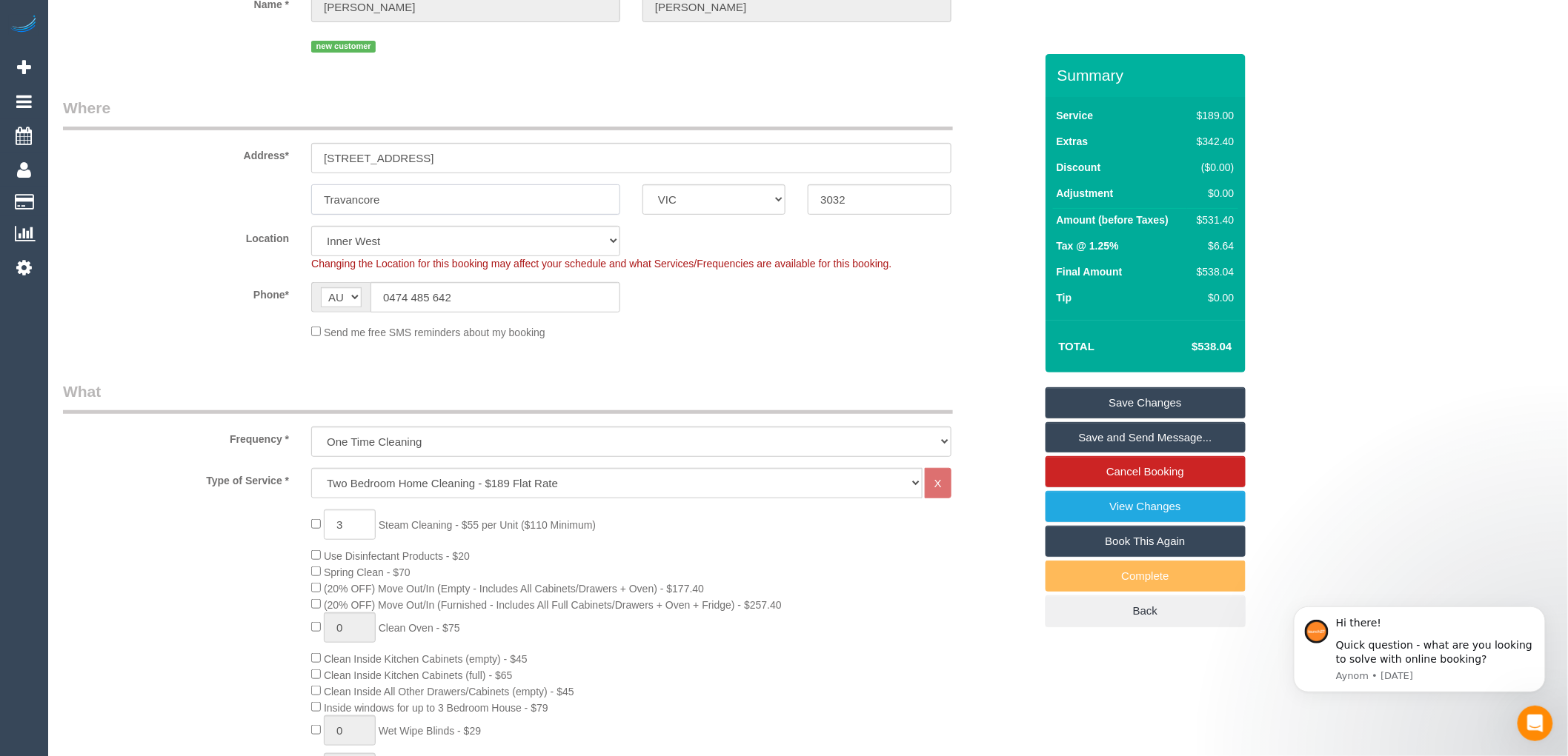
drag, startPoint x: 383, startPoint y: 198, endPoint x: 289, endPoint y: 189, distance: 94.4
click at [289, 189] on div "Travancore ACT NSW NT QLD SA TAS VIC WA 3032" at bounding box center [549, 199] width 994 height 30
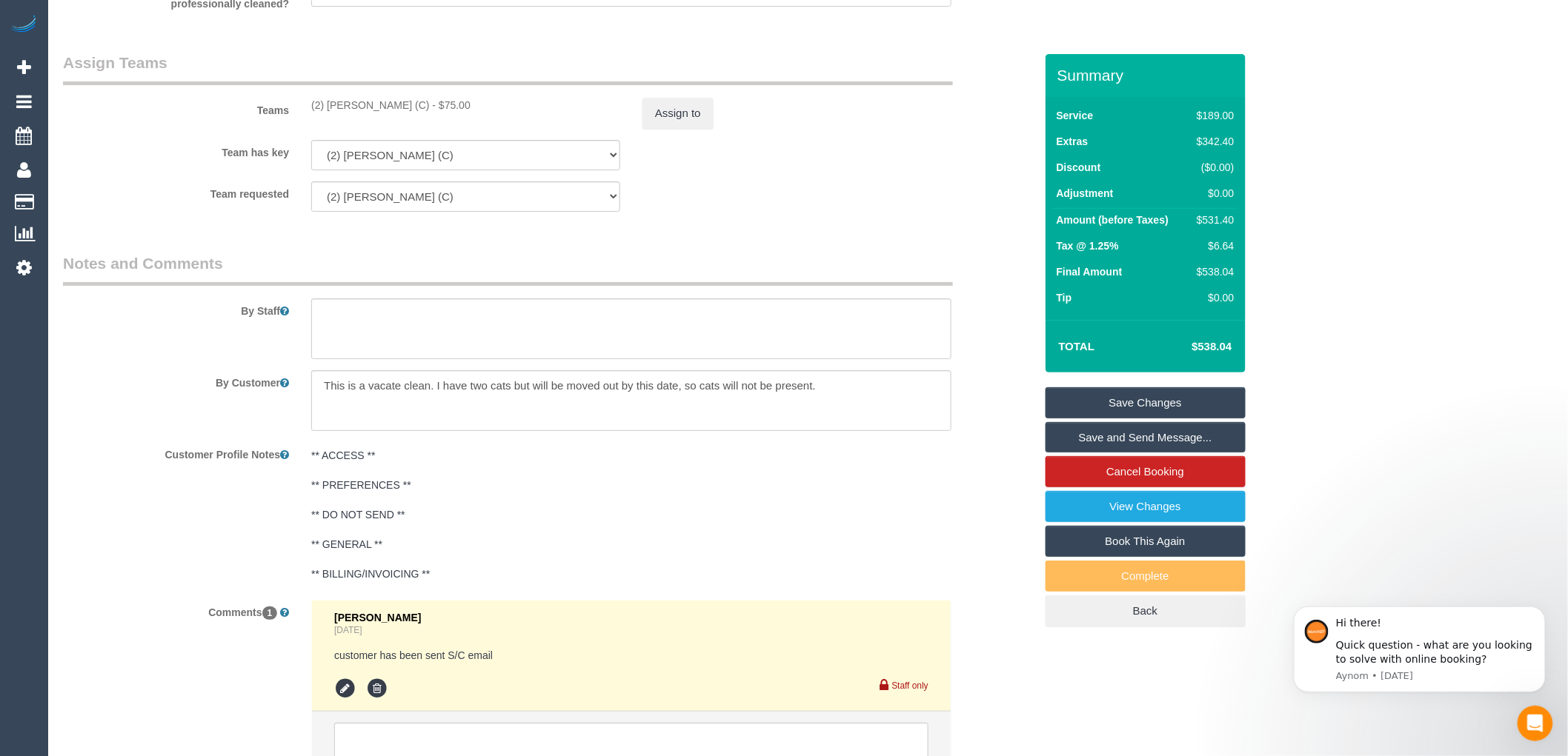
scroll to position [2387, 0]
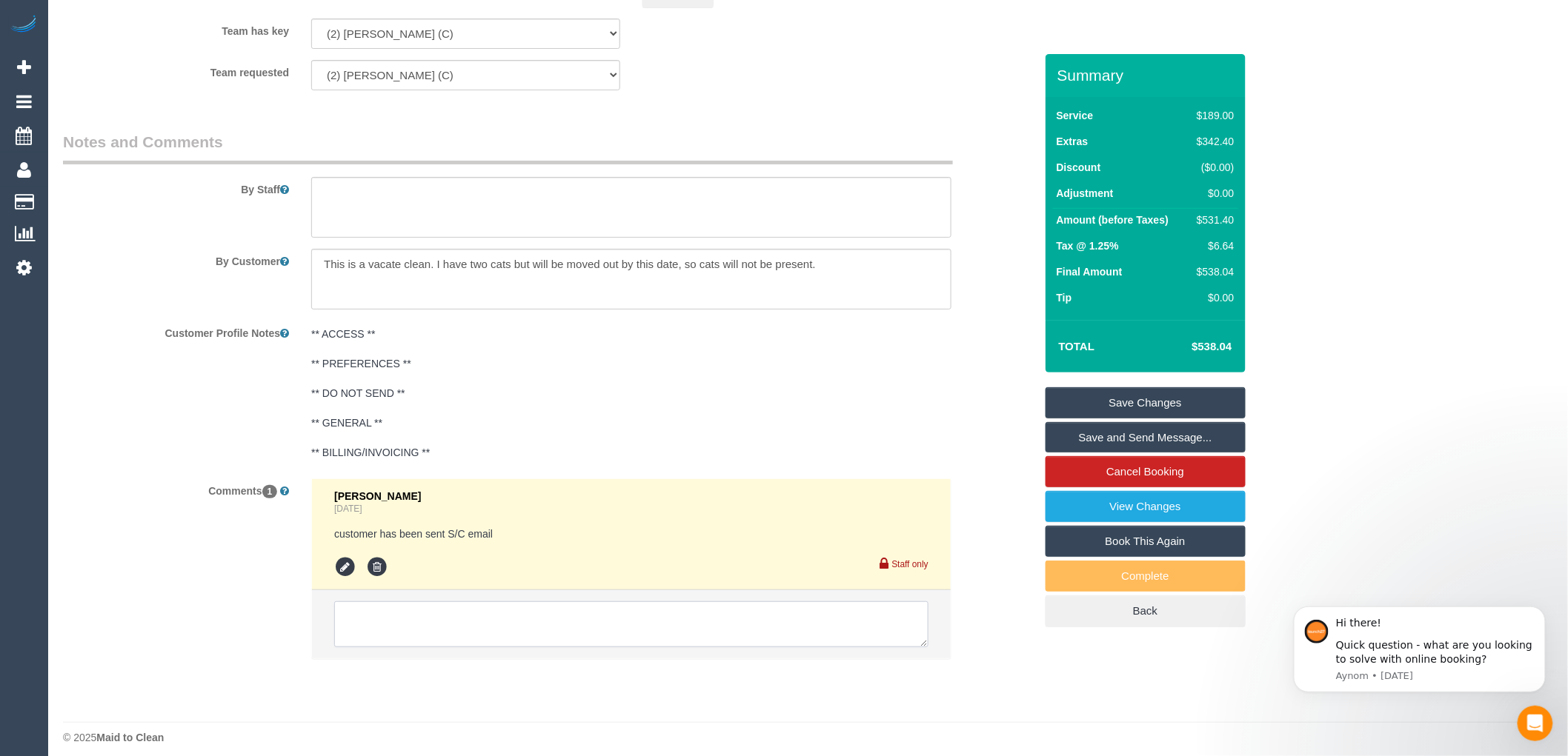
click at [375, 636] on textarea at bounding box center [632, 625] width 595 height 46
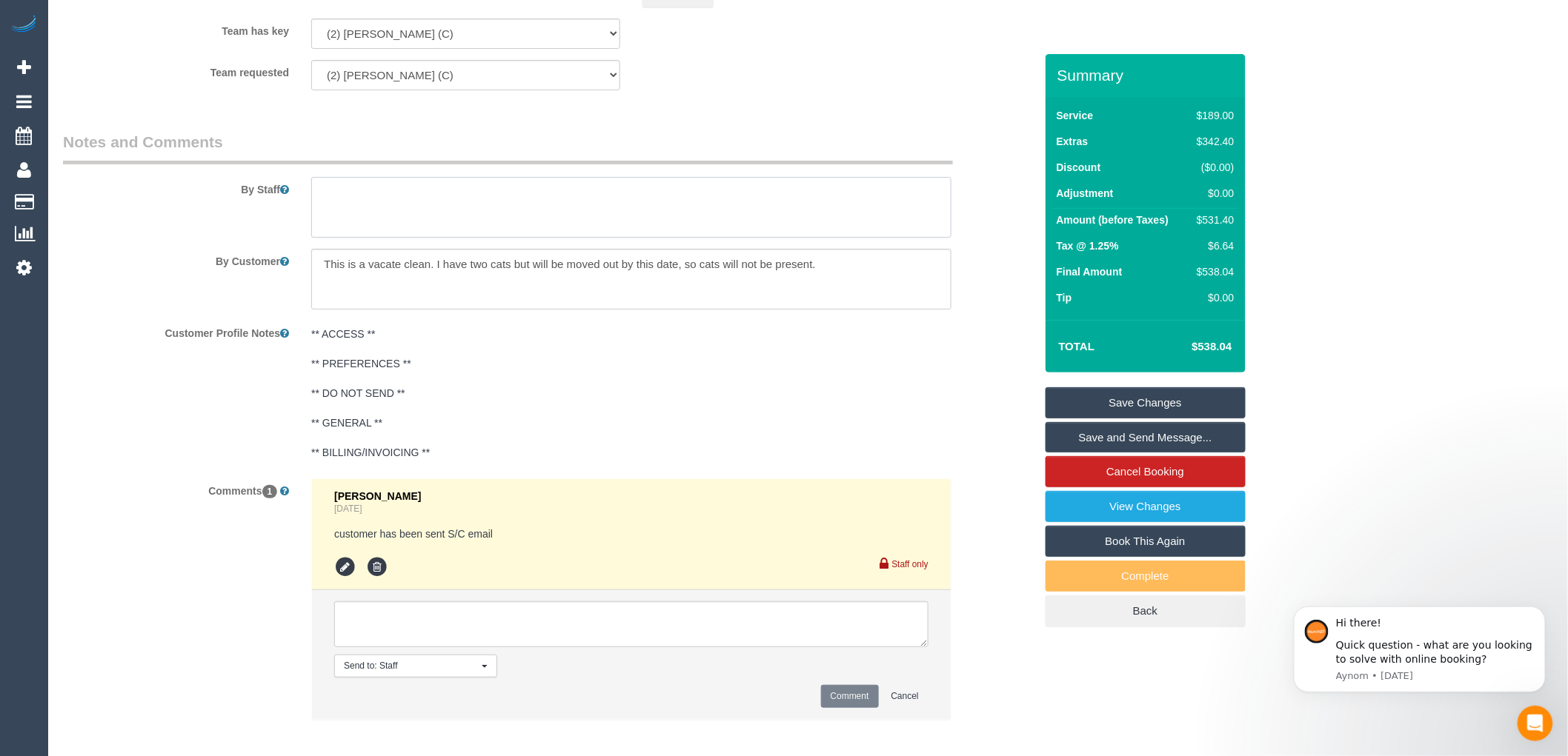
click at [370, 234] on textarea at bounding box center [631, 208] width 640 height 61
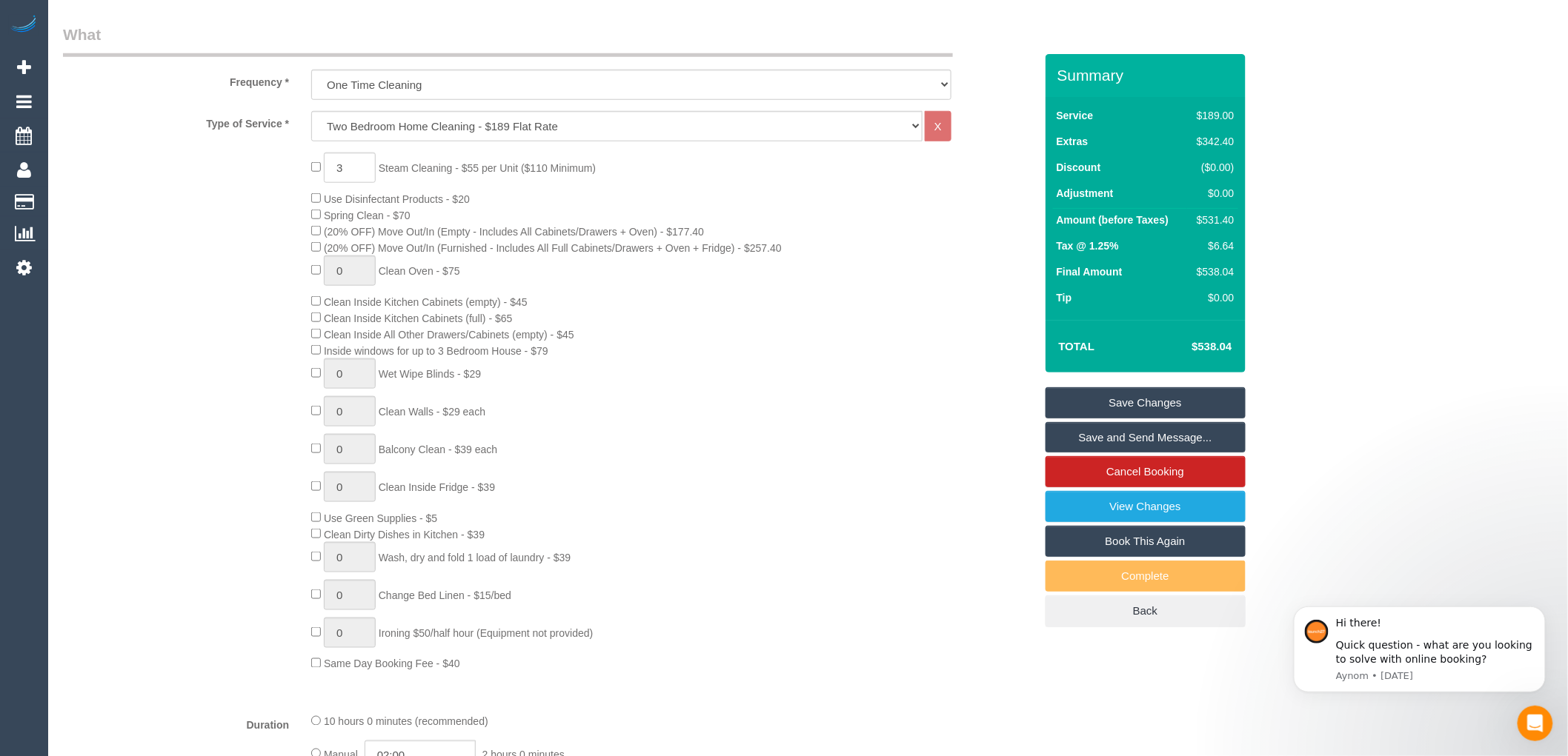
scroll to position [494, 0]
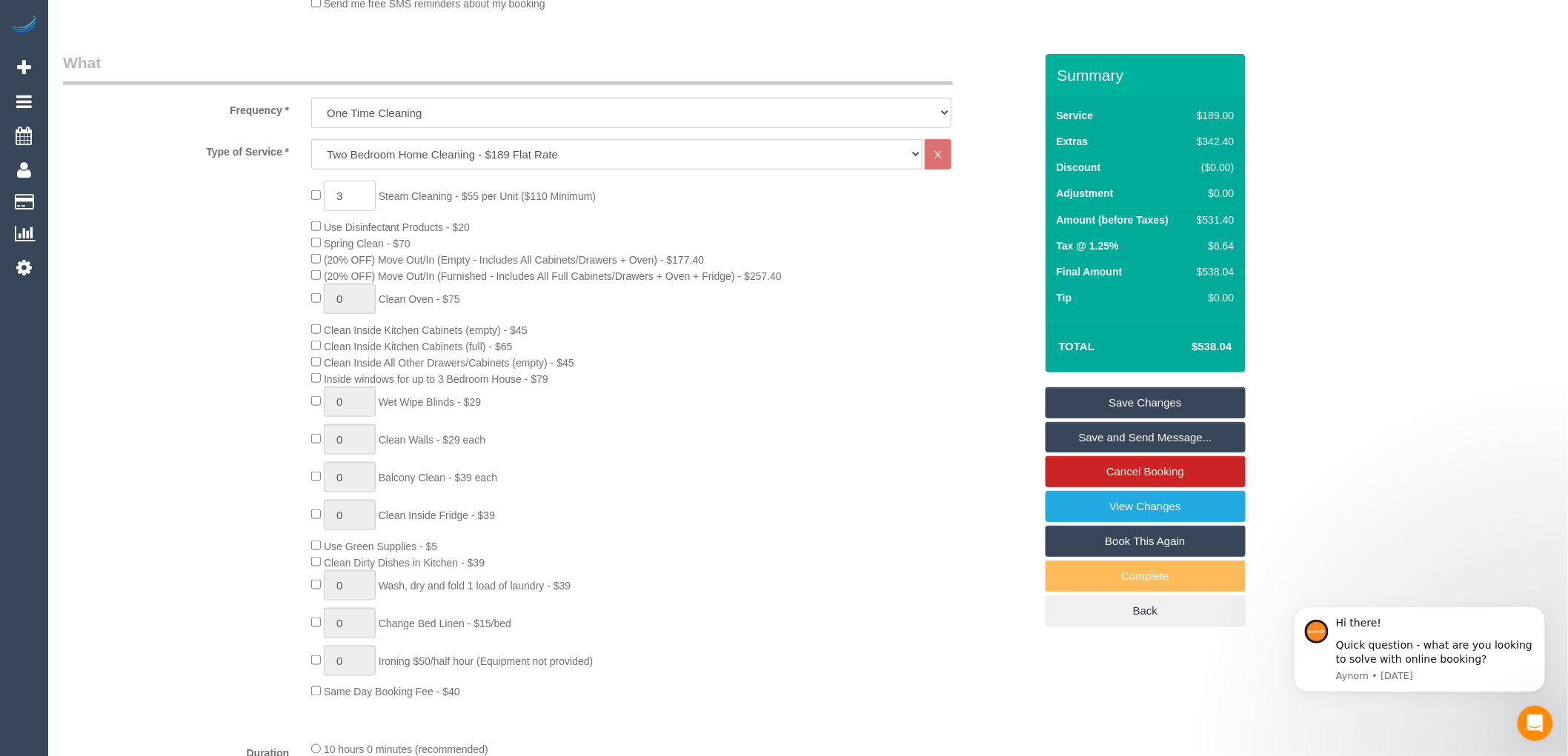
click at [355, 191] on input "3" at bounding box center [350, 196] width 52 height 30
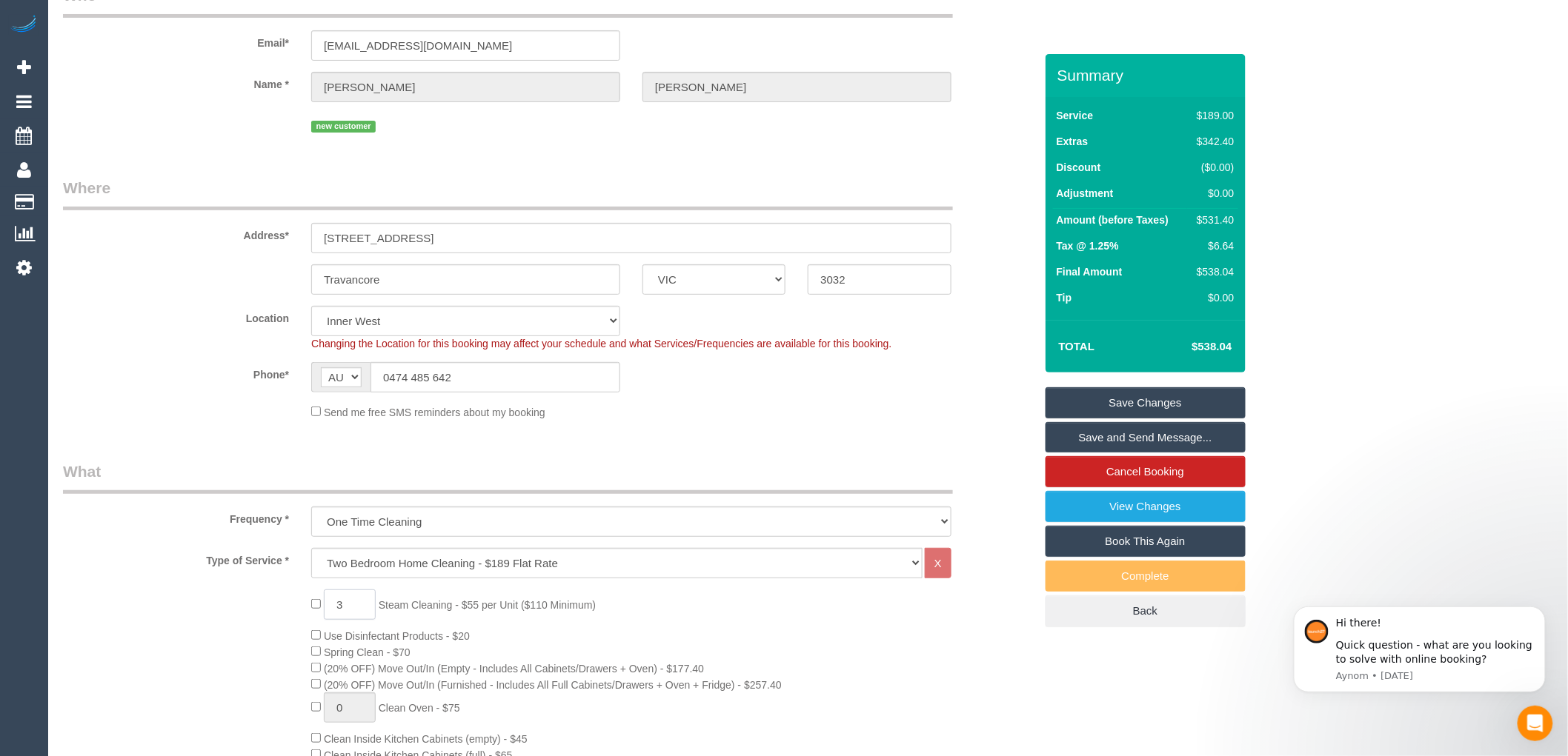
scroll to position [82, 0]
drag, startPoint x: 476, startPoint y: 381, endPoint x: 376, endPoint y: 385, distance: 100.1
click at [376, 385] on input "0474 485 642" at bounding box center [495, 379] width 249 height 30
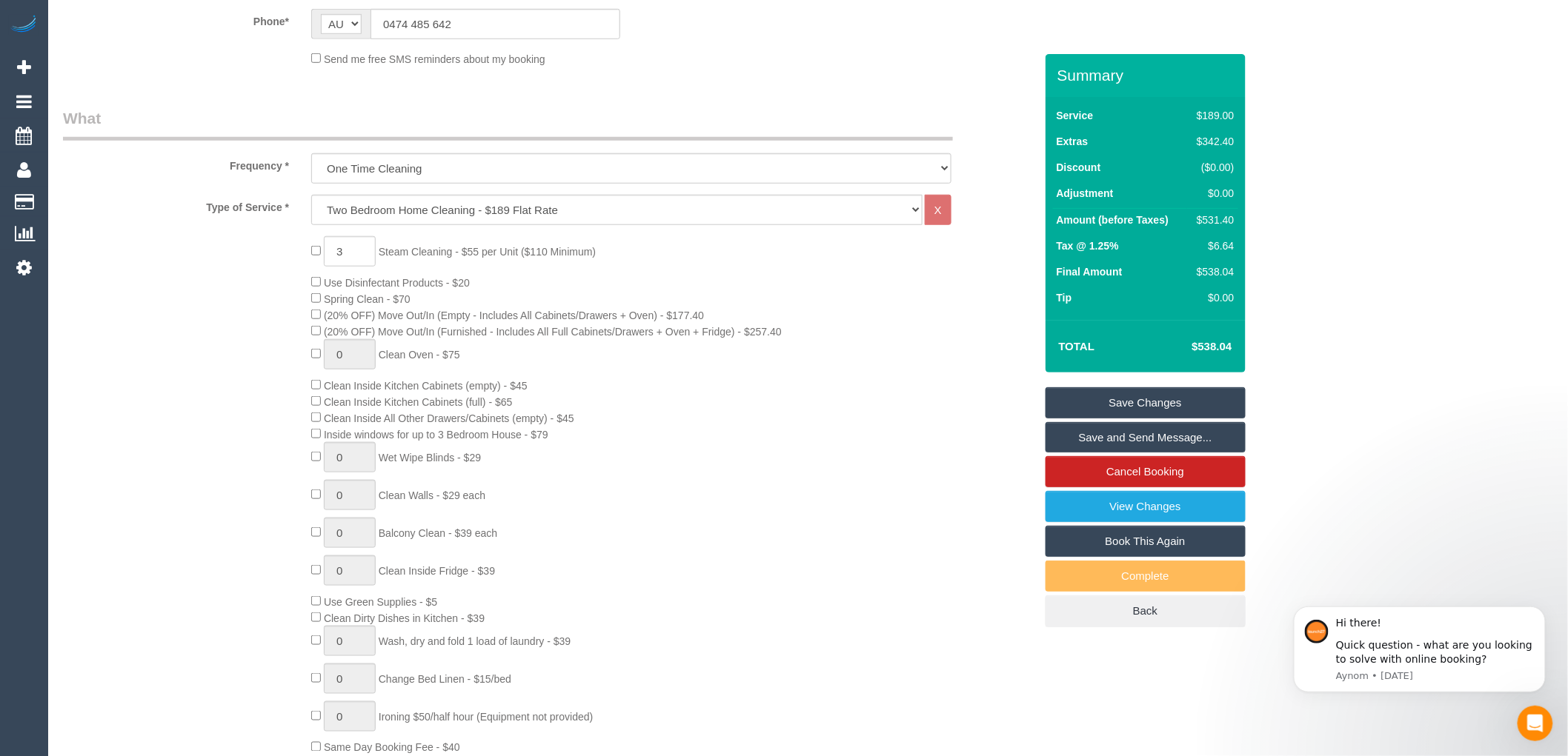
scroll to position [411, 0]
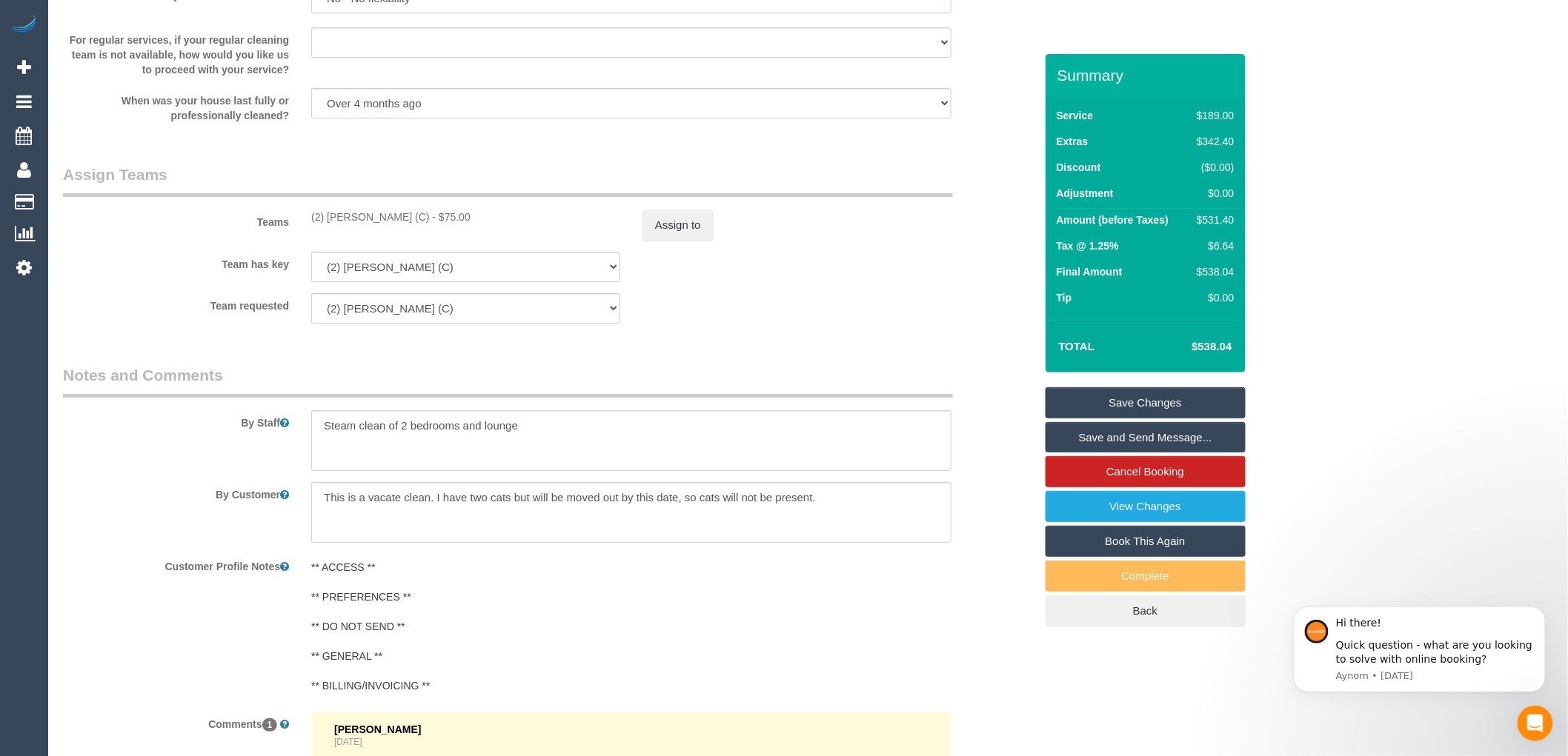
scroll to position [2140, 0]
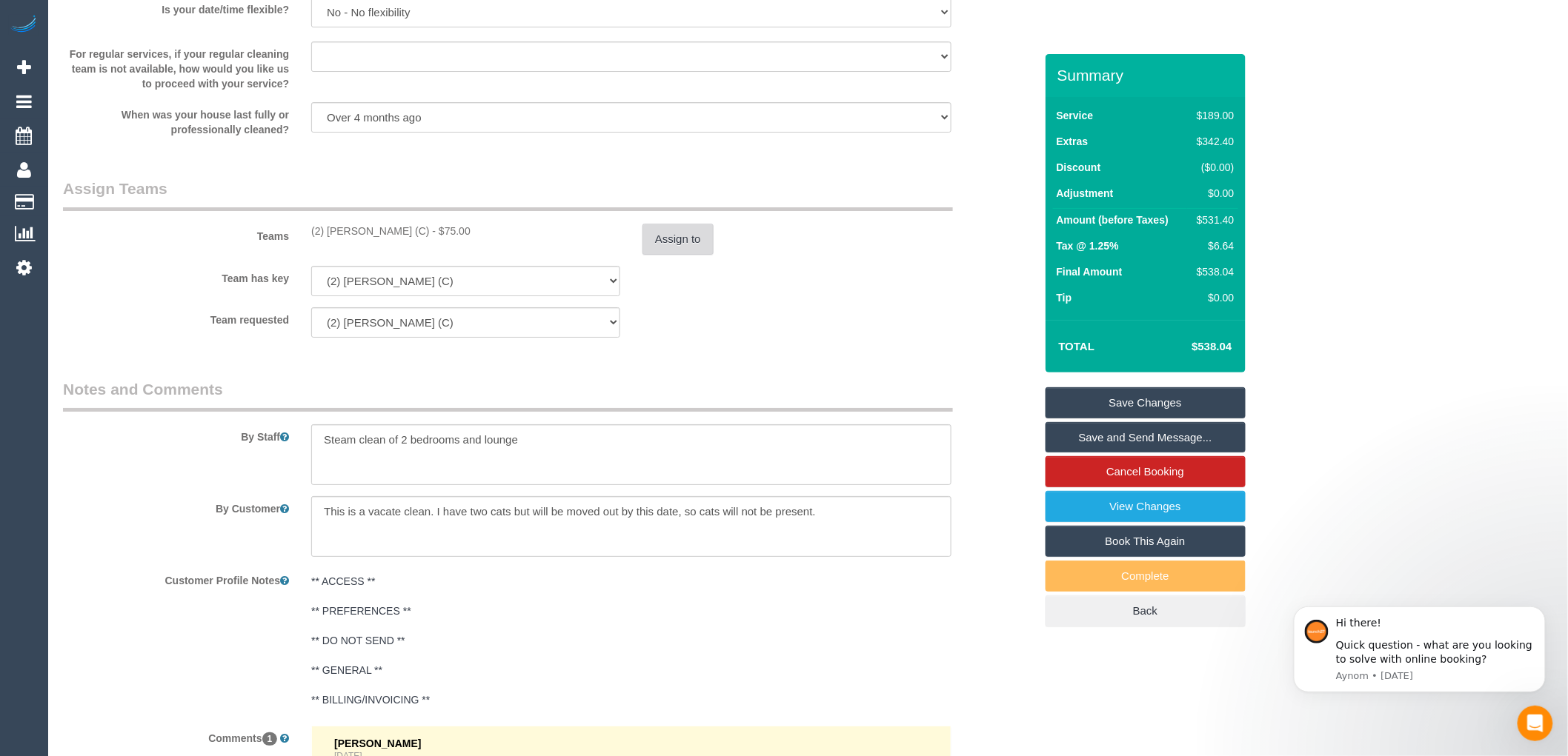
click at [691, 253] on button "Assign to" at bounding box center [678, 239] width 71 height 31
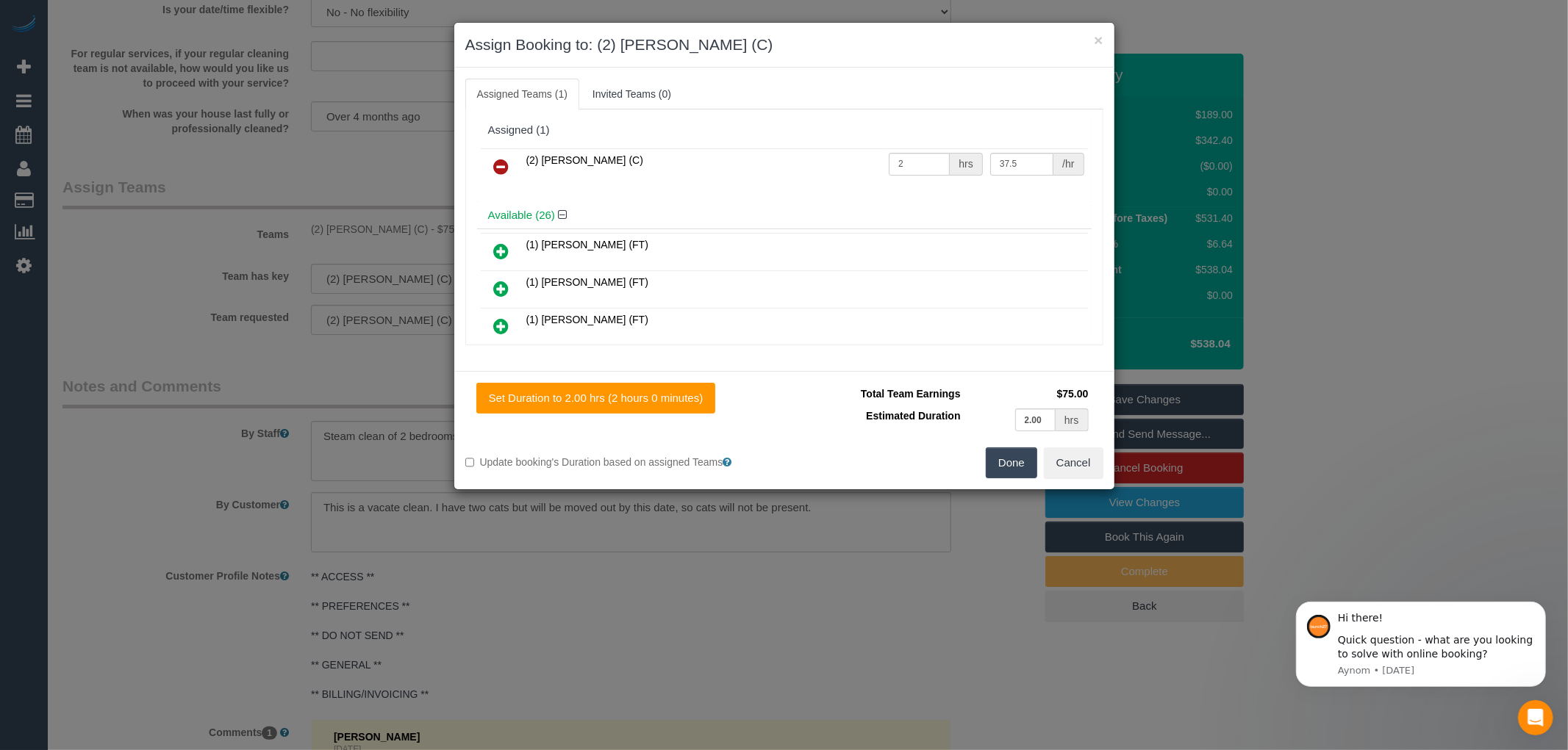
click at [503, 165] on icon at bounding box center [501, 167] width 16 height 17
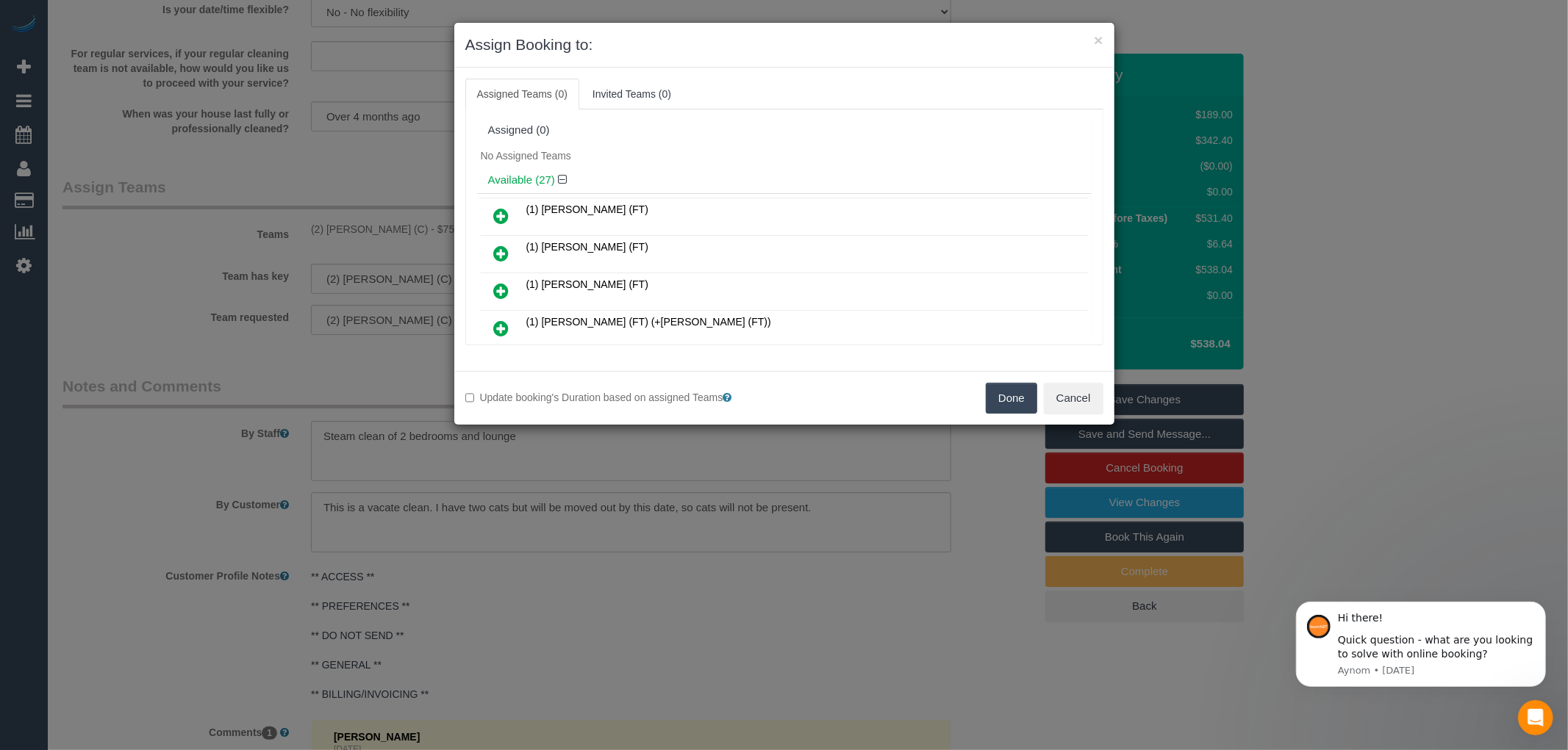
click at [1010, 396] on button "Done" at bounding box center [1011, 398] width 51 height 31
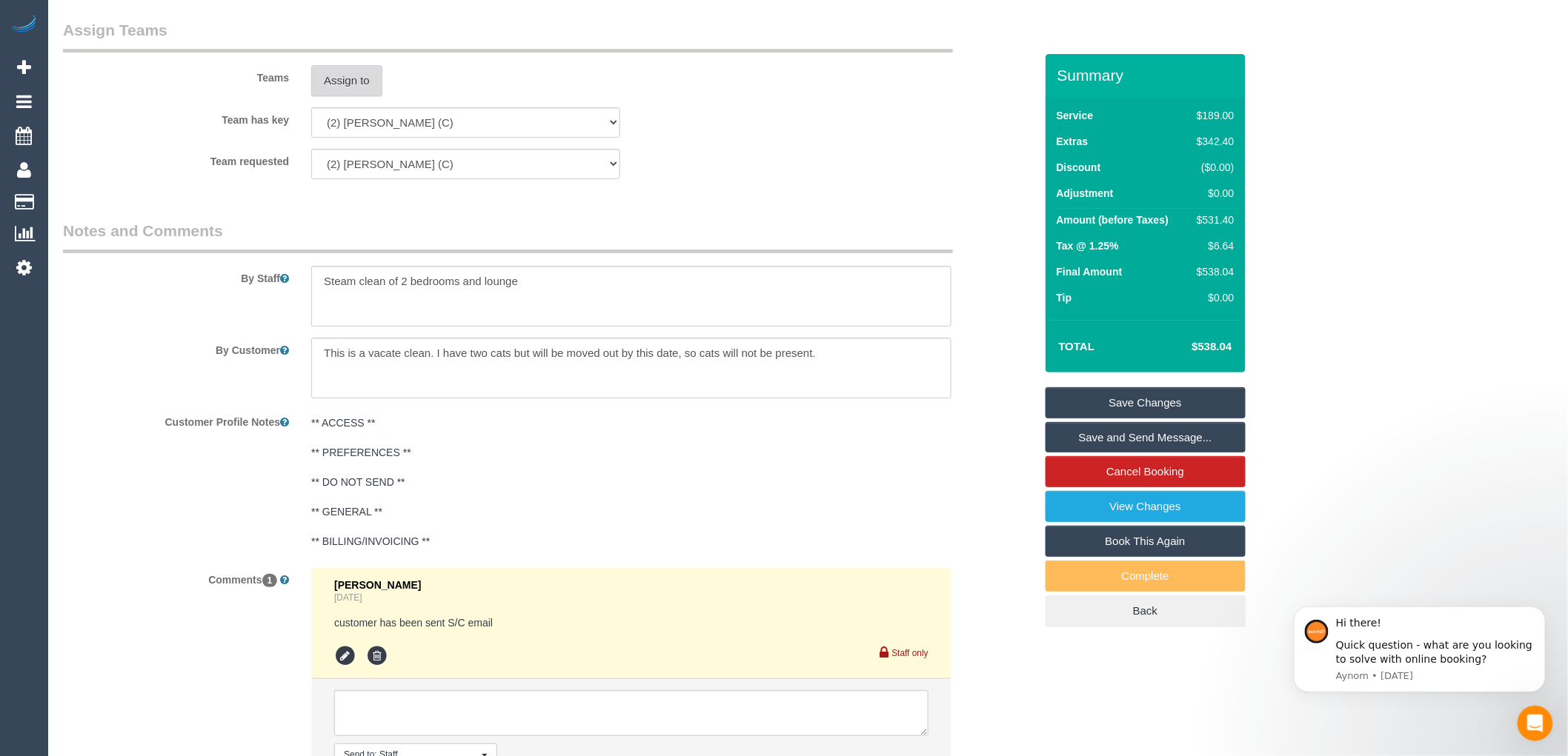
scroll to position [2305, 0]
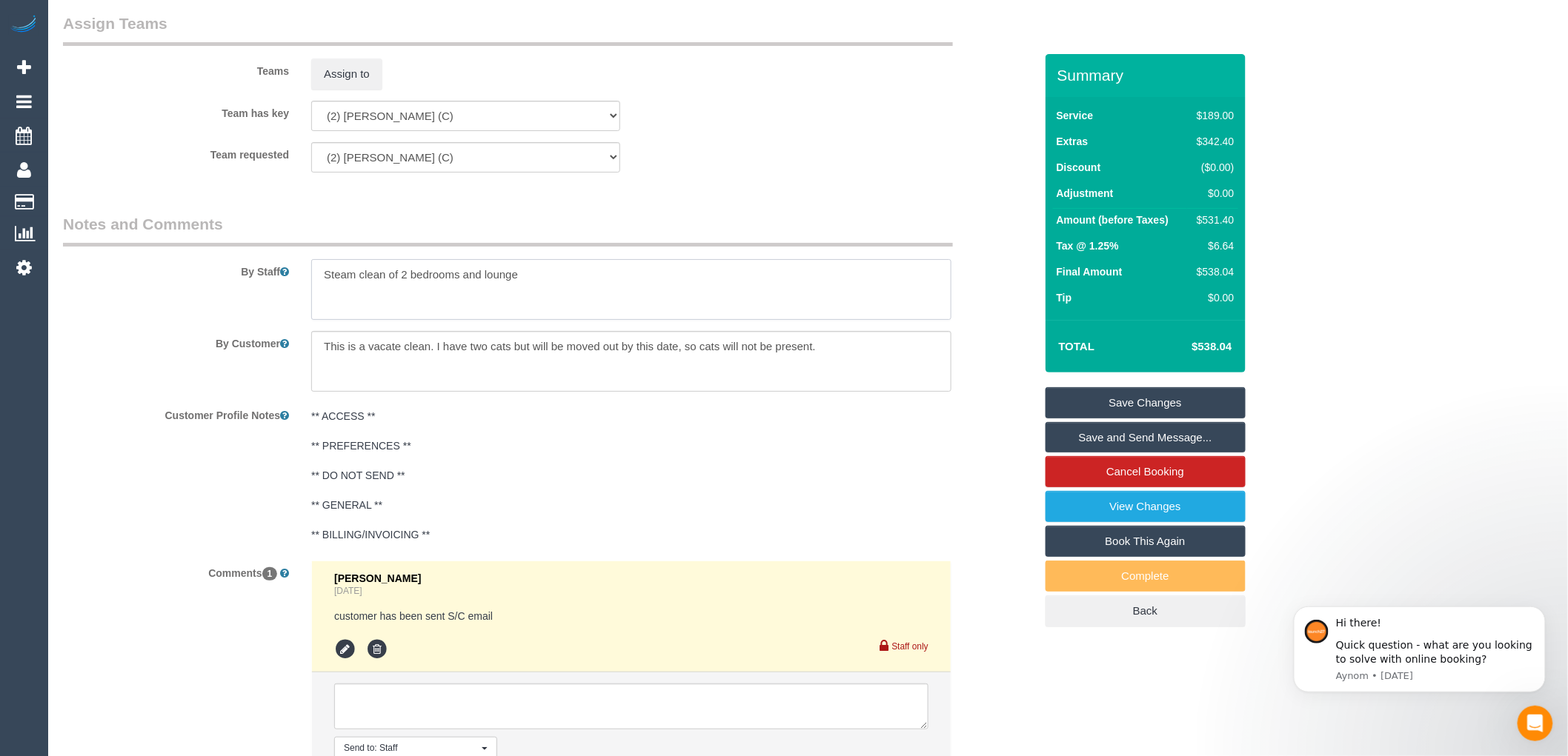
click at [523, 287] on textarea at bounding box center [631, 290] width 640 height 61
click at [490, 291] on textarea at bounding box center [631, 290] width 640 height 61
click at [484, 287] on textarea at bounding box center [631, 290] width 640 height 61
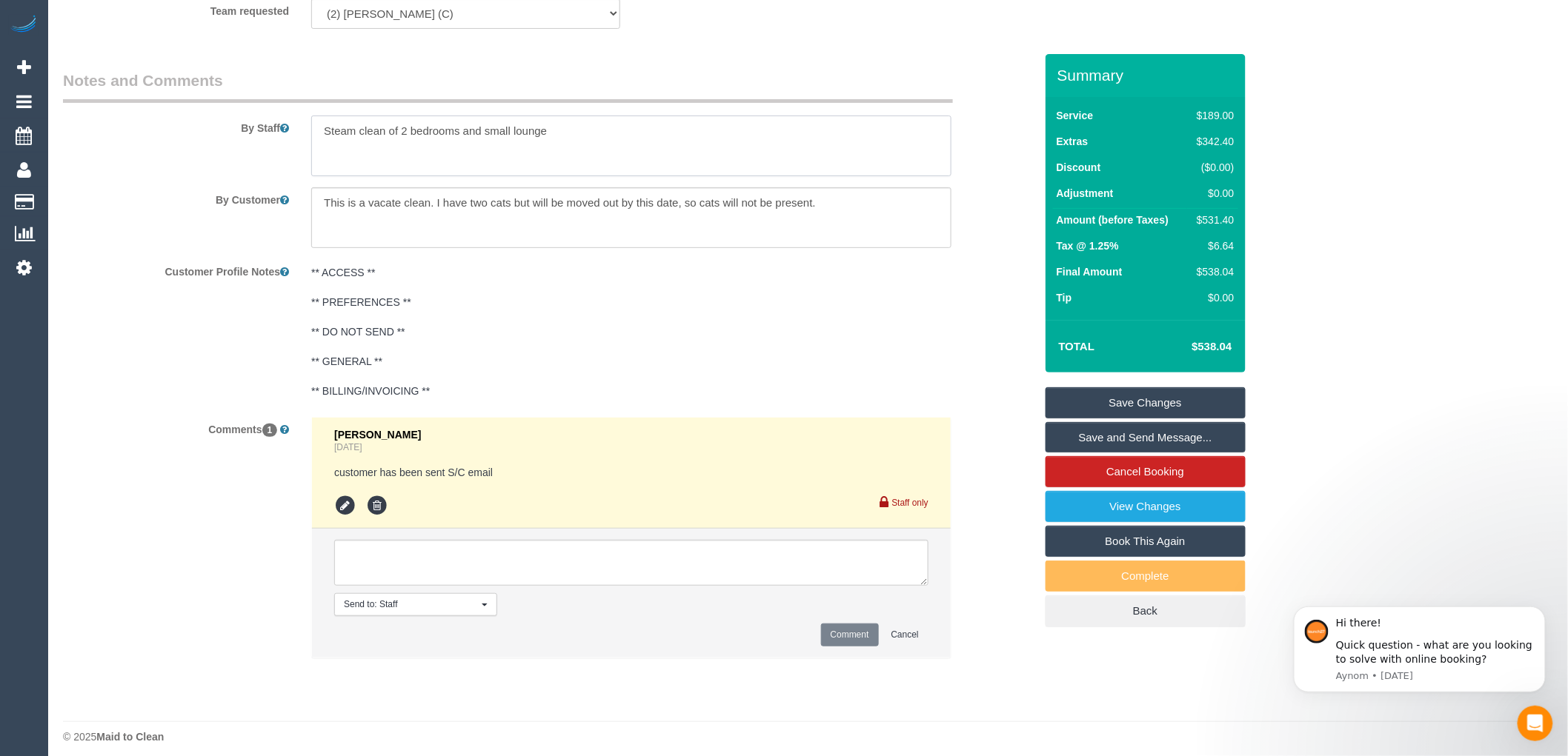
scroll to position [2475, 0]
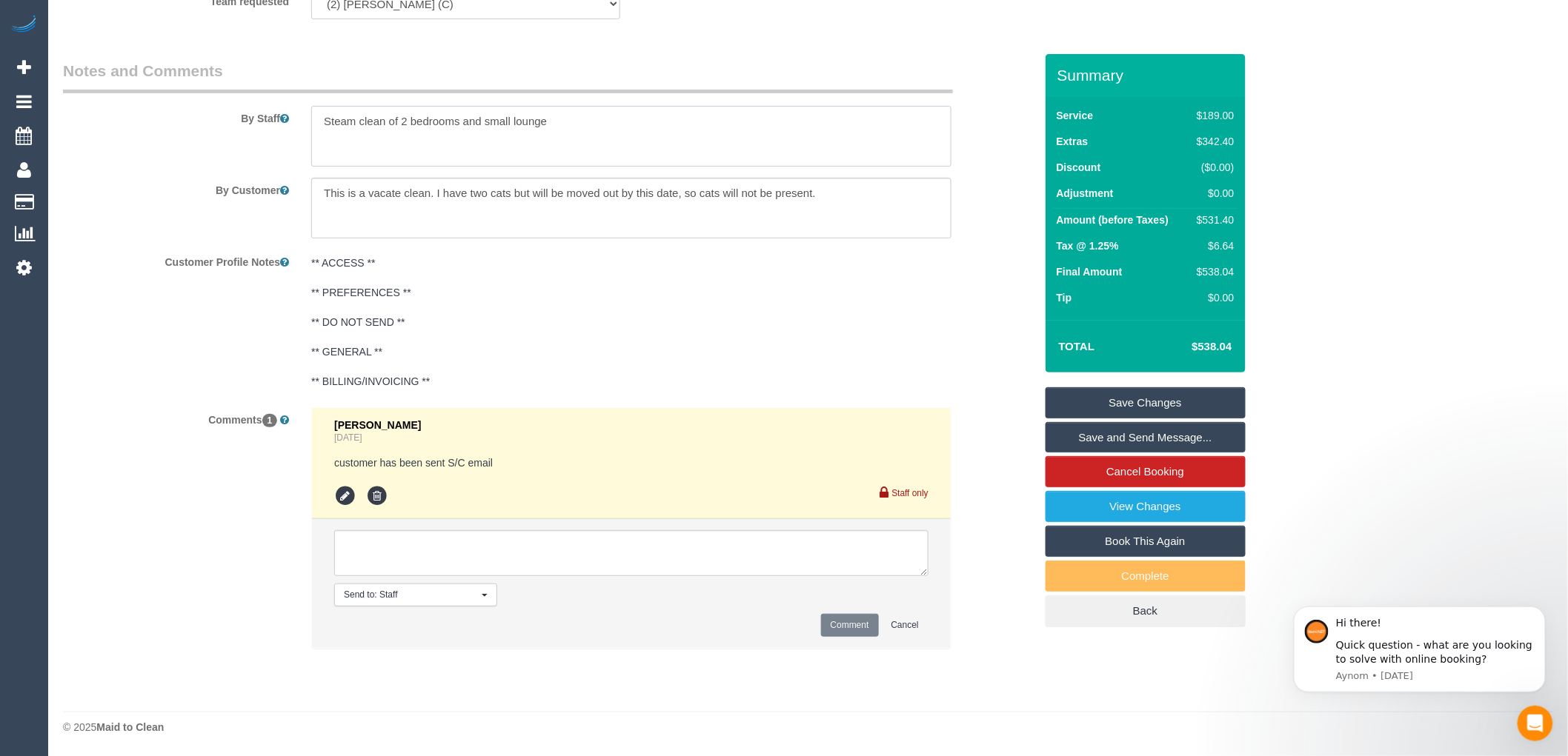
type textarea "Steam clean of 2 bedrooms and small lounge"
click at [370, 544] on textarea at bounding box center [632, 554] width 595 height 46
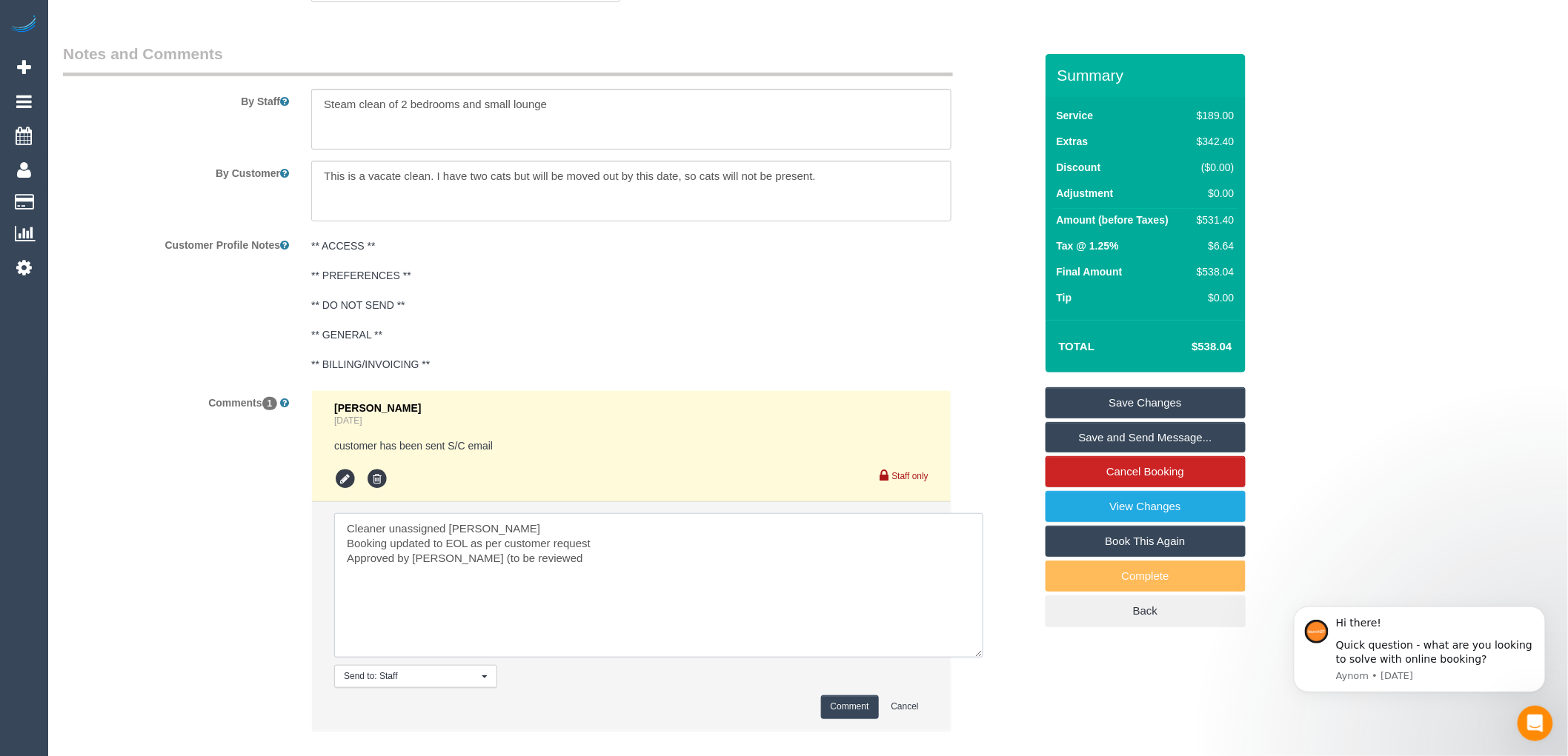
drag, startPoint x: 926, startPoint y: 574, endPoint x: 982, endPoint y: 673, distance: 113.7
click at [982, 658] on textarea at bounding box center [658, 585] width 649 height 145
click at [351, 589] on textarea at bounding box center [658, 585] width 649 height 145
click at [464, 587] on textarea at bounding box center [658, 585] width 649 height 145
click at [531, 568] on textarea at bounding box center [658, 585] width 649 height 145
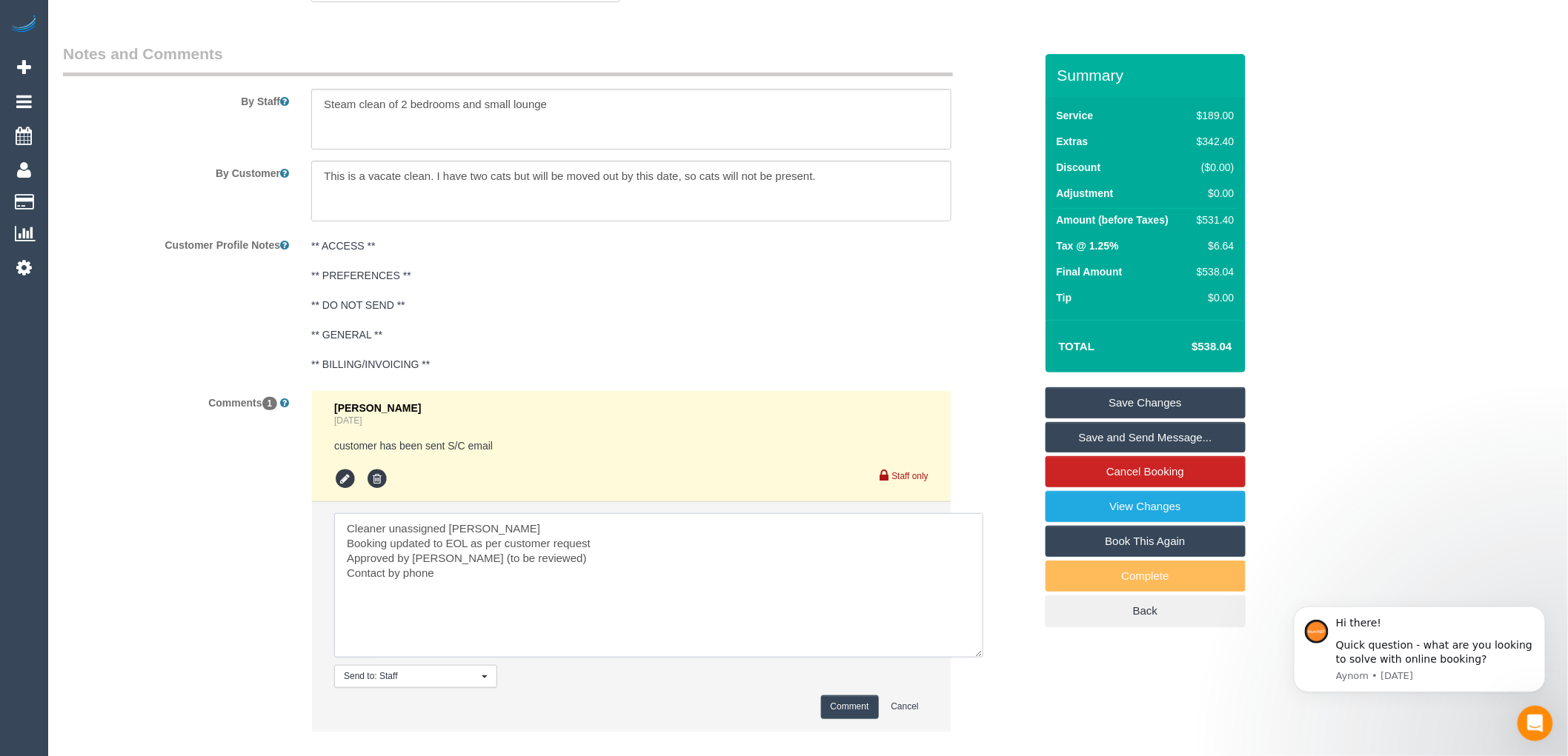
type textarea "Cleaner unassigned Ashik Miah Booking updated to EOL as per customer request Ap…"
click at [847, 718] on button "Comment" at bounding box center [850, 707] width 58 height 23
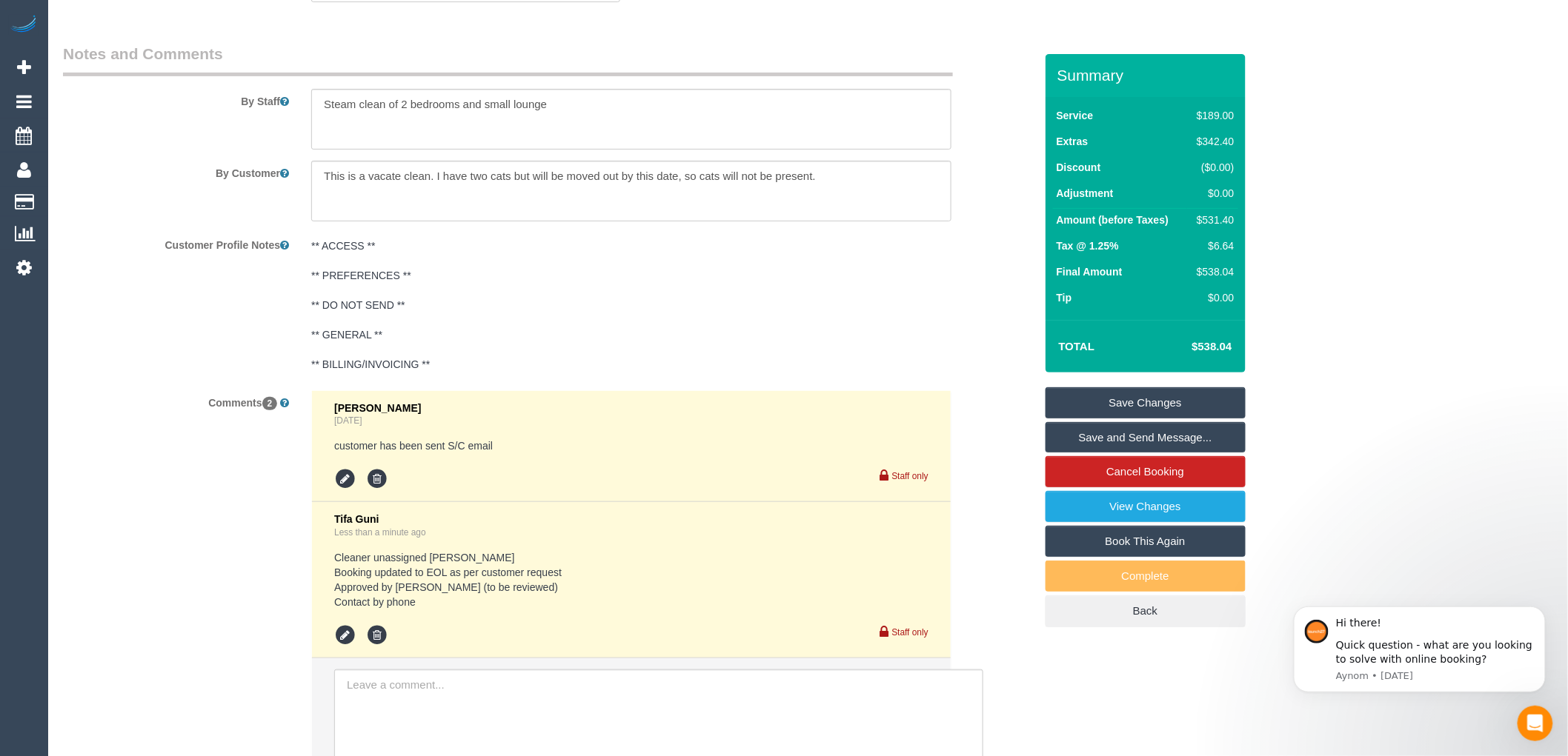
click at [1140, 406] on link "Save Changes" at bounding box center [1145, 403] width 200 height 31
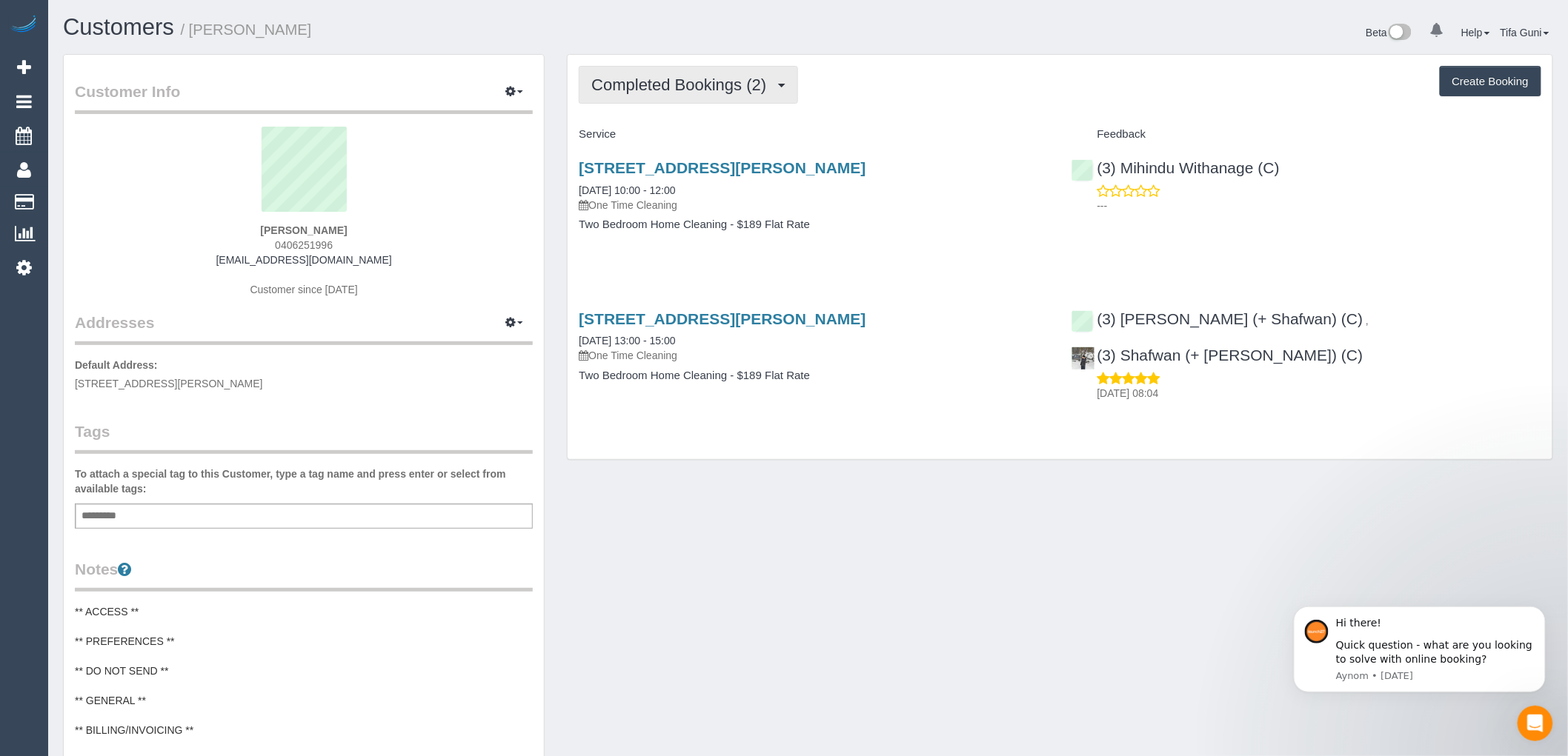
click at [780, 89] on button "Completed Bookings (2)" at bounding box center [689, 84] width 220 height 38
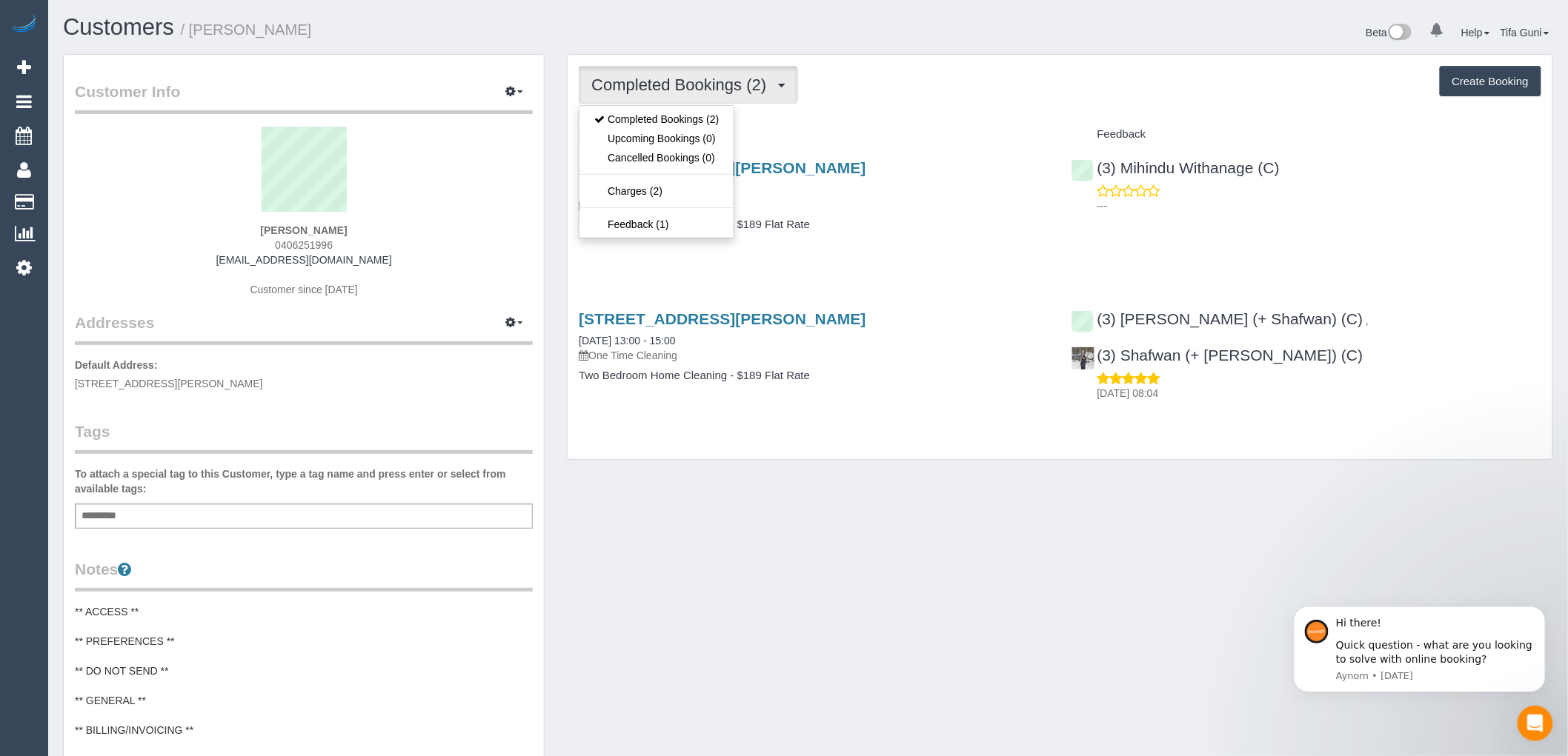
click at [907, 69] on div "Completed Bookings (2) Completed Bookings (2) Upcoming Bookings (0) Cancelled B…" at bounding box center [1060, 84] width 963 height 38
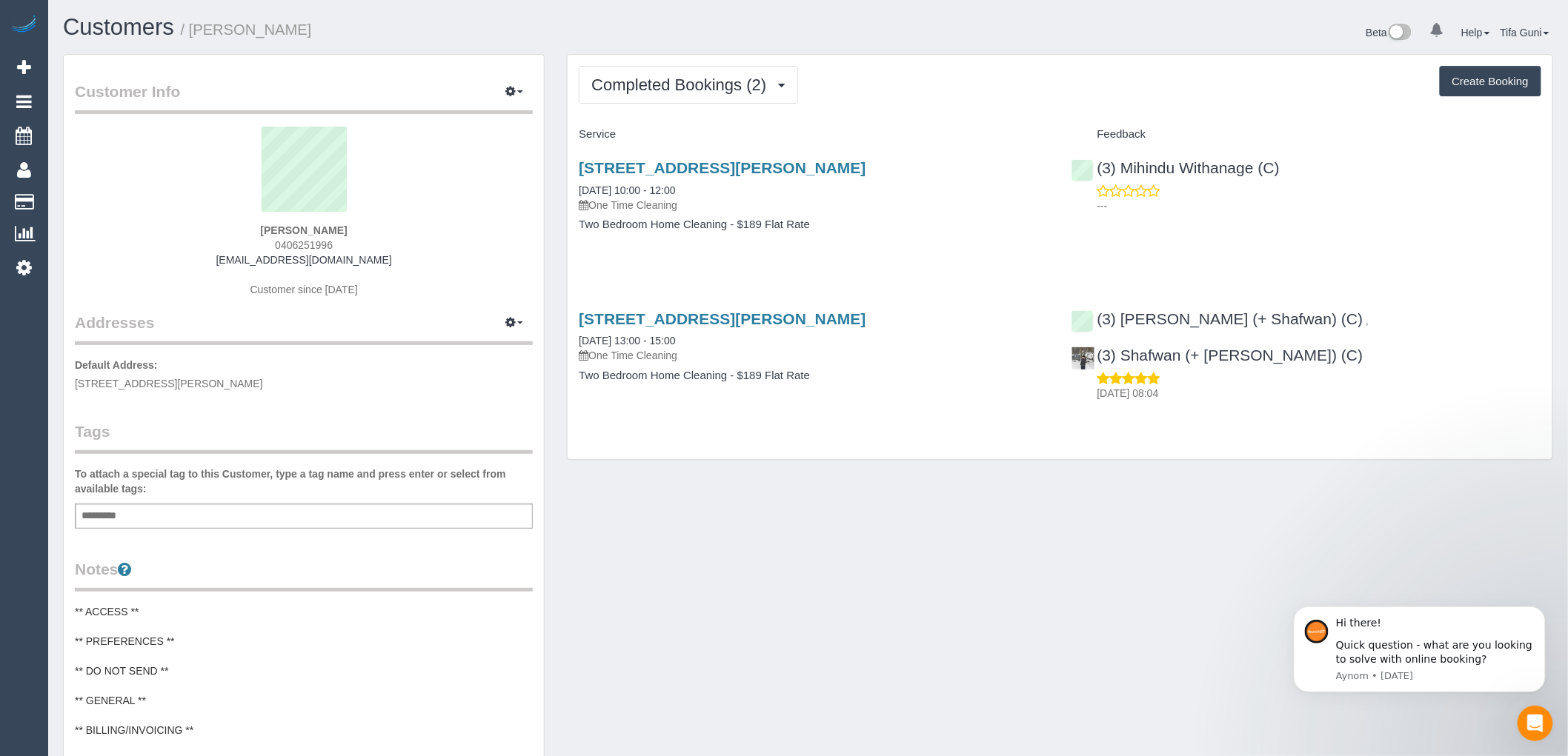
click at [1471, 84] on button "Create Booking" at bounding box center [1490, 81] width 102 height 31
select select "VIC"
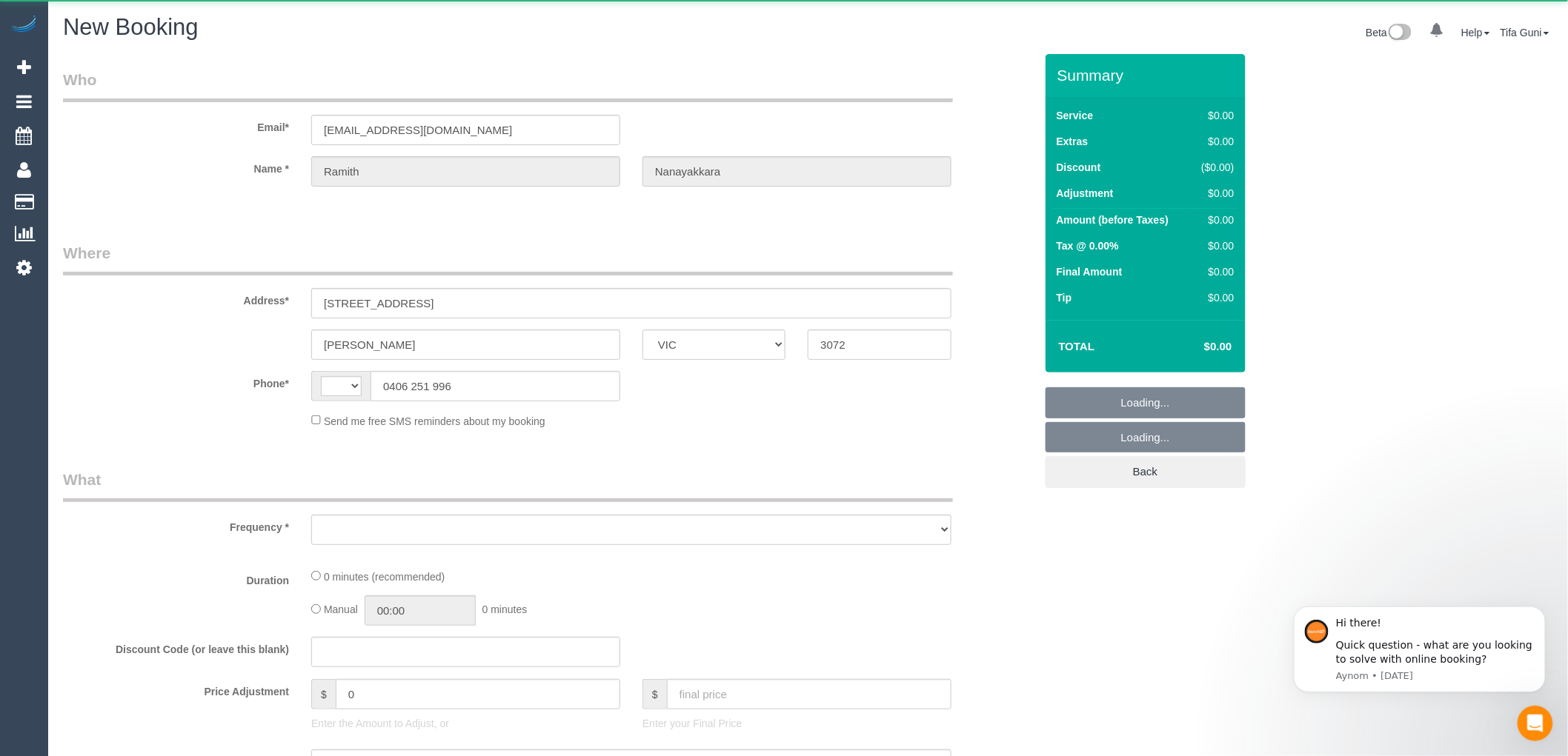
select select "string:AU"
select select "string:stripe-pm_1Rp6Fl2GScqysDRV34RWySZb"
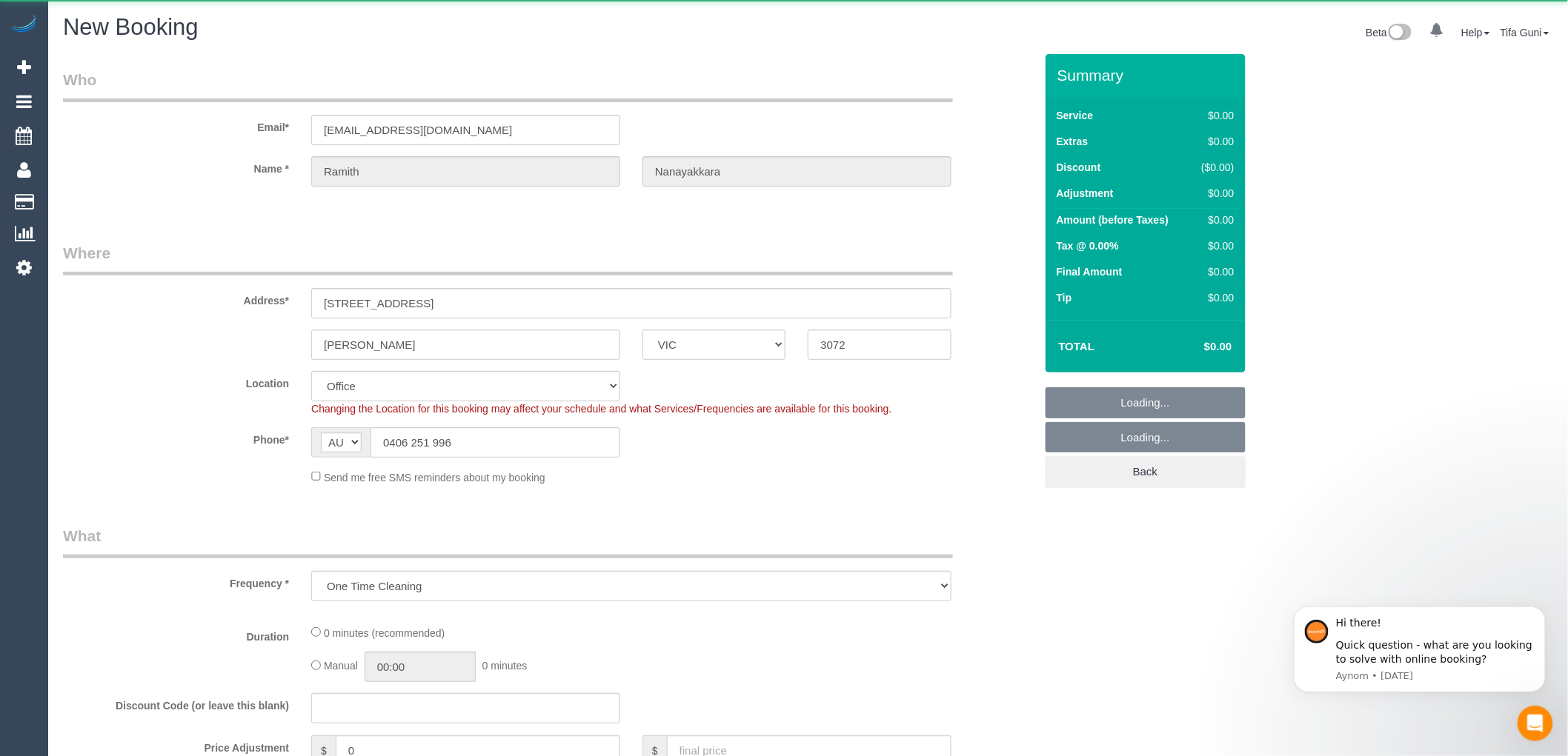
select select "object:1048"
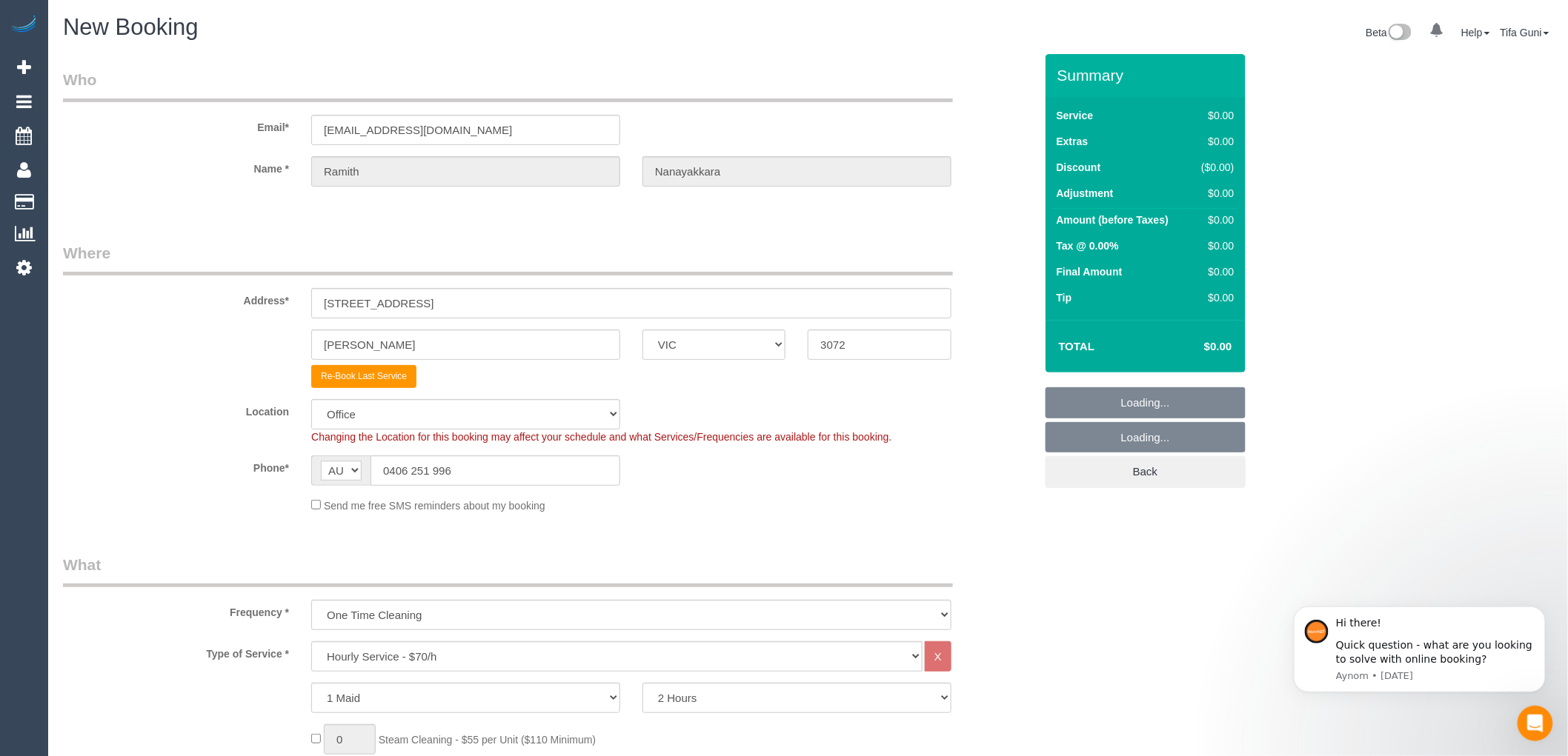
select select "60"
select select "object:2289"
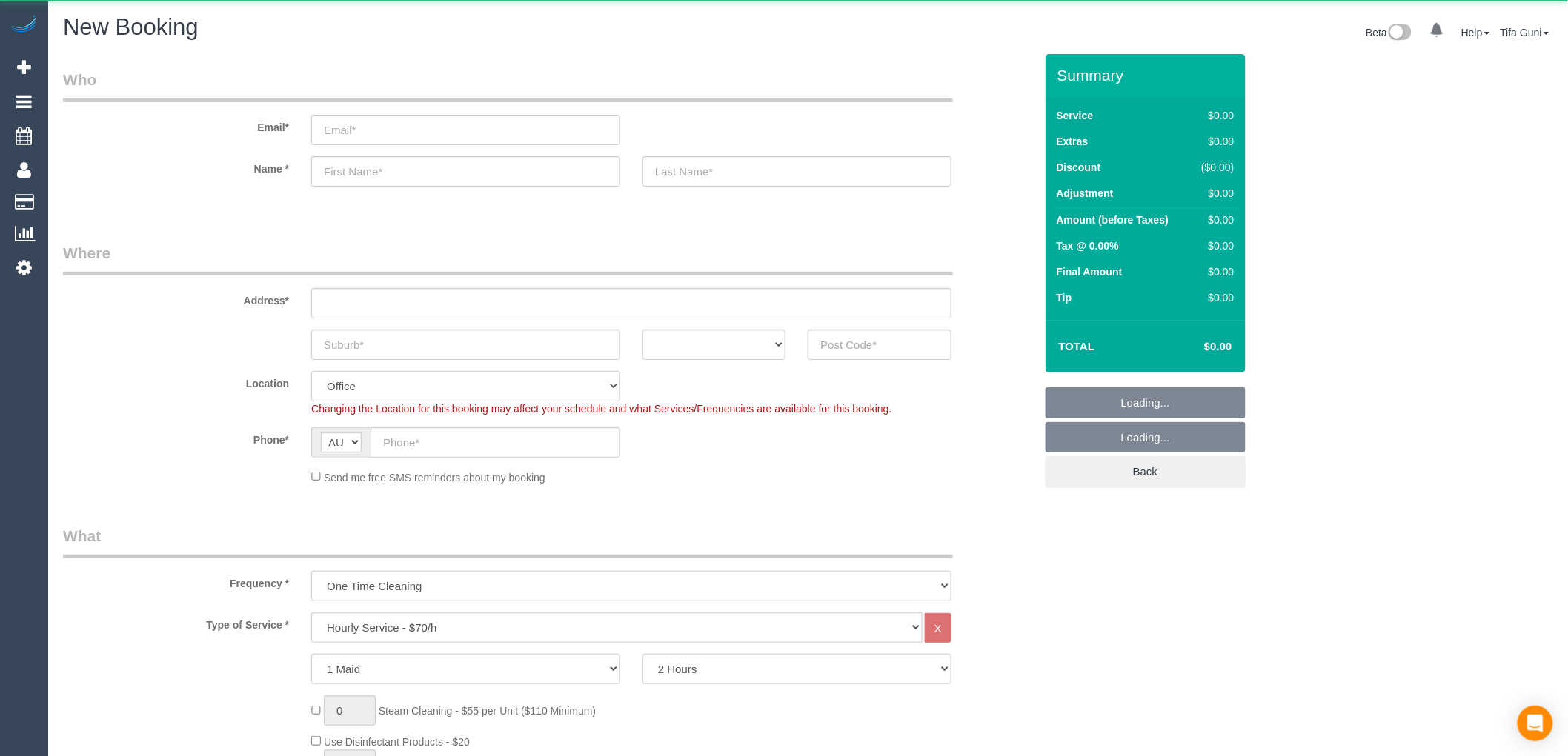
select select "object:813"
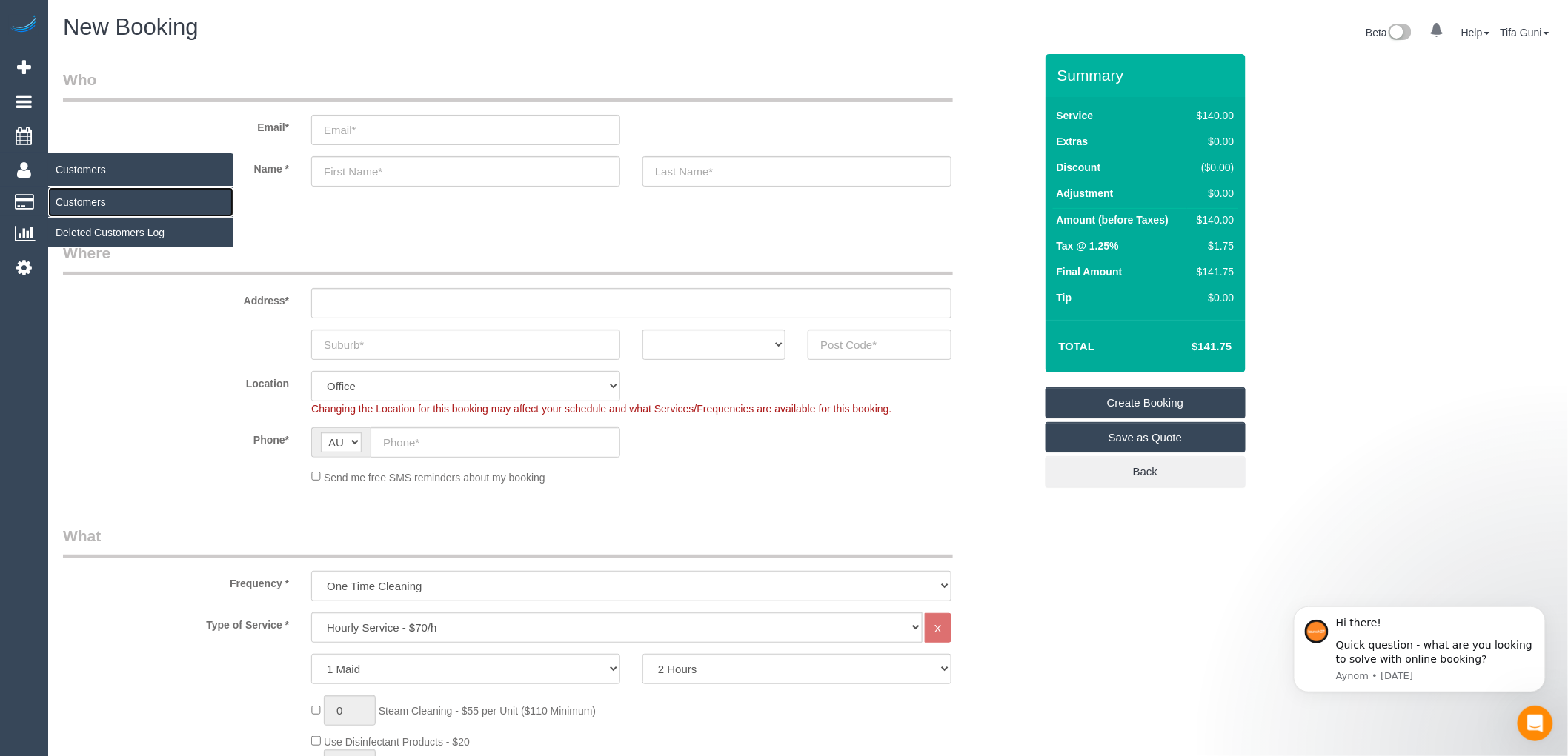
click at [80, 200] on link "Customers" at bounding box center [140, 202] width 186 height 30
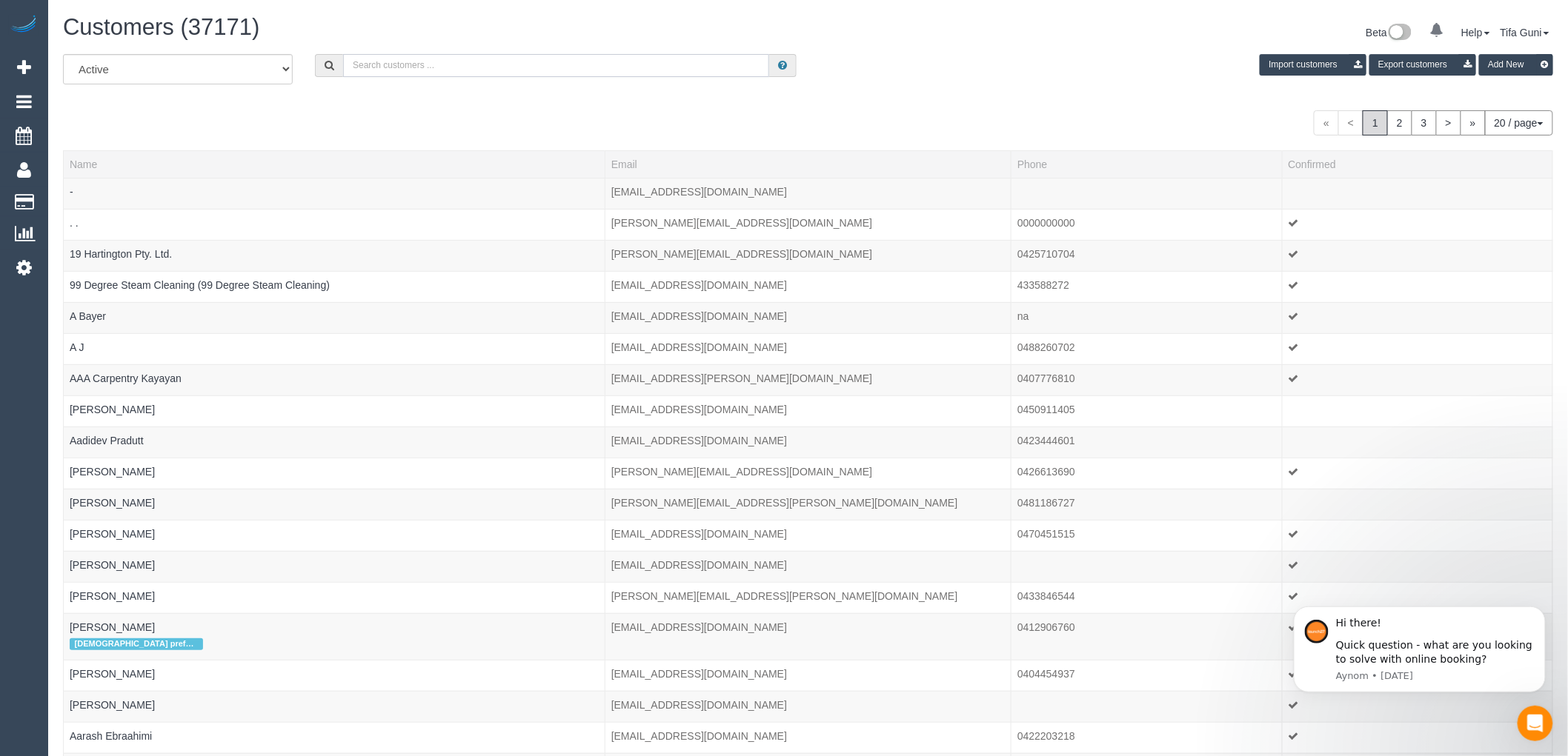
click at [387, 59] on input "text" at bounding box center [556, 66] width 426 height 23
paste input "rangehood"
type input "rangehood"
drag, startPoint x: 411, startPoint y: 69, endPoint x: 306, endPoint y: 61, distance: 105.3
click at [306, 61] on div "rangehood" at bounding box center [556, 66] width 504 height 23
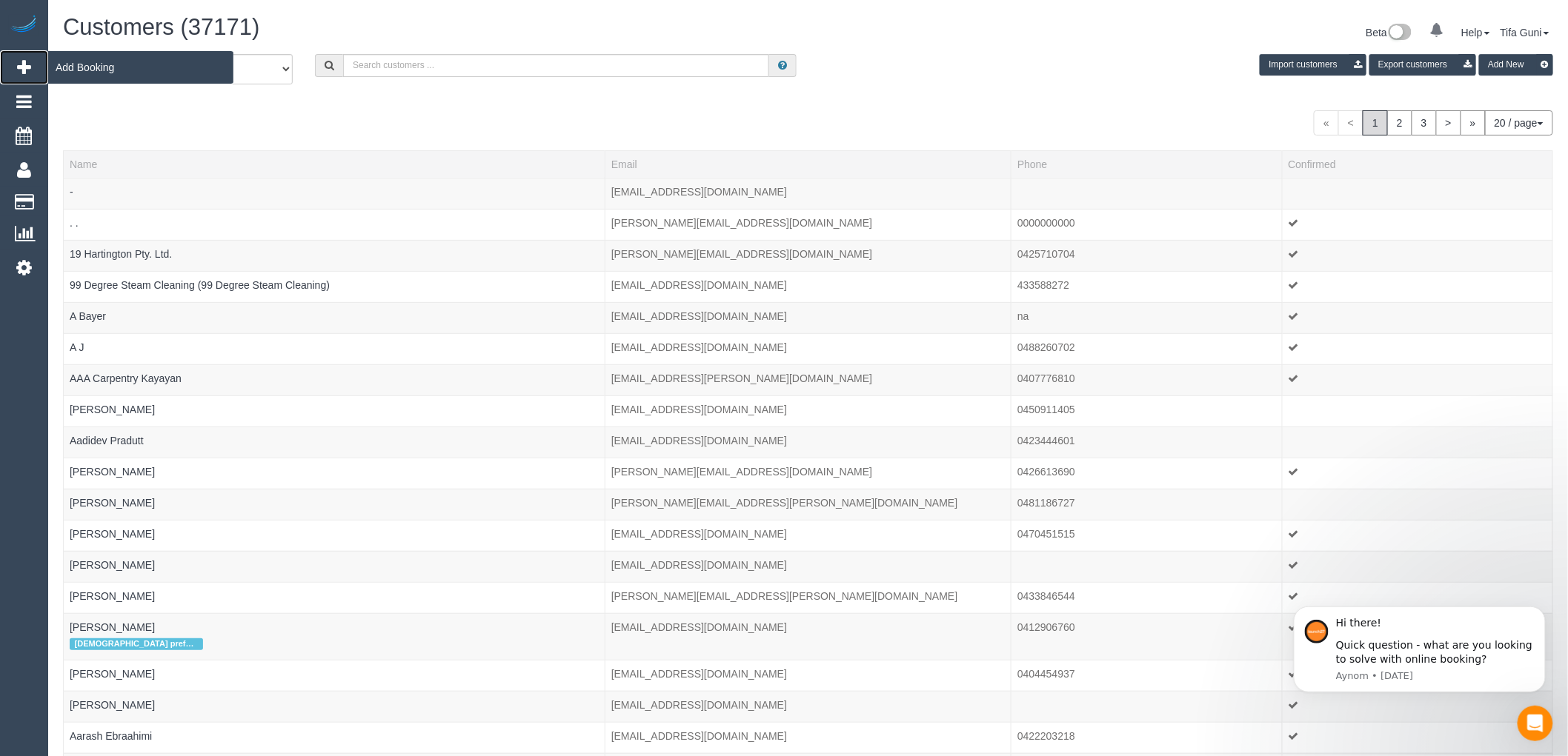
click at [107, 63] on span "Add Booking" at bounding box center [140, 67] width 186 height 34
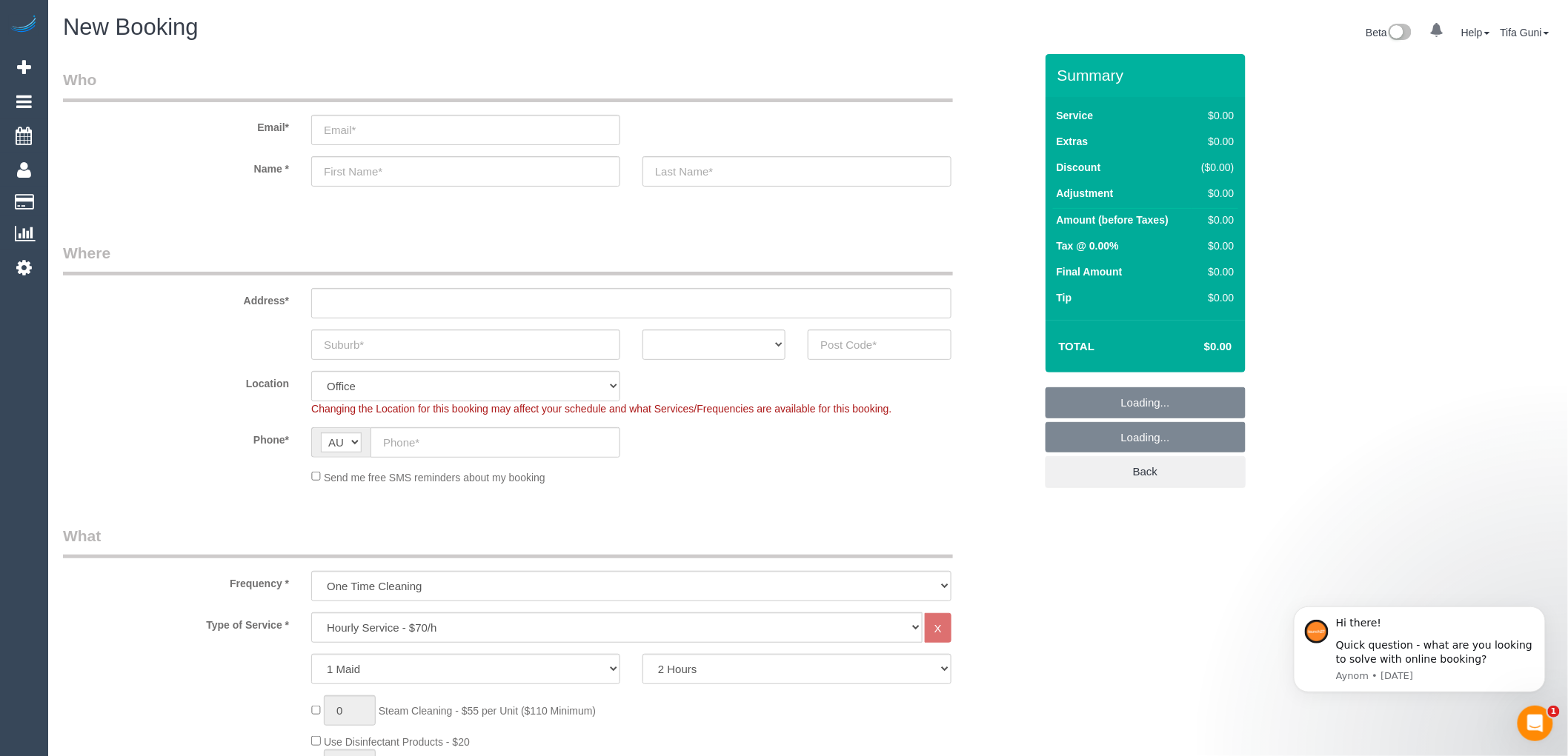
select select "object:2723"
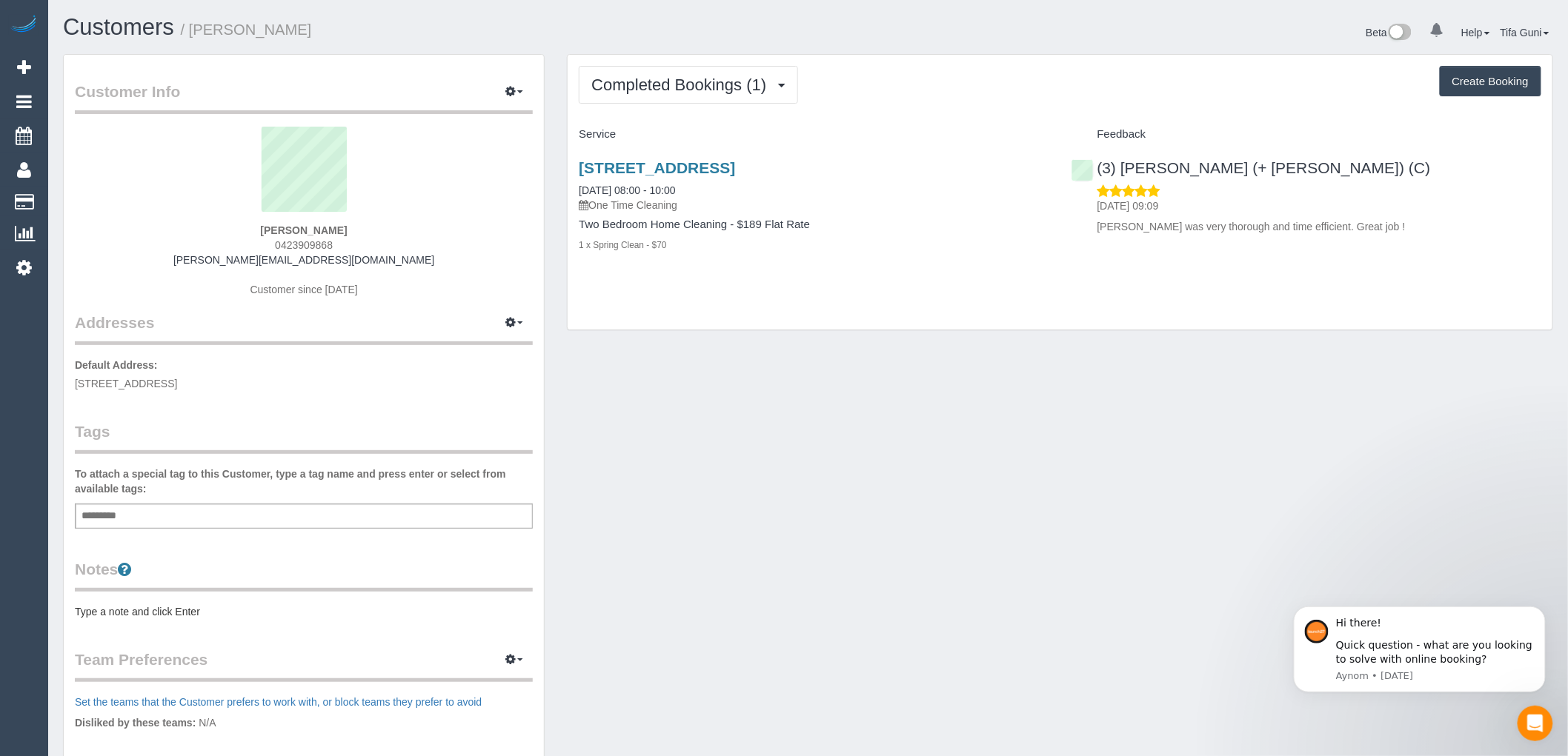
click at [1490, 83] on button "Create Booking" at bounding box center [1490, 81] width 102 height 31
select select "VIC"
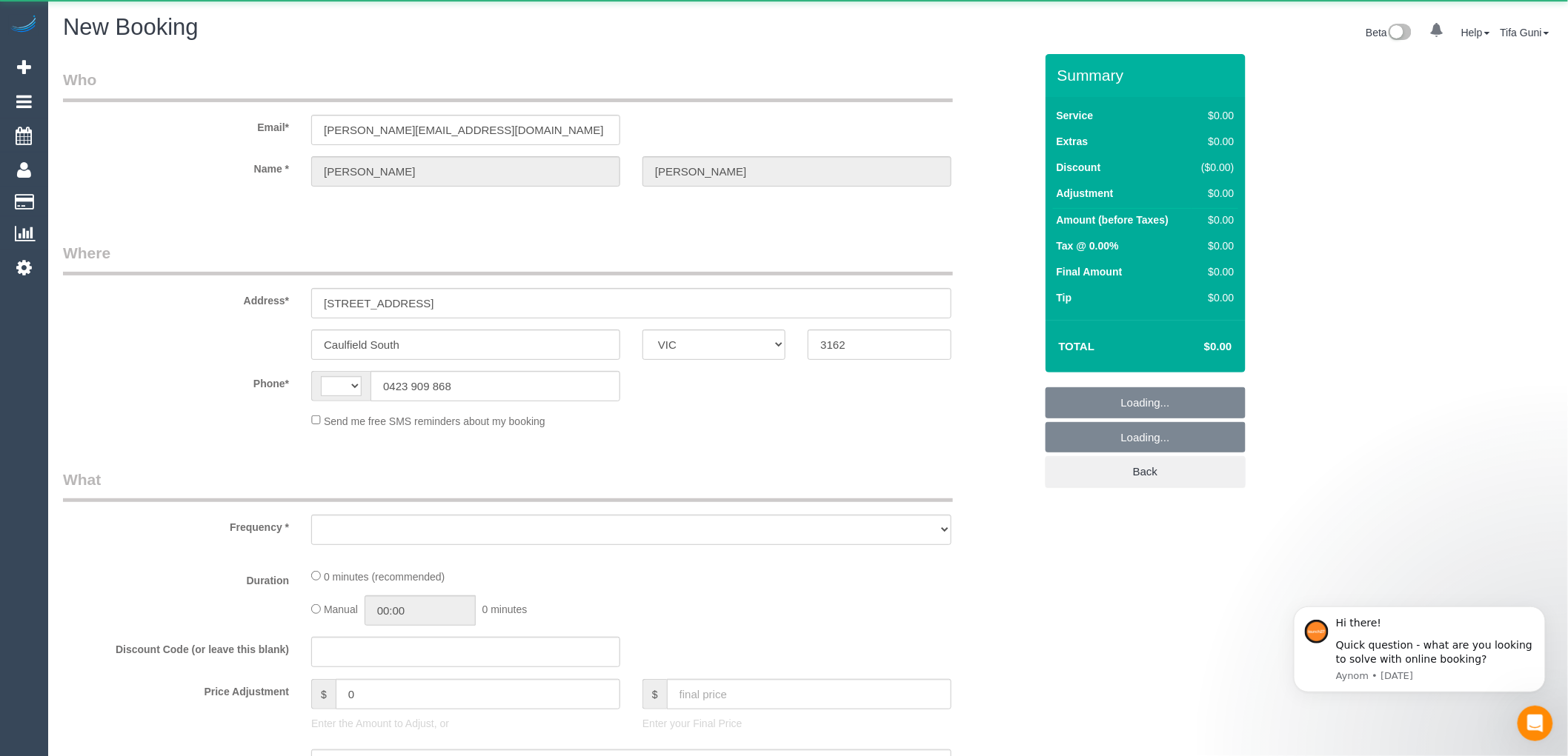
select select "string:AU"
select select "object:832"
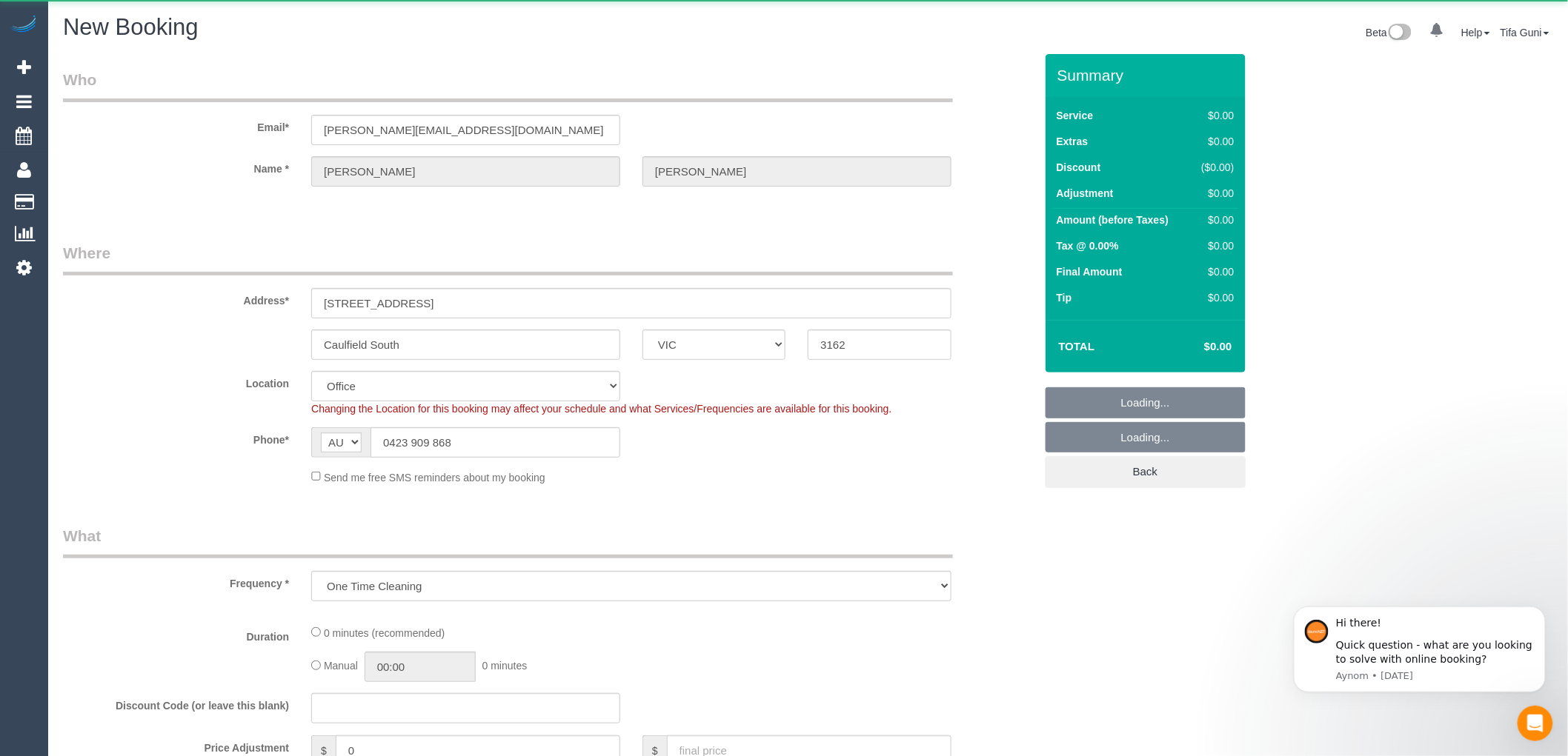
select select "string:stripe-pm_1RsjGu2GScqysDRVXDr80Jrt"
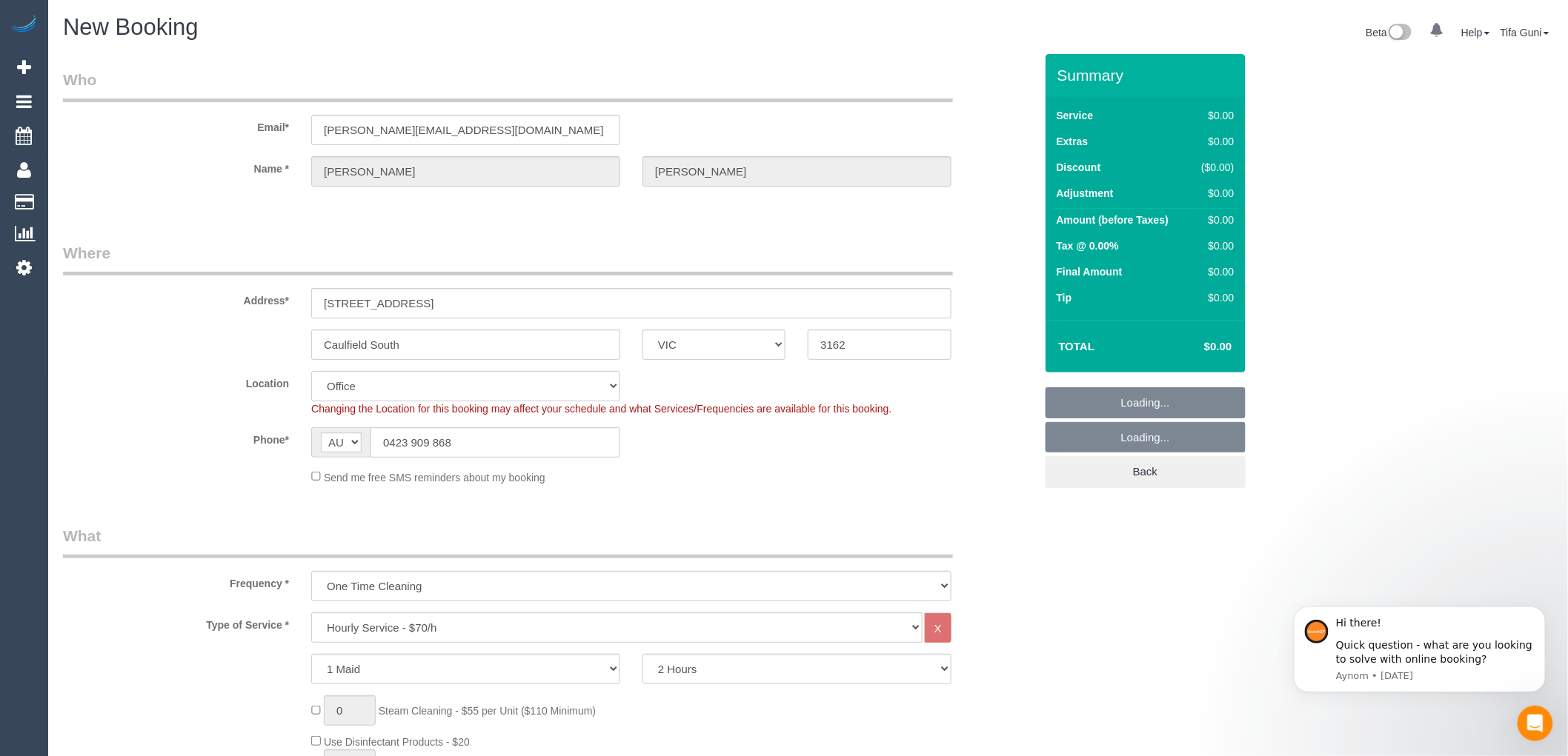
select select "object:1003"
select select "64"
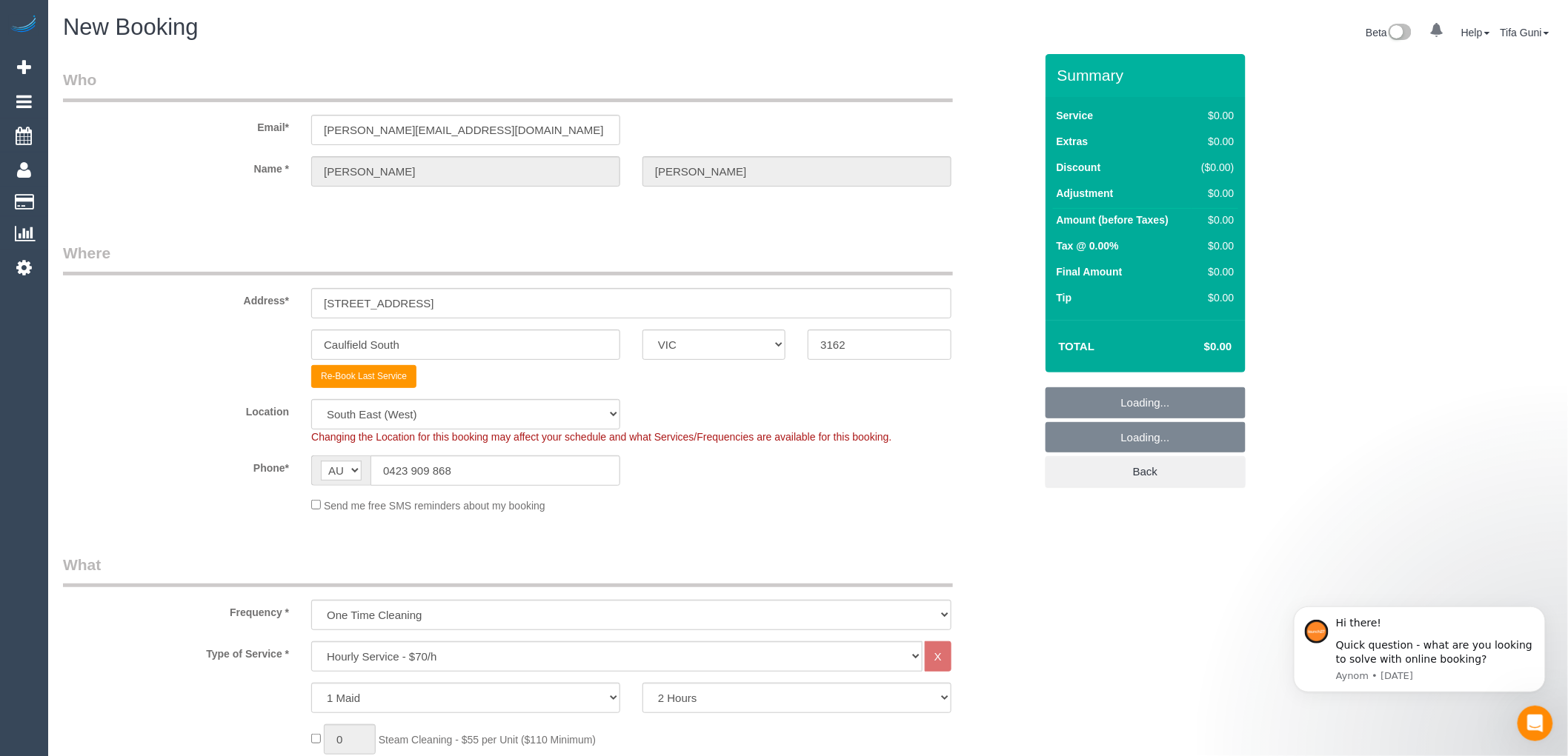
select select "object:2244"
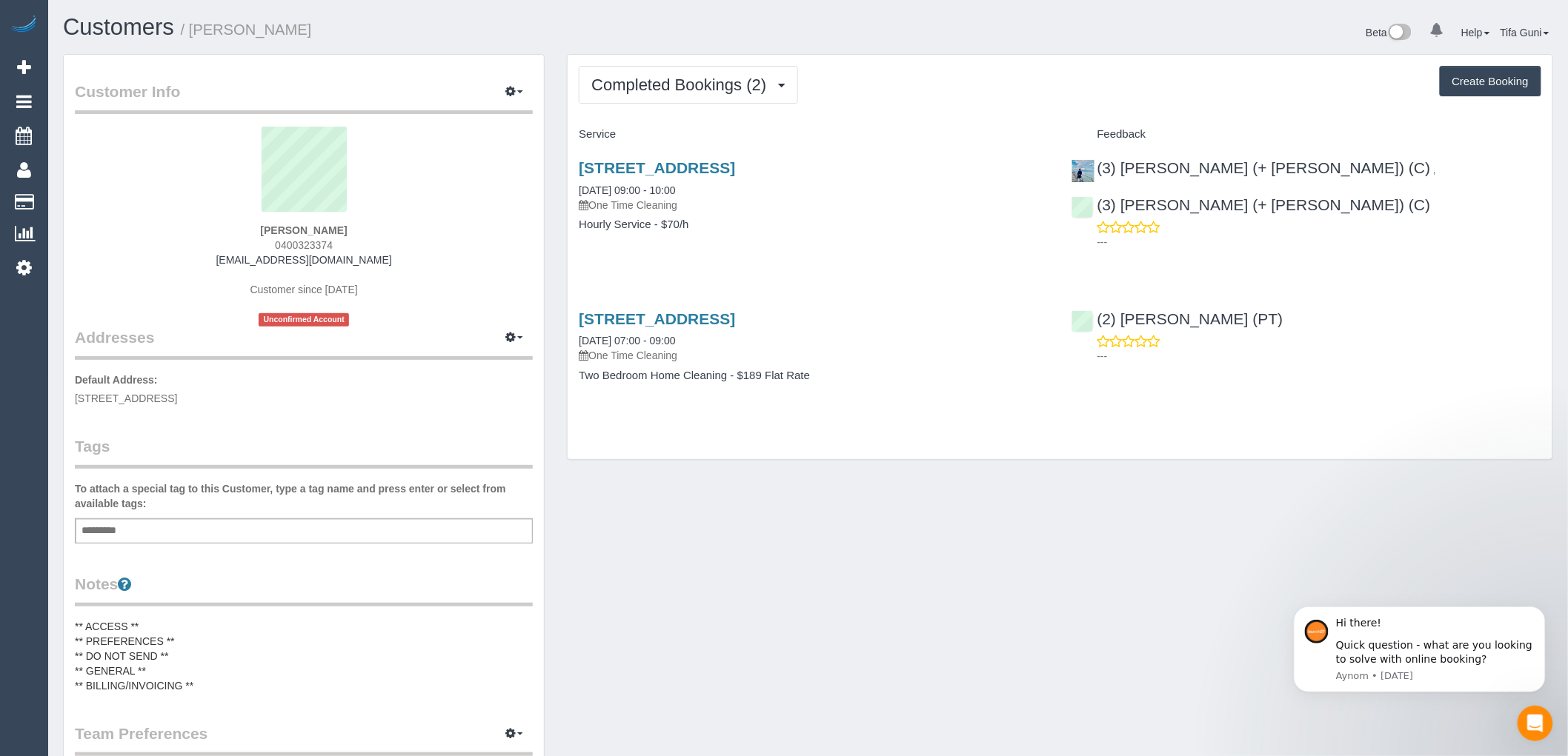
drag, startPoint x: 379, startPoint y: 255, endPoint x: 227, endPoint y: 257, distance: 152.0
click at [227, 257] on div "[PERSON_NAME] 0400323374 [EMAIL_ADDRESS][DOMAIN_NAME] Customer since [DATE] Unc…" at bounding box center [304, 226] width 458 height 200
copy link "[EMAIL_ADDRESS][DOMAIN_NAME]"
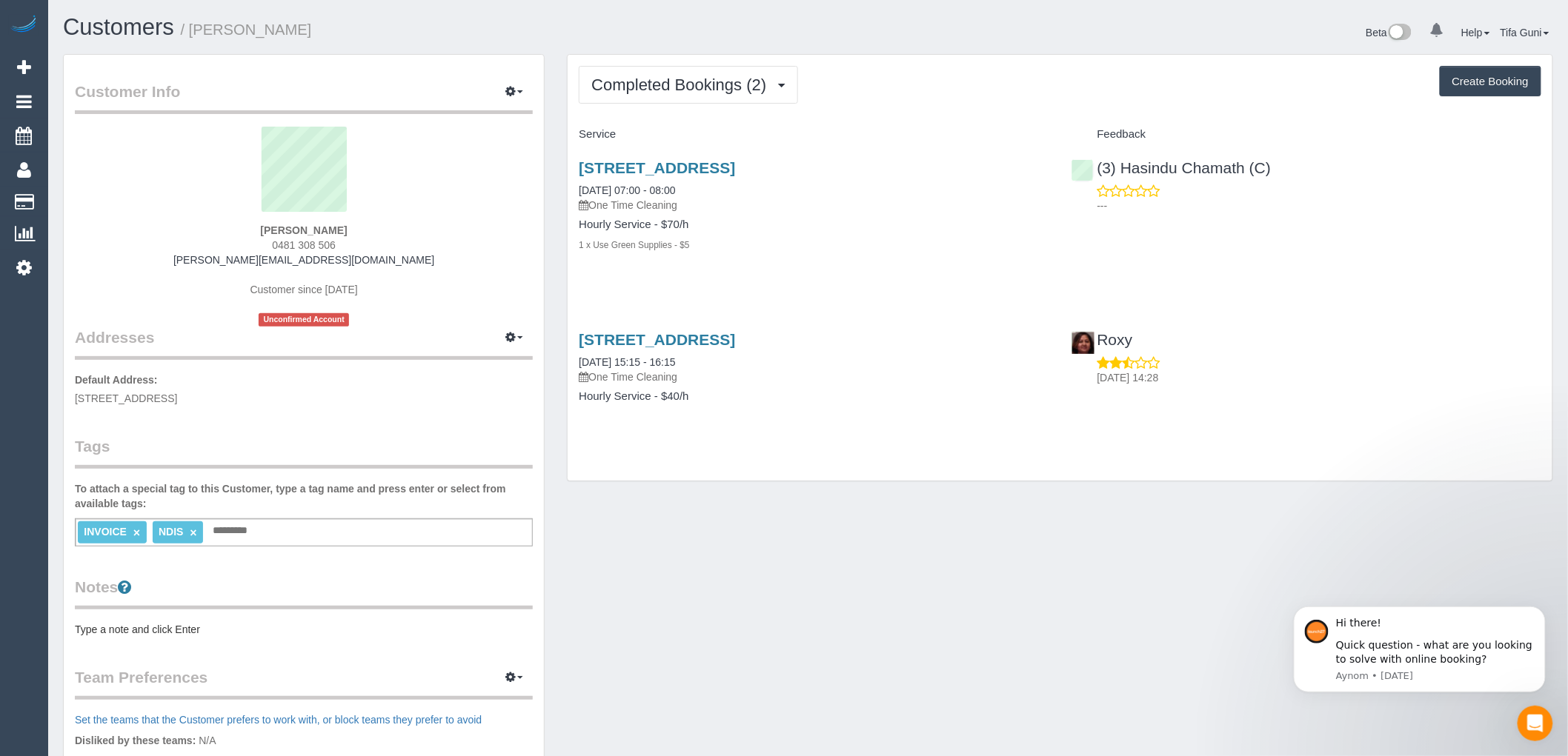
click at [1482, 79] on button "Create Booking" at bounding box center [1490, 81] width 102 height 31
select select "VIC"
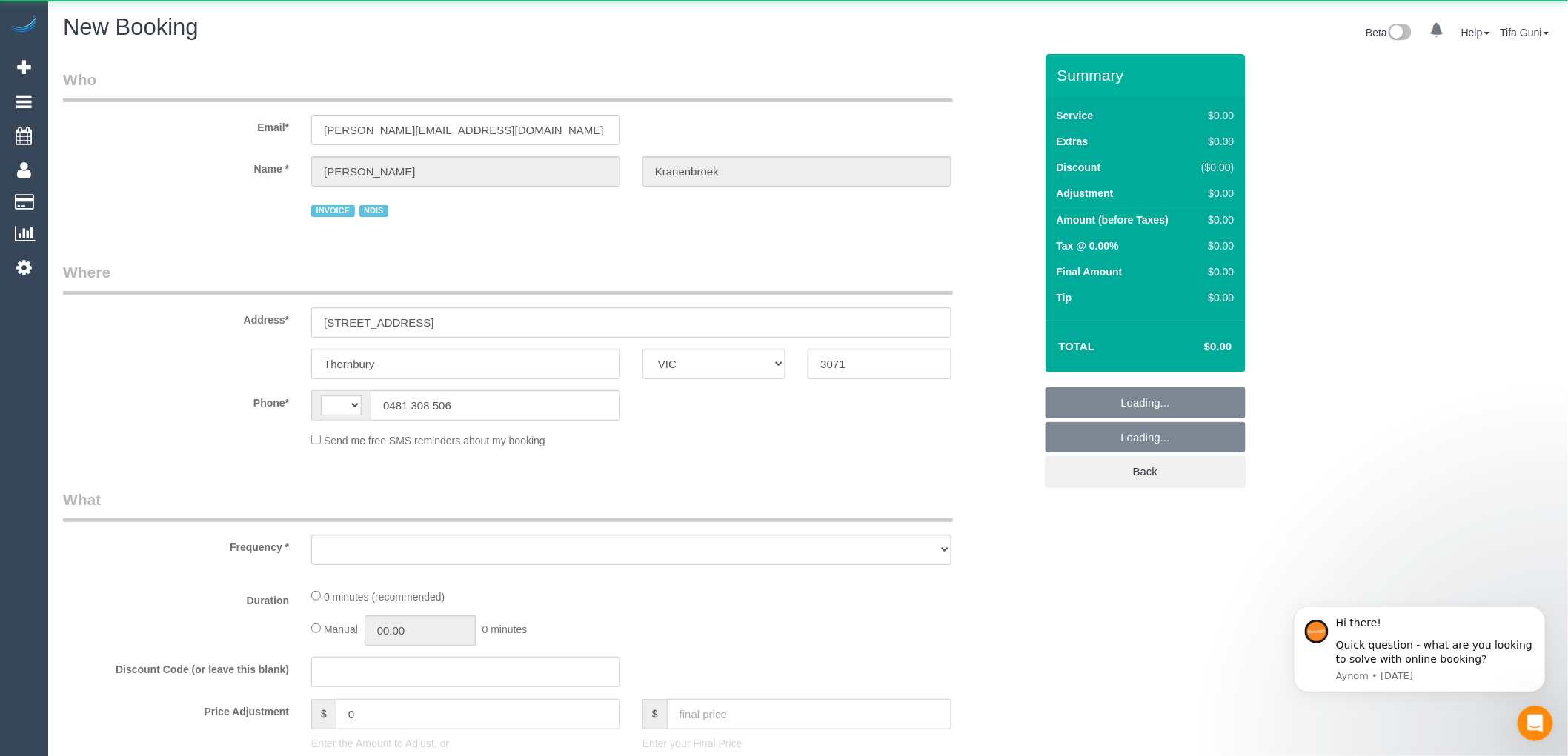
select select "string:AU"
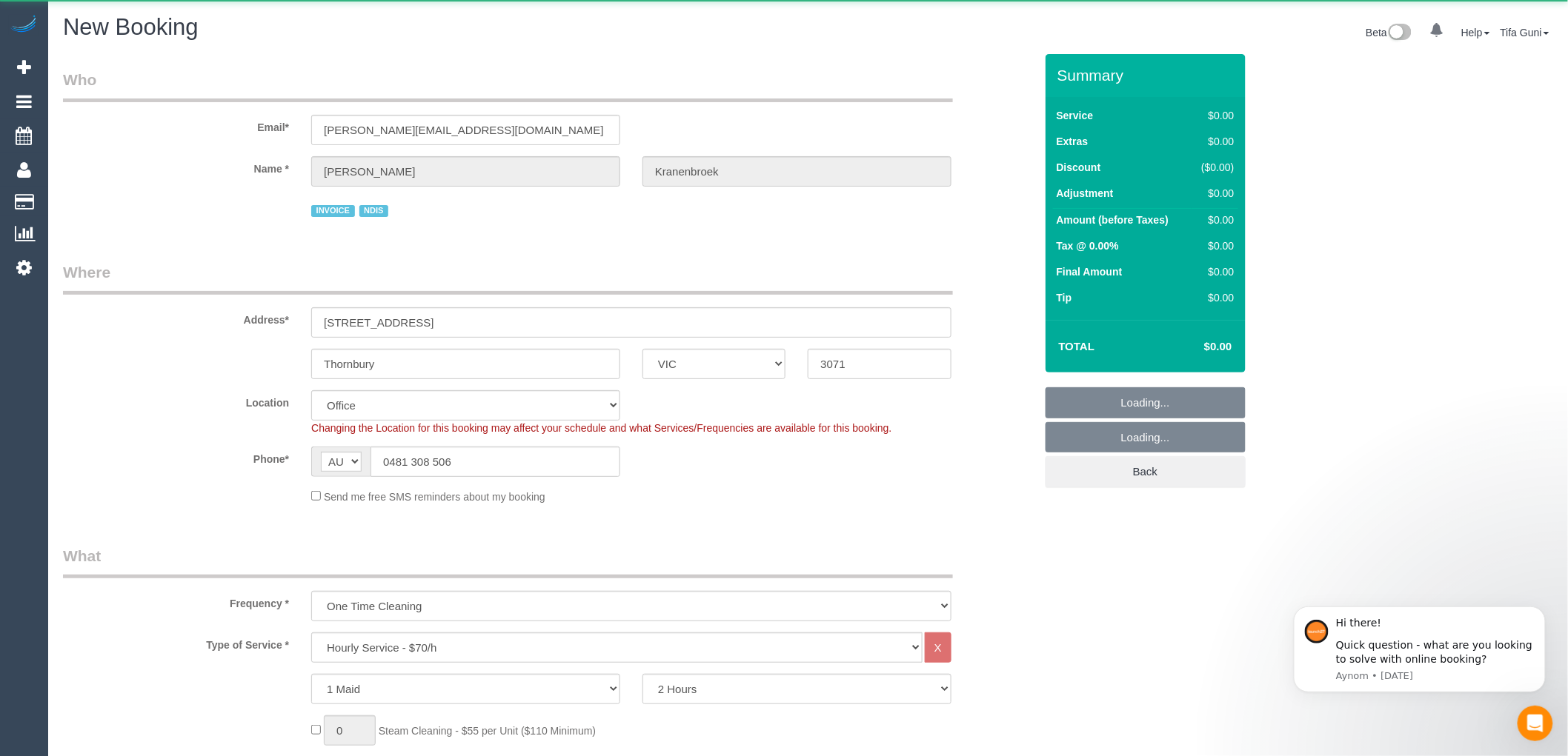
select select "object:1061"
select select "string:stripe-pm_1RbWh12GScqysDRV7Rx2aVB7"
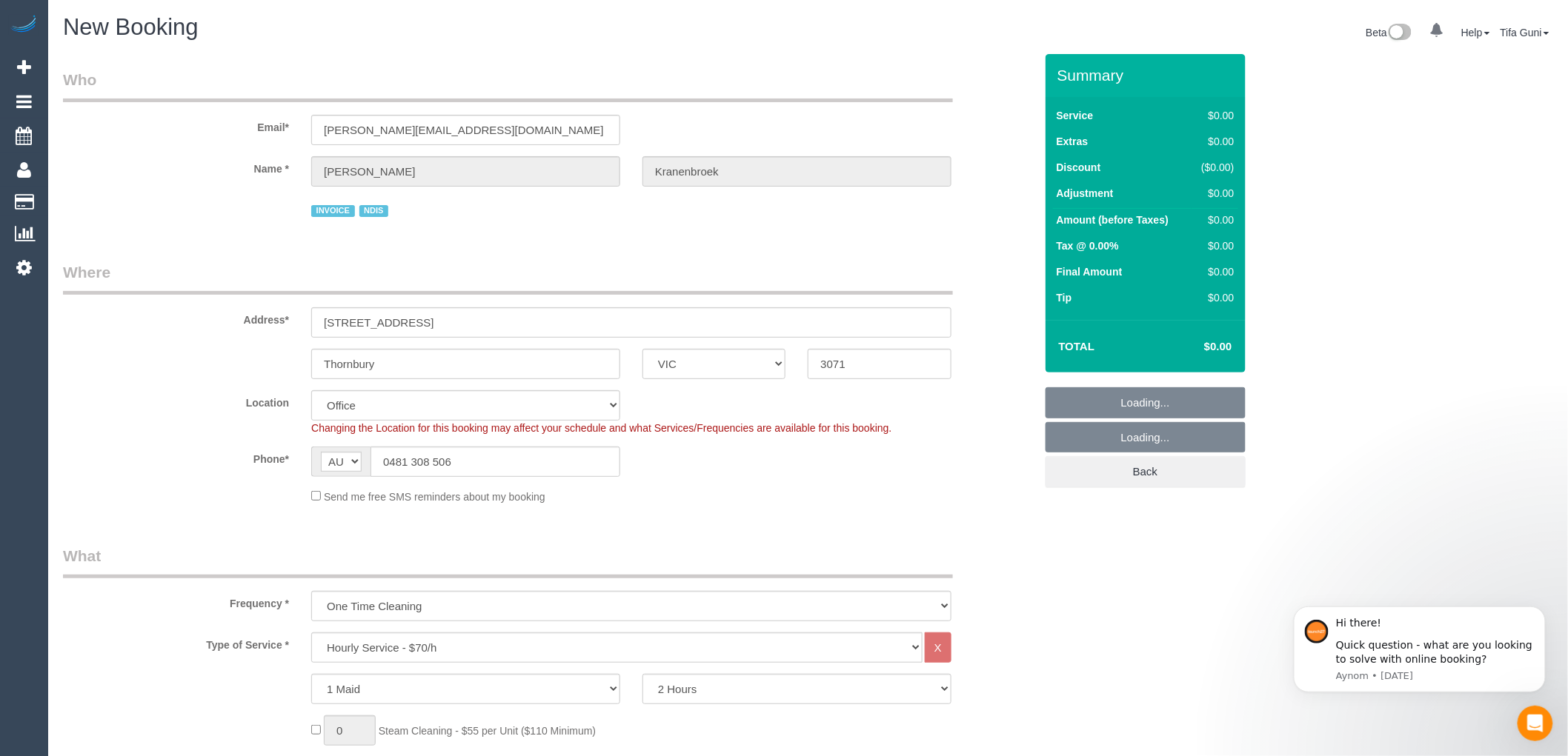
select select "47"
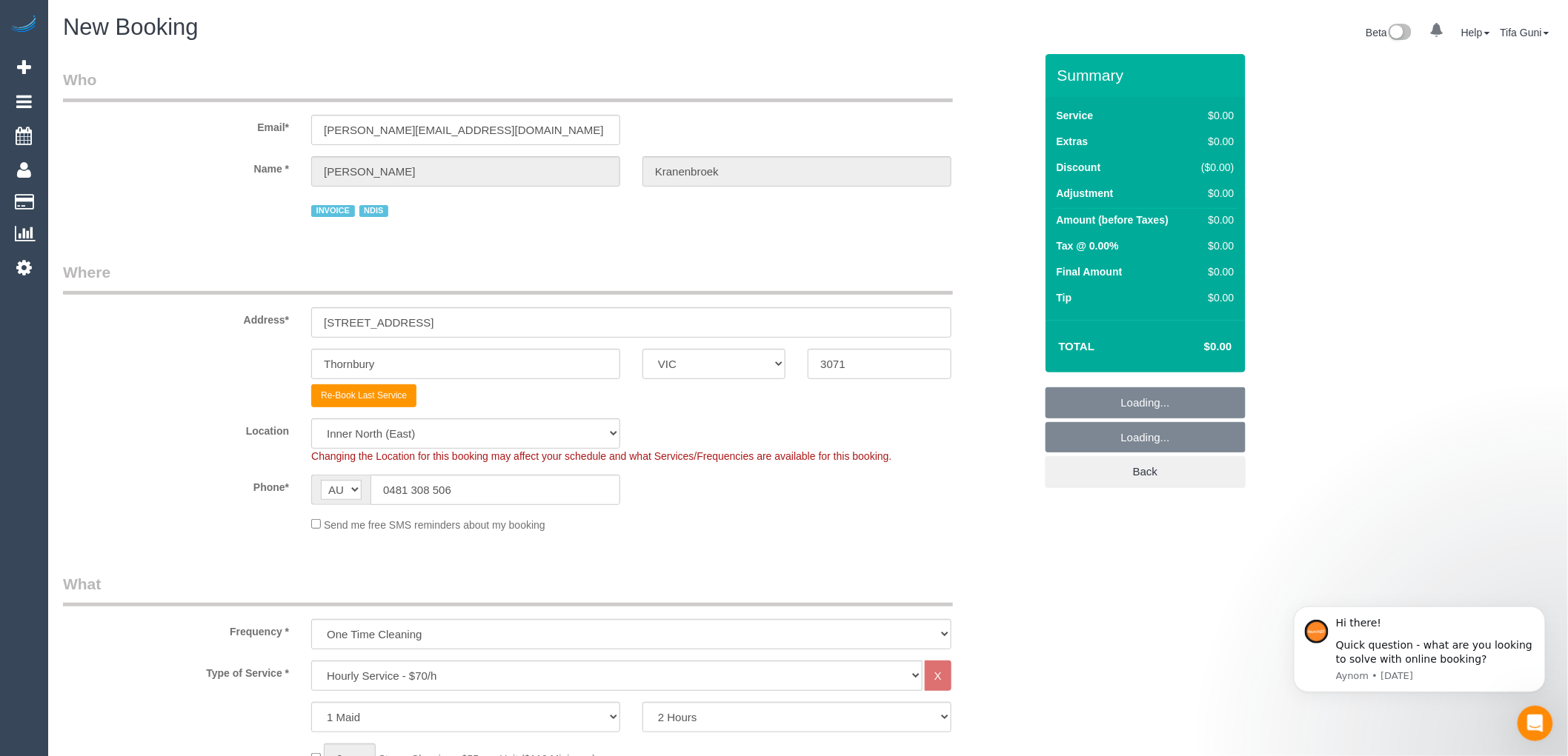
select select "object:2302"
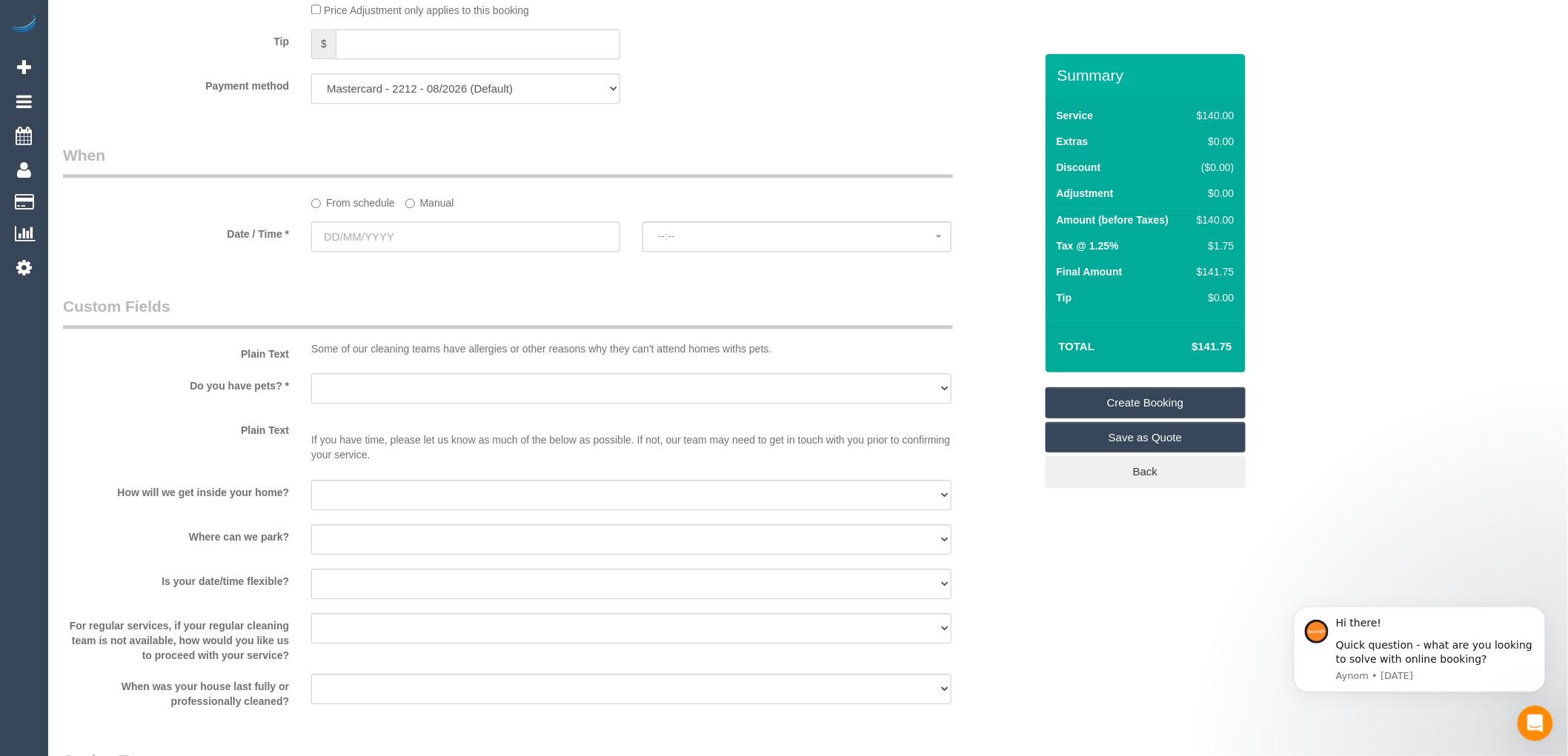
scroll to position [1482, 0]
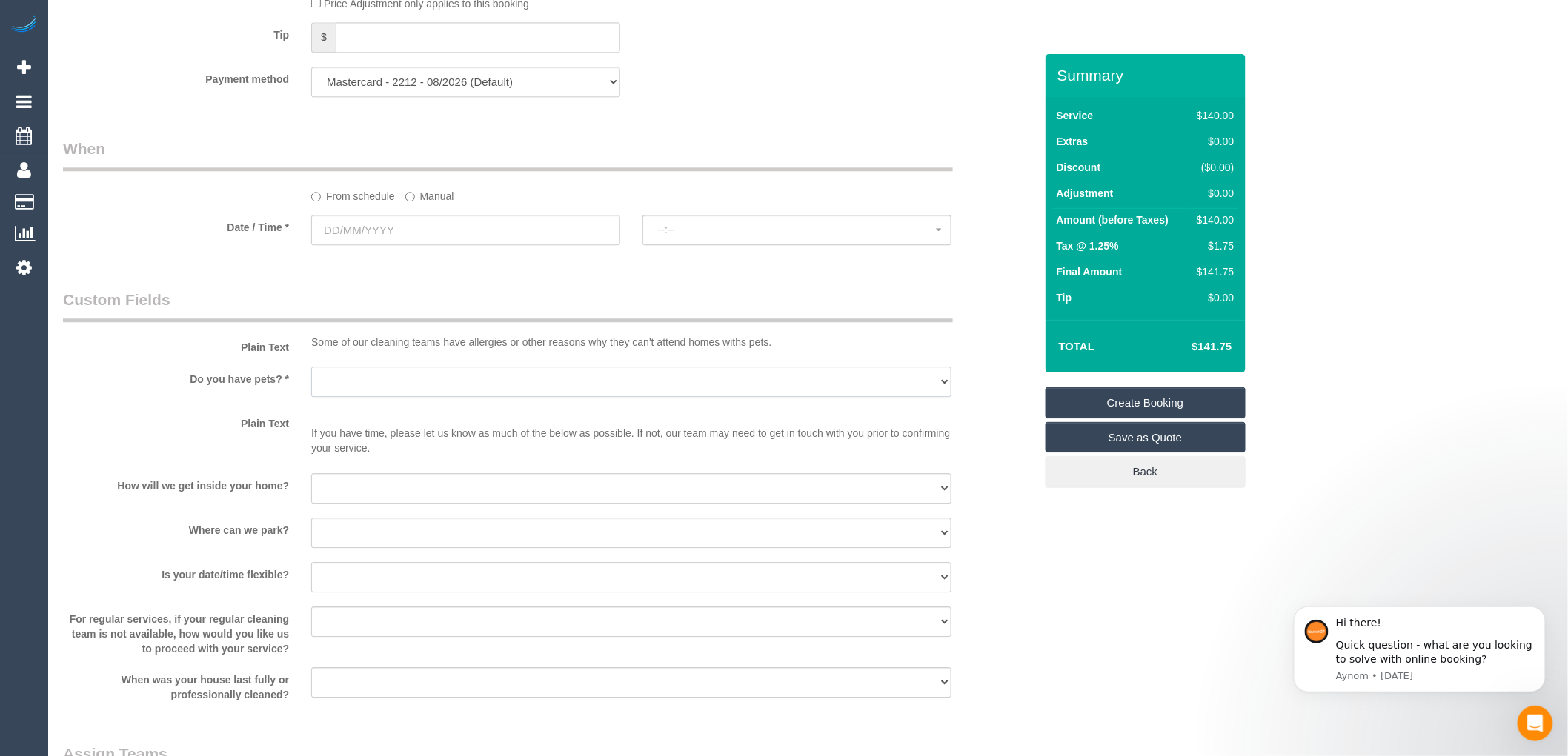
click at [389, 388] on select "Yes - Cats Yes - Dogs No pets Yes - Dogs and Cats Yes - Other" at bounding box center [631, 381] width 640 height 30
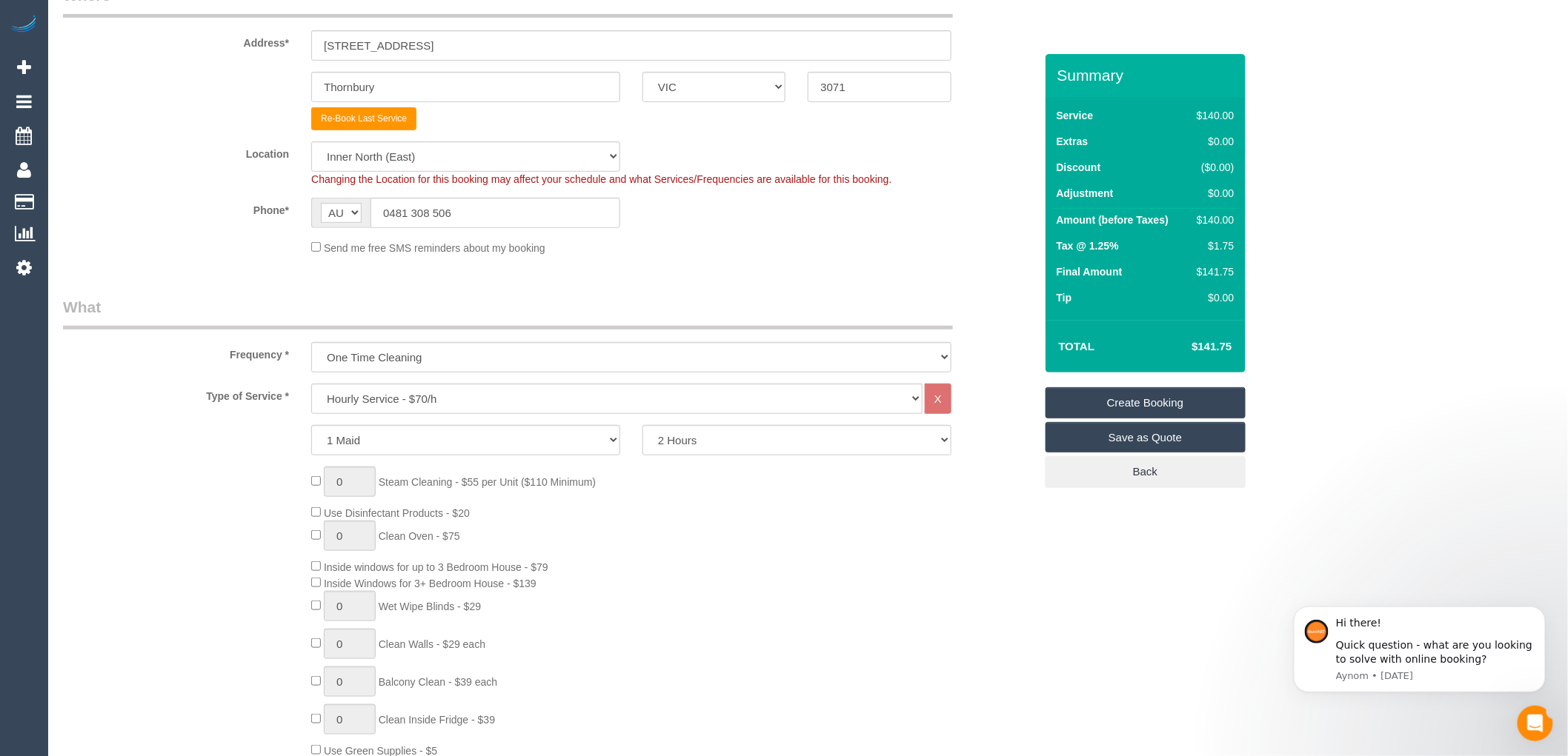
scroll to position [329, 0]
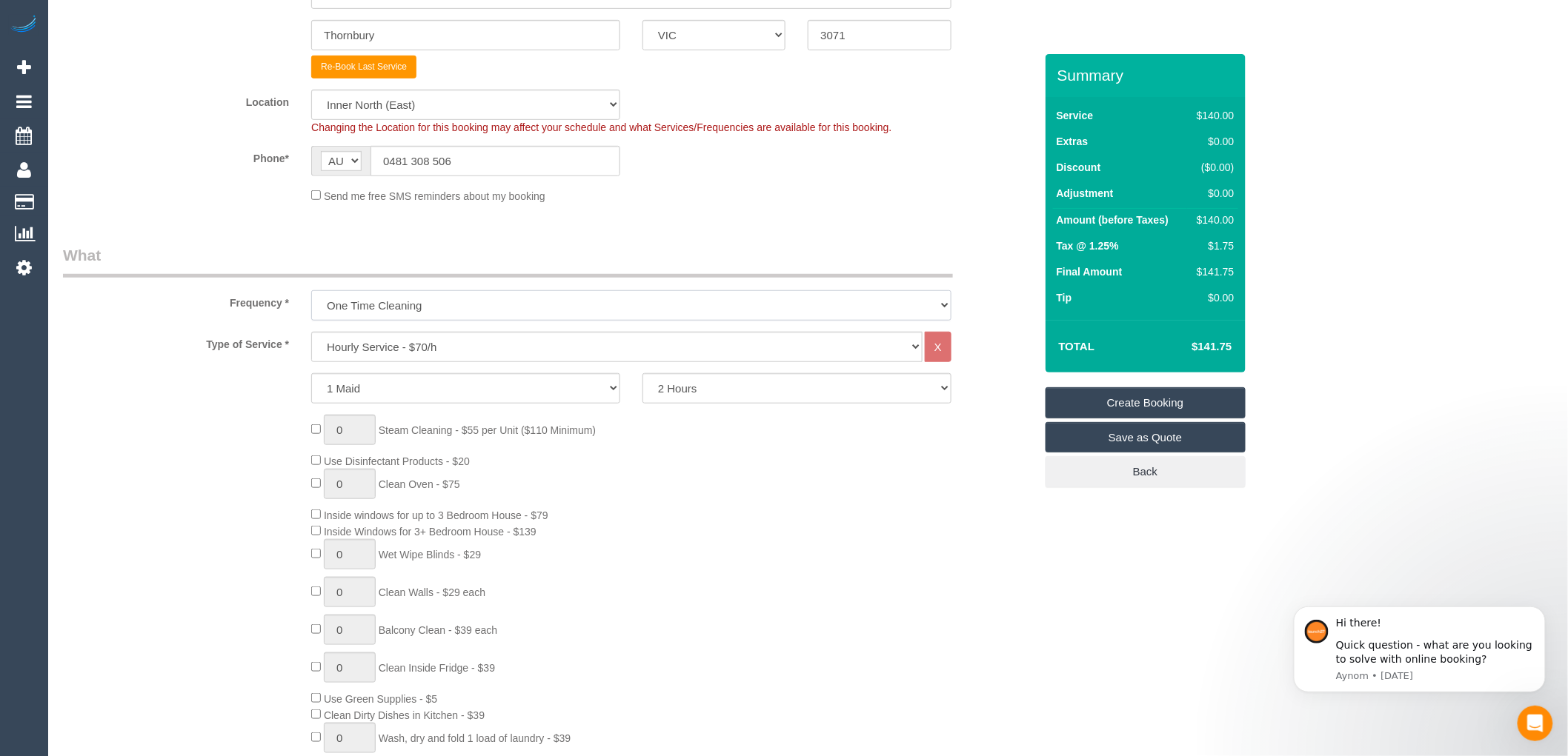
click at [505, 300] on select "One Time Cleaning Weekly - 10% Off - 10.00% (0% for the First Booking) Fortnigh…" at bounding box center [631, 306] width 640 height 30
click at [505, 249] on legend "What" at bounding box center [508, 261] width 890 height 33
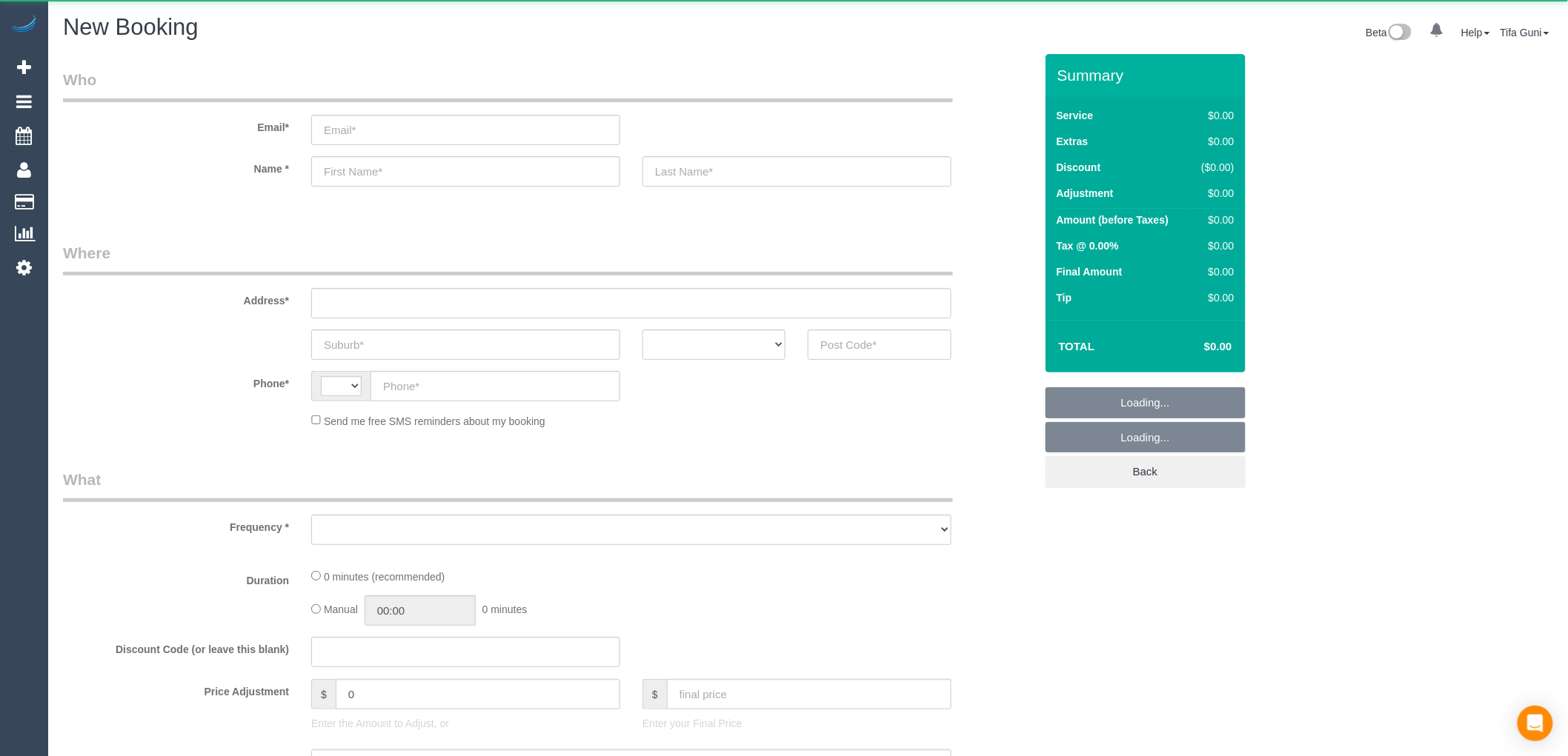
select select "string:AU"
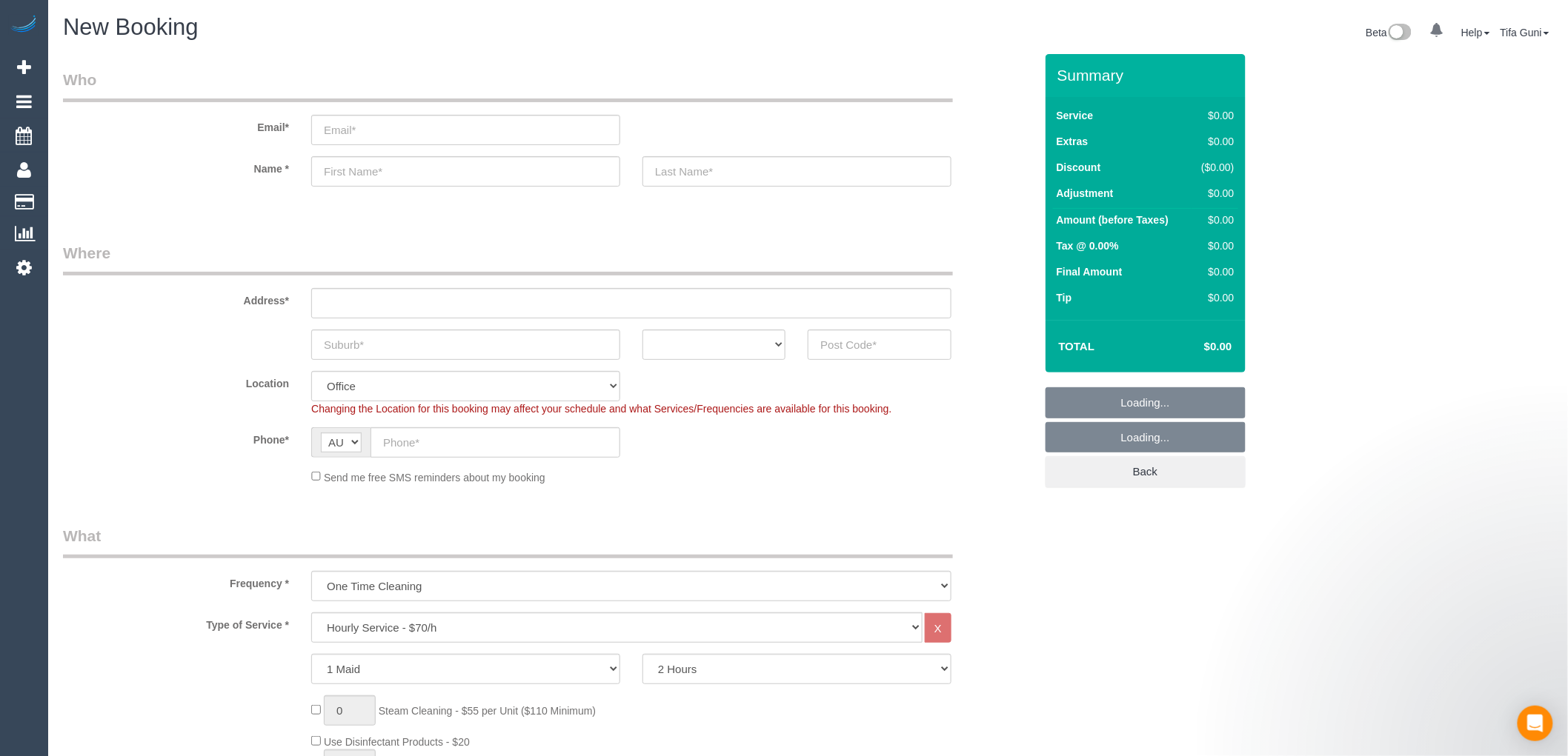
select select "object:2044"
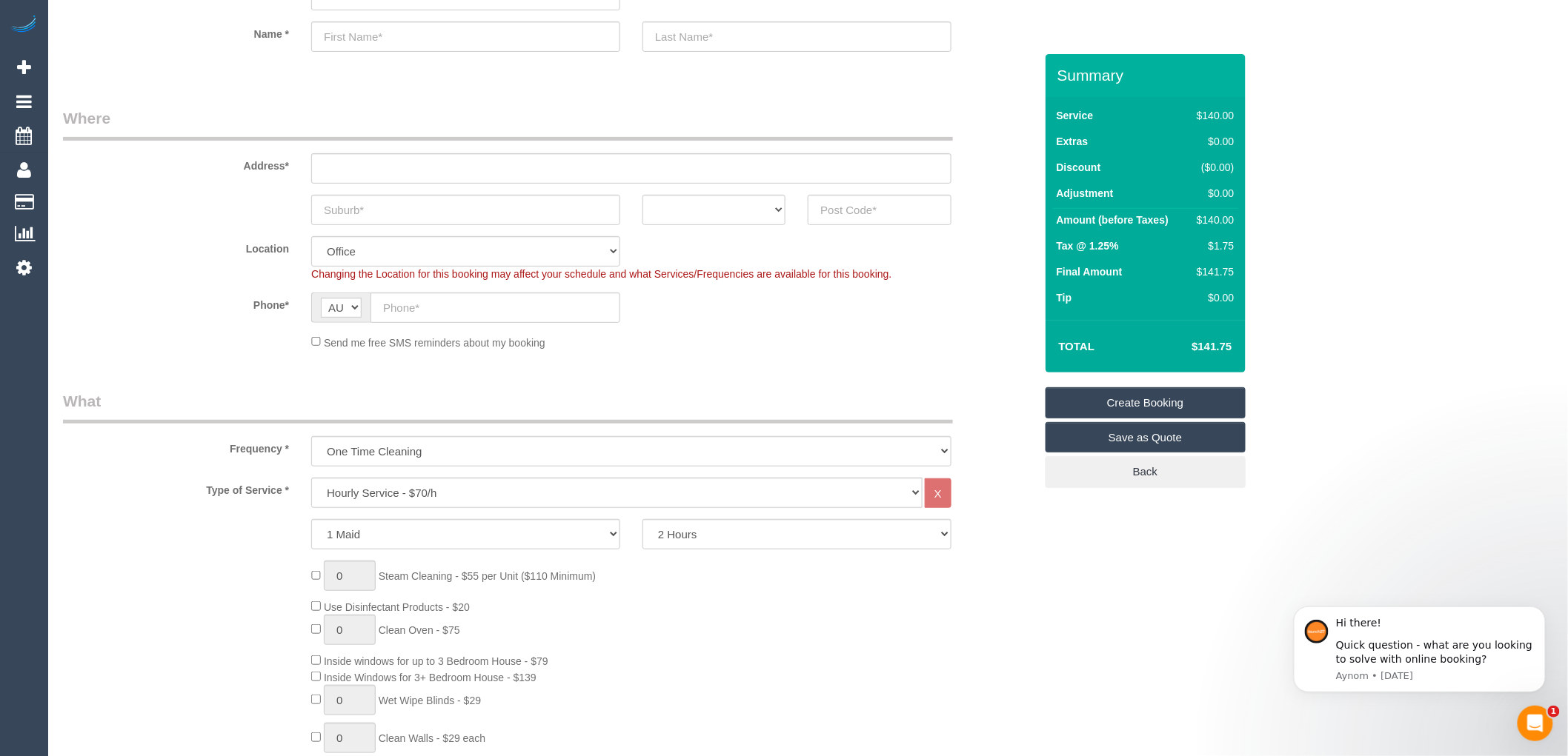
scroll to position [164, 0]
